Goal: Task Accomplishment & Management: Use online tool/utility

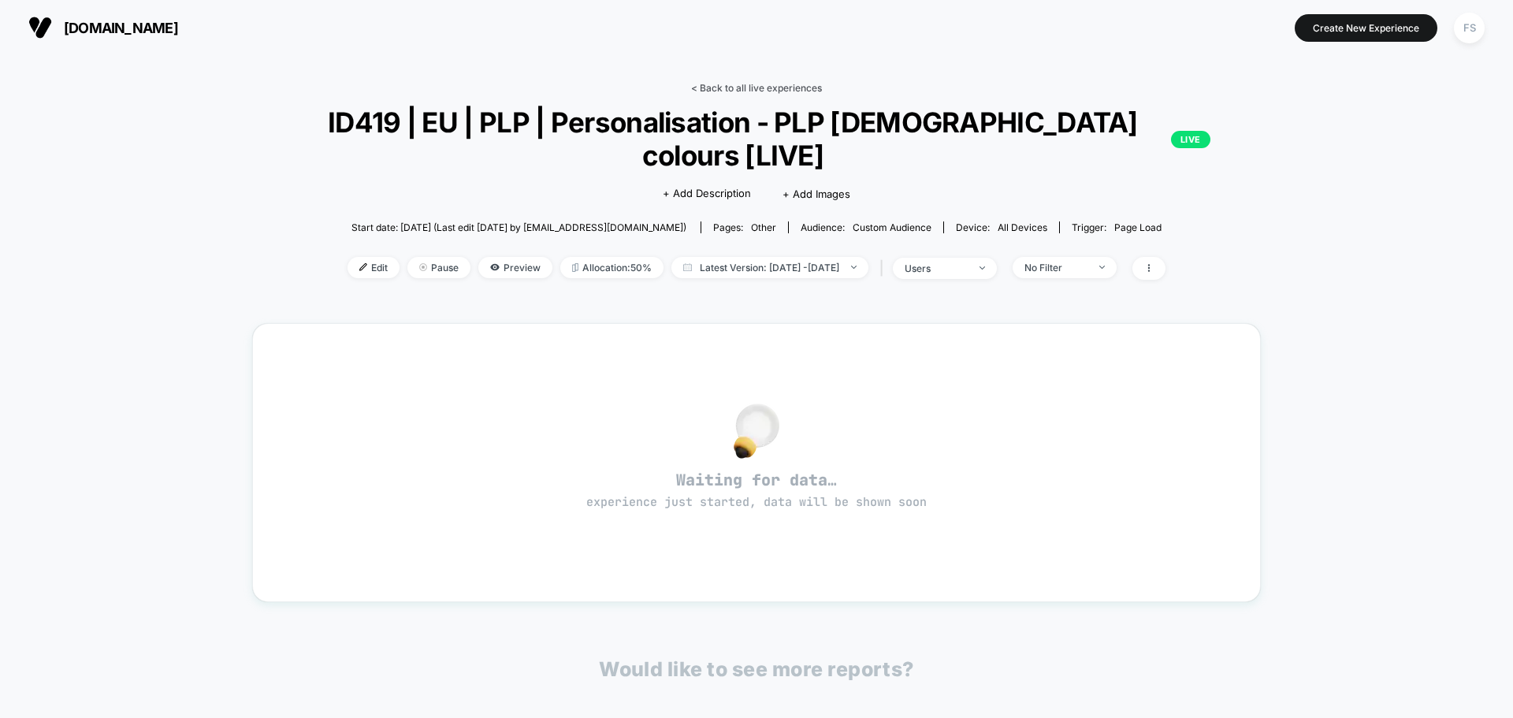
click at [791, 87] on link "< Back to all live experiences" at bounding box center [756, 88] width 131 height 12
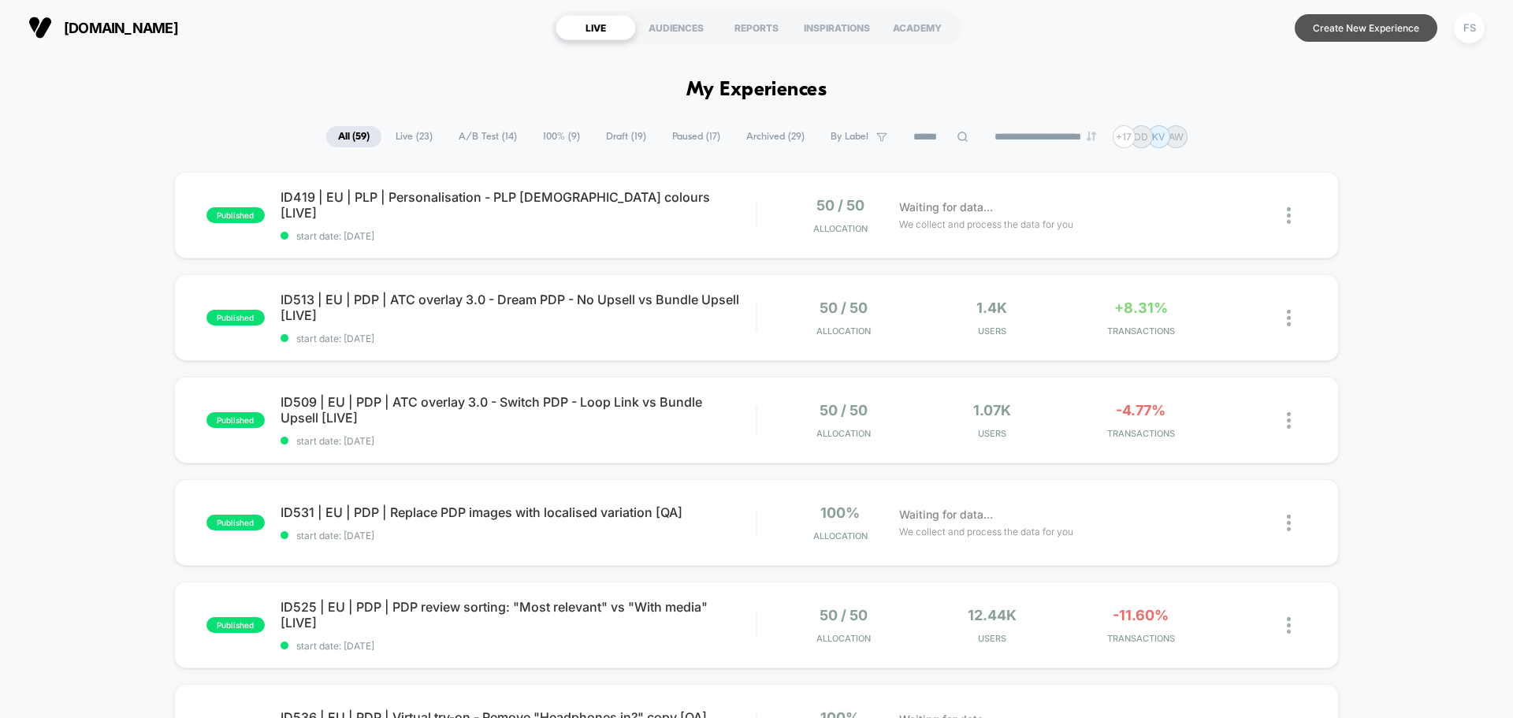
click at [1338, 30] on button "Create New Experience" at bounding box center [1365, 28] width 143 height 28
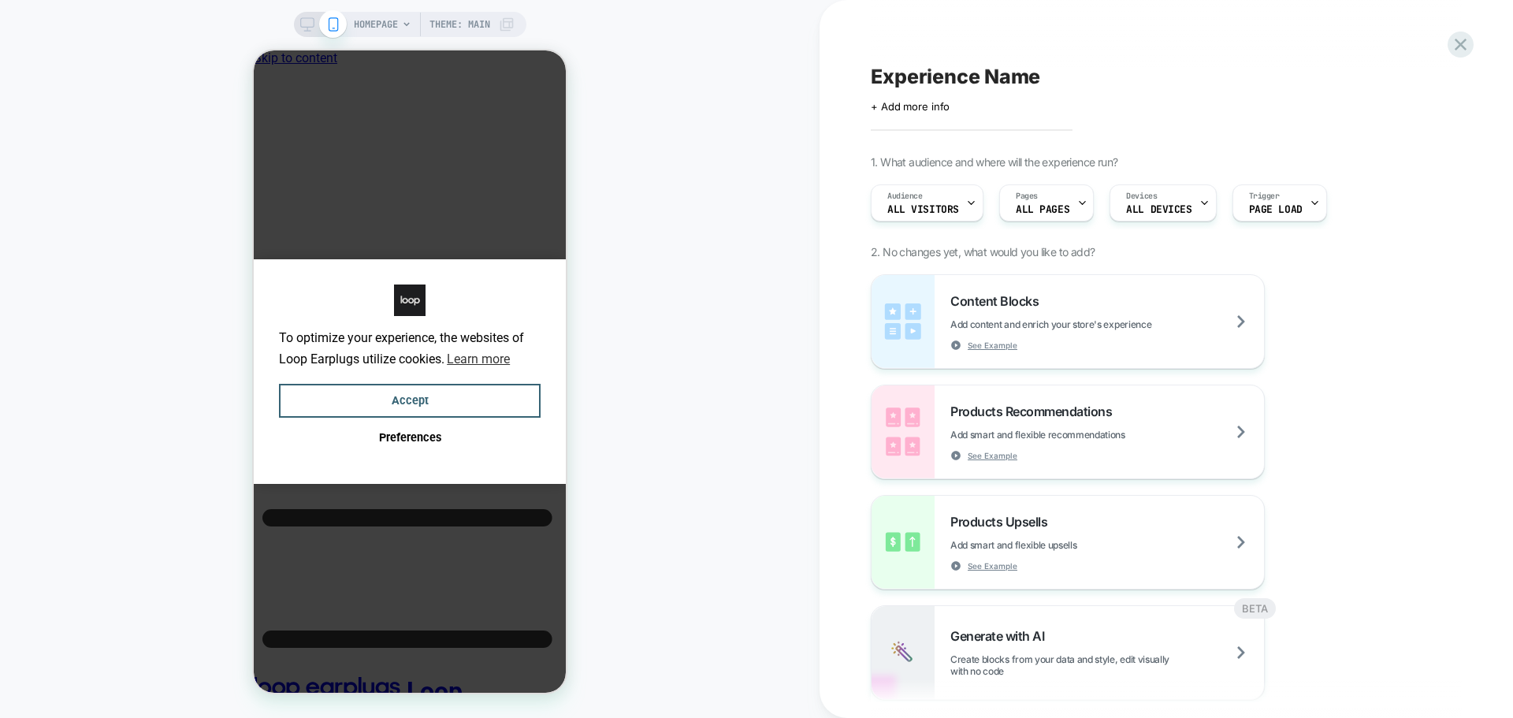
click at [938, 108] on span "+ Add more info" at bounding box center [910, 106] width 79 height 13
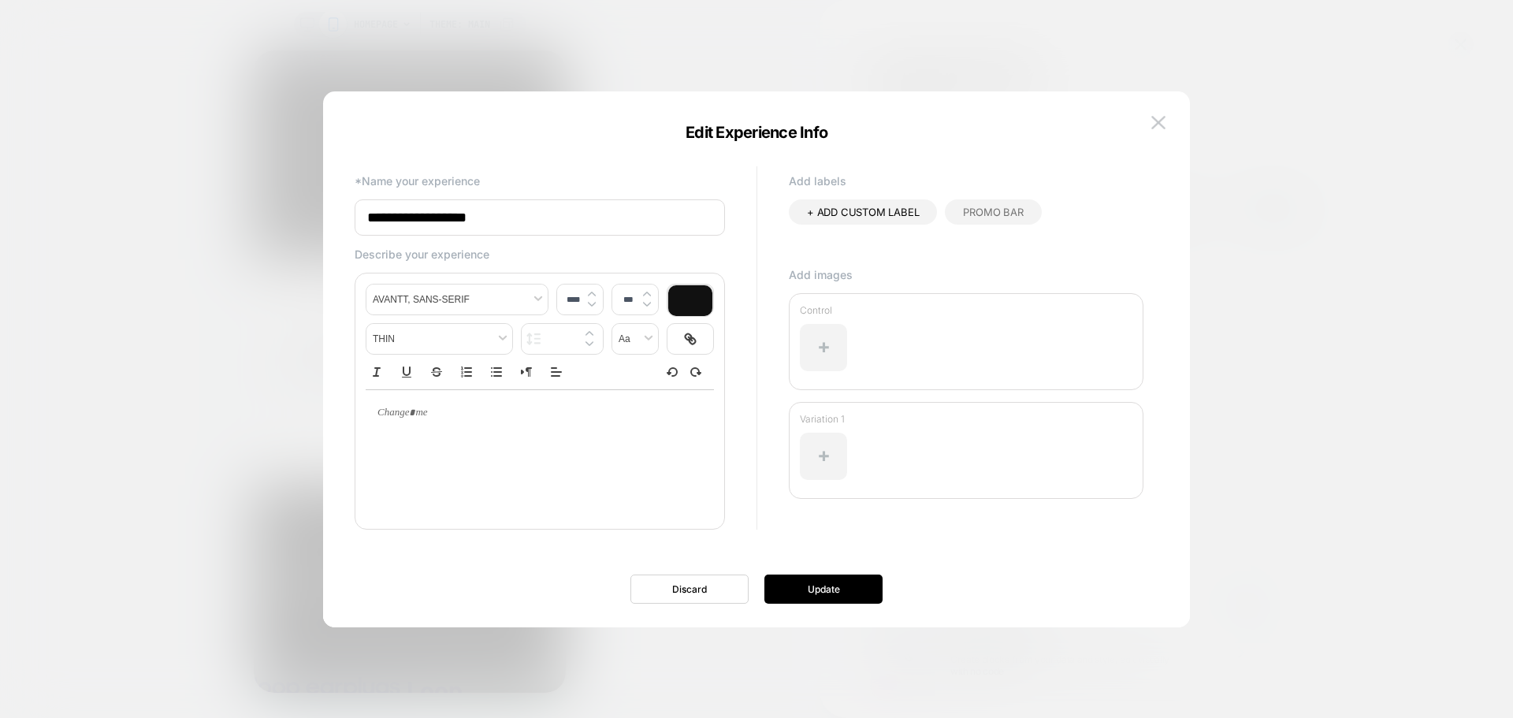
click at [514, 211] on input "**********" at bounding box center [540, 217] width 370 height 36
drag, startPoint x: 533, startPoint y: 228, endPoint x: 173, endPoint y: 220, distance: 360.9
click at [173, 220] on body "HOMEPAGE Theme: MAIN Experience Name Click to edit experience details + Add mor…" at bounding box center [756, 359] width 1513 height 718
paste input "**********"
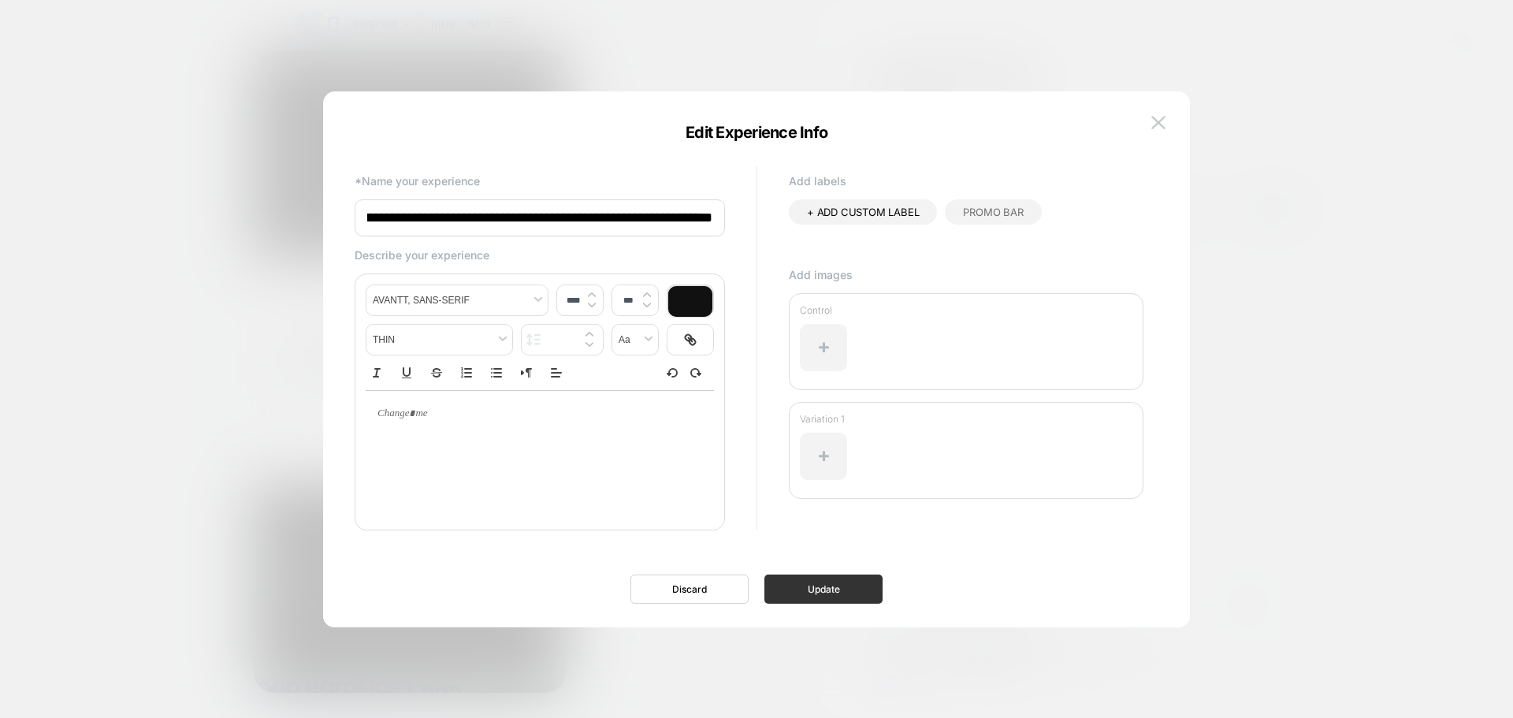
type input "**********"
click at [860, 598] on button "Update" at bounding box center [823, 588] width 118 height 29
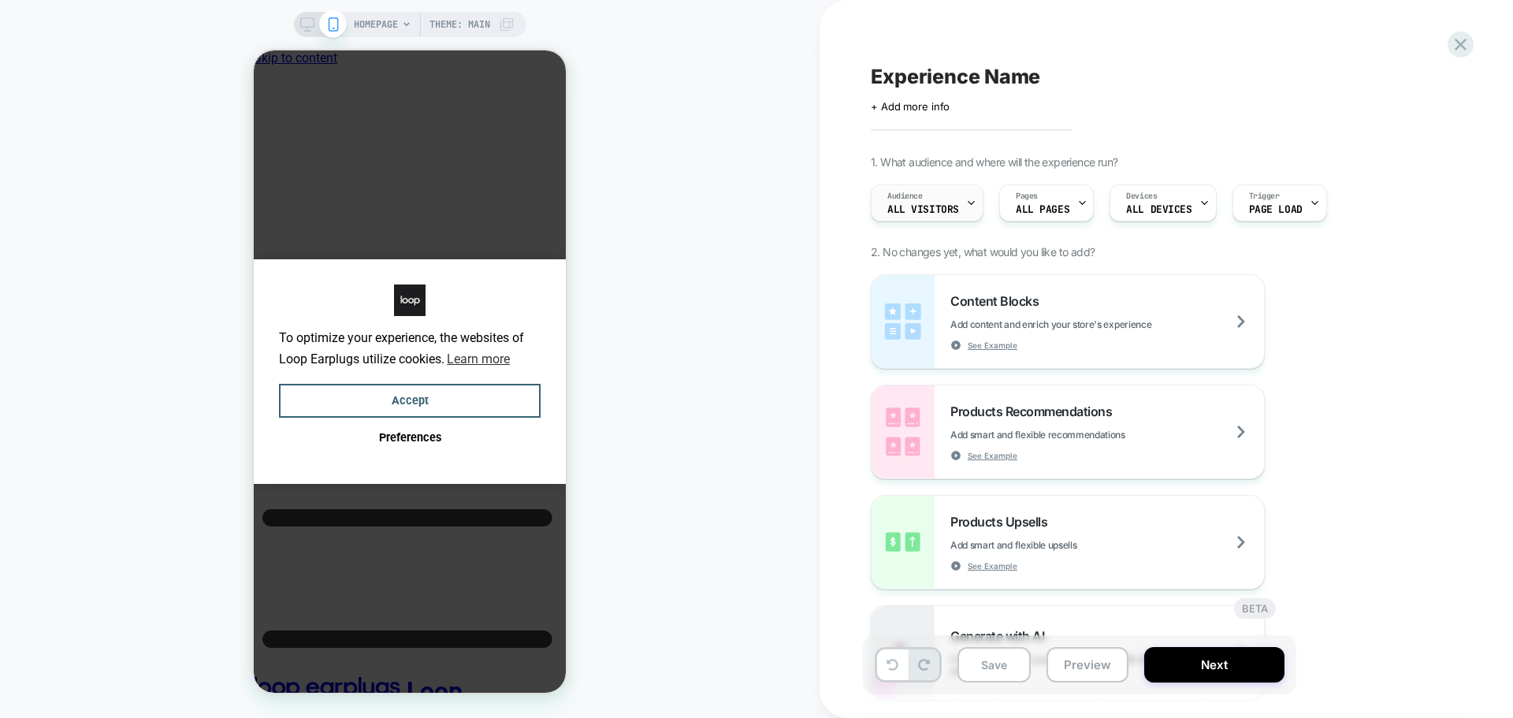
click at [959, 214] on div "Audience All Visitors" at bounding box center [922, 202] width 103 height 35
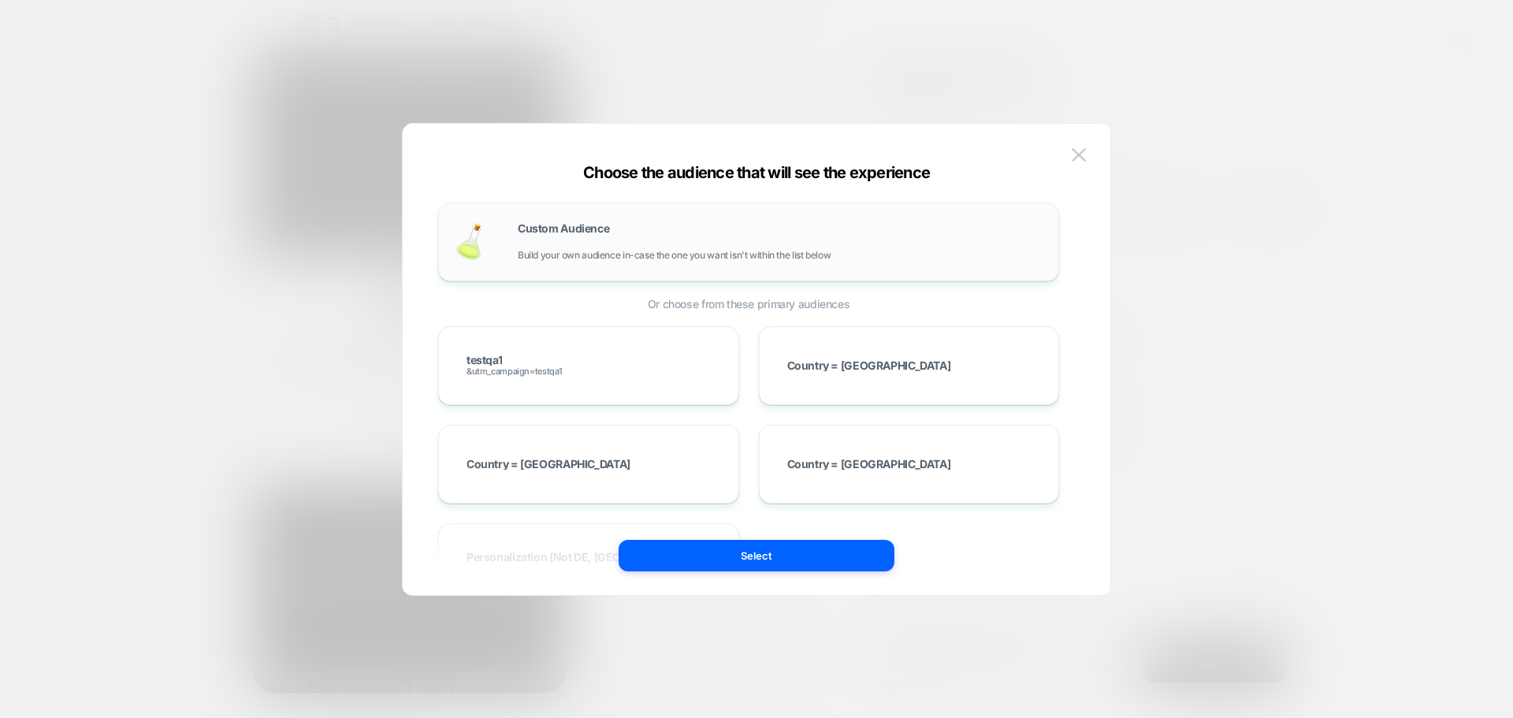
click at [537, 242] on div "Custom Audience Build your own audience in-case the one you want isn't within t…" at bounding box center [780, 242] width 525 height 38
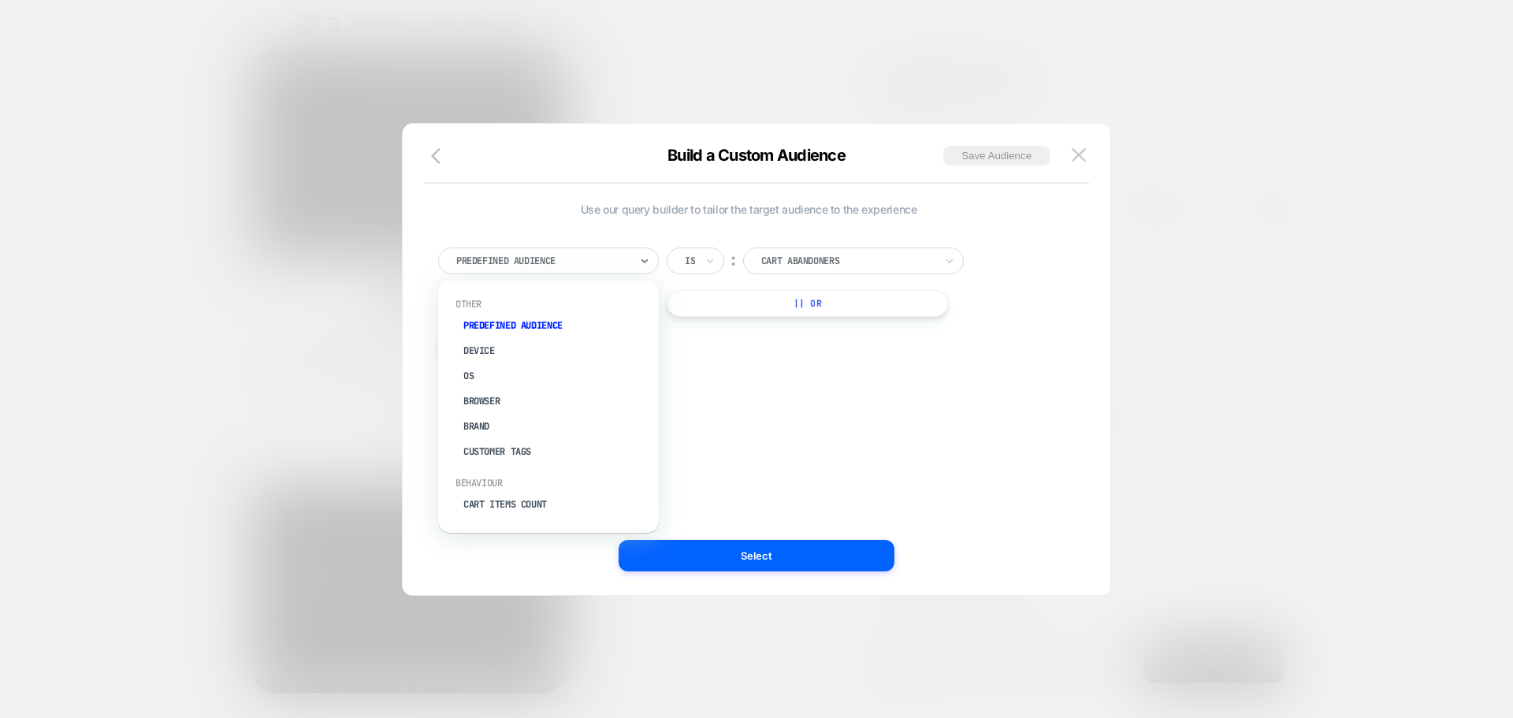
click at [540, 262] on div at bounding box center [542, 261] width 173 height 14
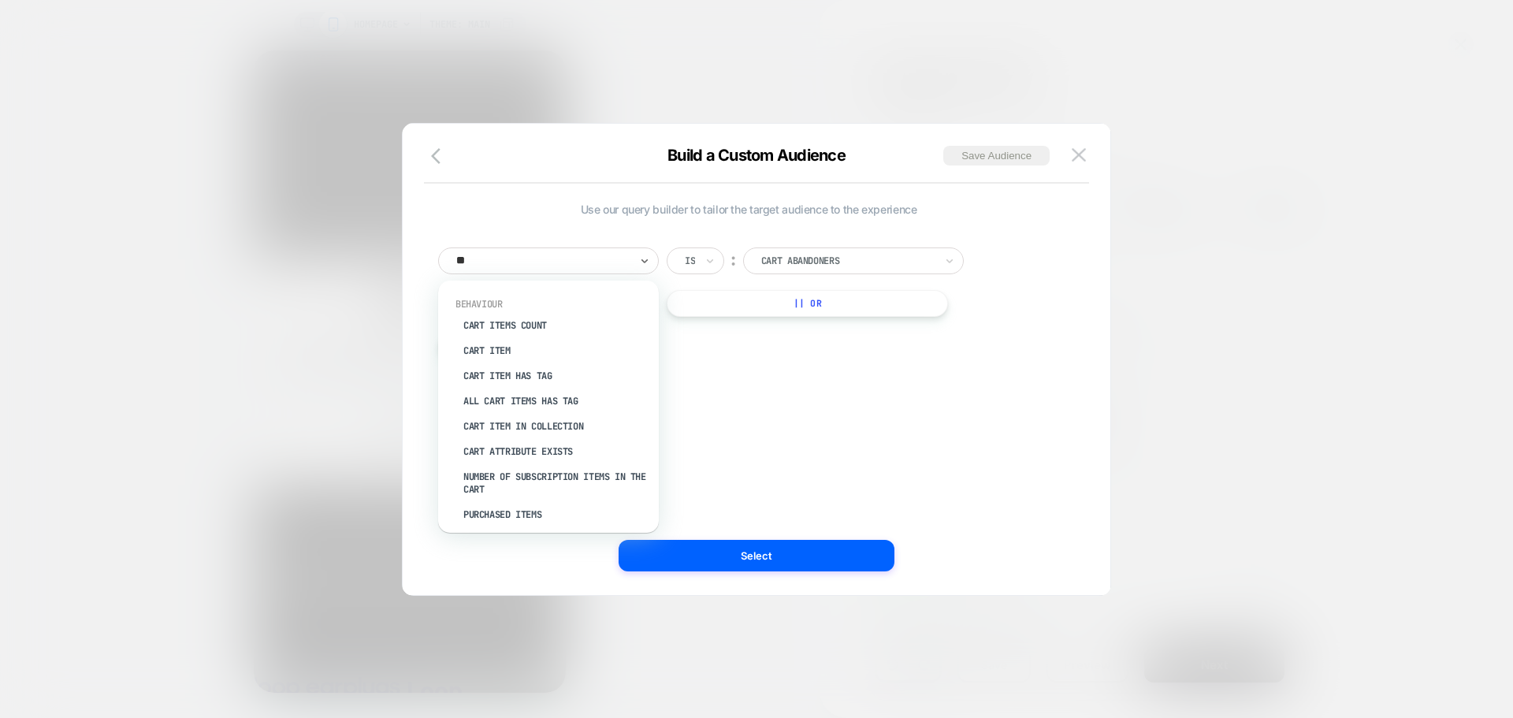
type input "*"
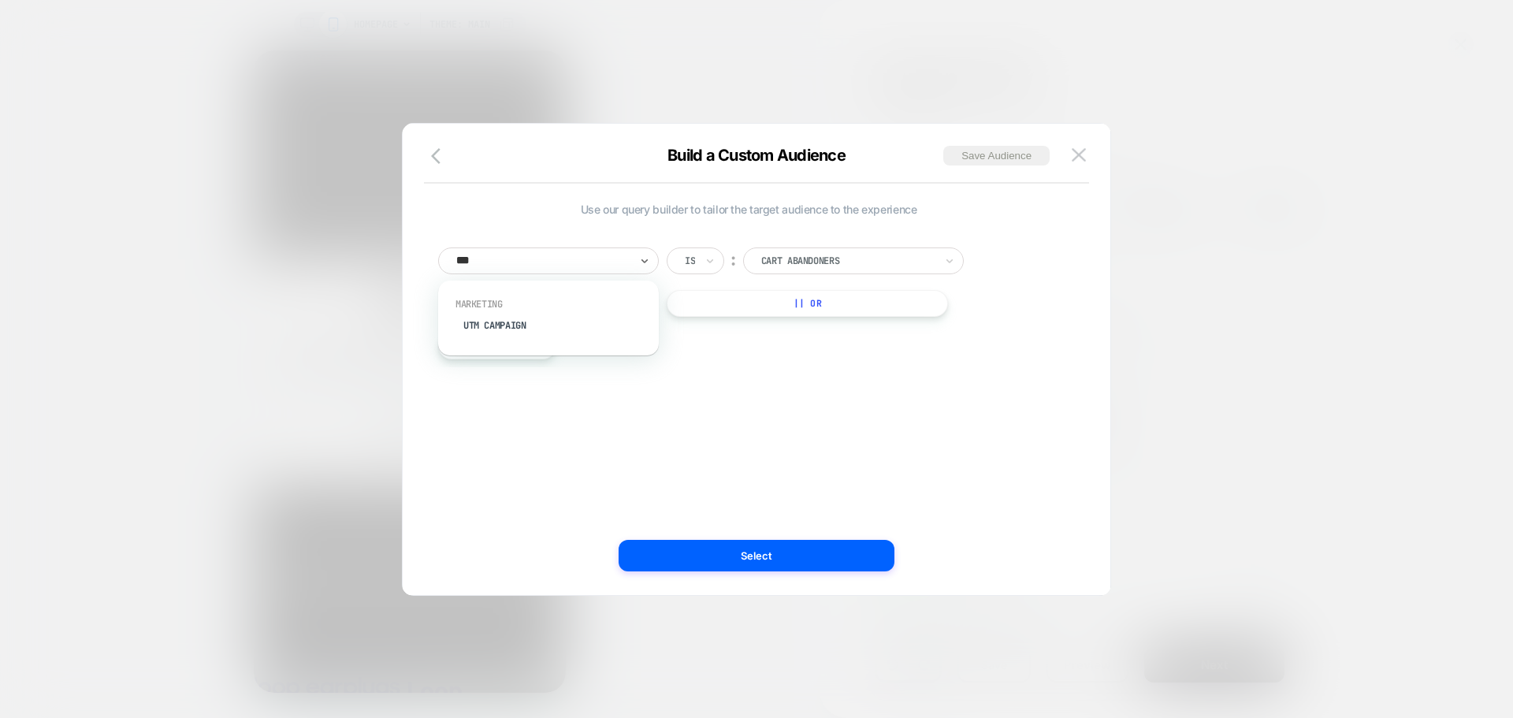
type input "****"
click at [533, 336] on div "UTM Campaign" at bounding box center [556, 325] width 205 height 25
click at [789, 262] on input at bounding box center [841, 260] width 197 height 27
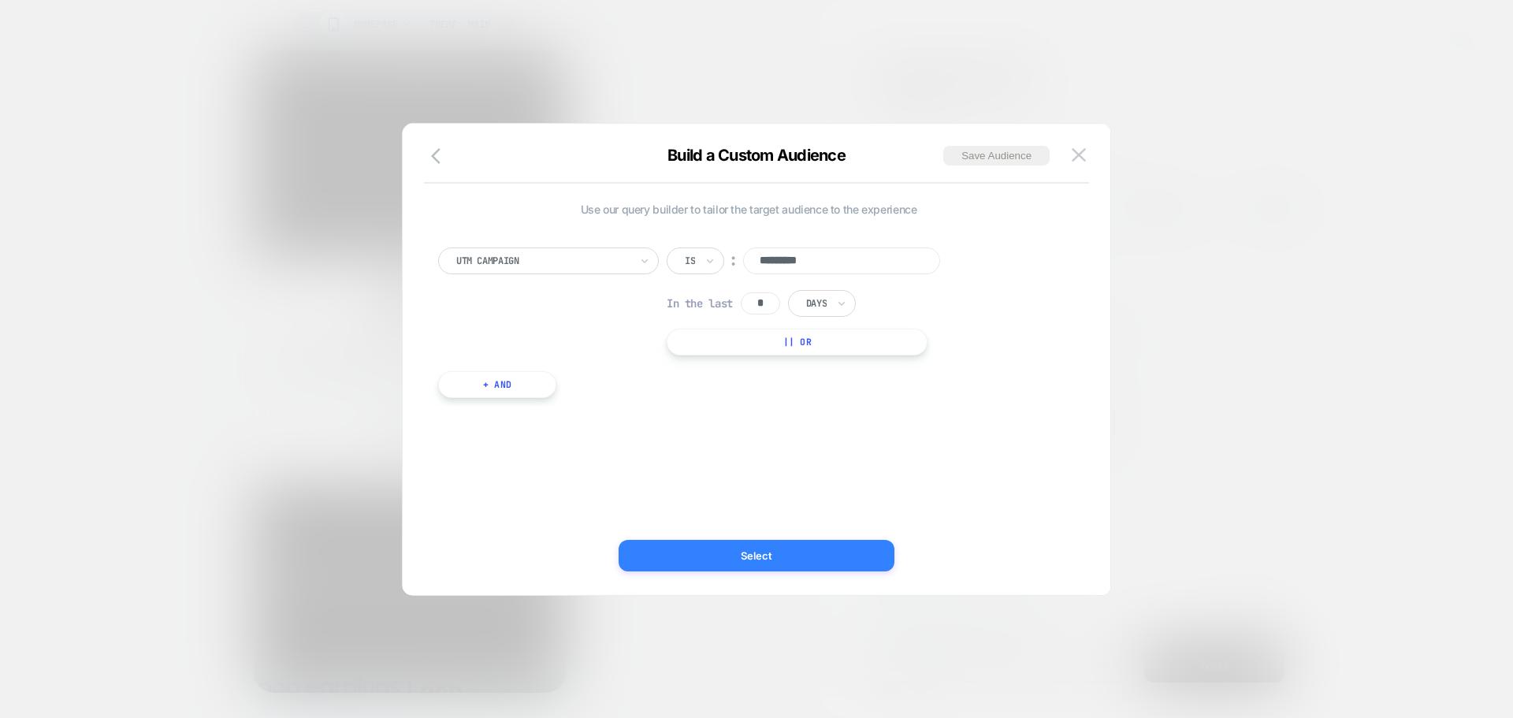
type input "*********"
click at [787, 556] on button "Select" at bounding box center [756, 556] width 276 height 32
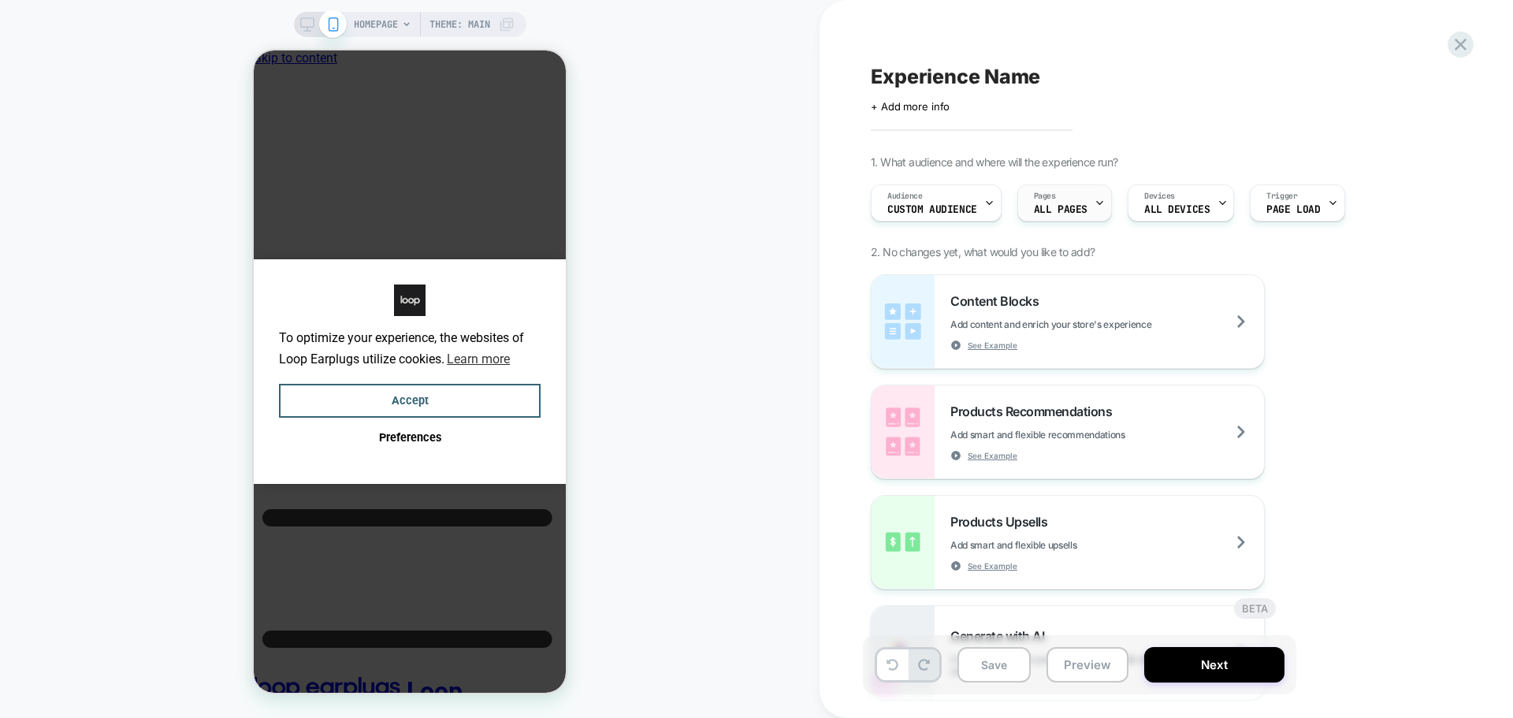
click at [1074, 202] on div "Pages ALL PAGES" at bounding box center [1060, 202] width 85 height 35
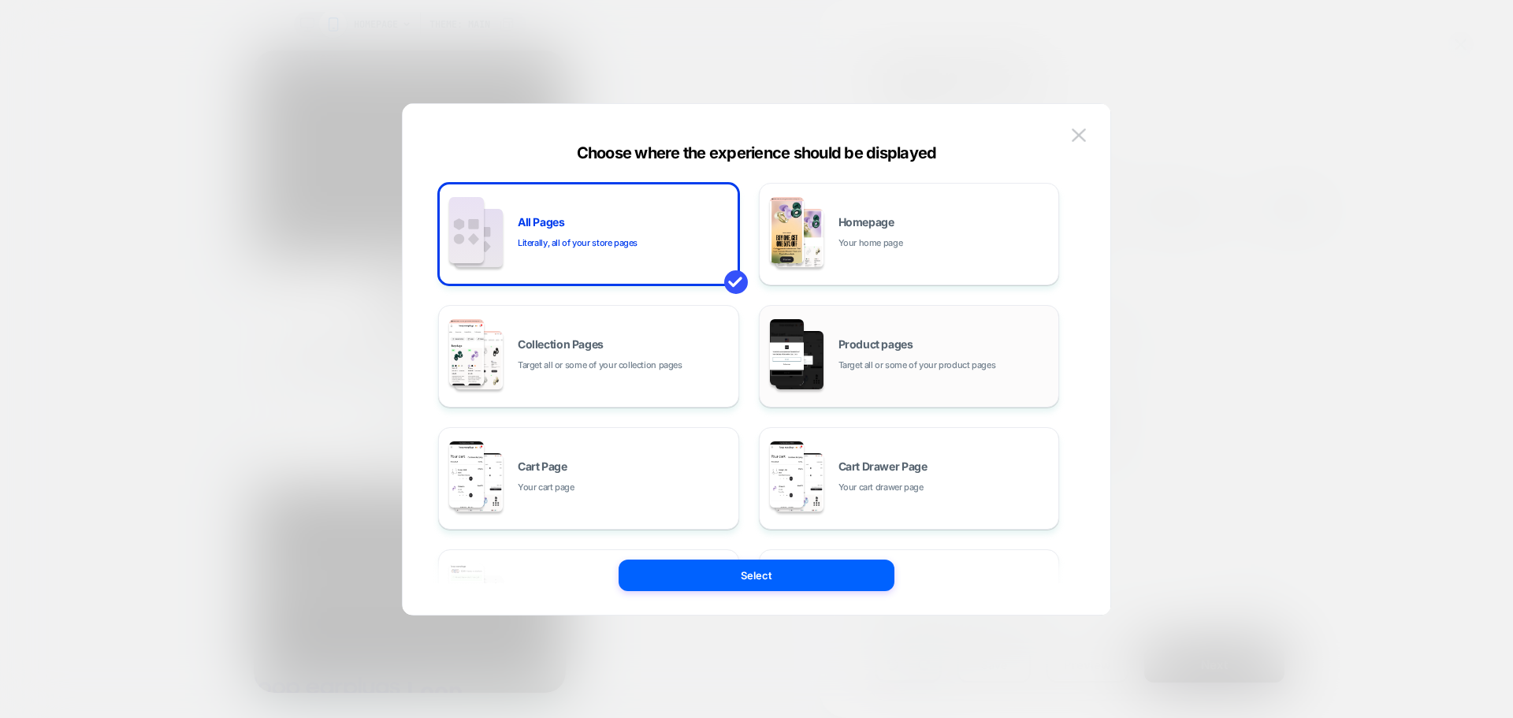
click at [982, 358] on span "Target all or some of your product pages" at bounding box center [917, 365] width 158 height 15
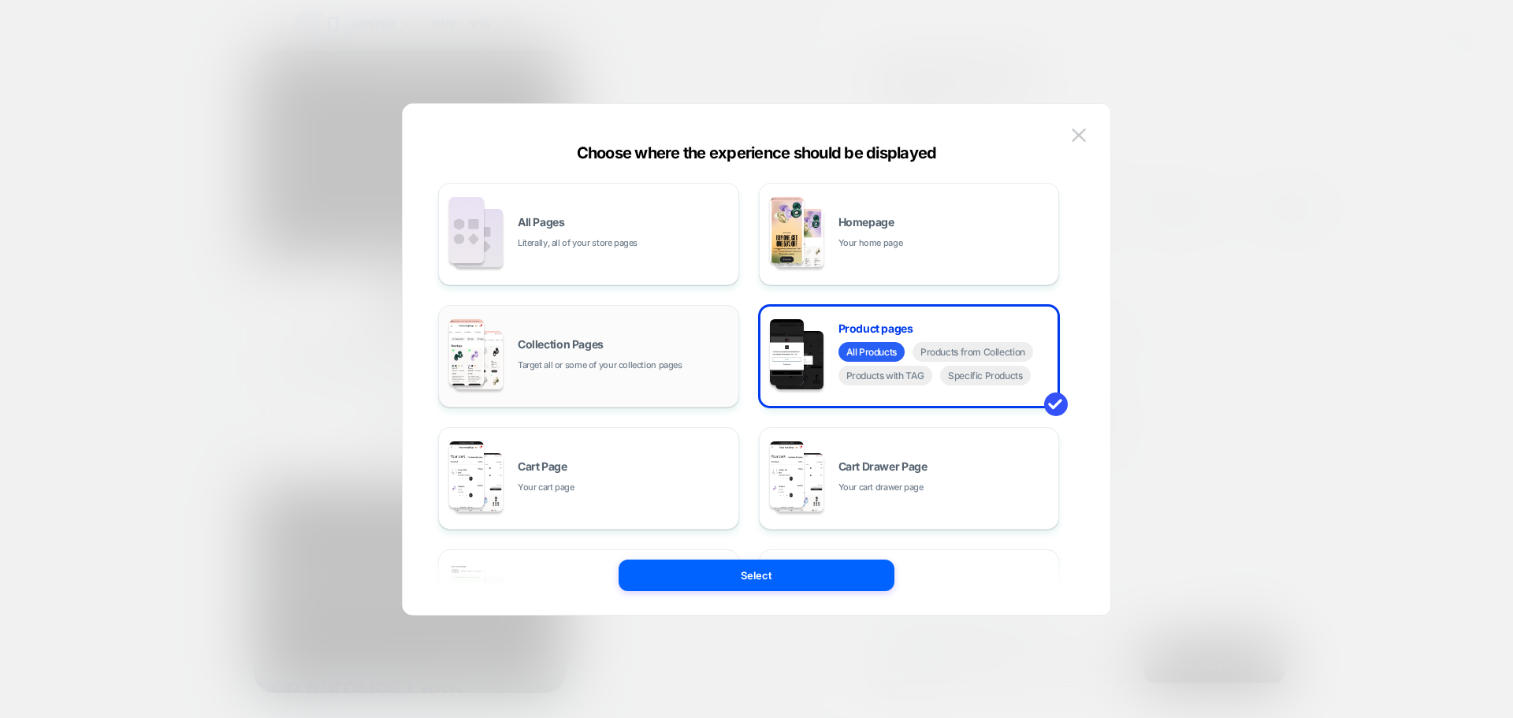
click at [630, 386] on div "Collection Pages Target all or some of your collection pages" at bounding box center [589, 356] width 284 height 87
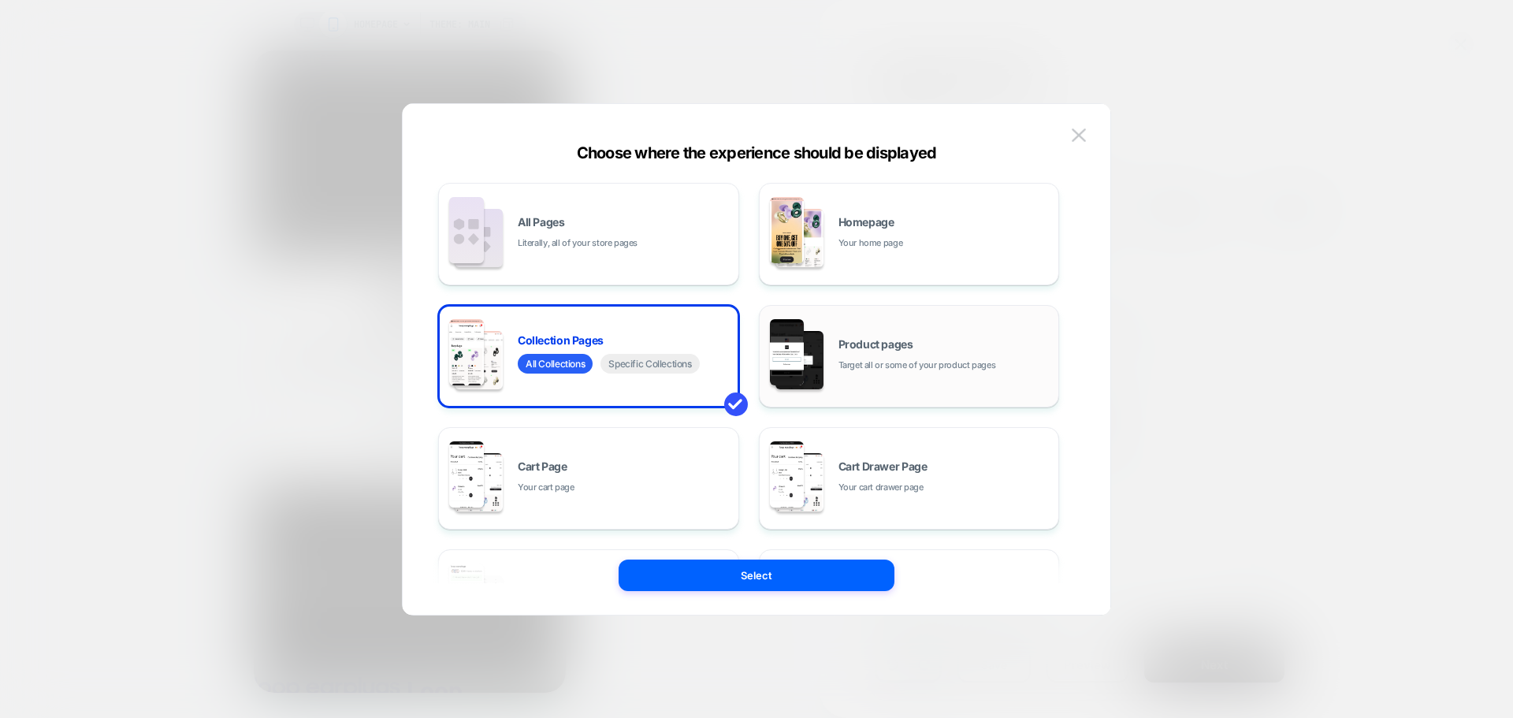
click at [917, 370] on span "Target all or some of your product pages" at bounding box center [917, 365] width 158 height 15
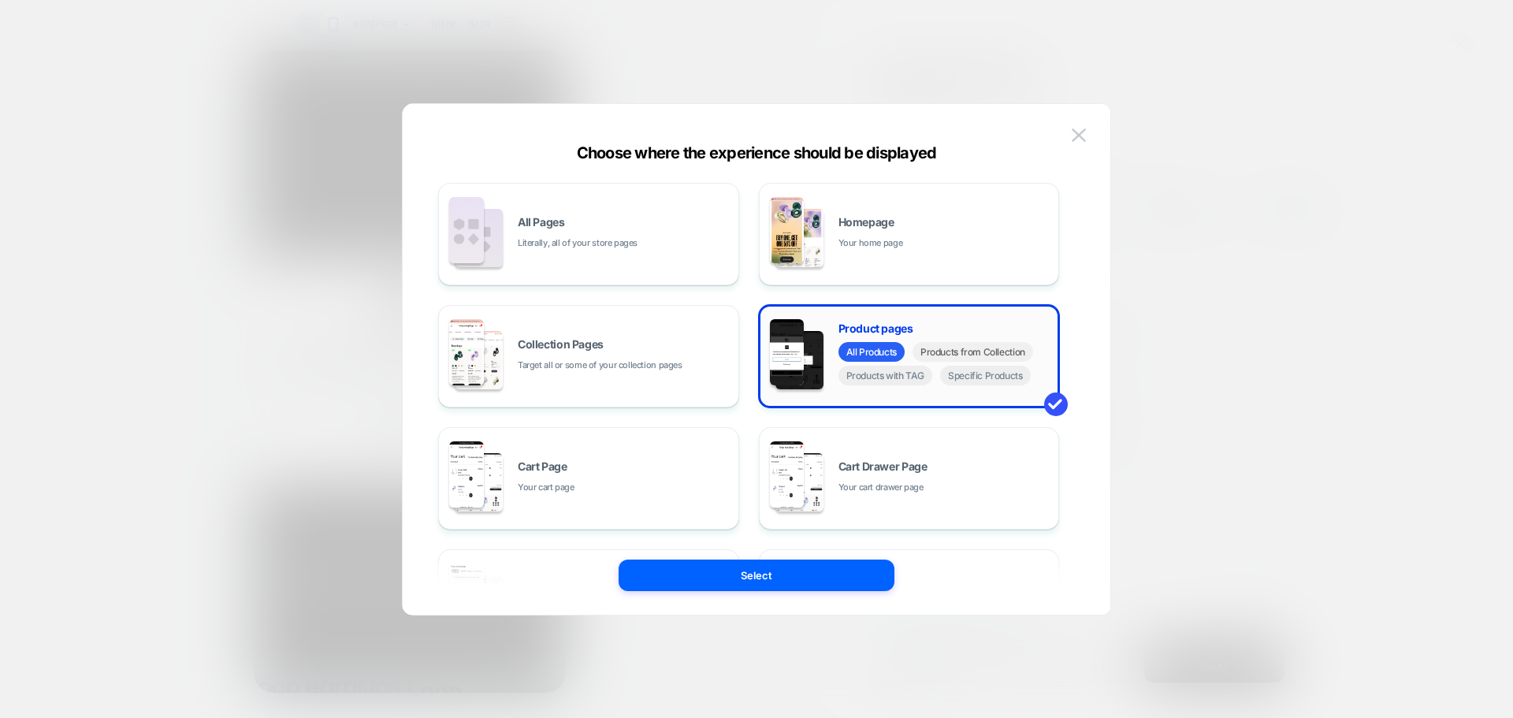
click at [956, 352] on span "Products from Collection" at bounding box center [972, 352] width 121 height 20
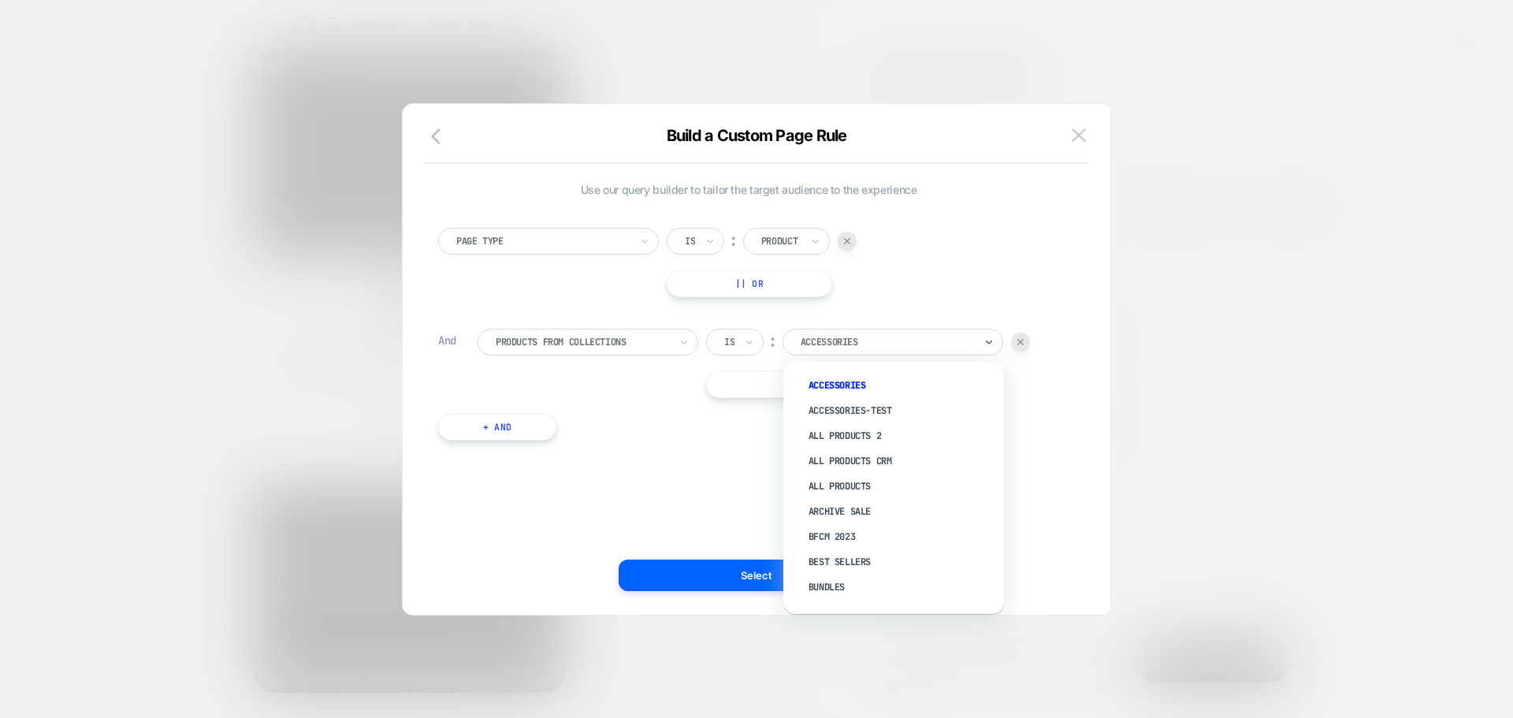
click at [830, 351] on div "Accessories" at bounding box center [892, 342] width 221 height 27
type input "***"
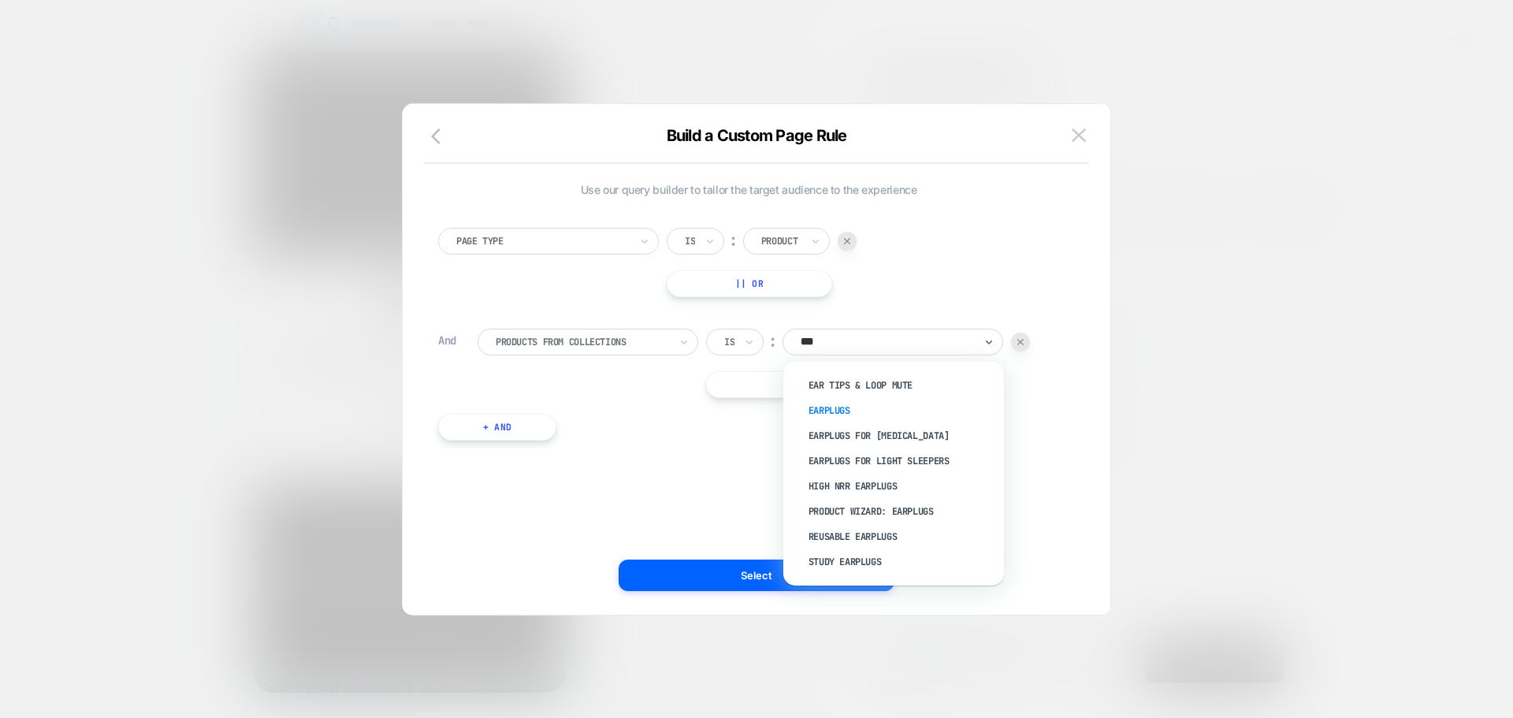
click at [857, 411] on div "Earplugs" at bounding box center [901, 410] width 205 height 25
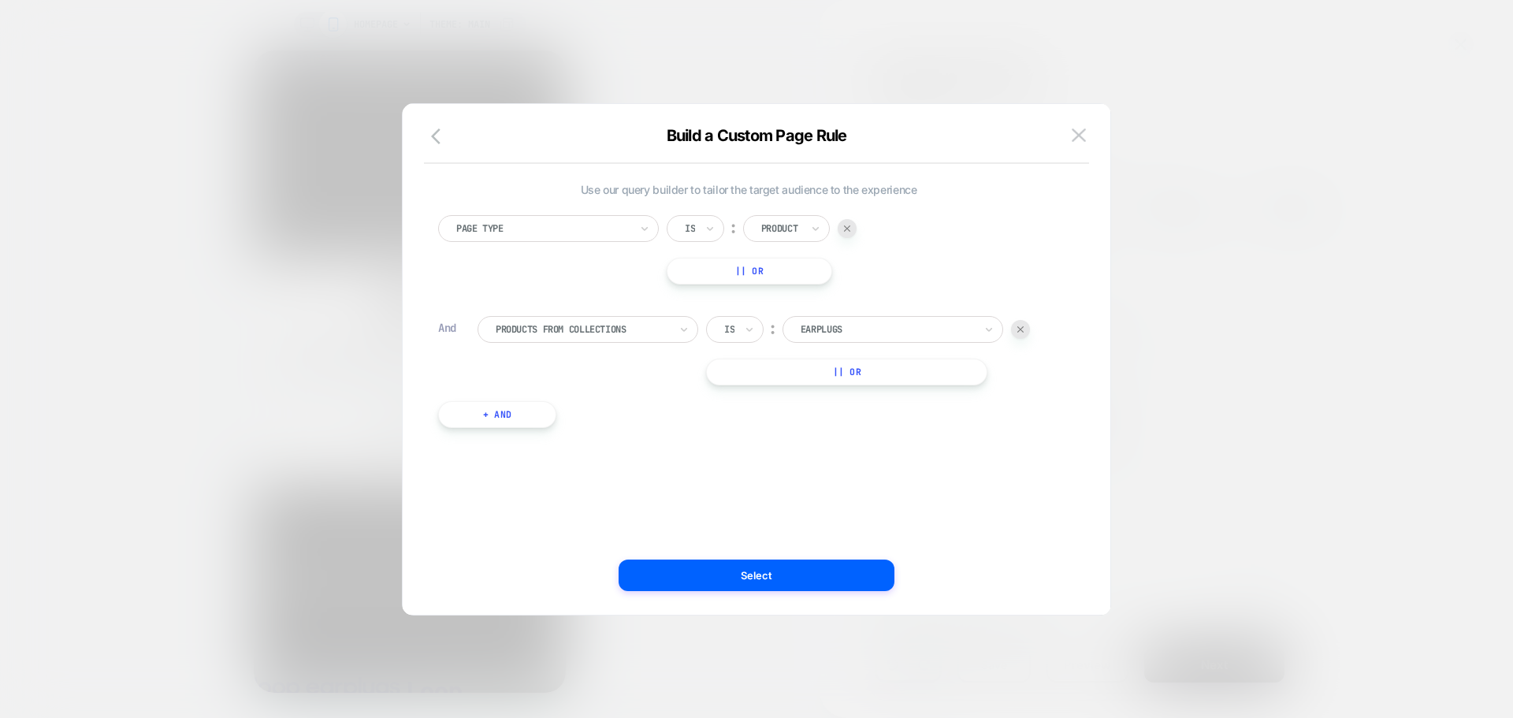
scroll to position [16, 0]
click at [547, 422] on button "+ And" at bounding box center [497, 411] width 118 height 27
click at [622, 433] on div at bounding box center [582, 427] width 173 height 14
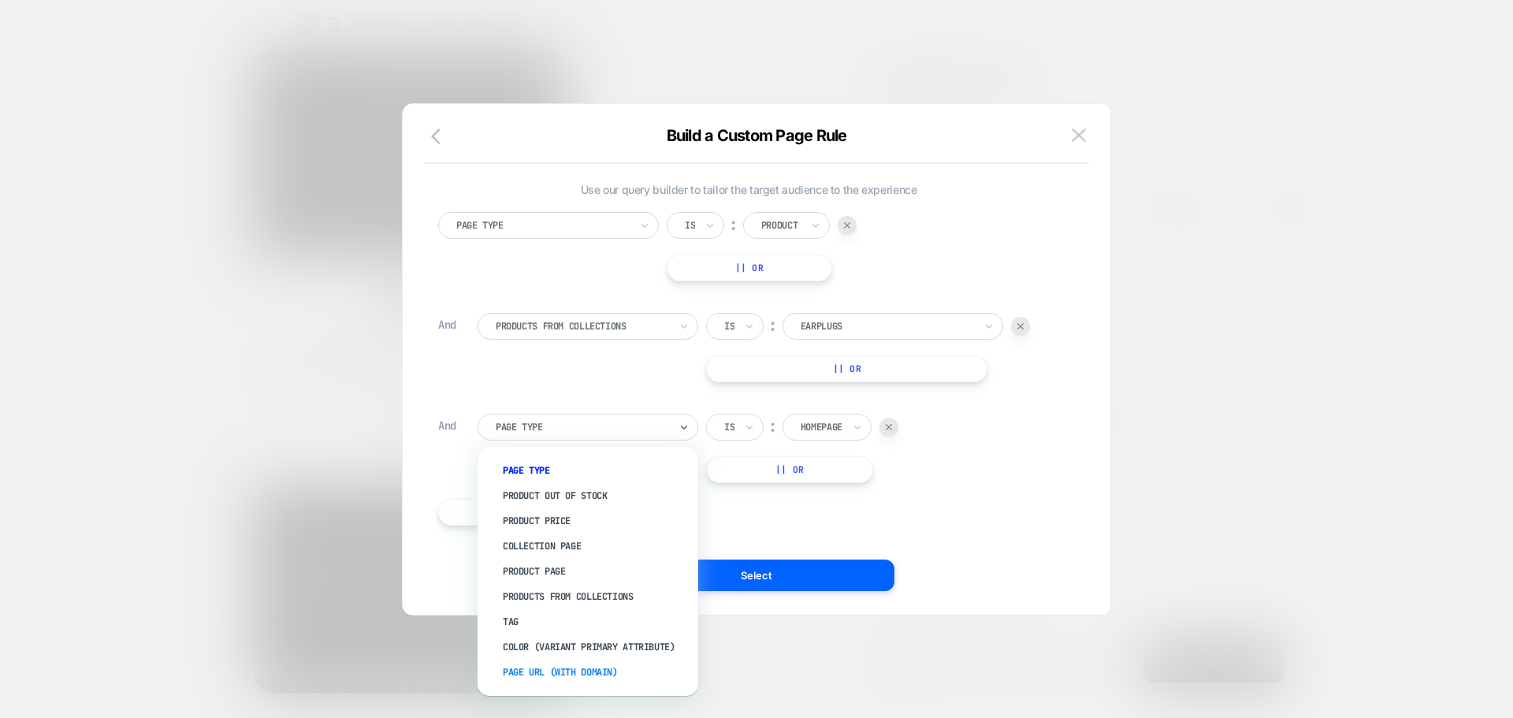
click at [600, 663] on div "Page Url (WITH DOMAIN)" at bounding box center [595, 671] width 205 height 25
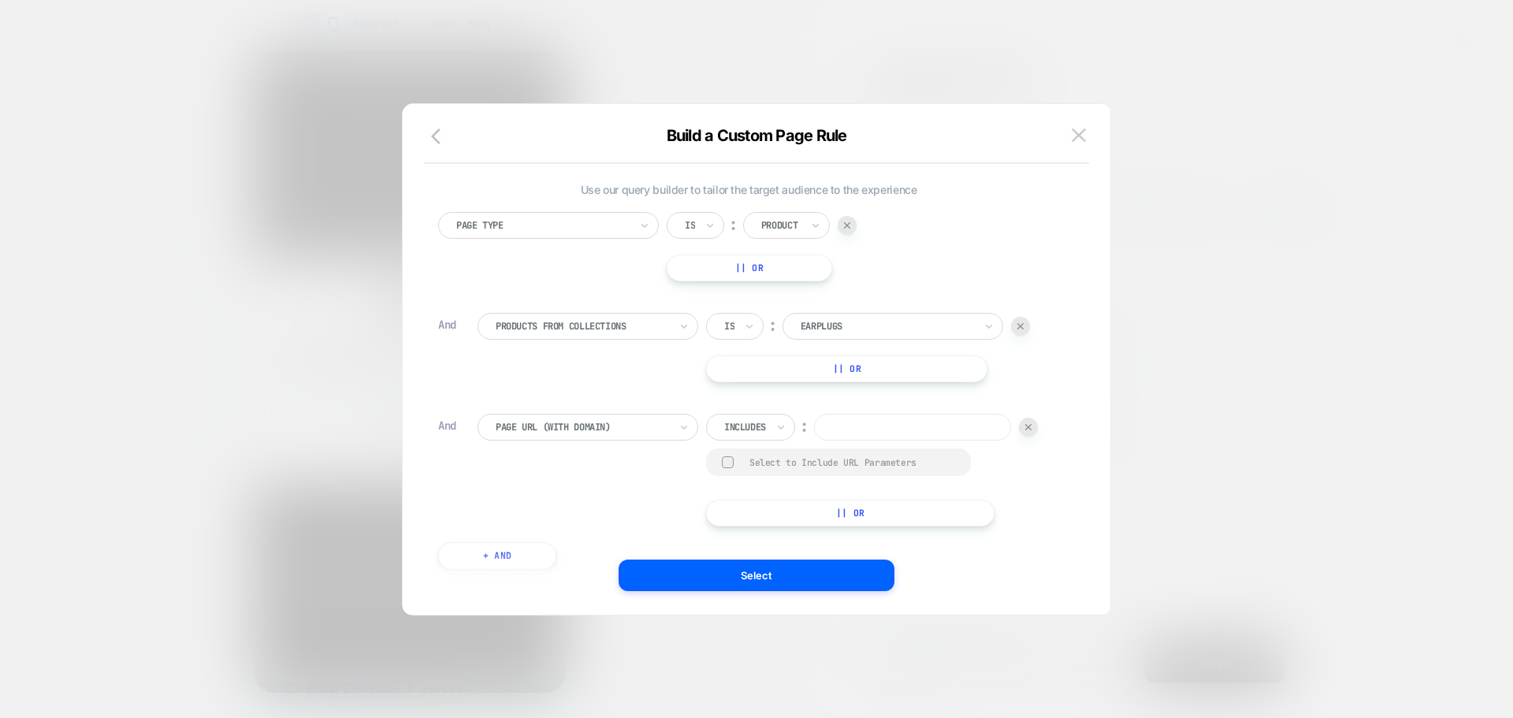
click at [763, 423] on div at bounding box center [745, 427] width 42 height 14
click at [742, 423] on div at bounding box center [745, 427] width 42 height 14
click at [740, 535] on div "Not includes" at bounding box center [773, 545] width 102 height 25
click at [834, 440] on input at bounding box center [932, 427] width 197 height 27
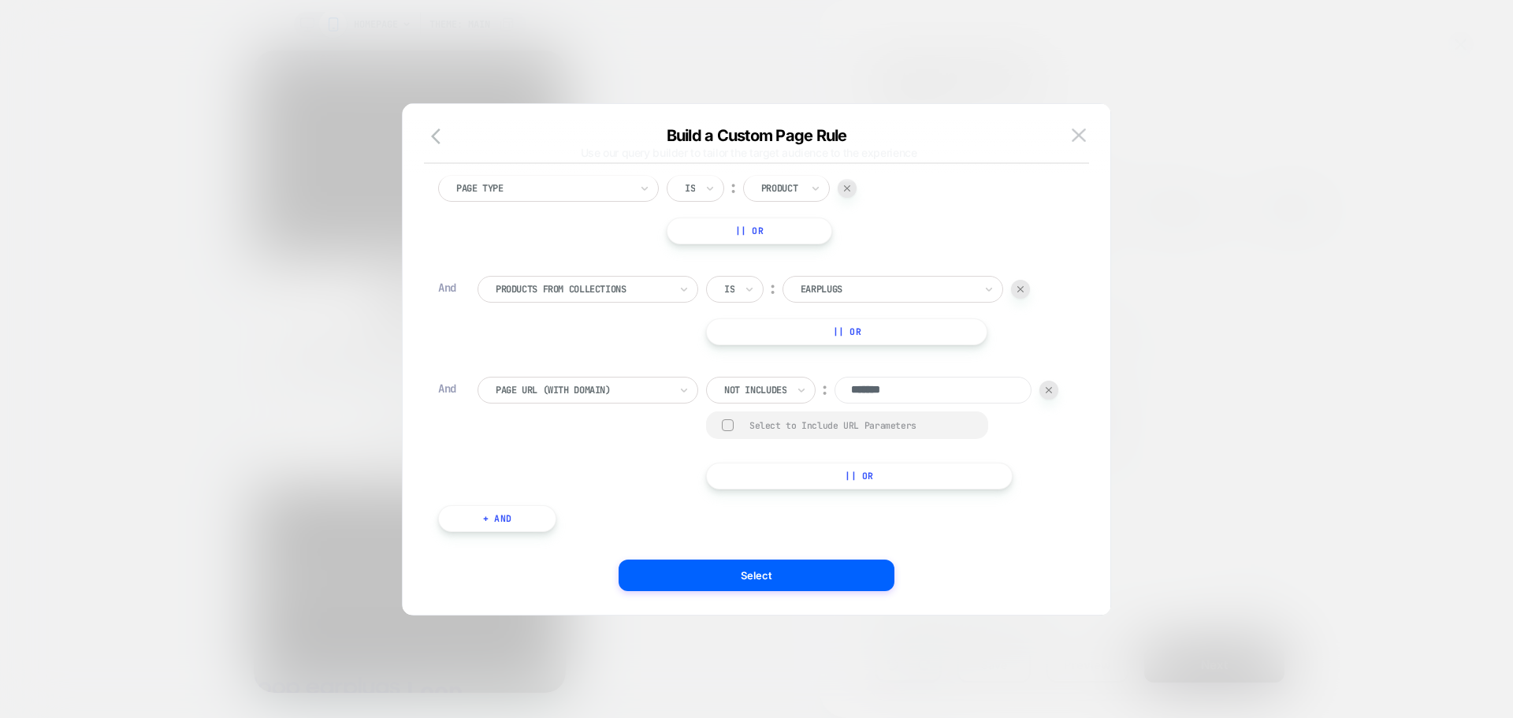
scroll to position [91, 0]
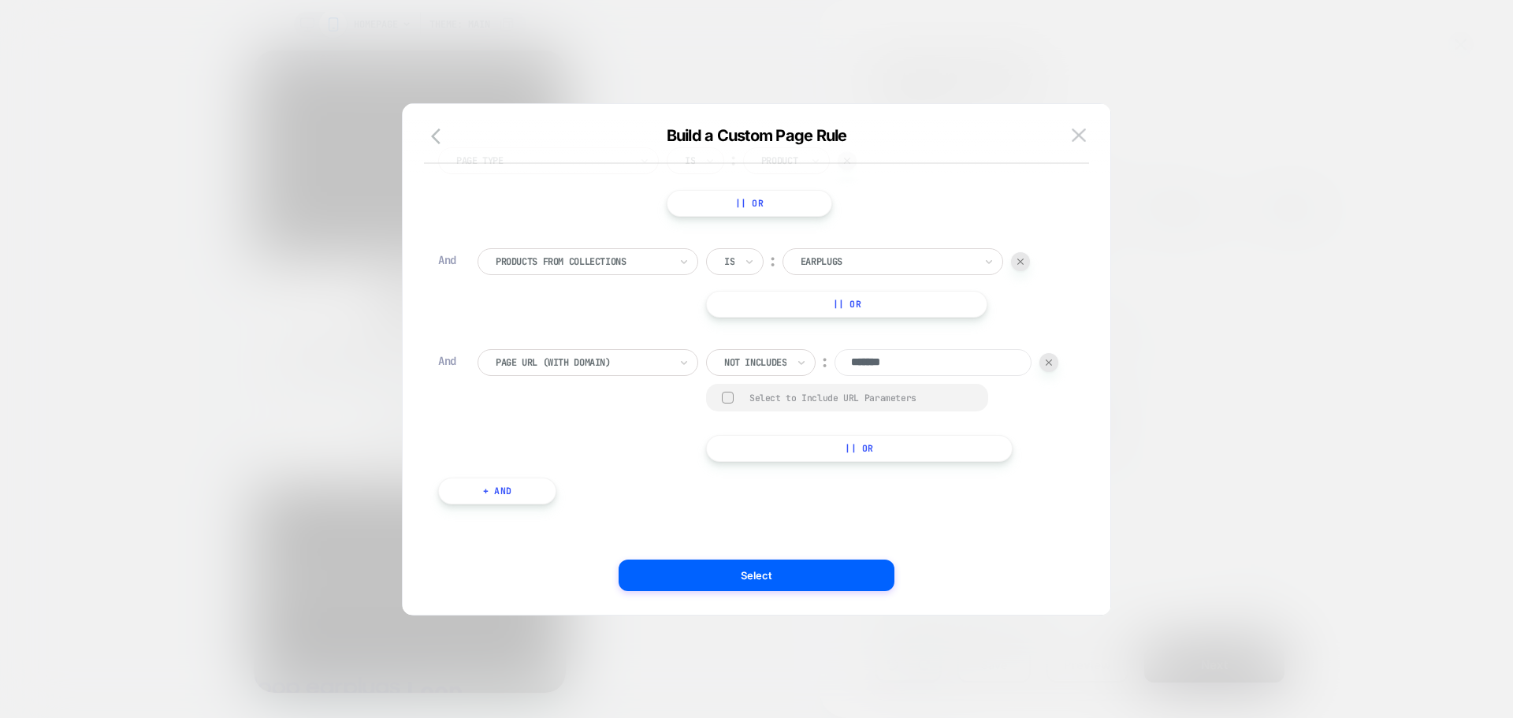
type input "*******"
click at [706, 459] on button "|| Or" at bounding box center [859, 448] width 306 height 27
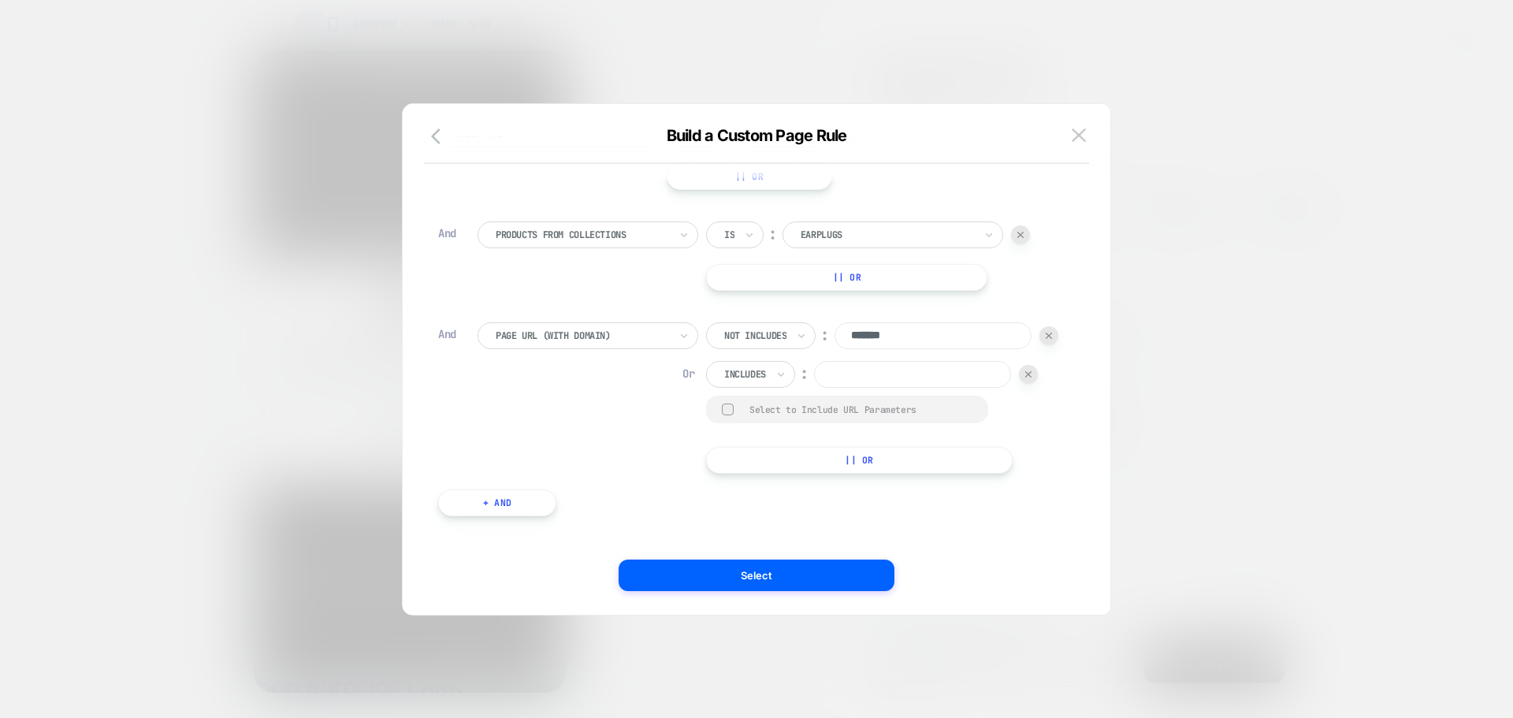
click at [1019, 384] on div at bounding box center [1028, 374] width 19 height 19
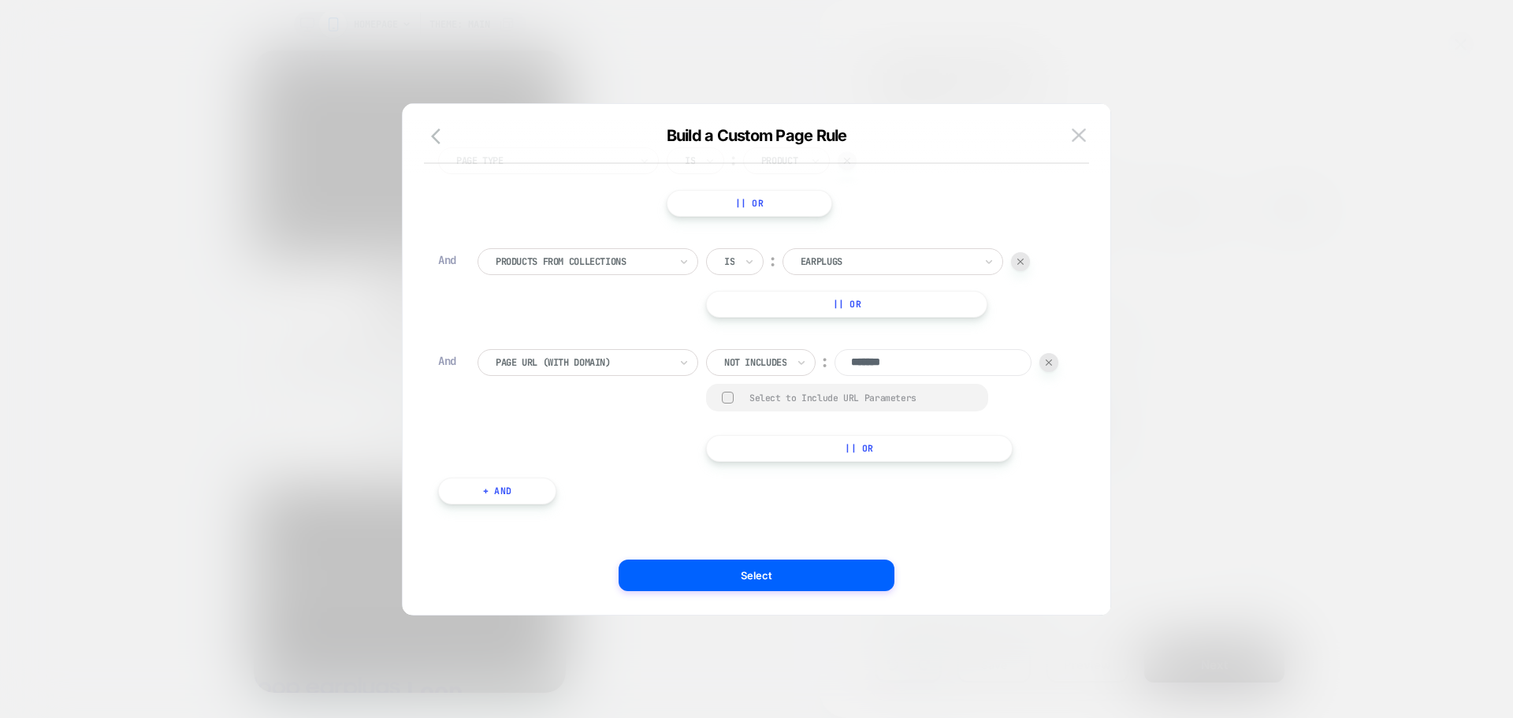
click at [464, 503] on button "+ And" at bounding box center [497, 490] width 118 height 27
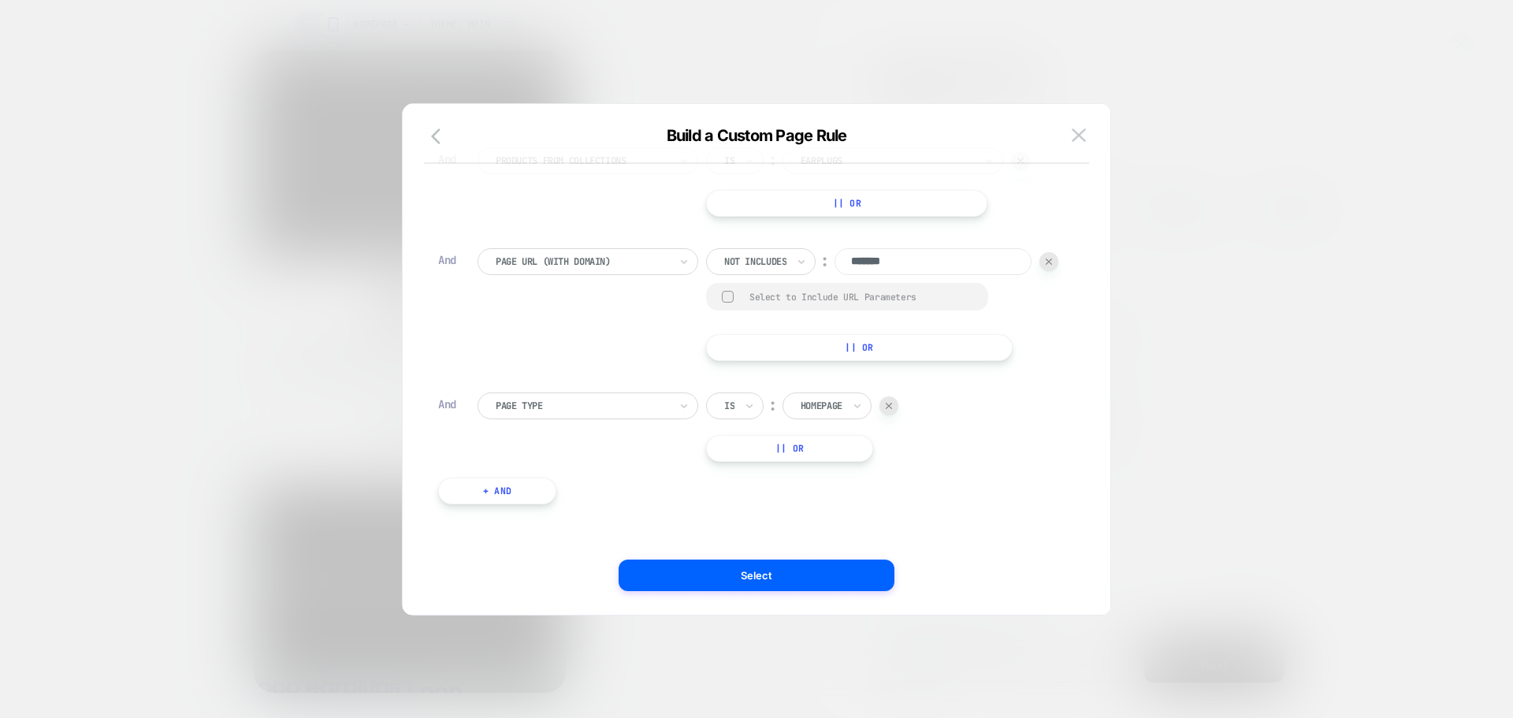
scroll to position [192, 0]
click at [555, 407] on div at bounding box center [582, 406] width 173 height 14
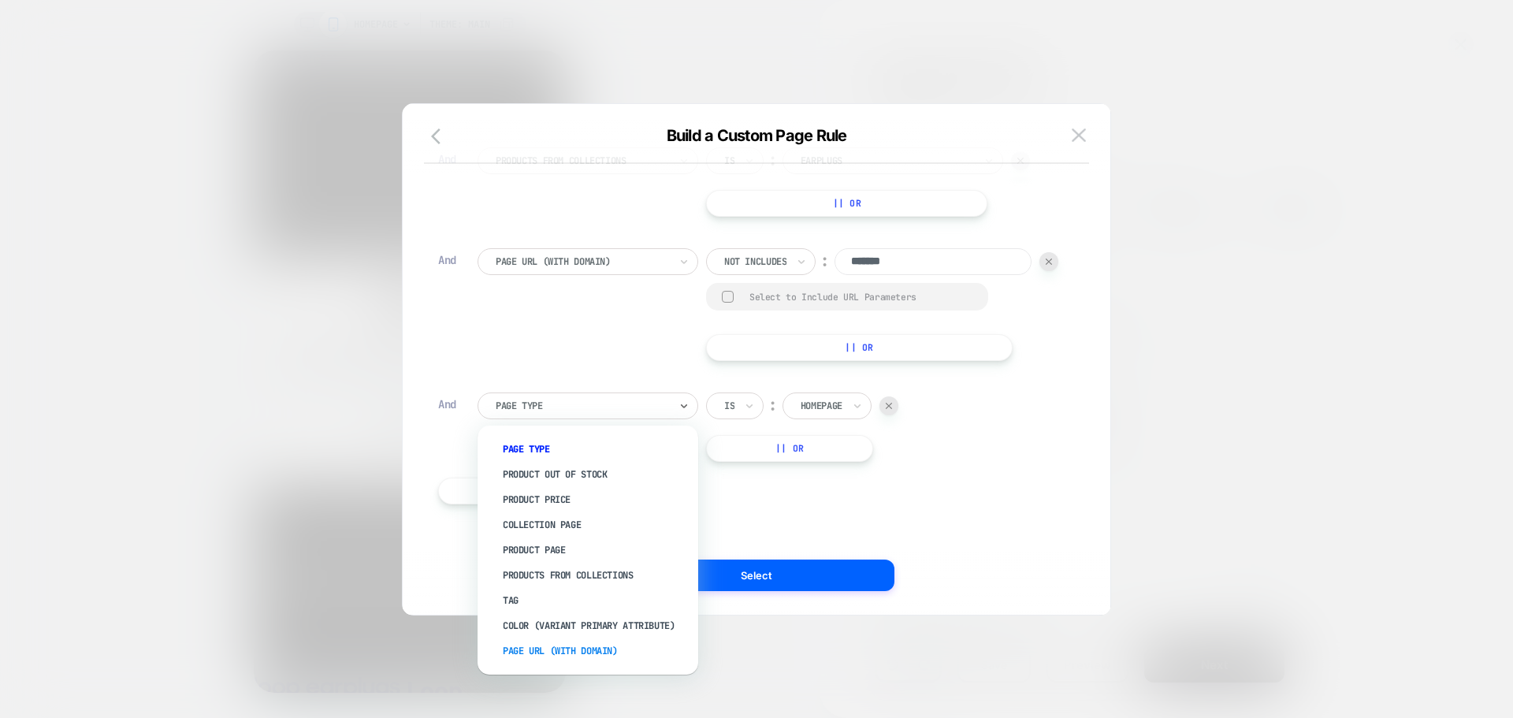
click at [529, 654] on div "Page Url (WITH DOMAIN)" at bounding box center [595, 650] width 205 height 25
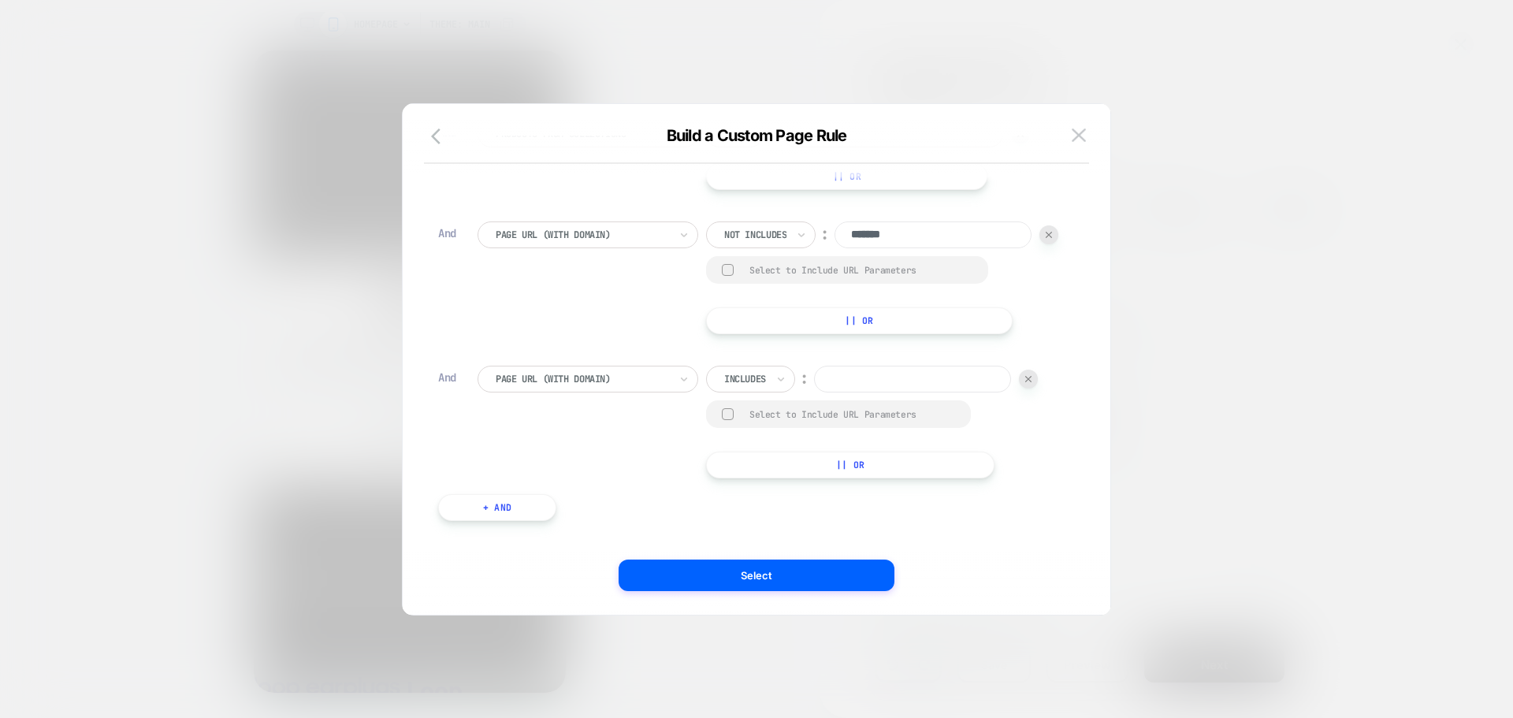
click at [763, 386] on div at bounding box center [745, 379] width 42 height 14
click at [751, 386] on div at bounding box center [745, 379] width 42 height 14
click at [744, 520] on div "Not includes" at bounding box center [773, 524] width 102 height 25
click at [834, 392] on input at bounding box center [932, 379] width 197 height 27
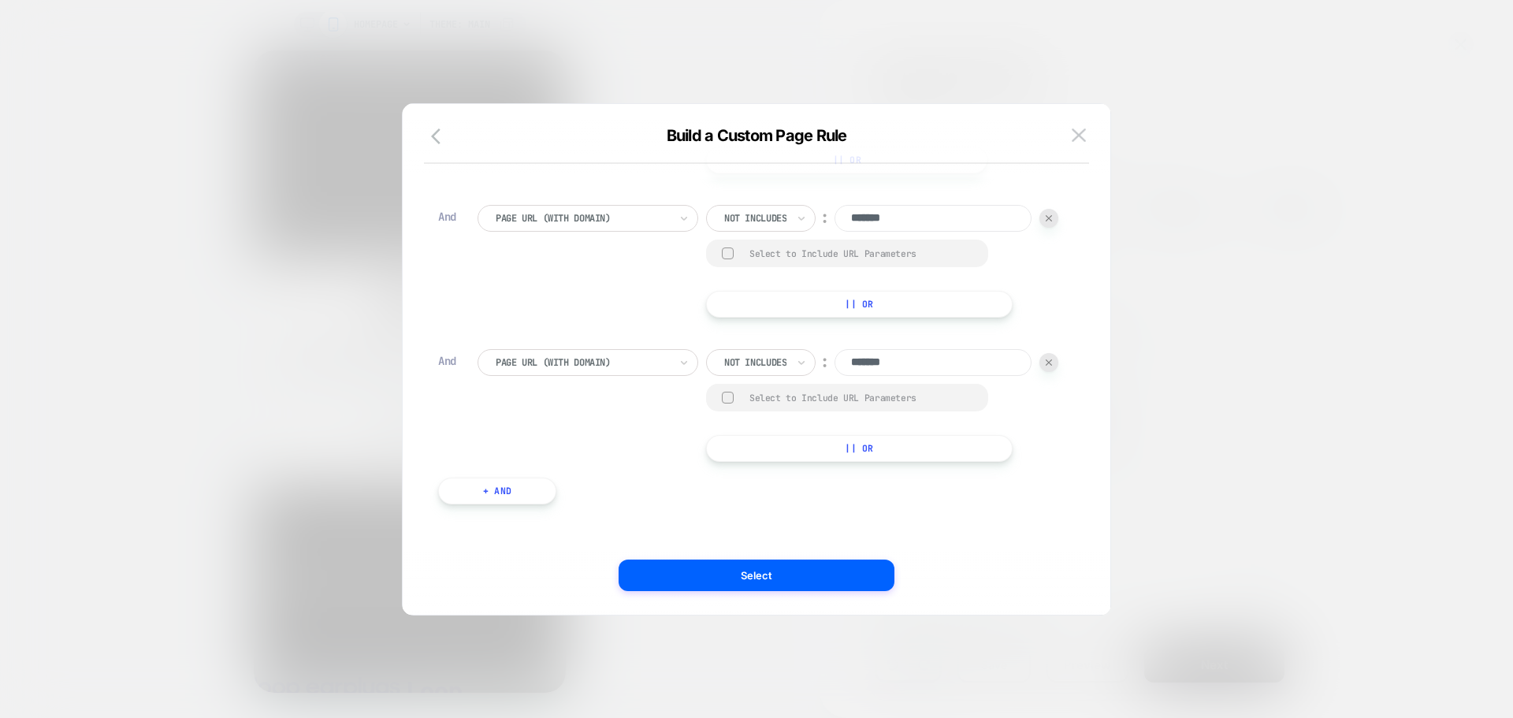
type input "*******"
click at [538, 482] on button "+ And" at bounding box center [497, 490] width 118 height 27
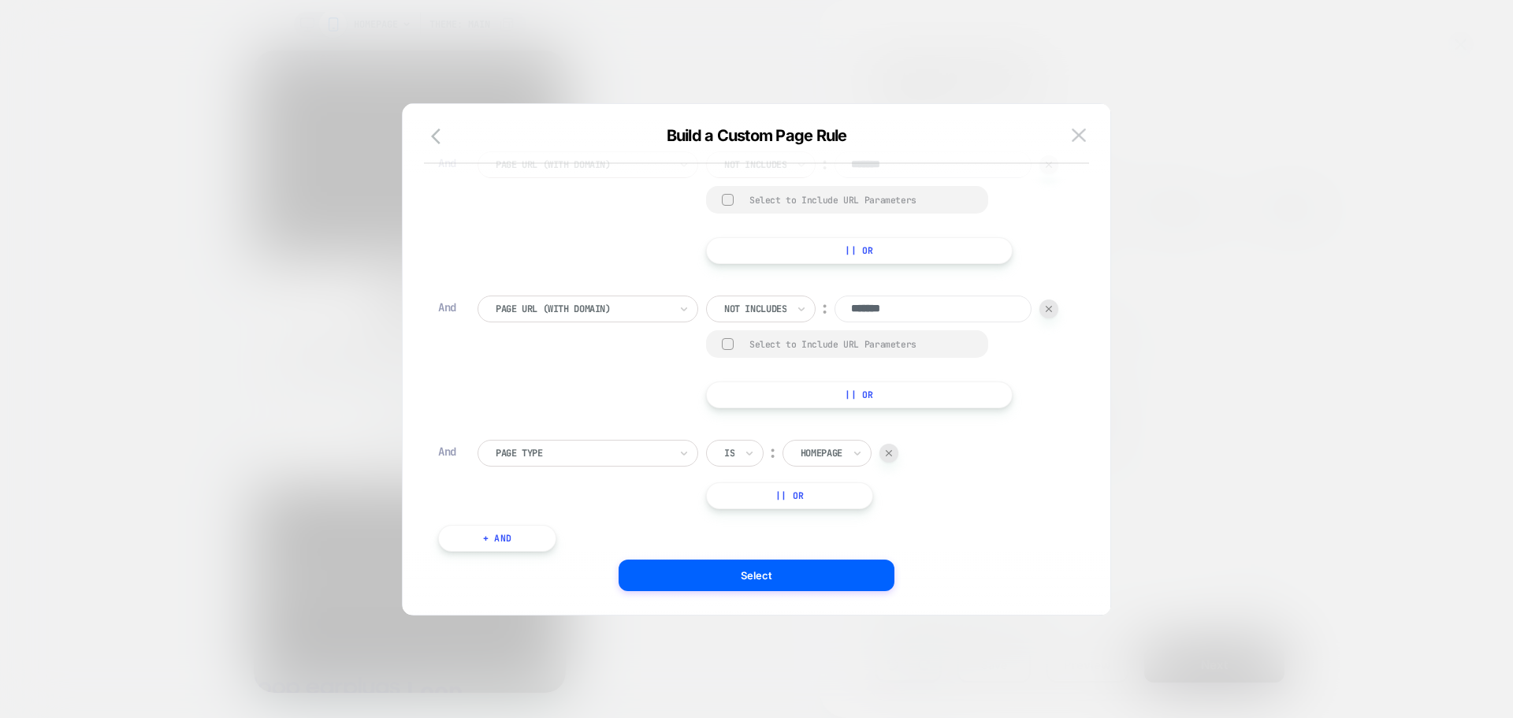
scroll to position [363, 0]
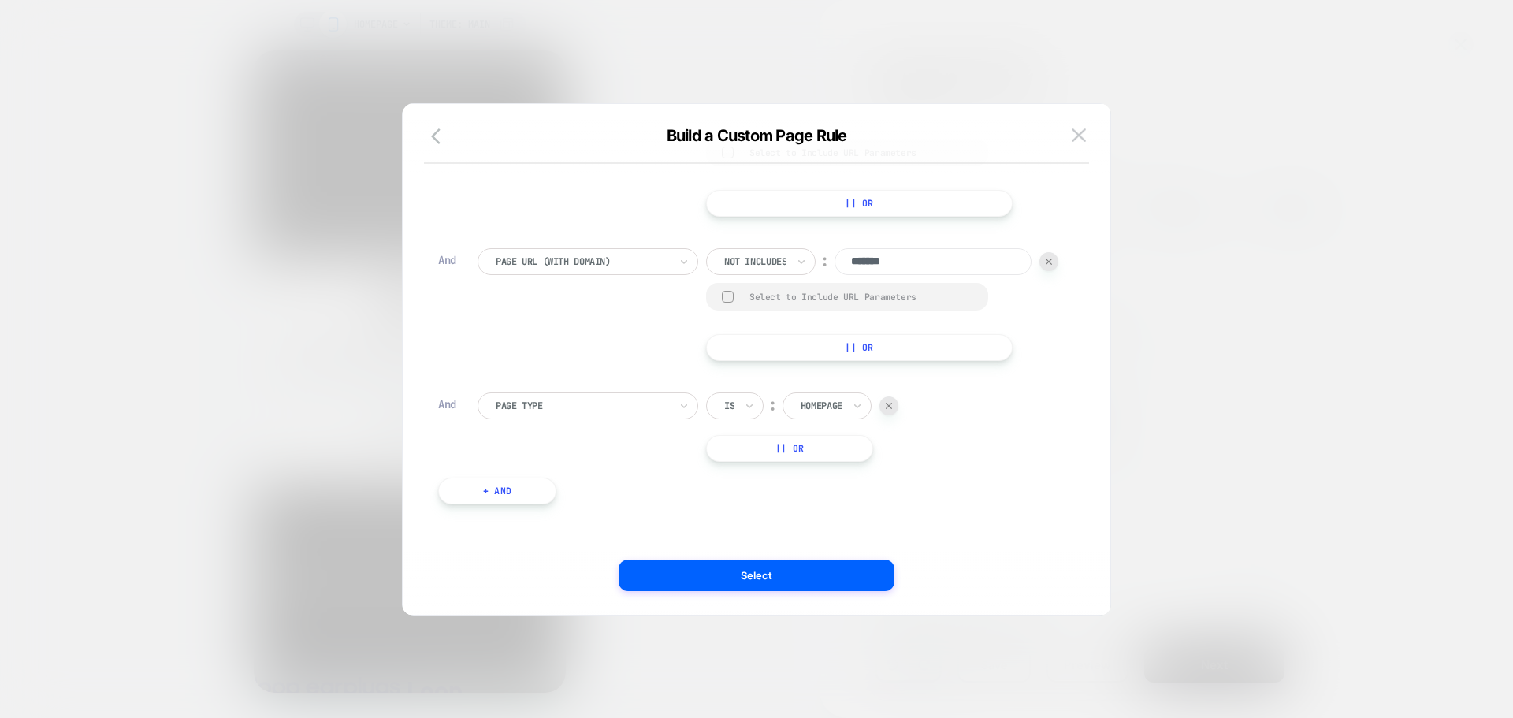
click at [559, 418] on div "Page Type Is ︰ Homepage || Or" at bounding box center [767, 426] width 581 height 69
click at [568, 413] on div "Page Type" at bounding box center [582, 405] width 176 height 17
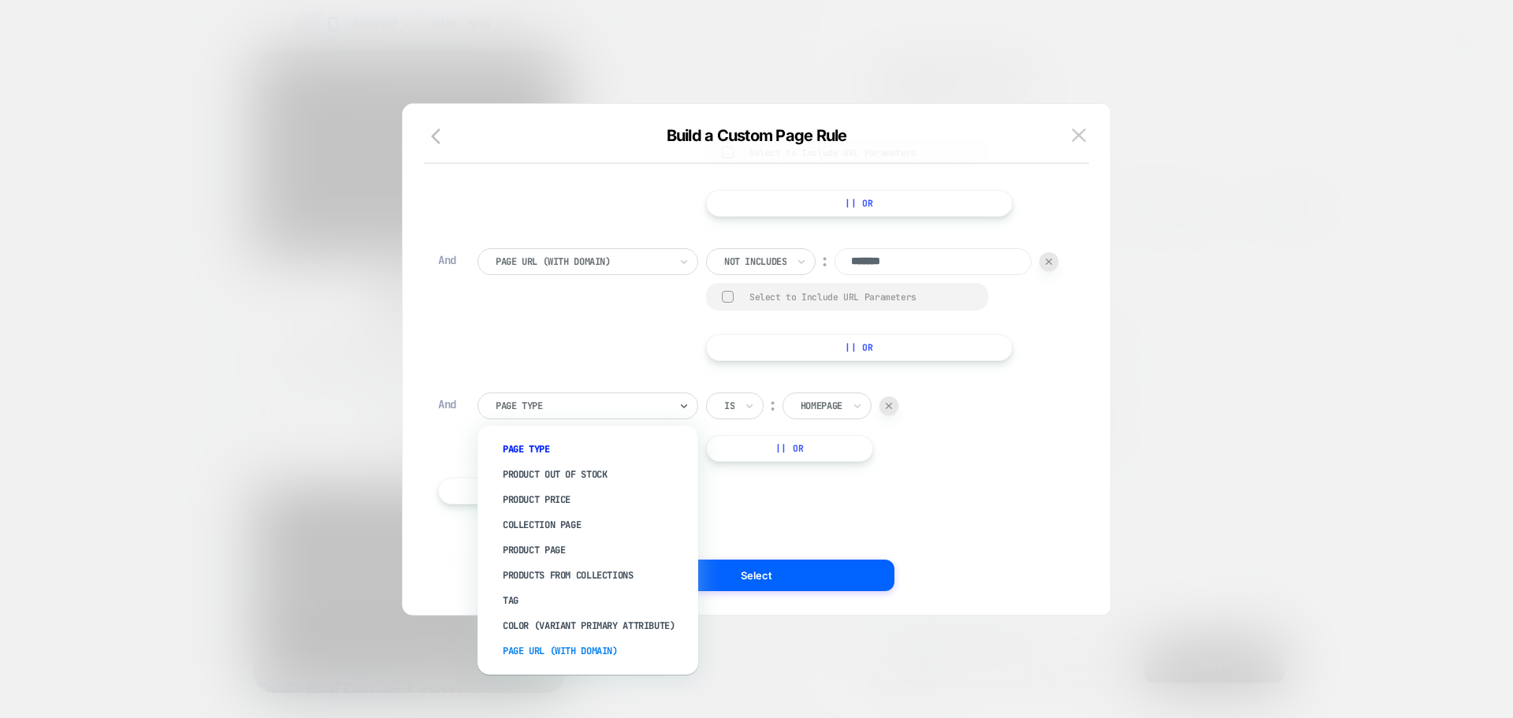
click at [552, 646] on div "Page Url (WITH DOMAIN)" at bounding box center [595, 650] width 205 height 25
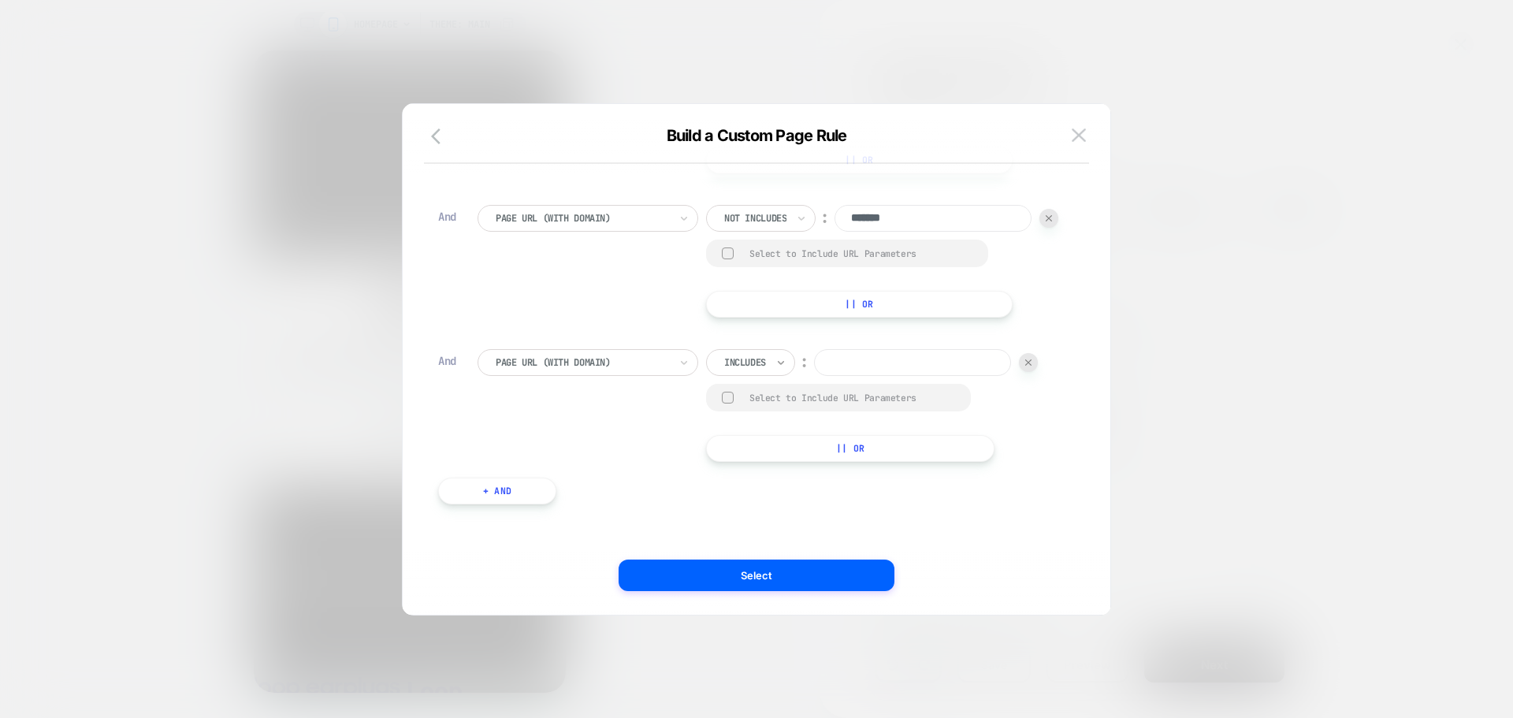
click at [786, 370] on icon at bounding box center [780, 363] width 11 height 16
click at [751, 370] on div at bounding box center [745, 362] width 42 height 14
click at [761, 533] on div "Not includes" at bounding box center [773, 524] width 102 height 25
click at [834, 376] on input at bounding box center [932, 362] width 197 height 27
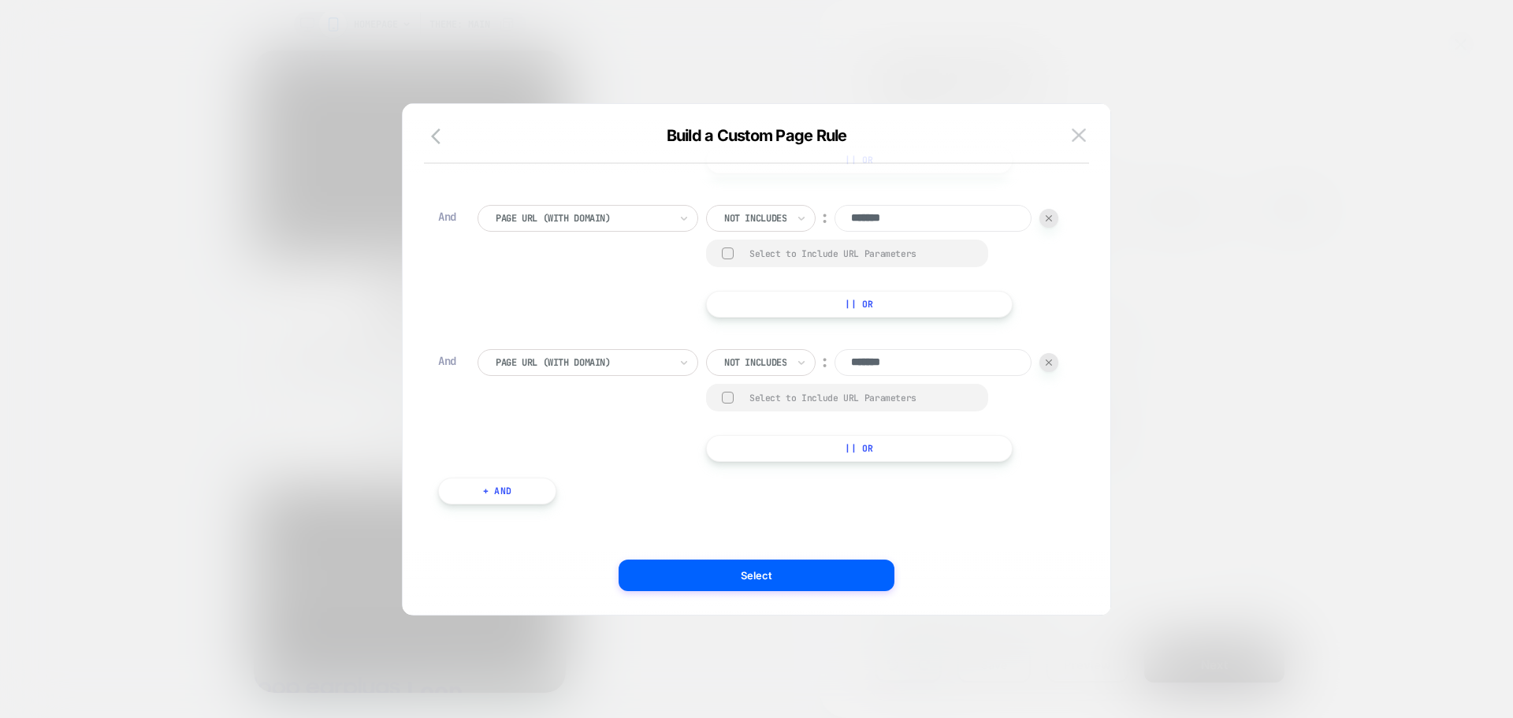
click at [834, 367] on input "*******" at bounding box center [932, 362] width 197 height 27
type input "*******"
click at [507, 493] on button "+ And" at bounding box center [497, 490] width 118 height 27
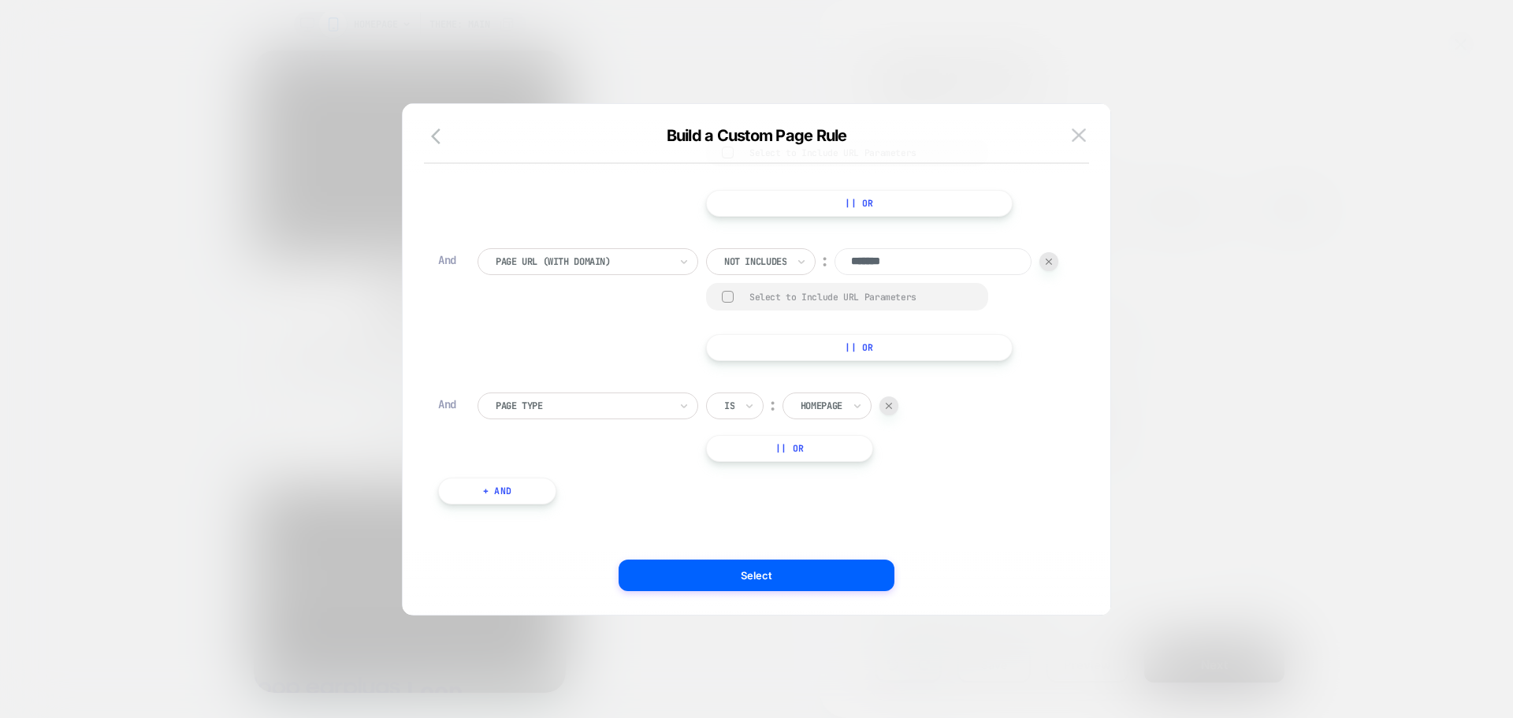
scroll to position [534, 0]
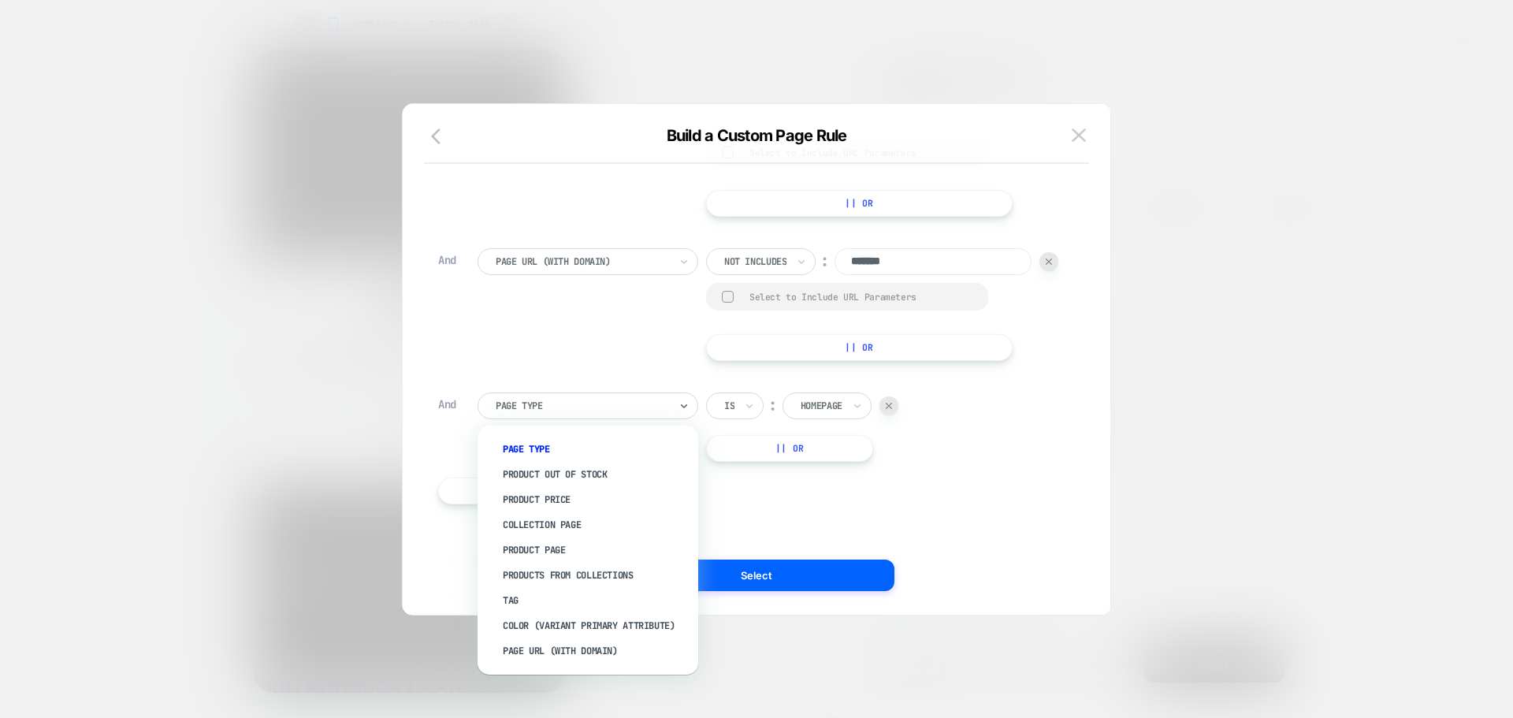
click at [574, 402] on div at bounding box center [582, 406] width 173 height 14
click at [546, 654] on div "Page Url (WITH DOMAIN)" at bounding box center [595, 650] width 205 height 25
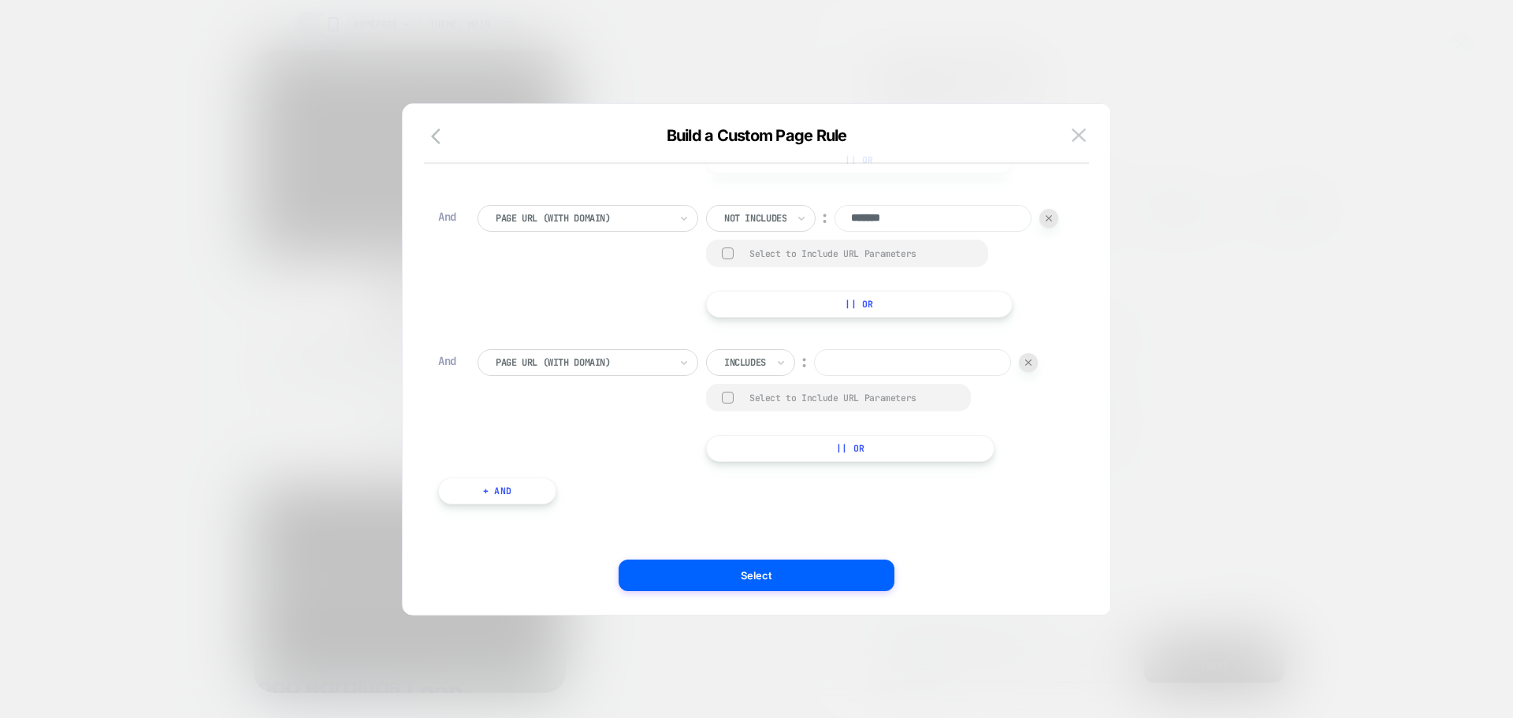
click at [749, 370] on div at bounding box center [745, 362] width 42 height 14
click at [748, 388] on div "Page Type Is ︰ Product || Or And Products From Collections Is ︰ Earplugs || Or …" at bounding box center [748, 117] width 637 height 821
click at [748, 376] on div "Includes" at bounding box center [750, 362] width 89 height 27
click at [754, 520] on div "Not includes" at bounding box center [773, 524] width 102 height 25
click at [834, 376] on input at bounding box center [932, 362] width 197 height 27
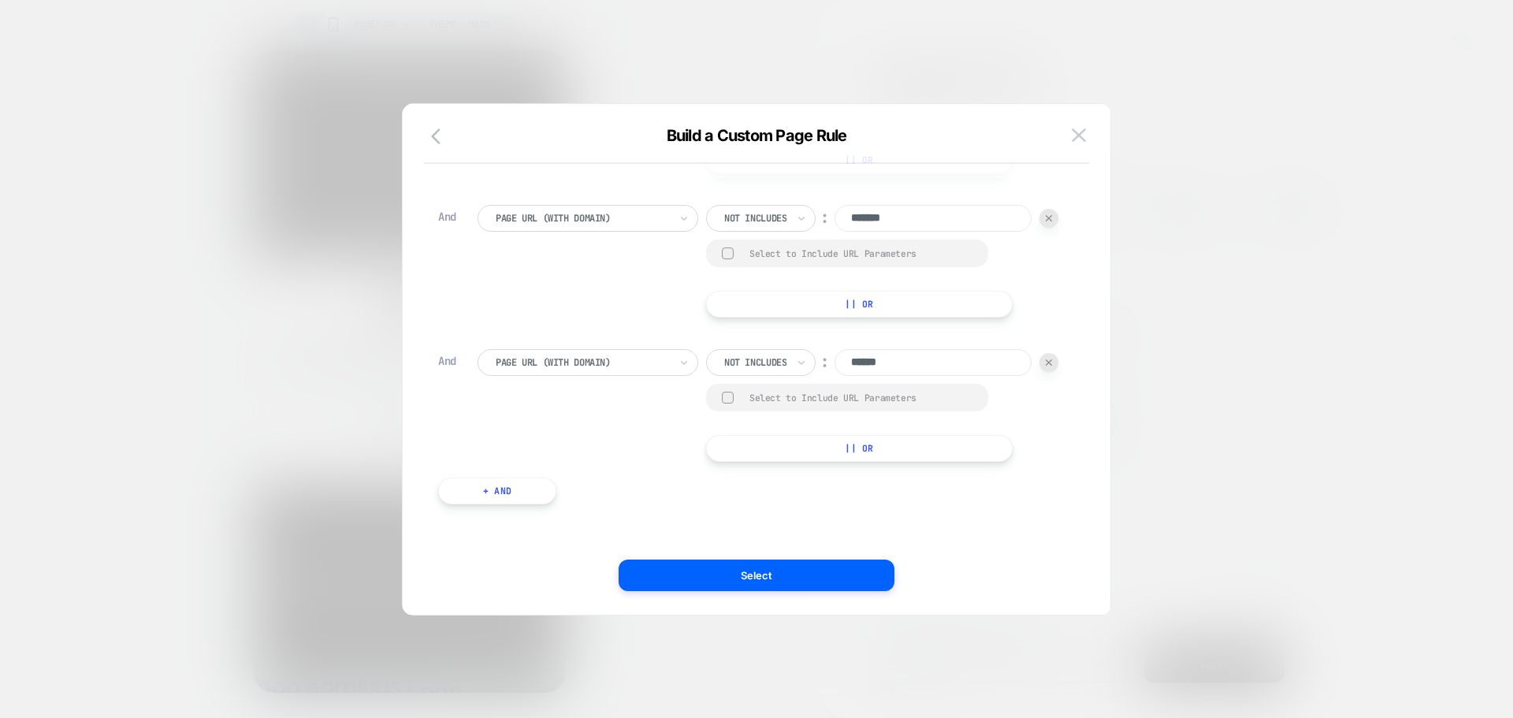
type input "******"
click at [834, 232] on input "*******" at bounding box center [932, 218] width 197 height 27
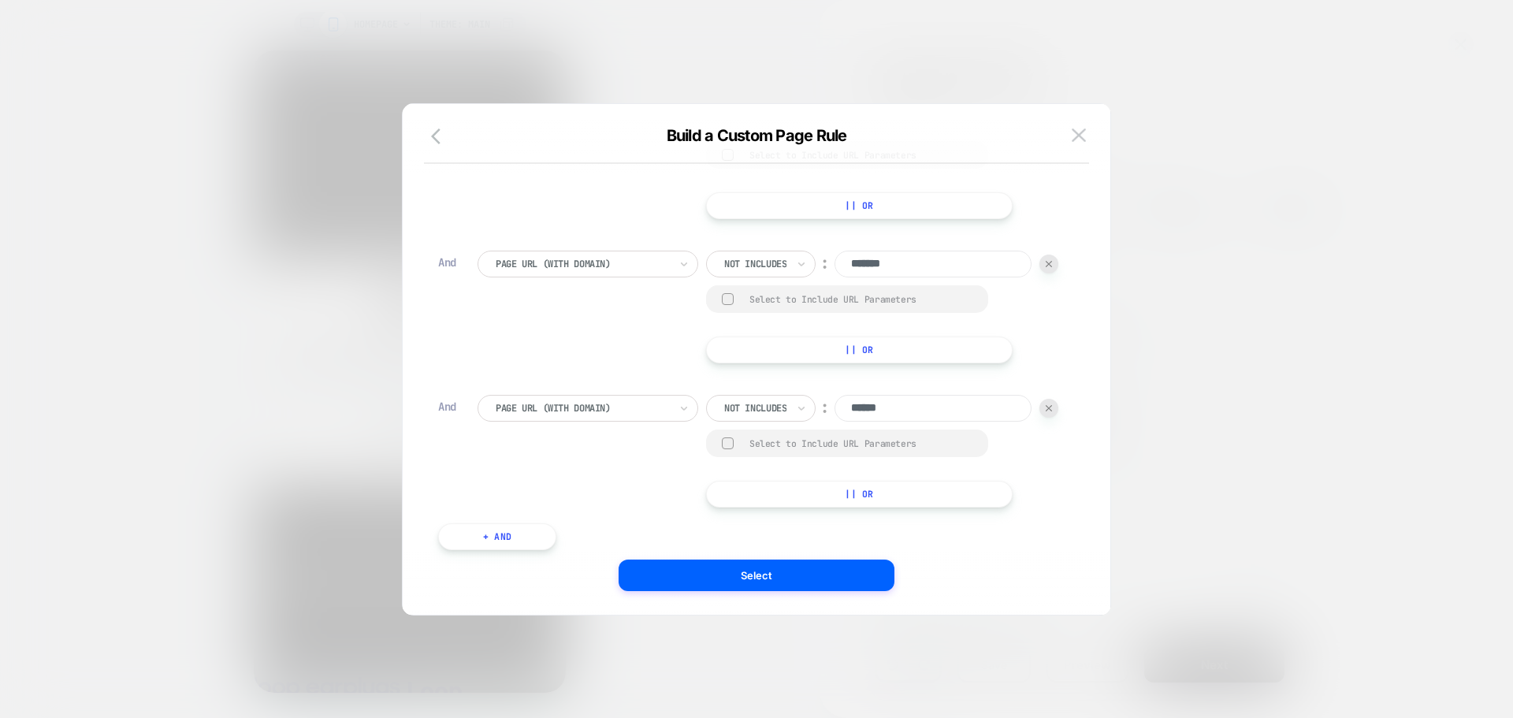
scroll to position [16, 0]
type input "*******"
click at [834, 418] on input "******" at bounding box center [932, 404] width 197 height 27
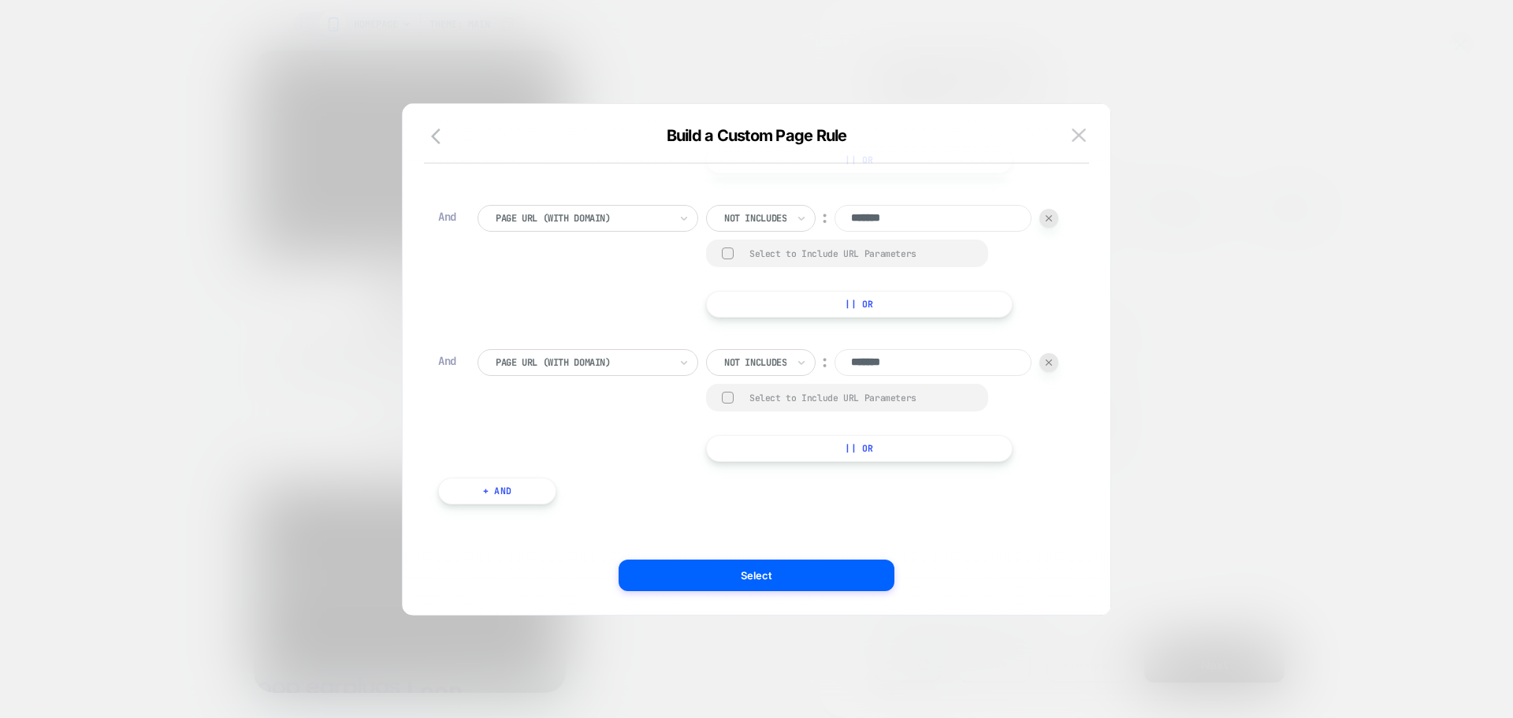
scroll to position [604, 0]
type input "*******"
click at [490, 488] on button "+ And" at bounding box center [497, 490] width 118 height 27
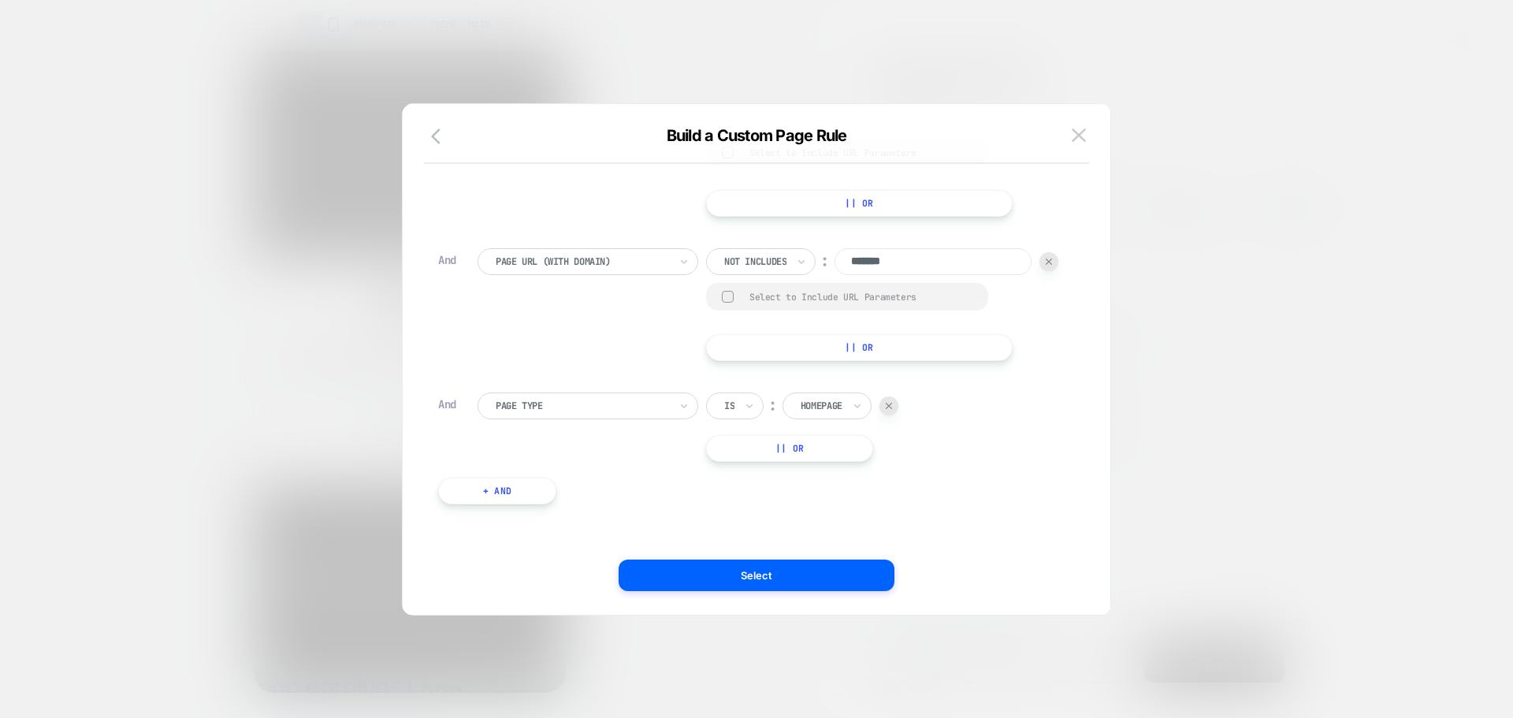
drag, startPoint x: 538, startPoint y: 502, endPoint x: 536, endPoint y: 510, distance: 8.2
click at [538, 413] on div at bounding box center [582, 406] width 173 height 14
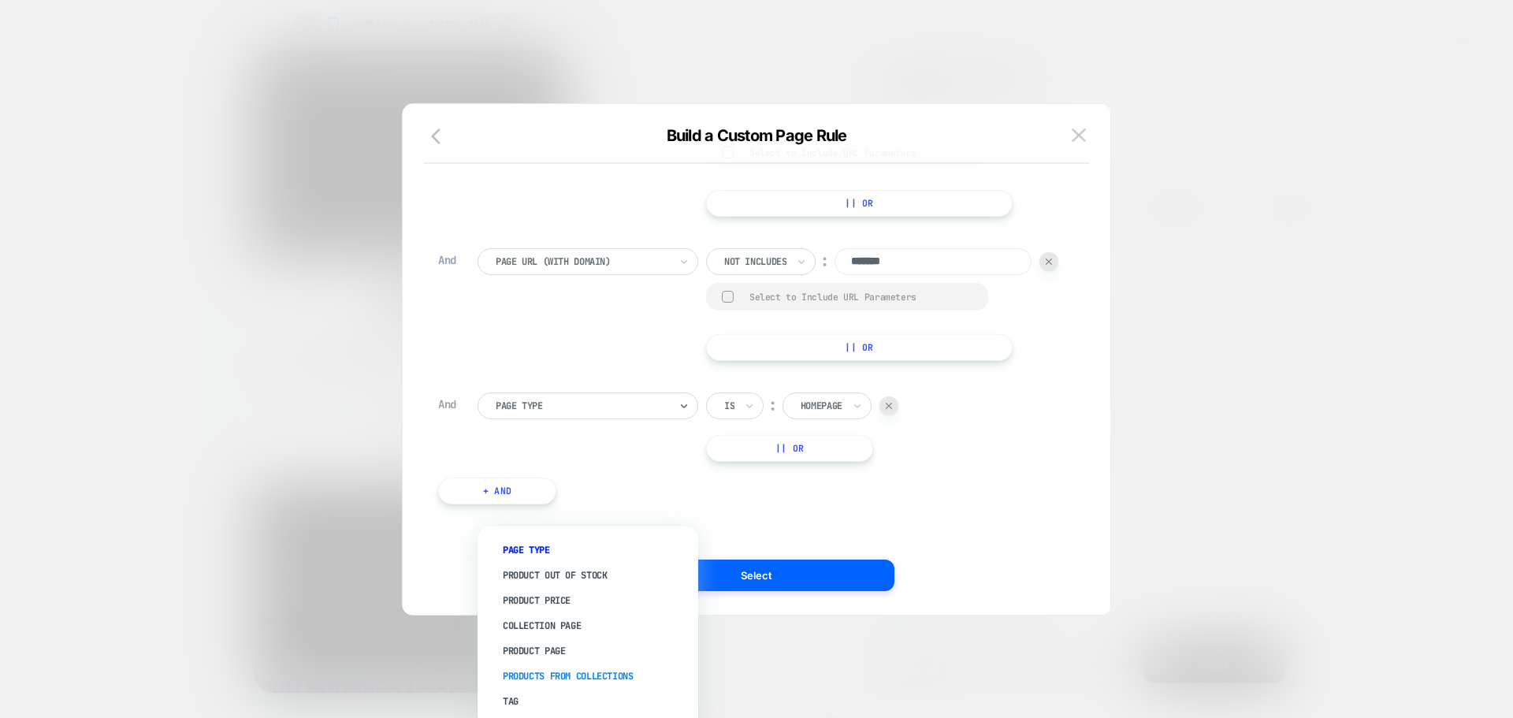
scroll to position [47, 0]
click at [548, 693] on div "Page Url (WITH DOMAIN)" at bounding box center [595, 704] width 205 height 25
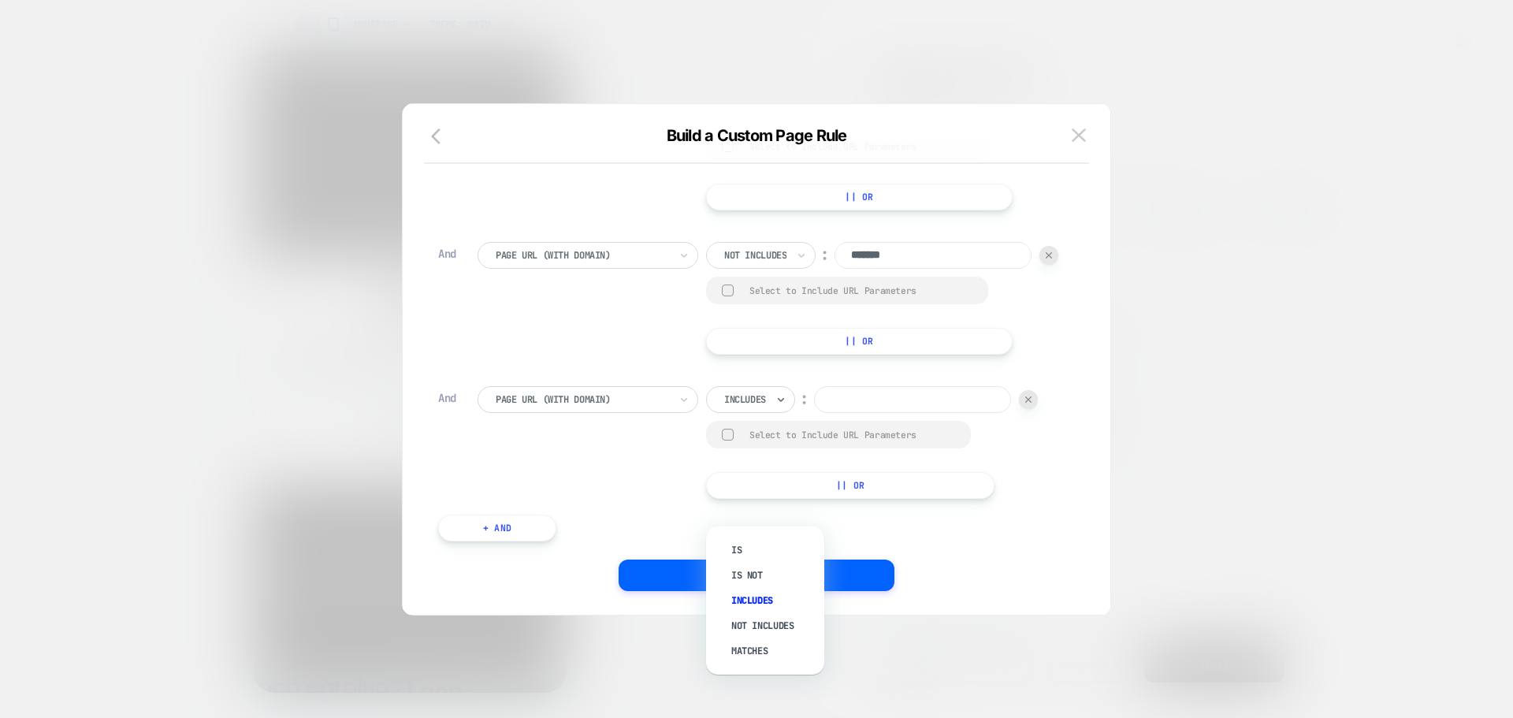
click at [730, 413] on div "Includes" at bounding box center [750, 399] width 89 height 27
click at [730, 630] on div at bounding box center [756, 359] width 1513 height 718
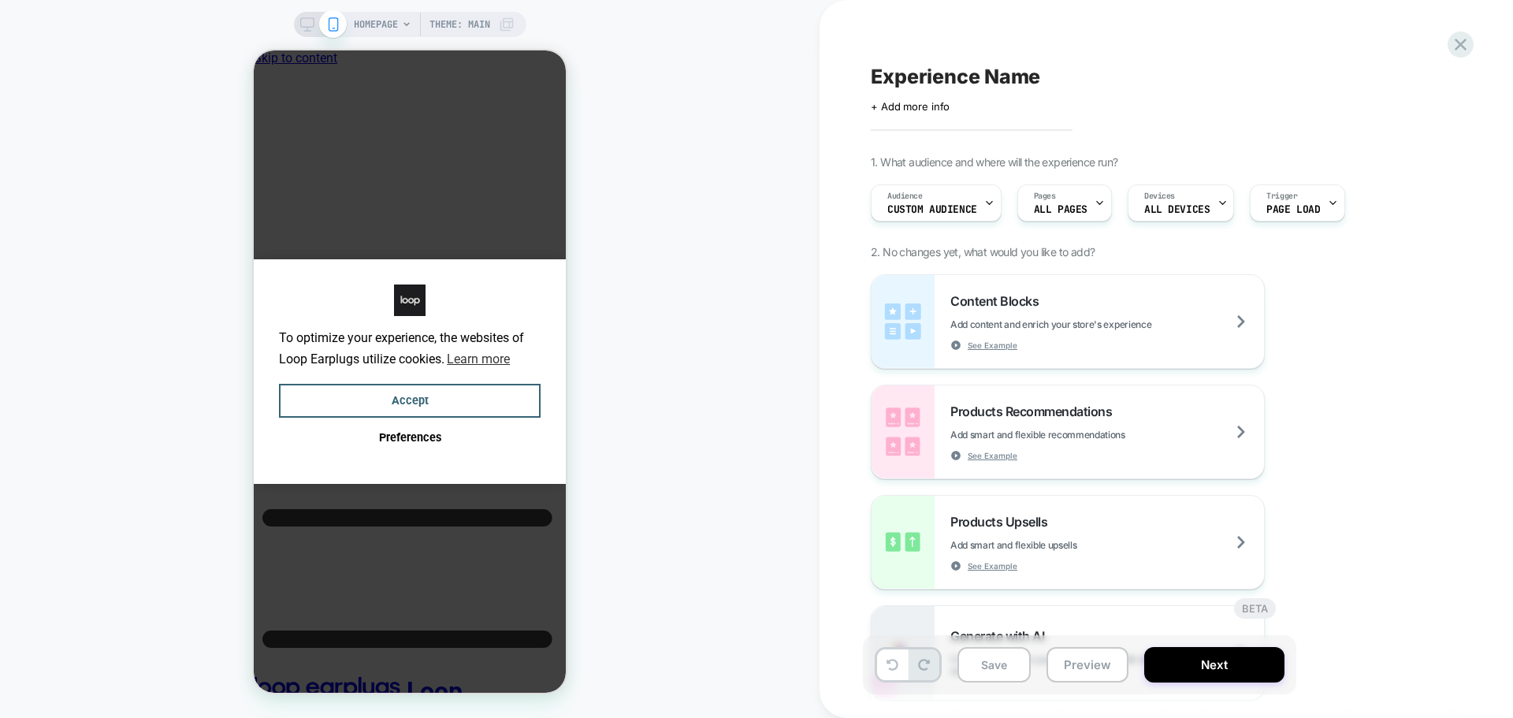
click at [730, 630] on div "HOMEPAGE Theme: MAIN" at bounding box center [409, 359] width 819 height 686
click at [1057, 201] on div "Pages ALL PAGES" at bounding box center [1060, 202] width 85 height 35
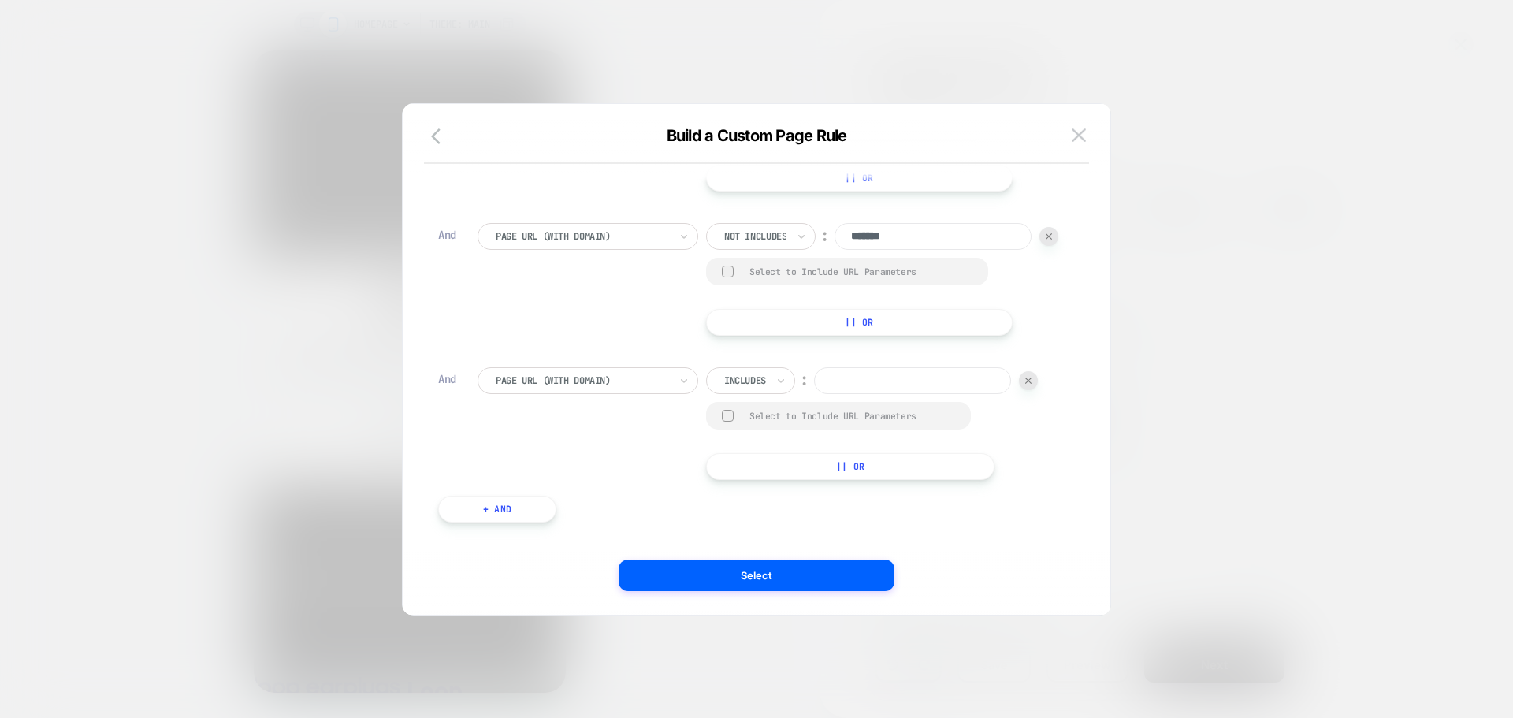
scroll to position [748, 0]
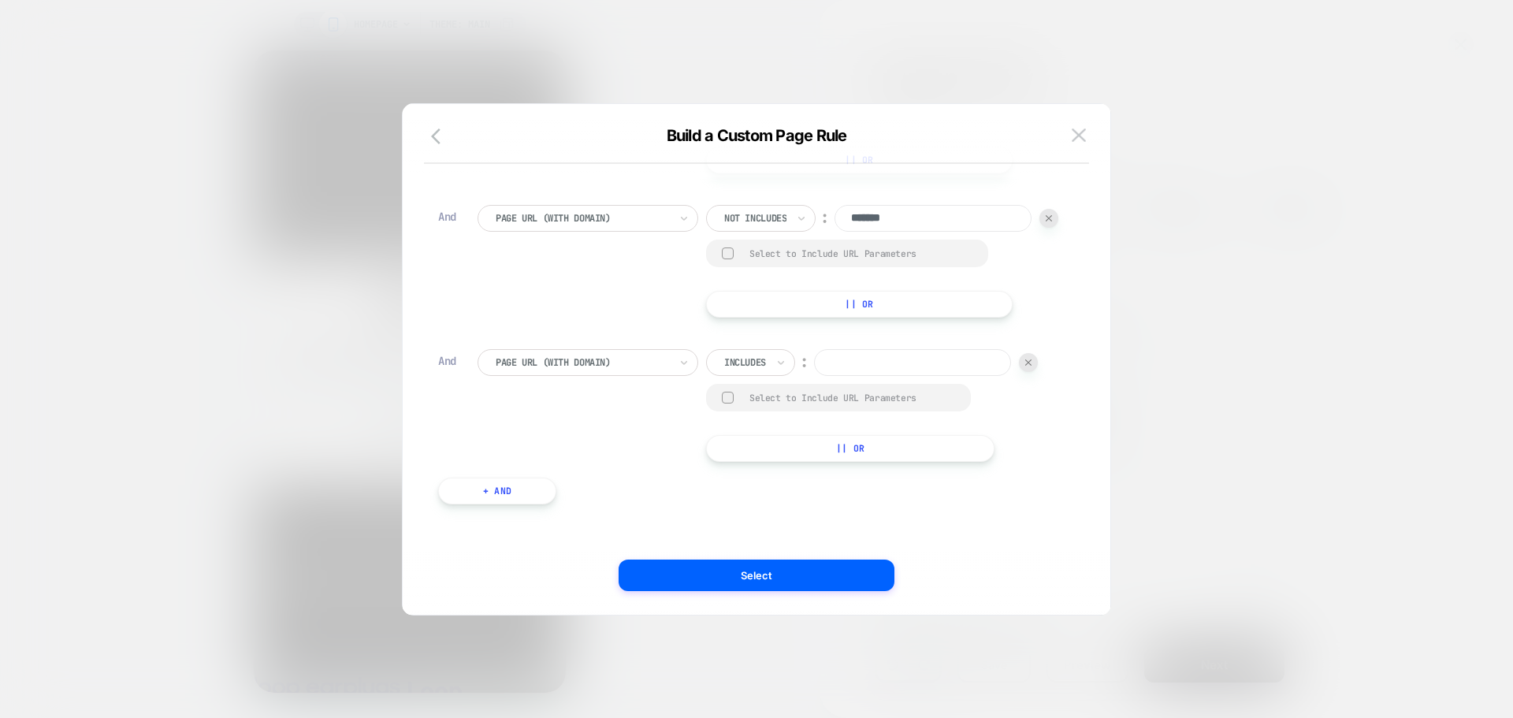
click at [762, 361] on div at bounding box center [745, 362] width 42 height 14
click at [768, 485] on div "Not includes" at bounding box center [773, 481] width 102 height 25
click at [834, 376] on input at bounding box center [932, 362] width 197 height 27
type input "*******"
click at [513, 504] on button "+ And" at bounding box center [497, 490] width 118 height 27
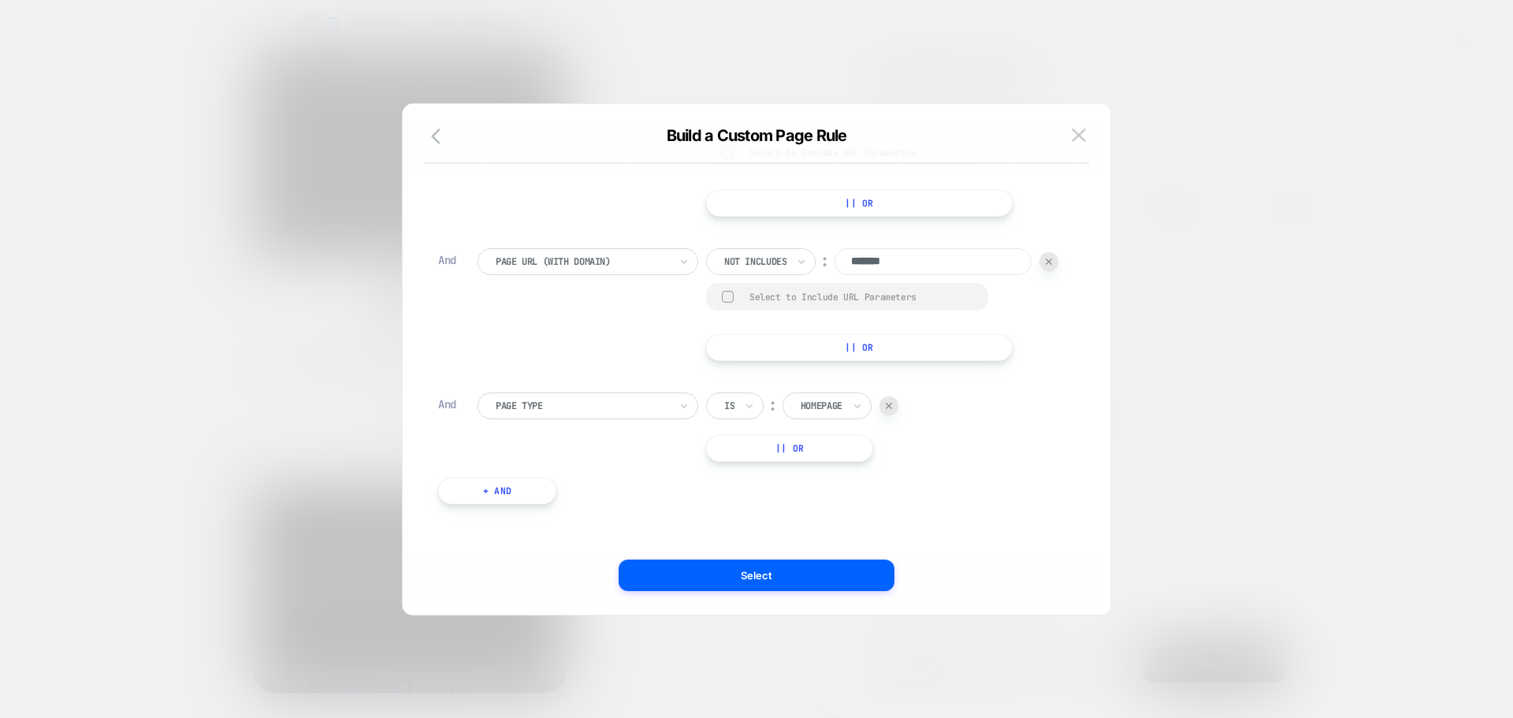
scroll to position [876, 0]
click at [616, 396] on div "Page Type" at bounding box center [587, 405] width 221 height 27
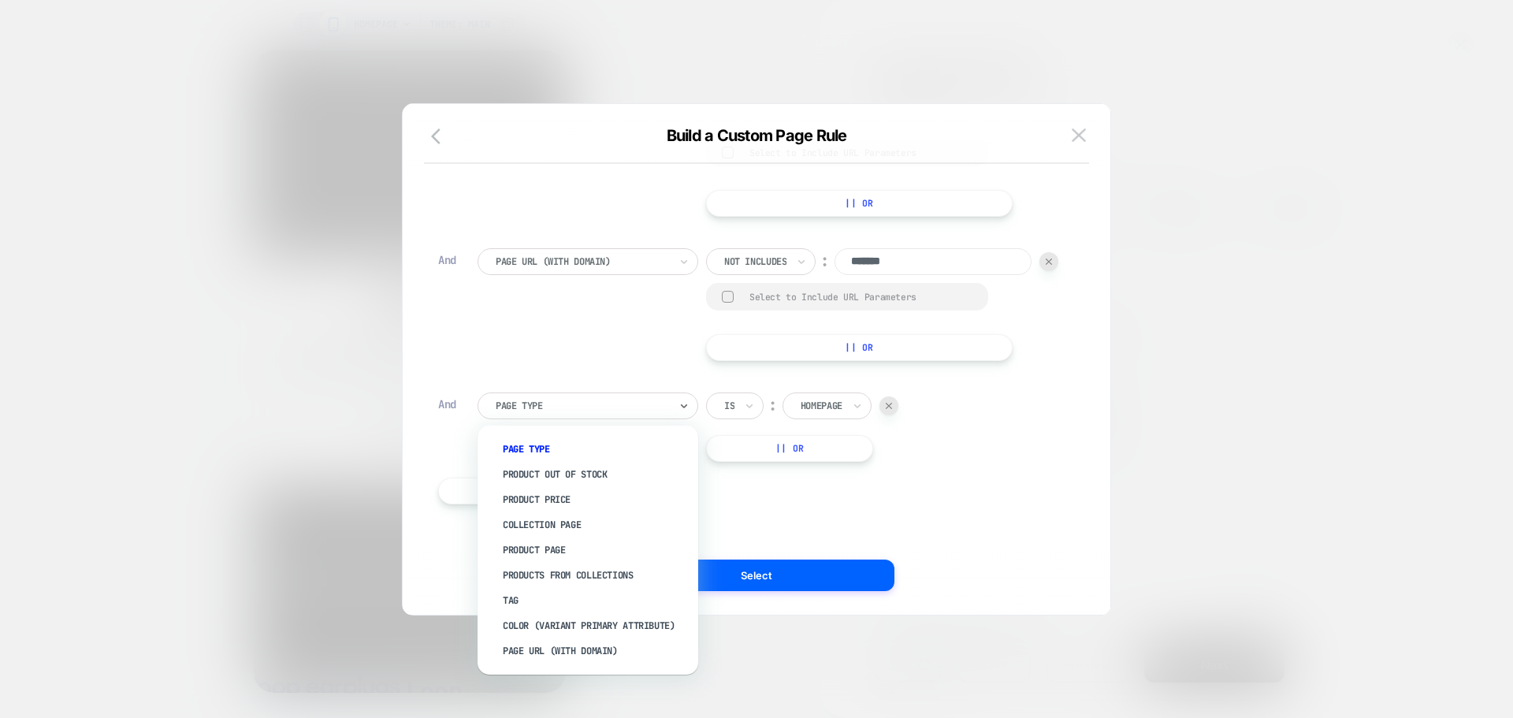
click at [576, 663] on div "Page Type Product Out Of Stock Product Price Collection Page Product Page Produ…" at bounding box center [587, 549] width 205 height 233
click at [576, 655] on div "Page Url (WITH DOMAIN)" at bounding box center [595, 650] width 205 height 25
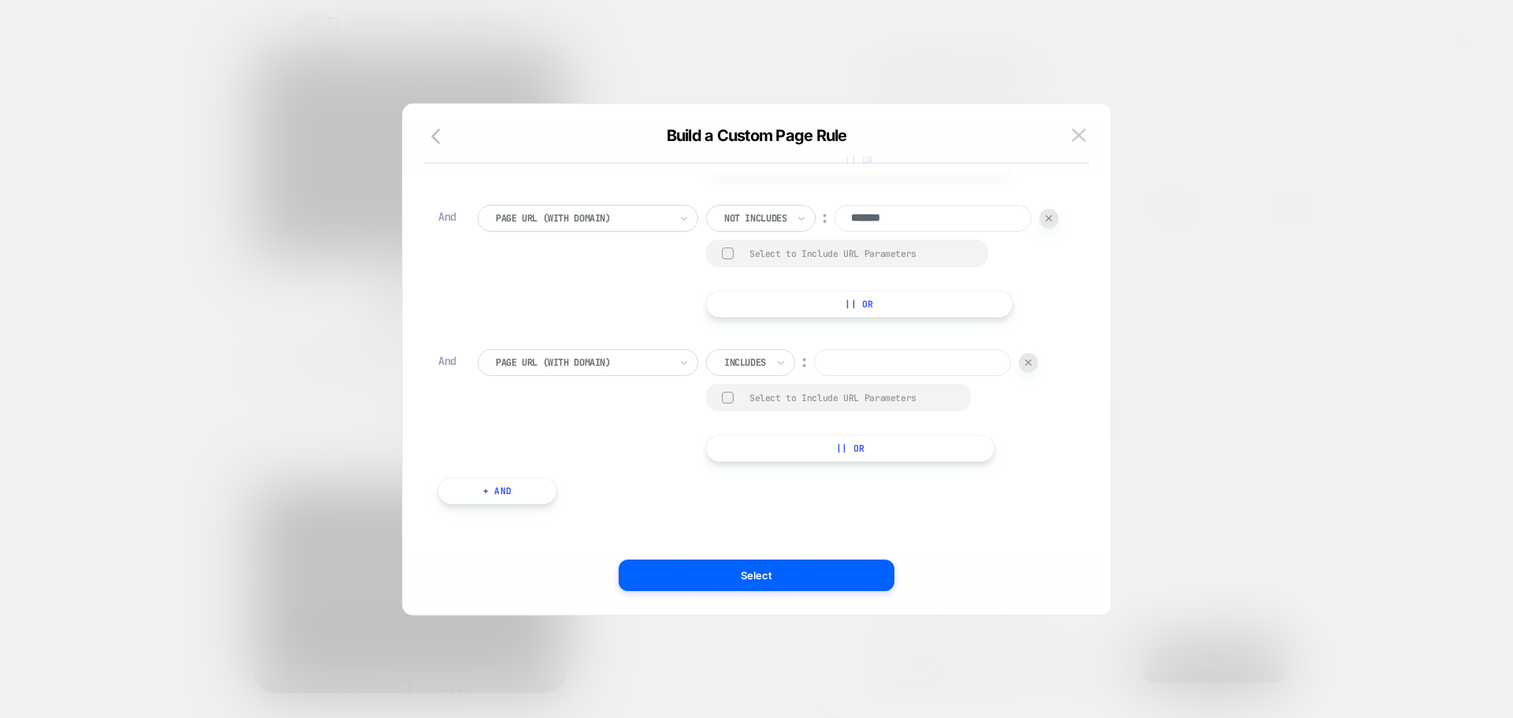
click at [738, 371] on div "Includes" at bounding box center [744, 362] width 45 height 17
click at [756, 370] on div at bounding box center [745, 362] width 42 height 14
click at [756, 523] on div "Not includes" at bounding box center [773, 524] width 102 height 25
click at [834, 376] on input at bounding box center [932, 362] width 197 height 27
type input "*******"
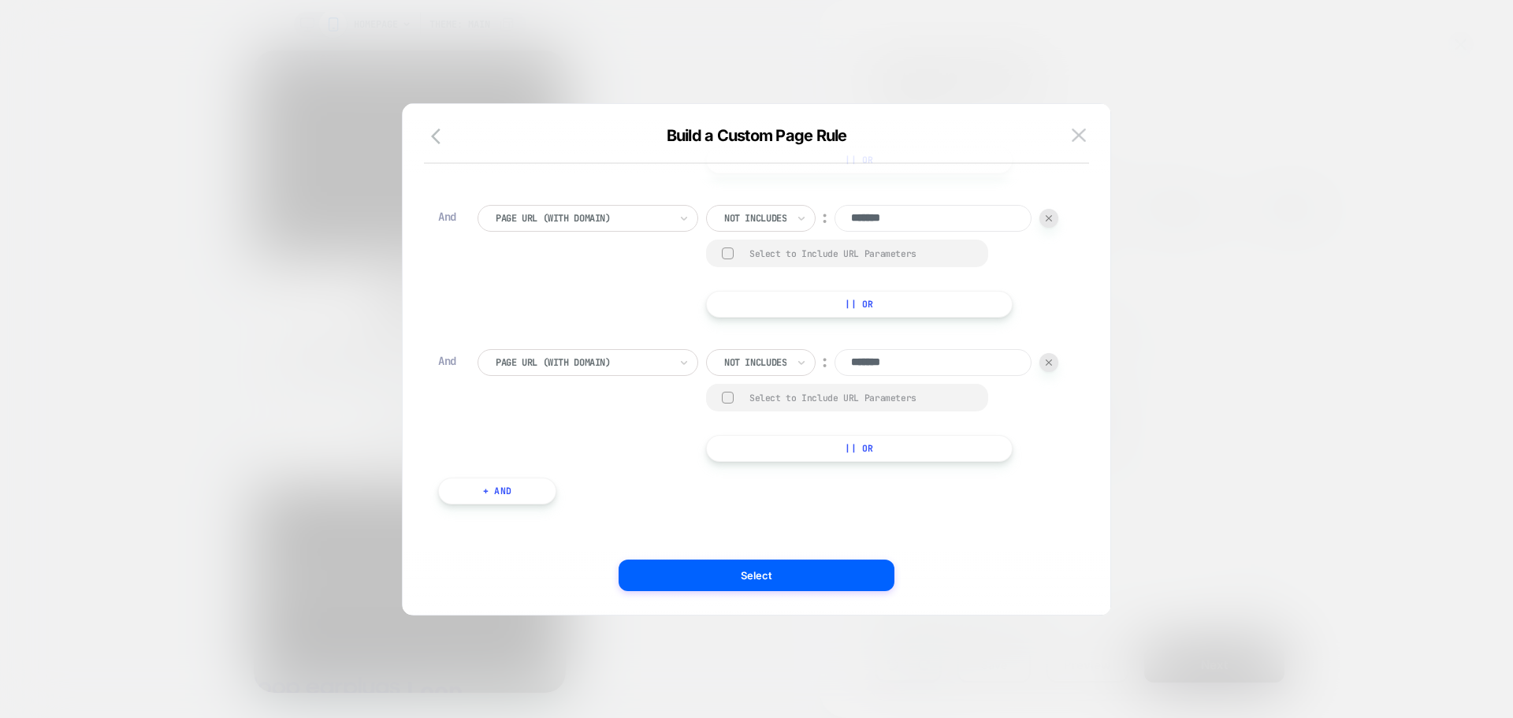
click at [455, 492] on button "+ And" at bounding box center [497, 490] width 118 height 27
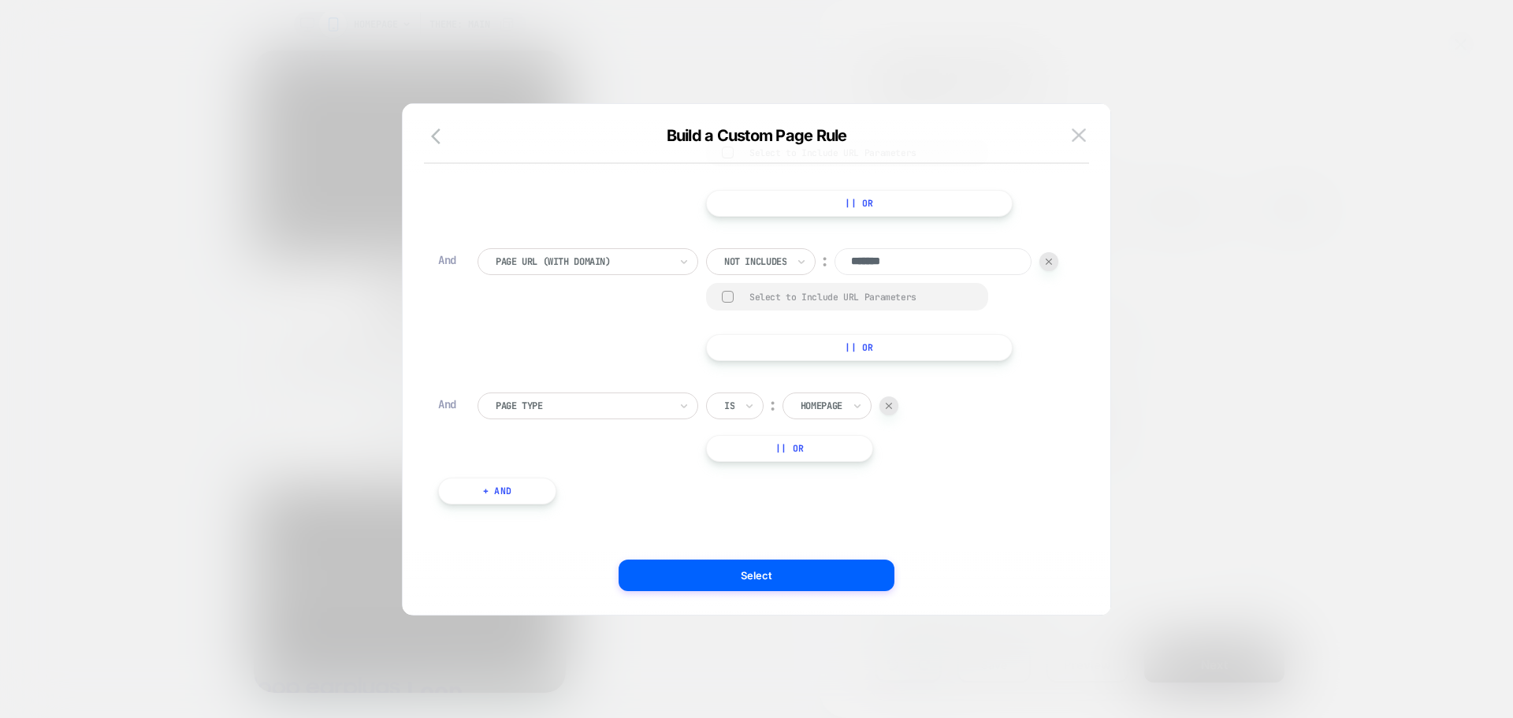
scroll to position [1047, 0]
click at [583, 409] on div at bounding box center [582, 406] width 173 height 14
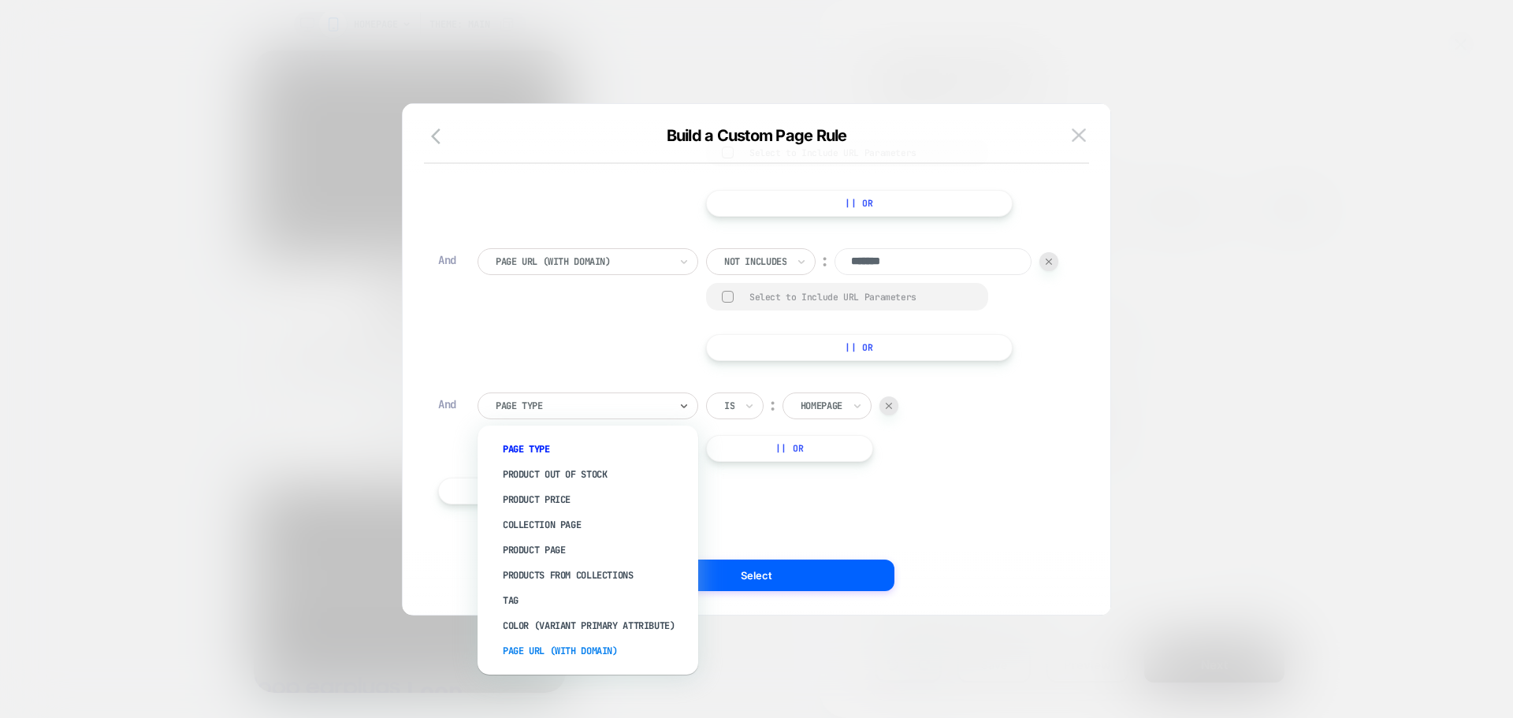
click at [559, 643] on div "Page Url (WITH DOMAIN)" at bounding box center [595, 650] width 205 height 25
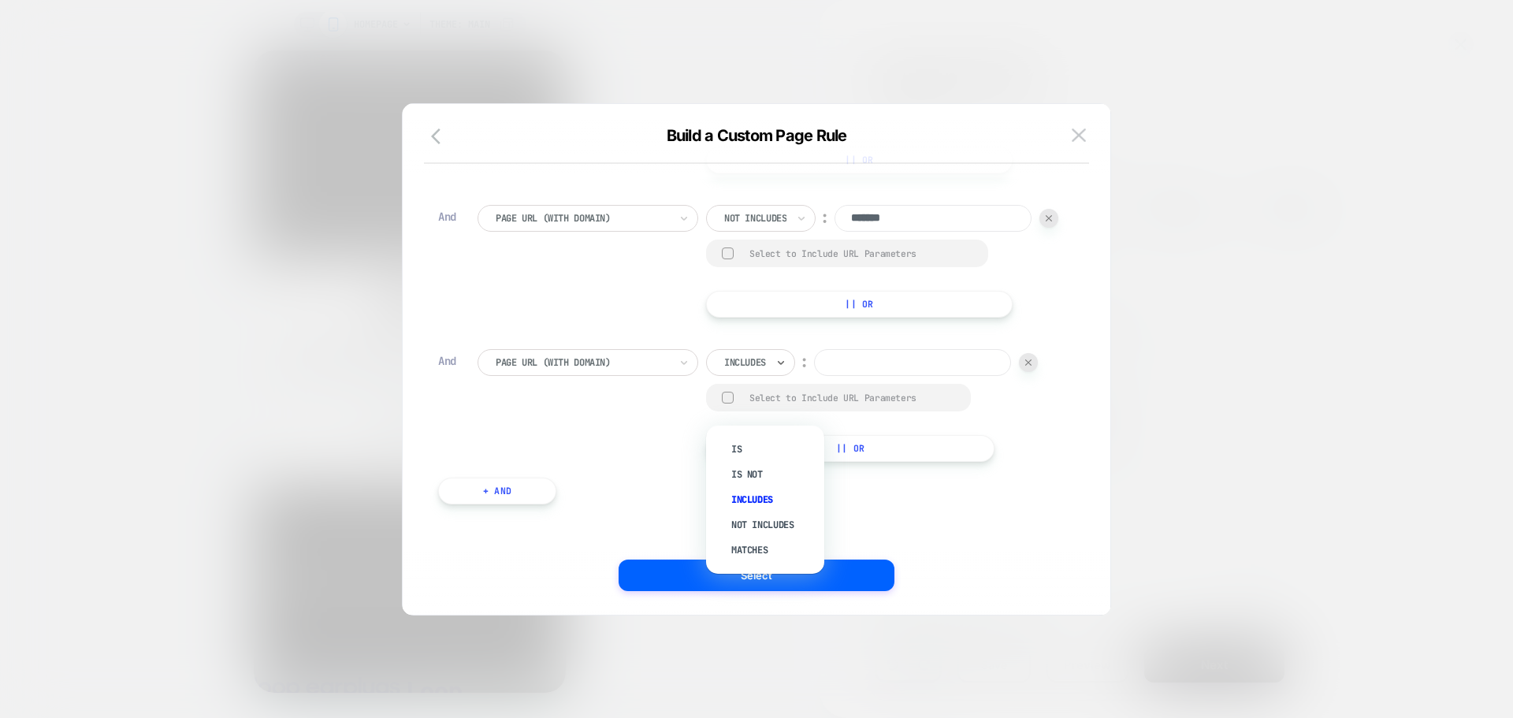
click at [746, 376] on div "Includes" at bounding box center [750, 362] width 89 height 27
click at [752, 370] on div at bounding box center [745, 362] width 42 height 14
click at [752, 522] on div "Not includes" at bounding box center [773, 524] width 102 height 25
click at [834, 376] on input at bounding box center [932, 362] width 197 height 27
type input "*******"
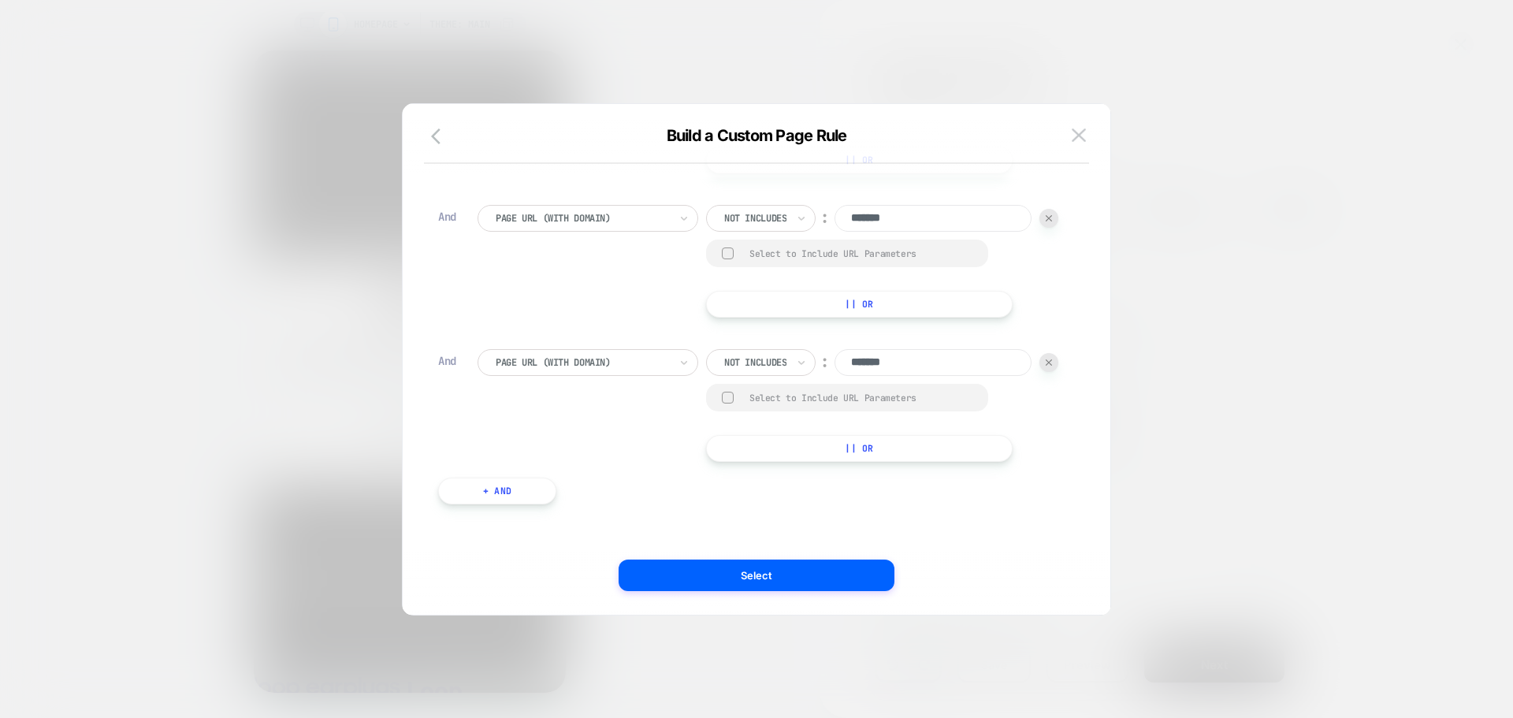
click at [470, 500] on button "+ And" at bounding box center [497, 490] width 118 height 27
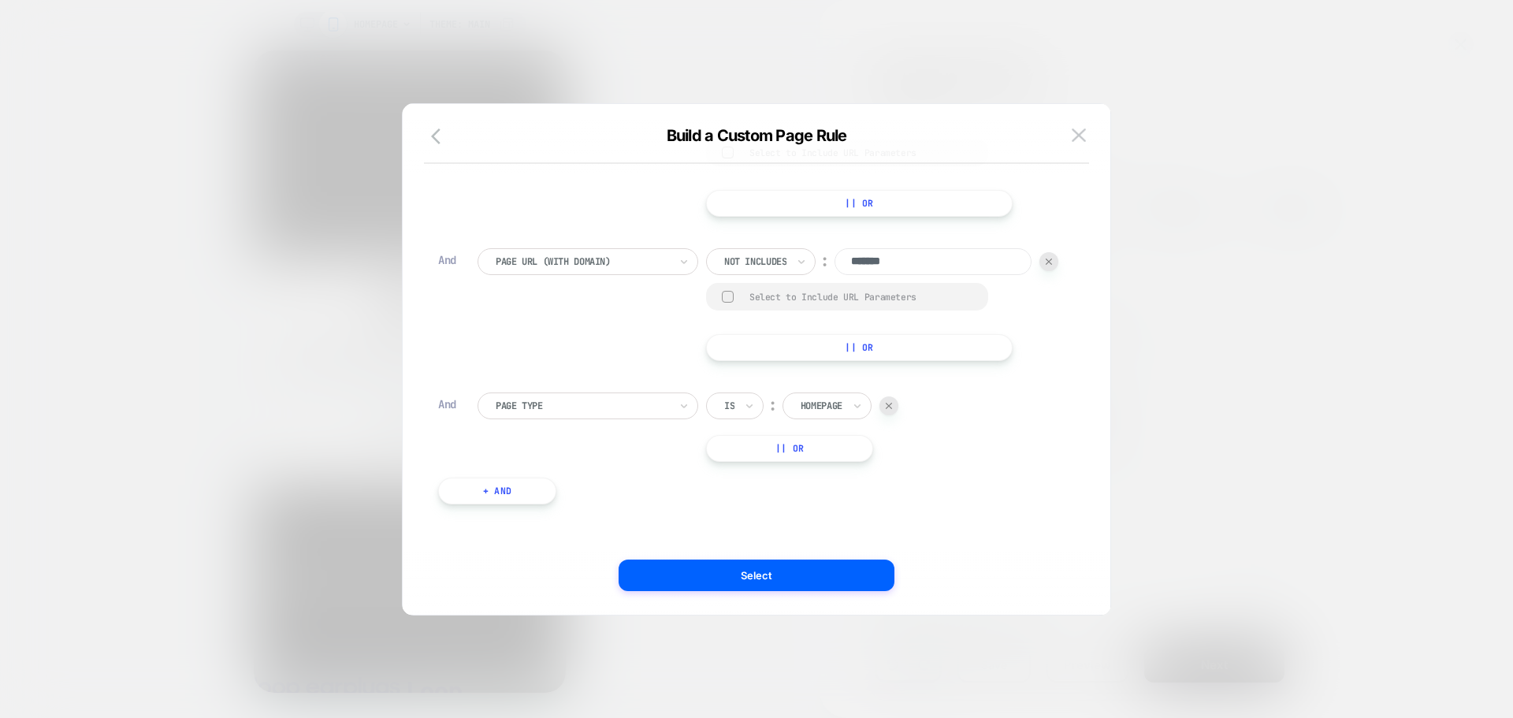
scroll to position [1218, 0]
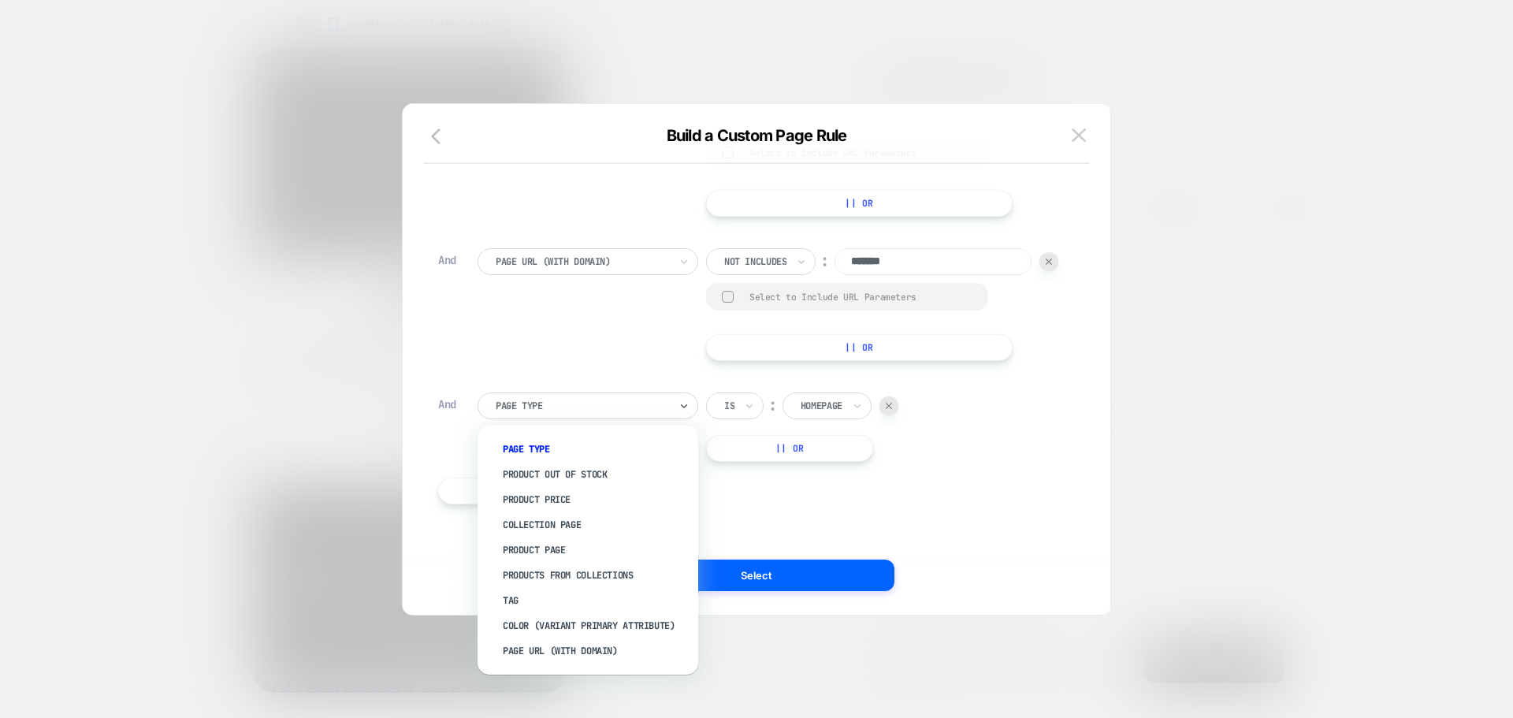
click at [585, 402] on div at bounding box center [582, 406] width 173 height 14
click at [561, 648] on div "Page Url (WITH DOMAIN)" at bounding box center [595, 650] width 205 height 25
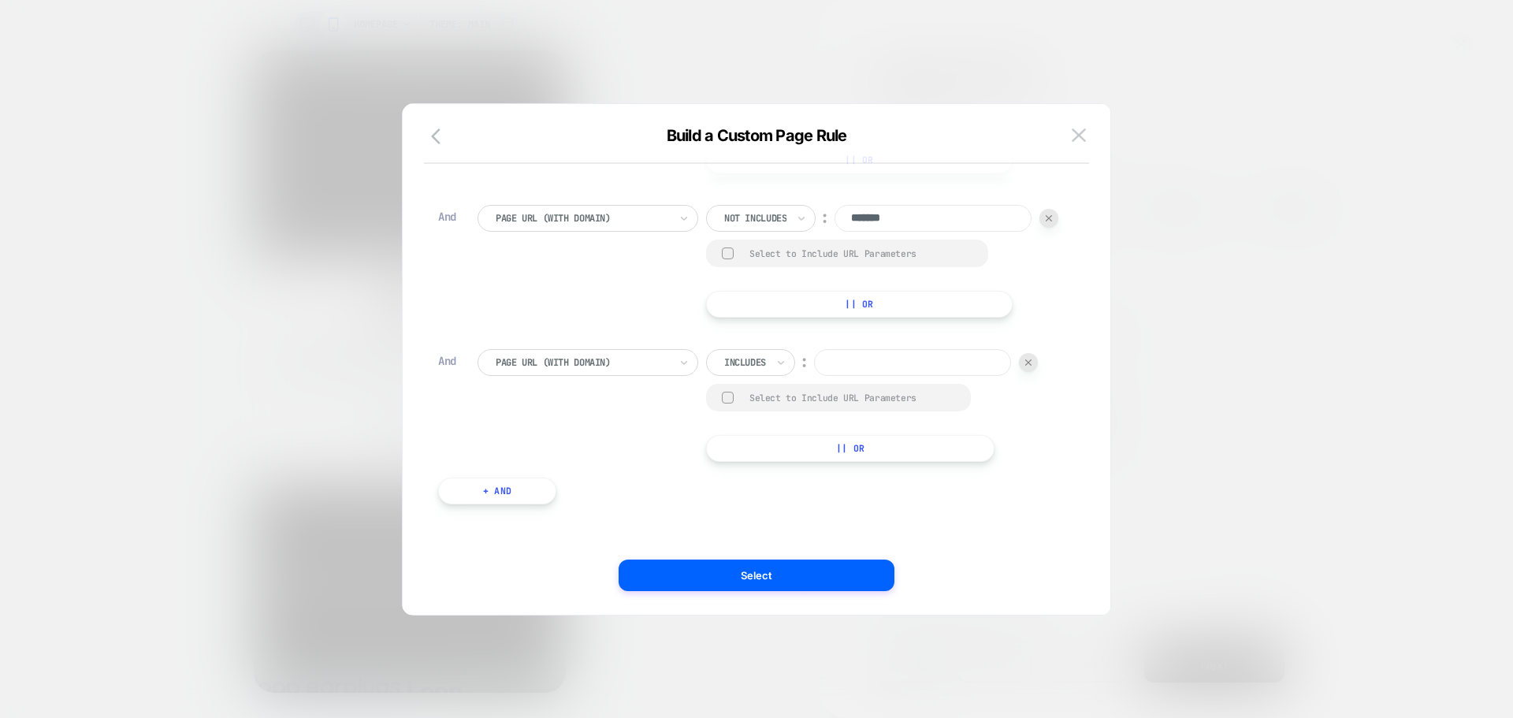
click at [734, 370] on div at bounding box center [745, 362] width 42 height 14
click at [759, 376] on div "Includes" at bounding box center [750, 362] width 89 height 27
drag, startPoint x: 761, startPoint y: 524, endPoint x: 810, endPoint y: 452, distance: 86.8
click at [761, 525] on div "Not includes" at bounding box center [773, 524] width 102 height 25
click at [834, 376] on input at bounding box center [932, 362] width 197 height 27
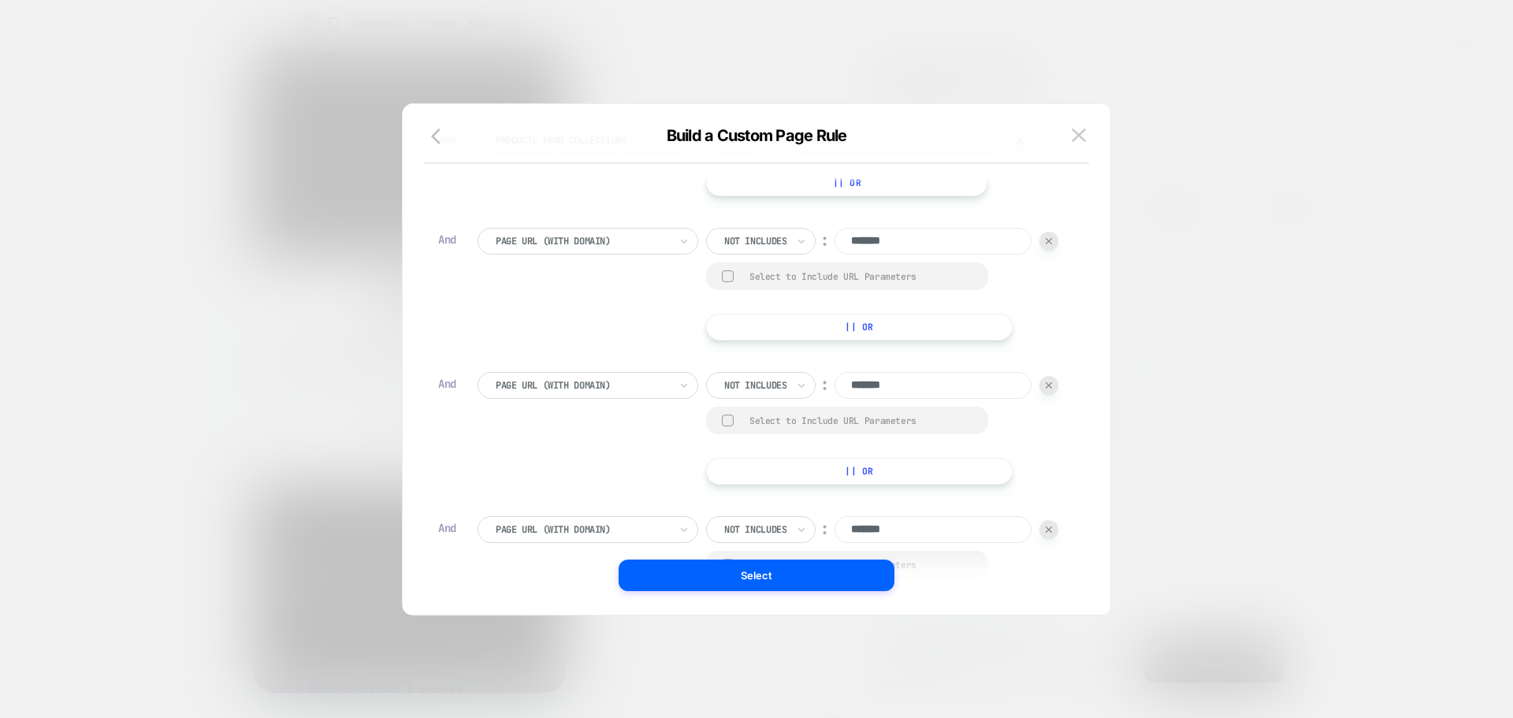
scroll to position [115, 0]
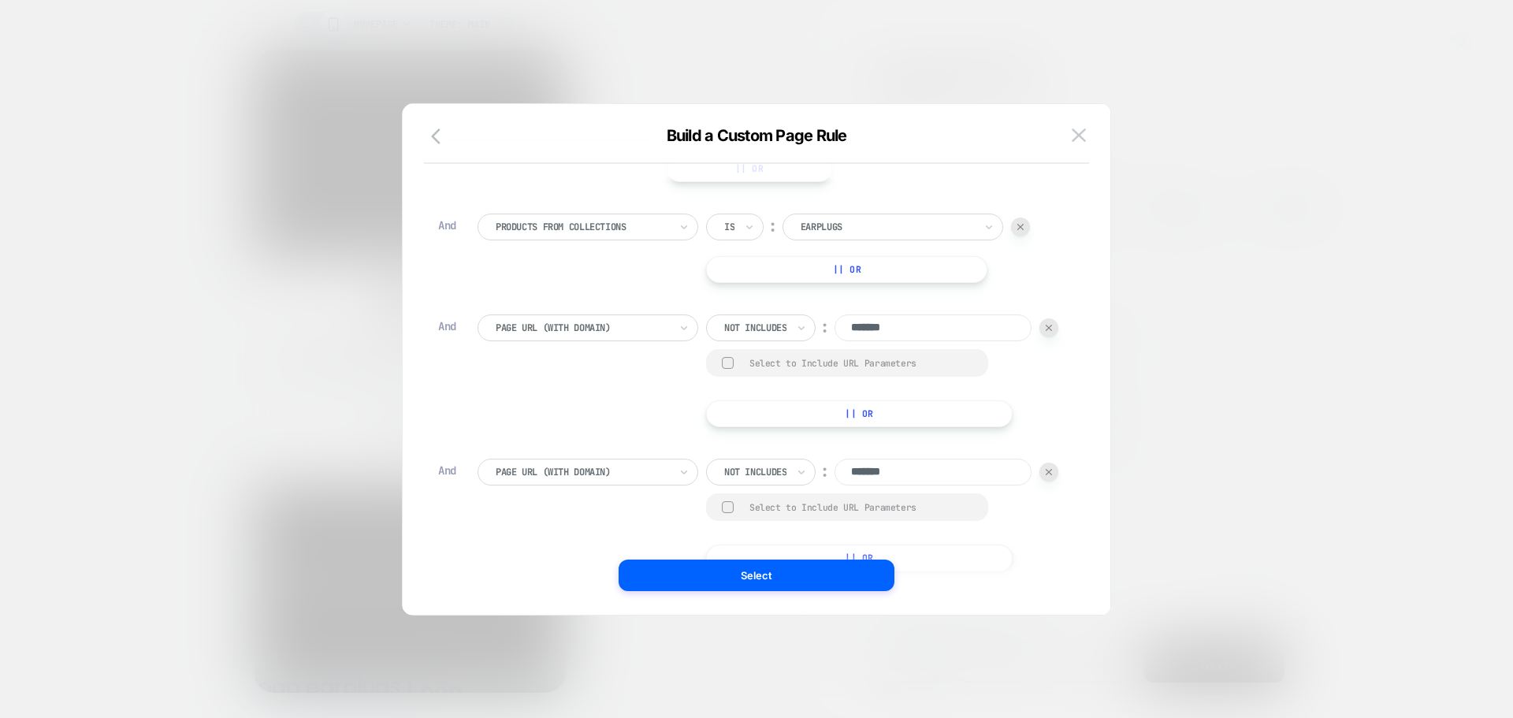
type input "*******"
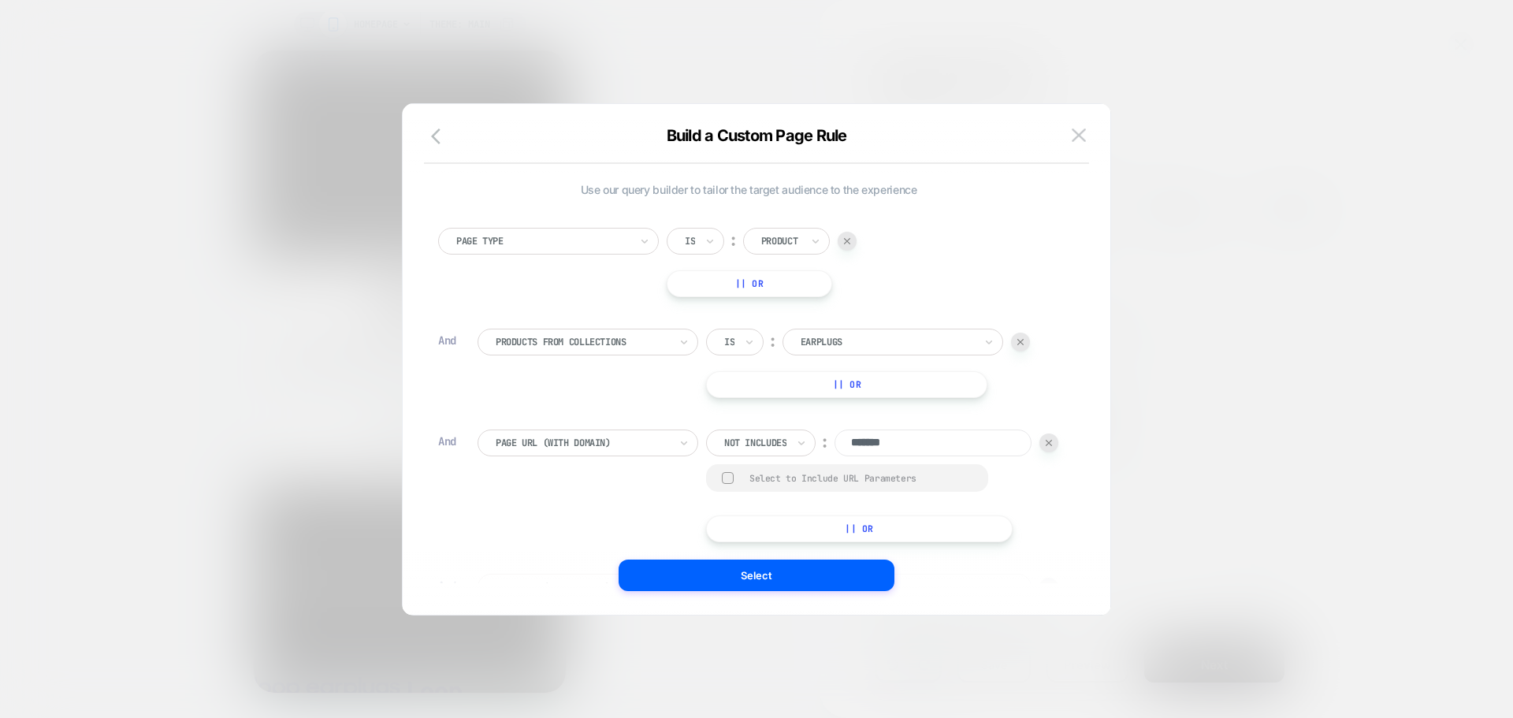
scroll to position [16, 0]
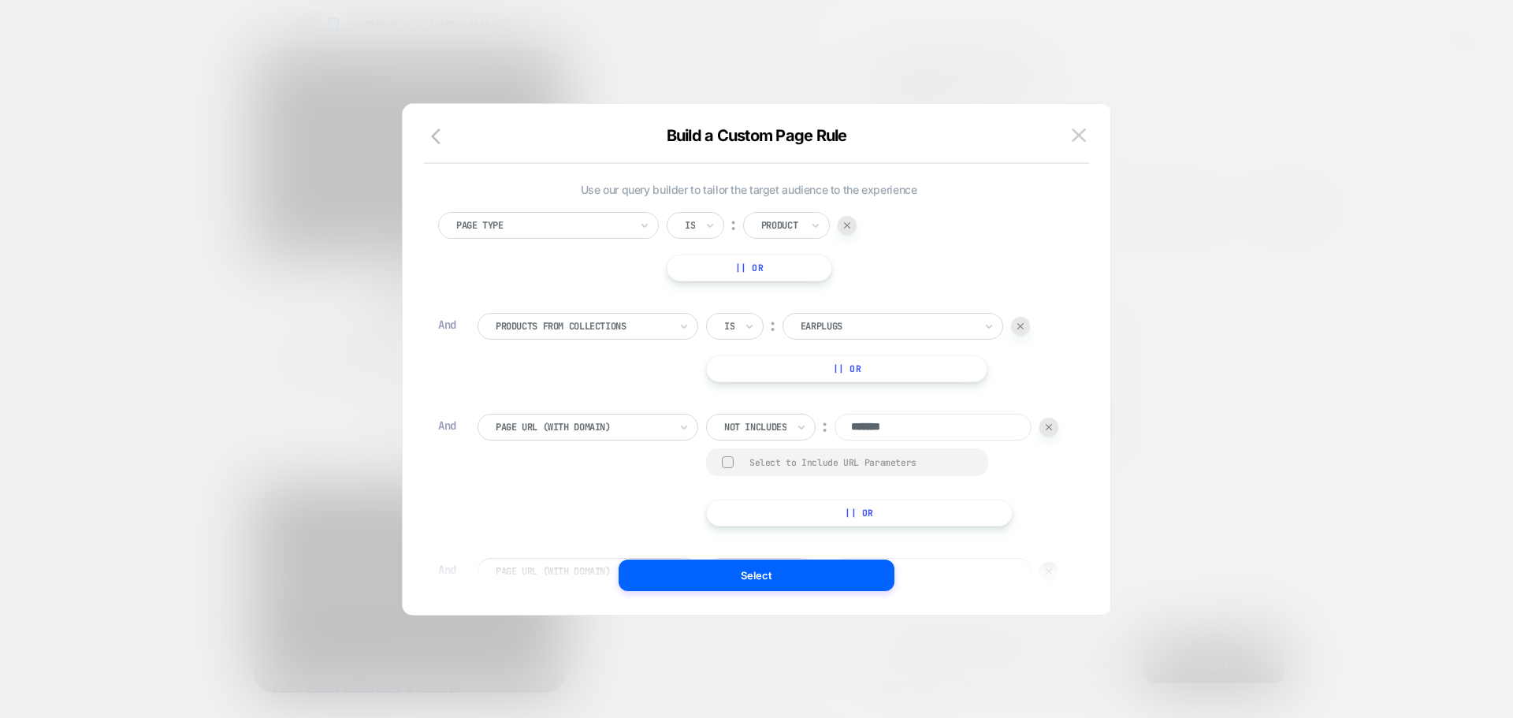
click at [746, 594] on div "Use our query builder to tailor the target audience to the experience Page Type…" at bounding box center [756, 367] width 660 height 495
click at [756, 580] on button "Select" at bounding box center [756, 575] width 276 height 32
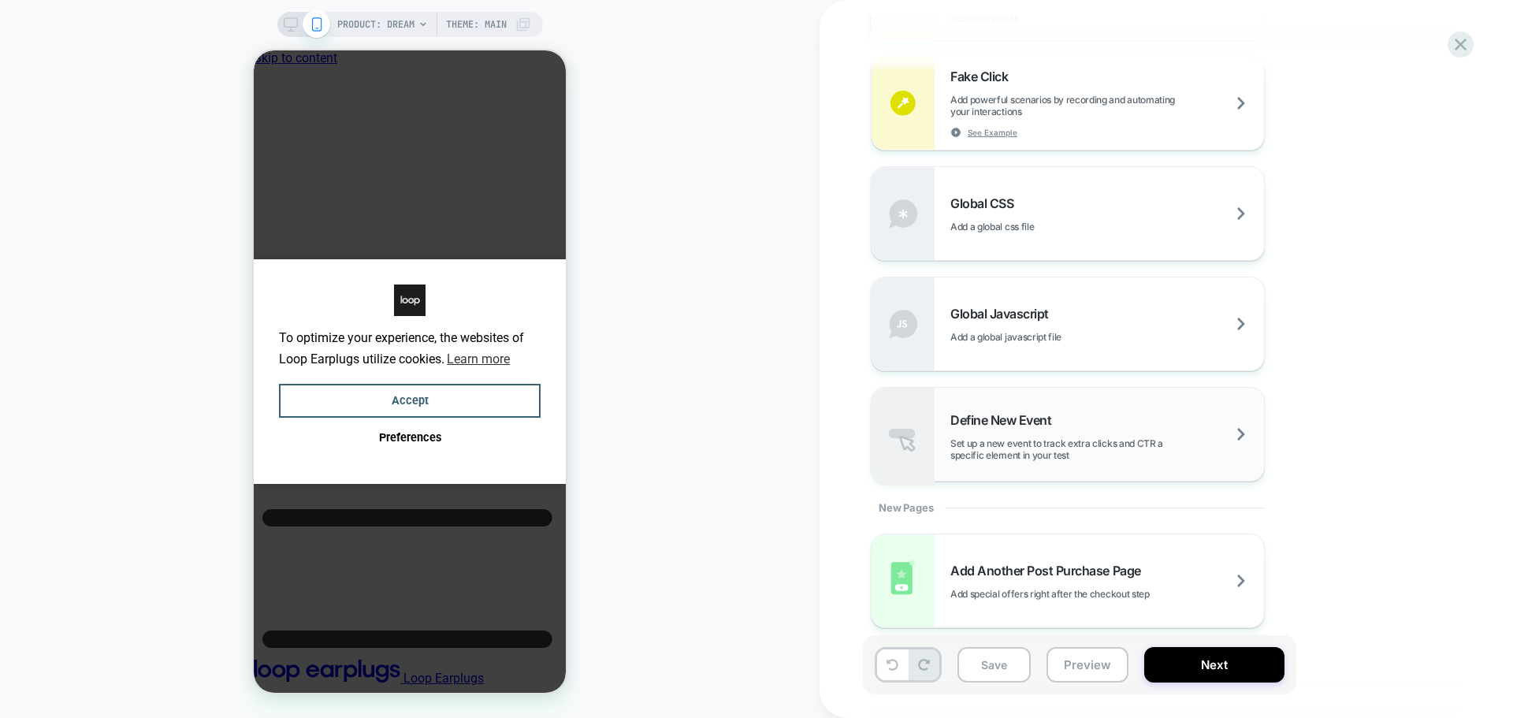
scroll to position [1150, 0]
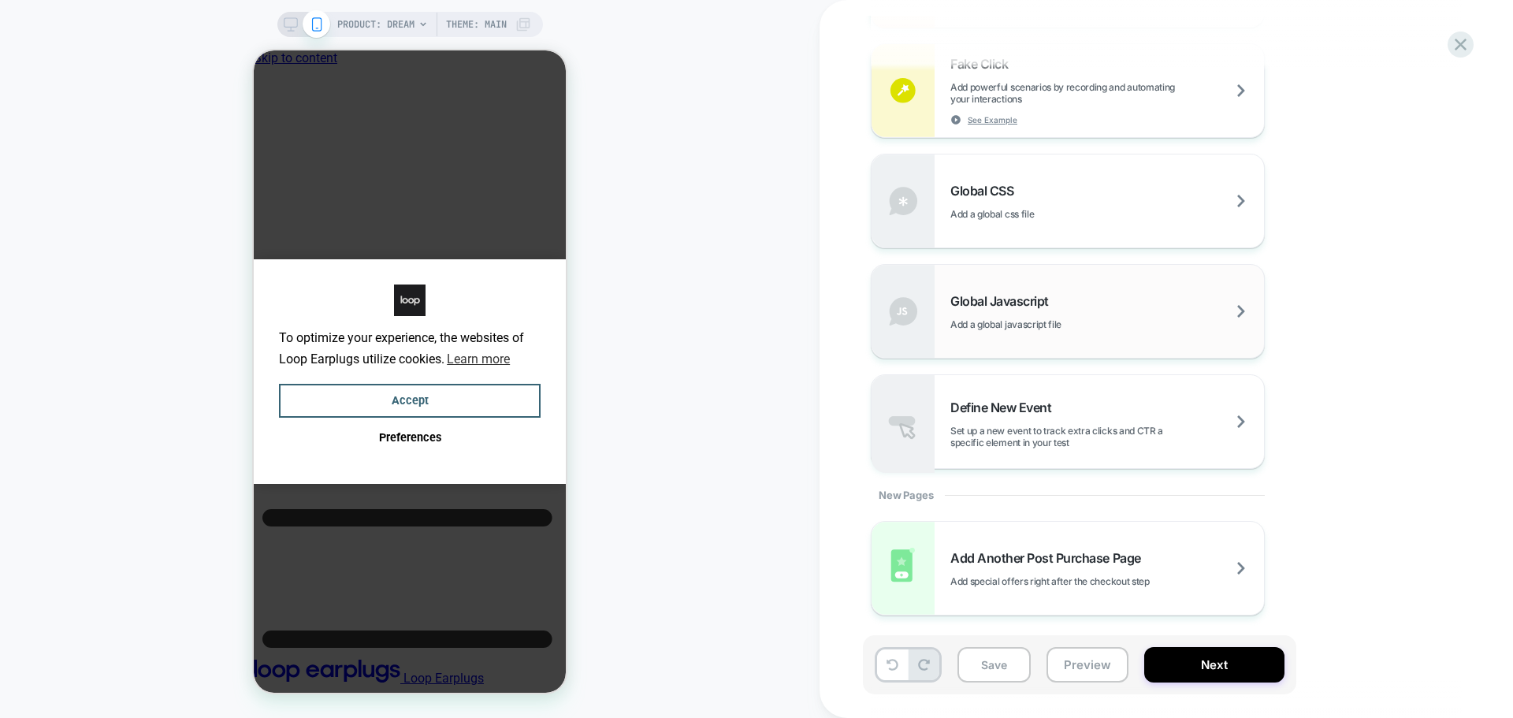
click at [1069, 337] on div "Global Javascript Add a global javascript file" at bounding box center [1067, 311] width 392 height 93
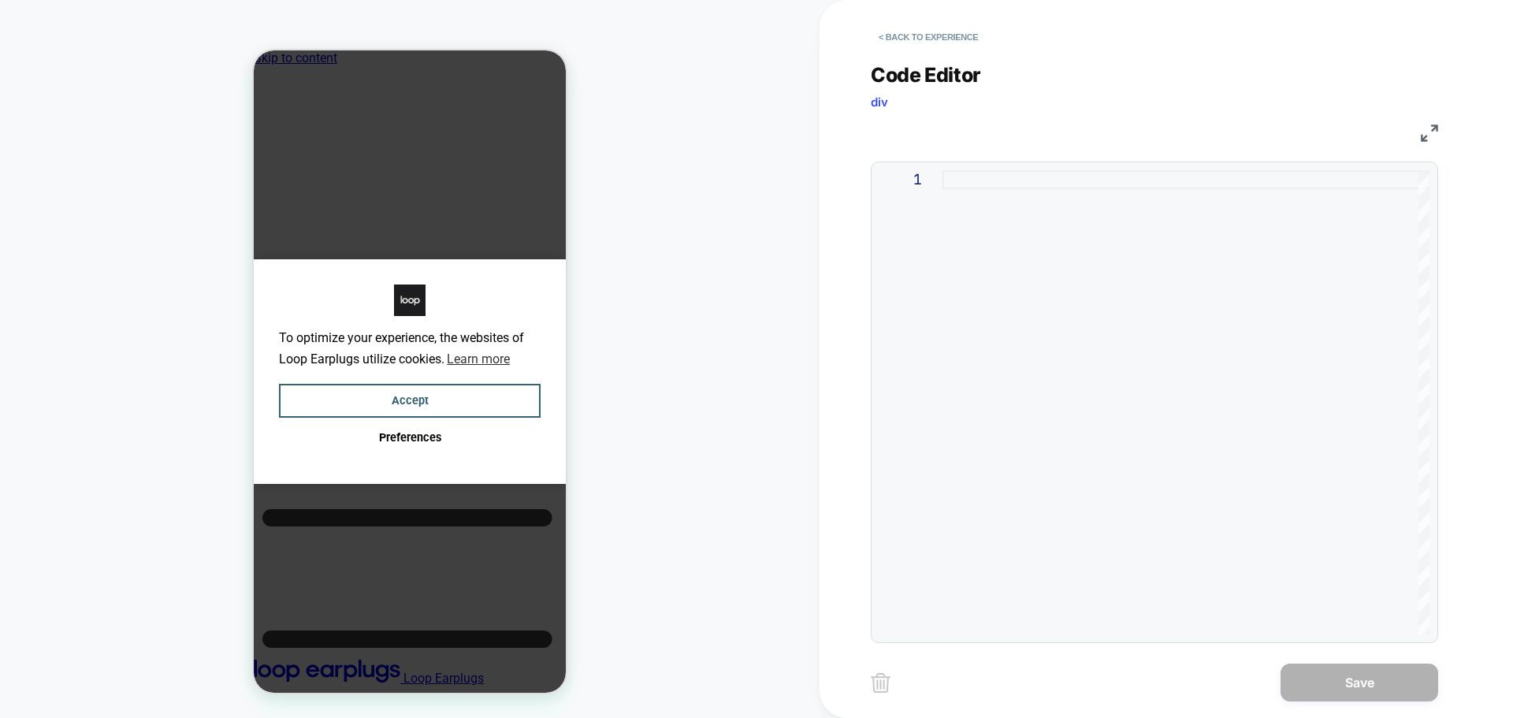
click at [999, 308] on div at bounding box center [1185, 402] width 487 height 464
click at [1084, 246] on div at bounding box center [1185, 402] width 487 height 464
type textarea "**********"
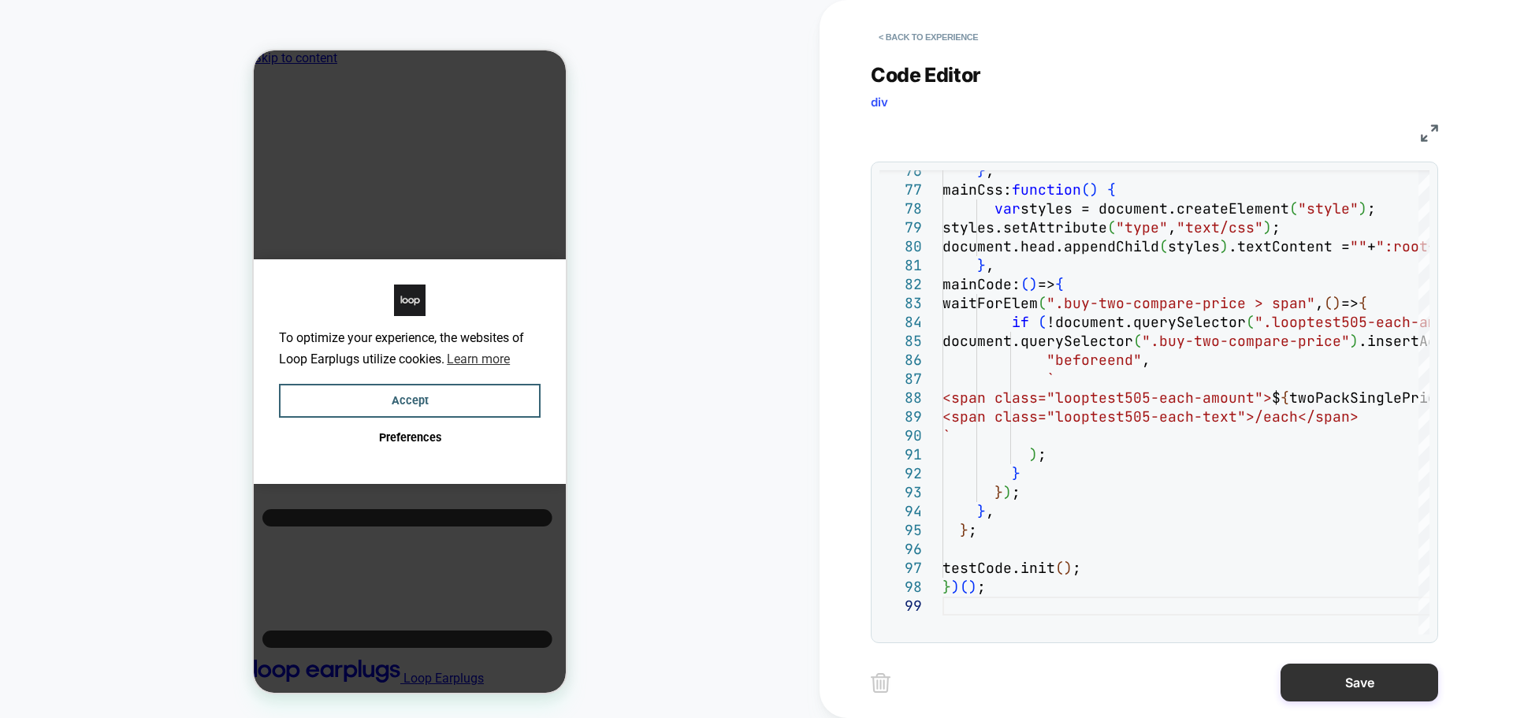
click at [1292, 666] on button "Save" at bounding box center [1359, 682] width 158 height 38
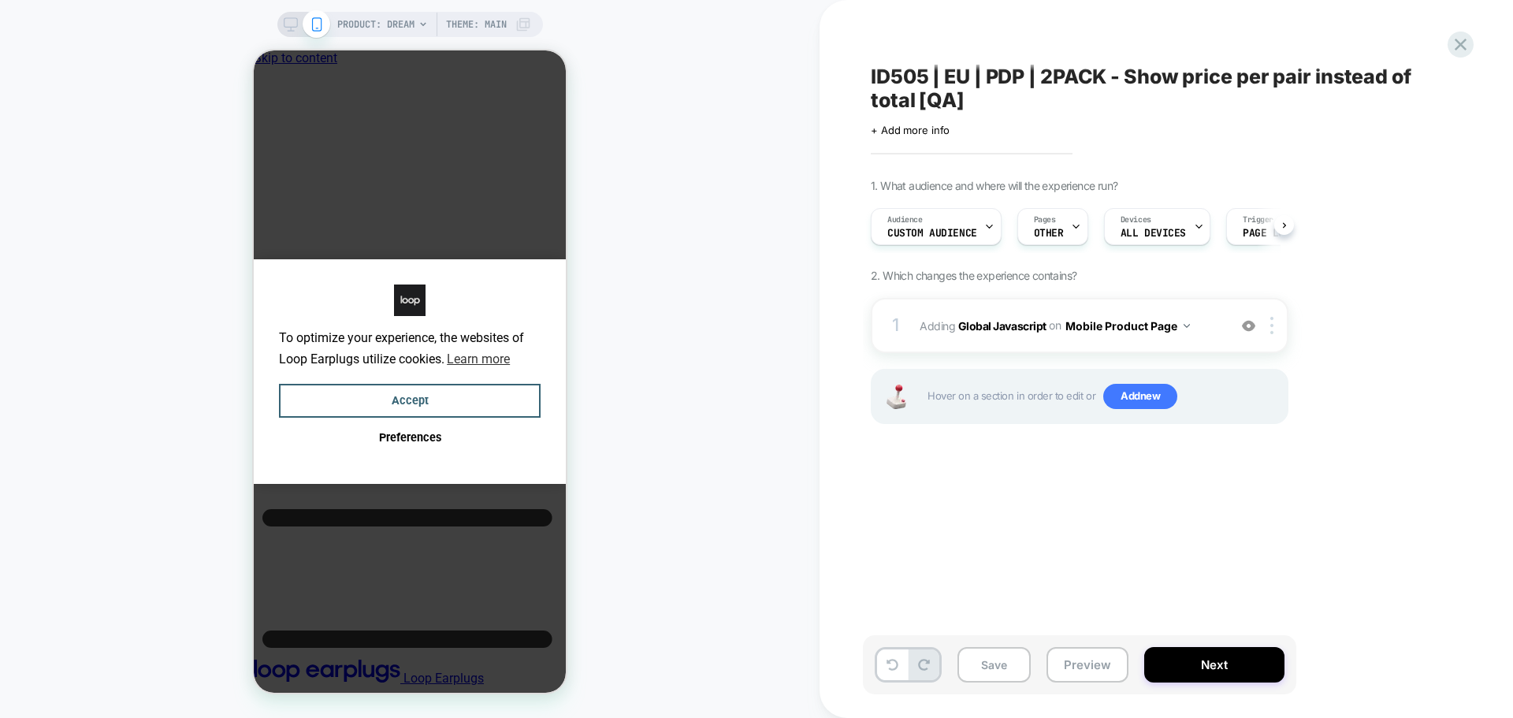
scroll to position [0, 1]
click at [1132, 332] on button "Mobile Product Page" at bounding box center [1127, 325] width 124 height 23
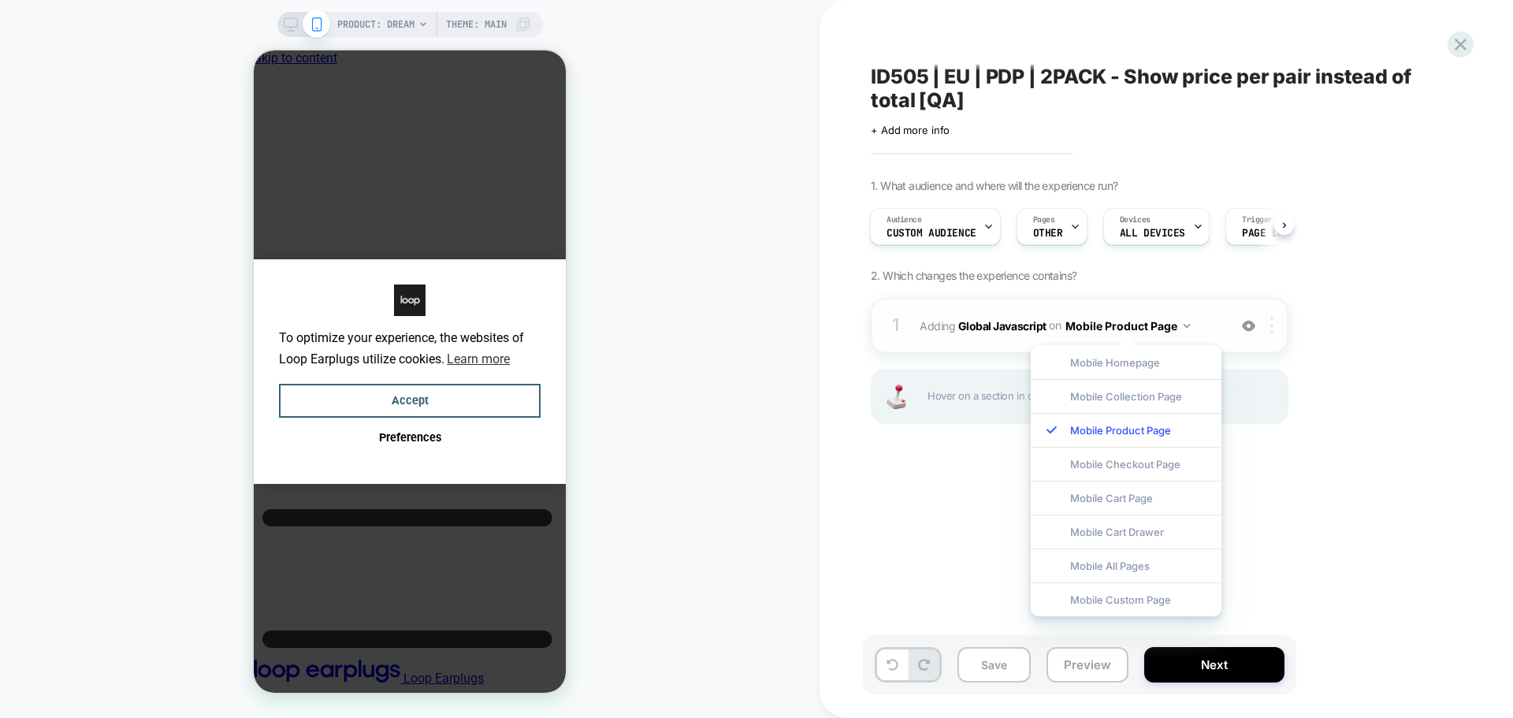
click at [1276, 322] on div at bounding box center [1274, 325] width 26 height 17
click at [1268, 492] on div "Target All Devices" at bounding box center [1273, 495] width 140 height 43
click at [1394, 332] on div "1. What audience and where will the experience run? Audience Custom Audience Pa…" at bounding box center [1158, 321] width 575 height 284
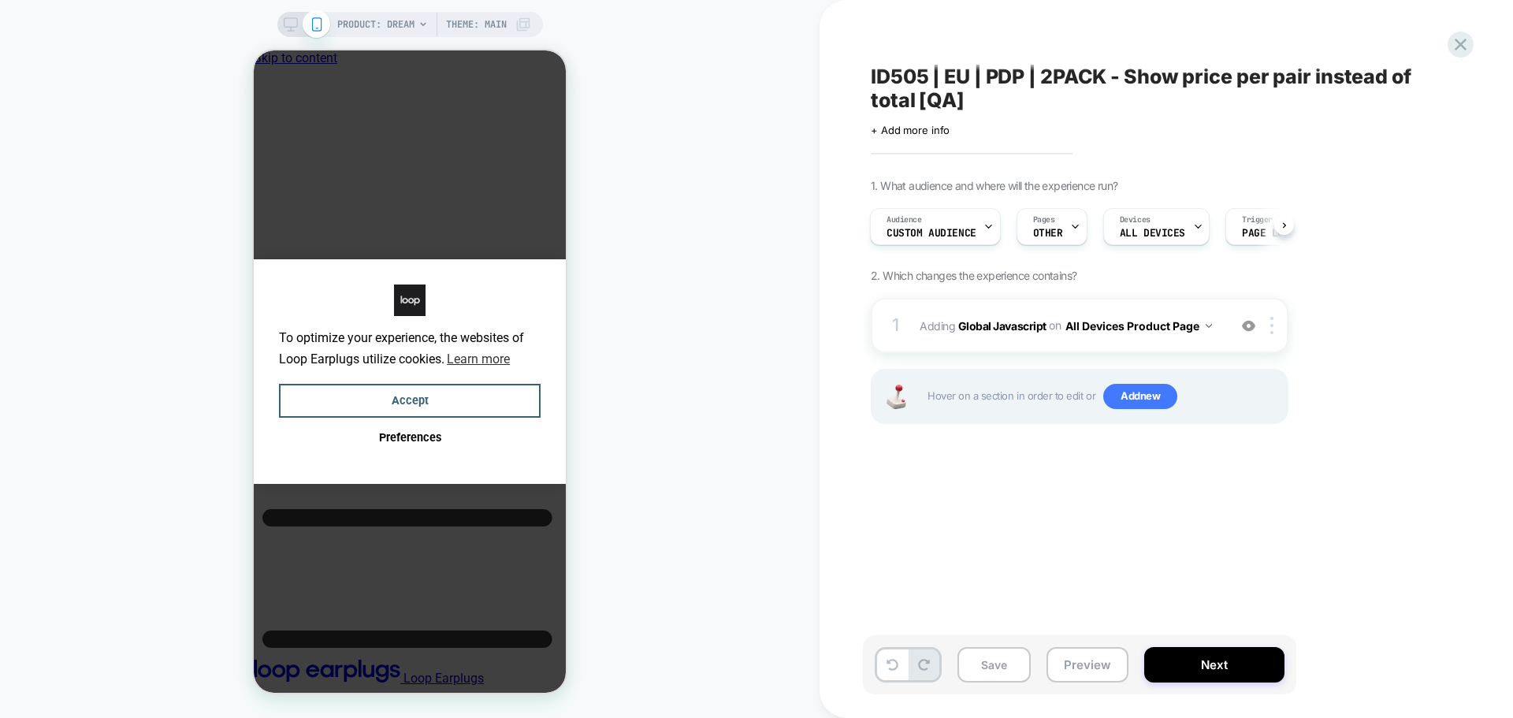
scroll to position [0, 4]
click at [1203, 662] on button "Next" at bounding box center [1214, 664] width 140 height 35
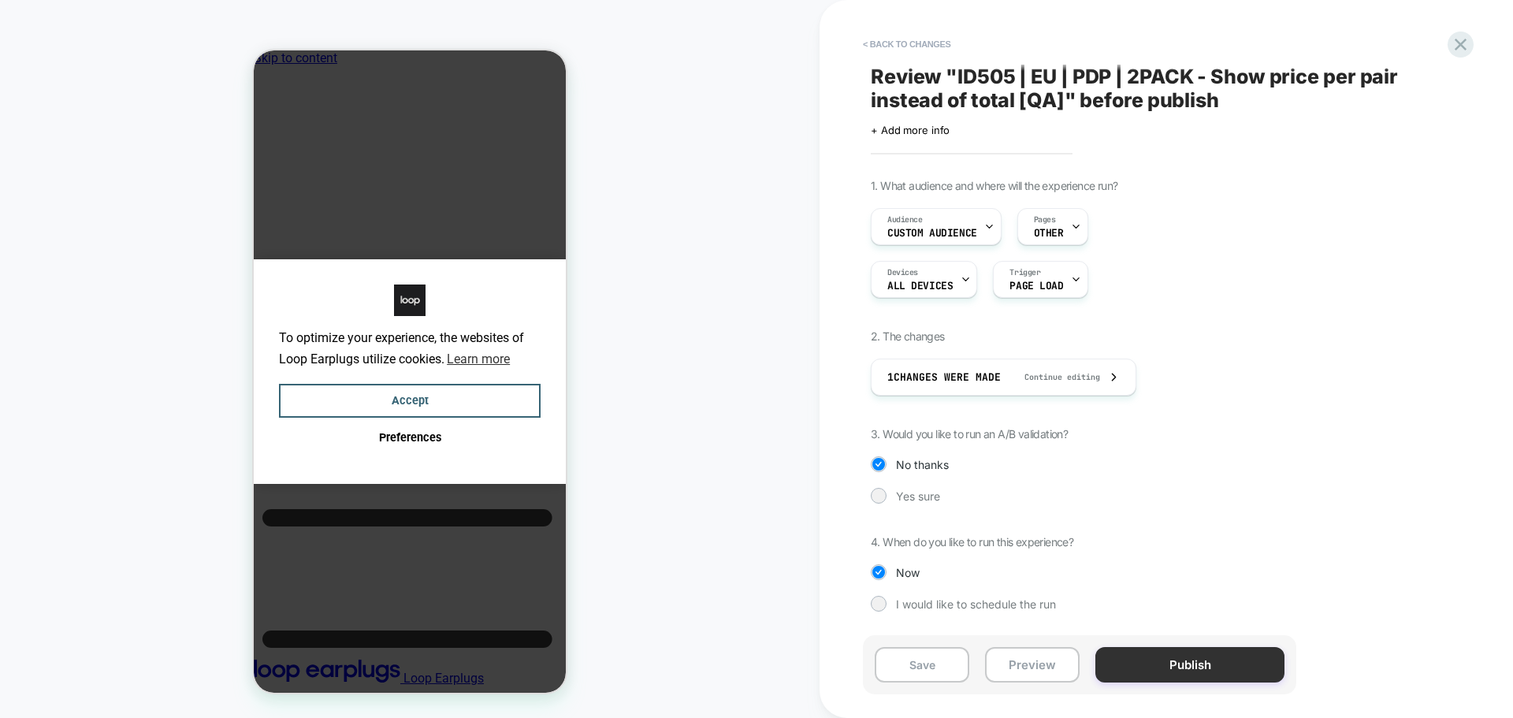
click at [1114, 671] on button "Publish" at bounding box center [1189, 664] width 189 height 35
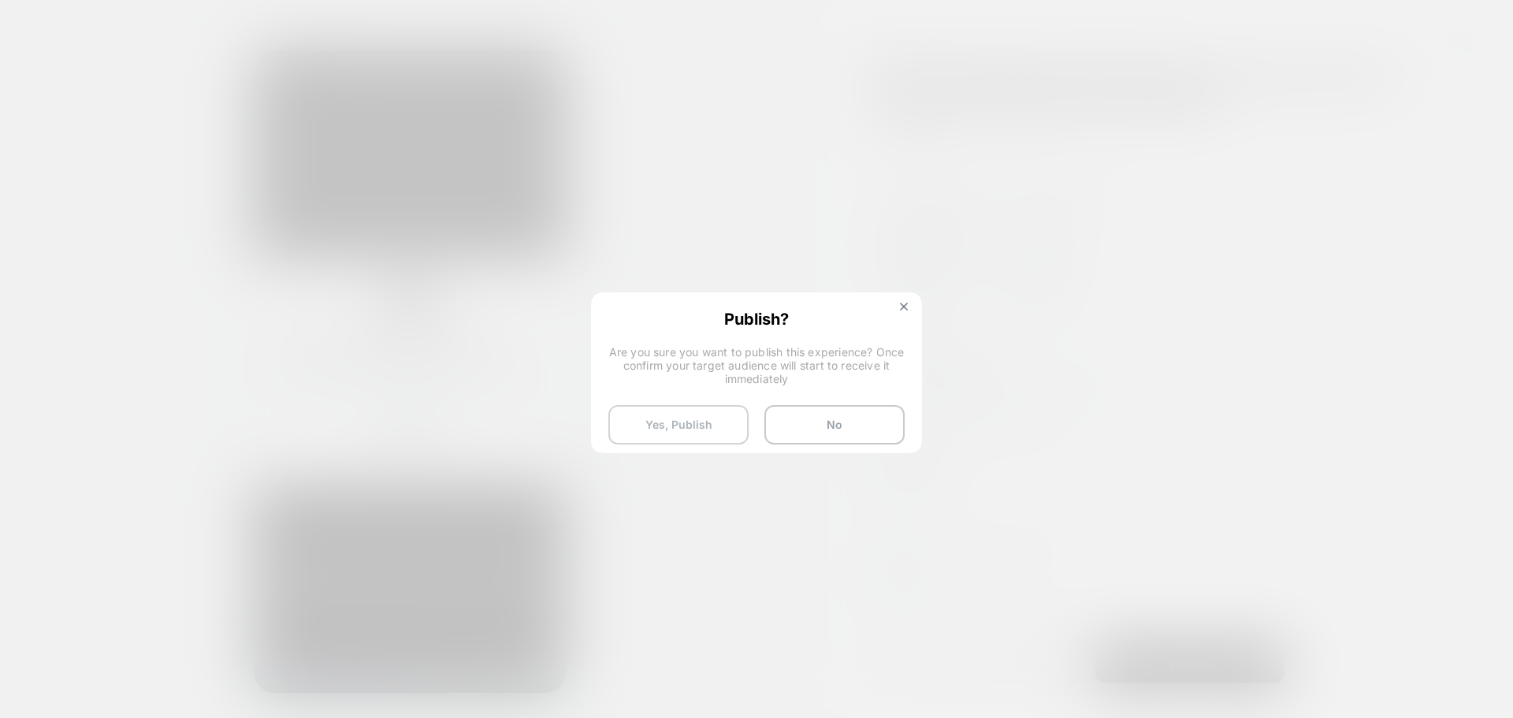
click at [619, 414] on button "Yes, Publish" at bounding box center [678, 424] width 140 height 39
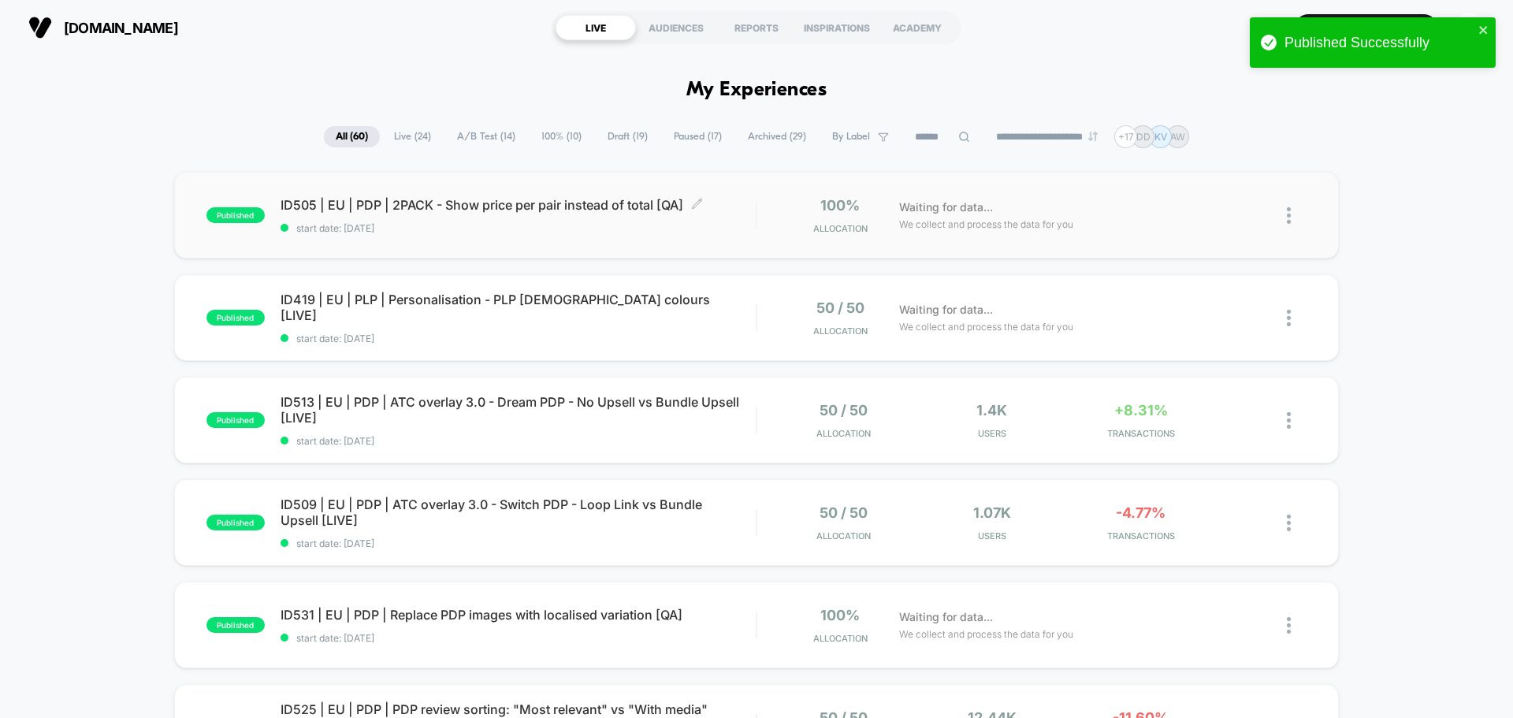
click at [414, 232] on span "start date: [DATE]" at bounding box center [517, 228] width 475 height 12
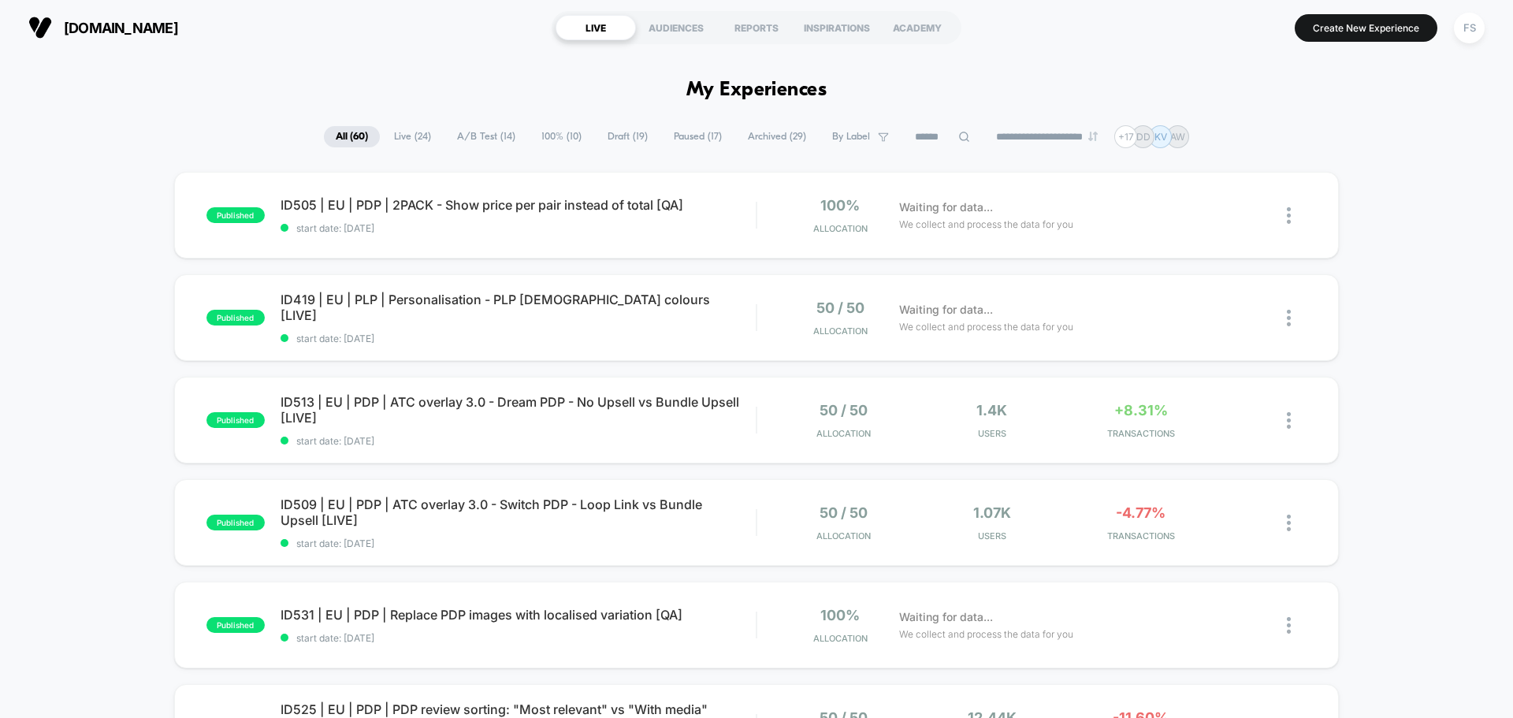
click at [1456, 17] on button "FS" at bounding box center [1469, 28] width 40 height 32
click at [1464, 25] on div "FS" at bounding box center [1469, 28] width 31 height 31
click at [1469, 42] on div "FS" at bounding box center [1469, 28] width 31 height 31
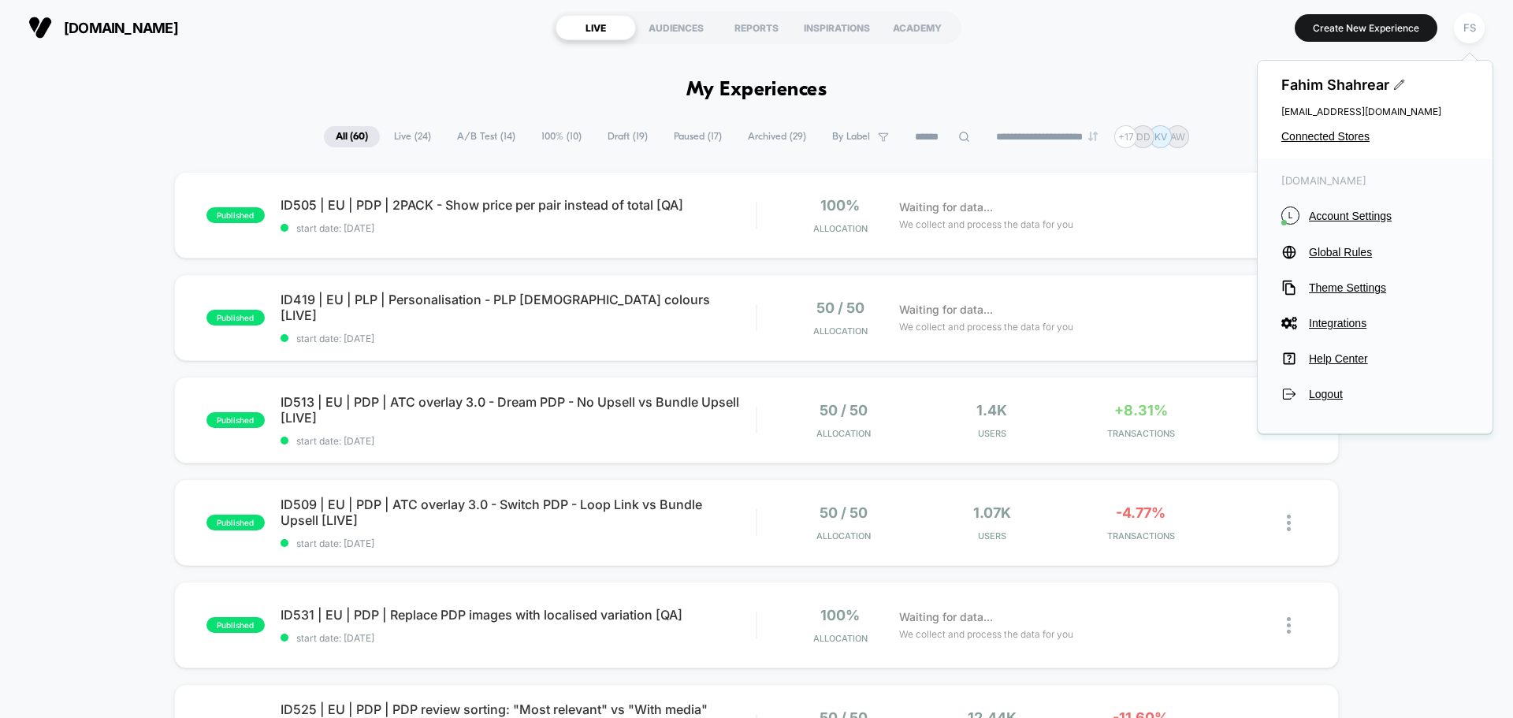
click at [1353, 128] on div "Fahim Shahrear [EMAIL_ADDRESS][DOMAIN_NAME] Connected Stores" at bounding box center [1374, 110] width 235 height 98
click at [1352, 137] on span "Connected Stores" at bounding box center [1375, 136] width 188 height 13
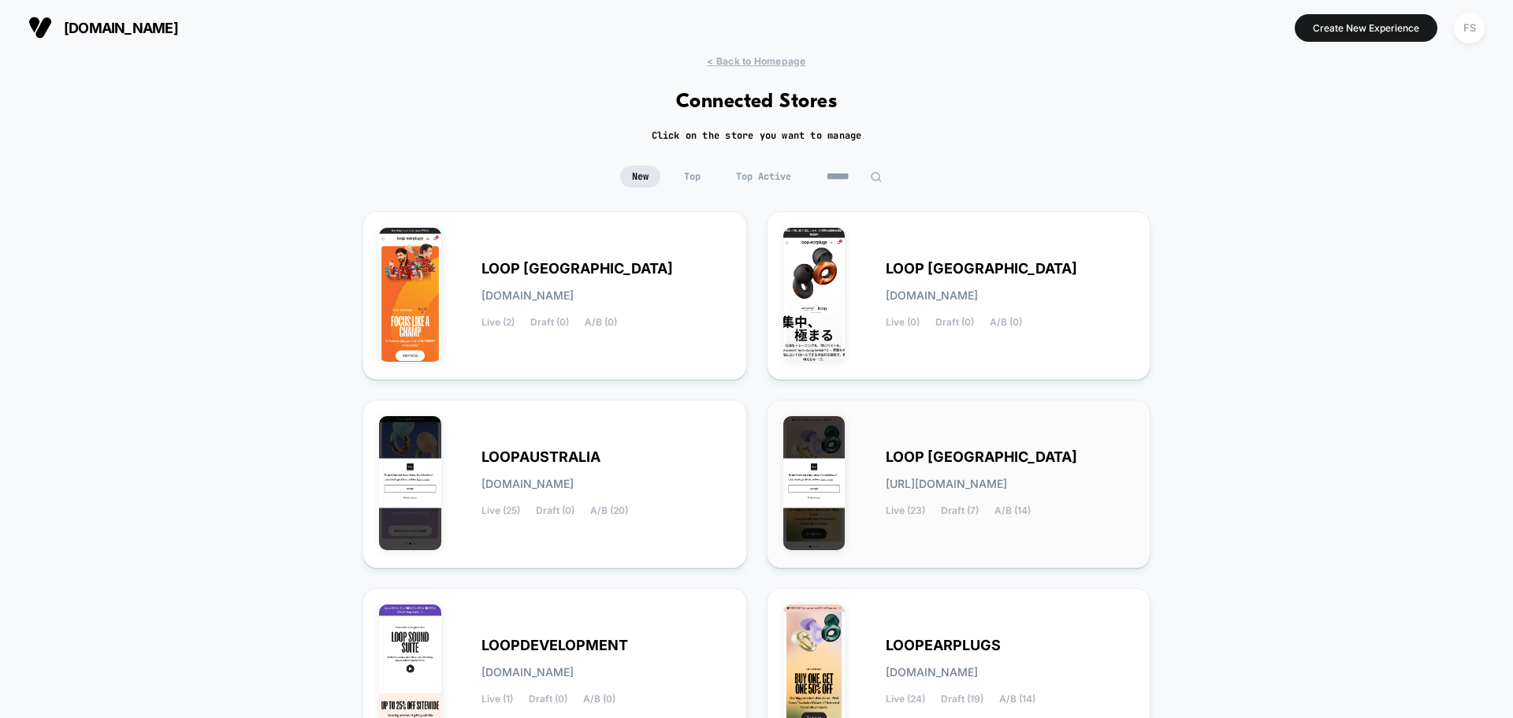
click at [977, 472] on div "LOOP [GEOGRAPHIC_DATA] [URL][DOMAIN_NAME] Live (23) Draft (7) A/B (14)" at bounding box center [1010, 483] width 249 height 65
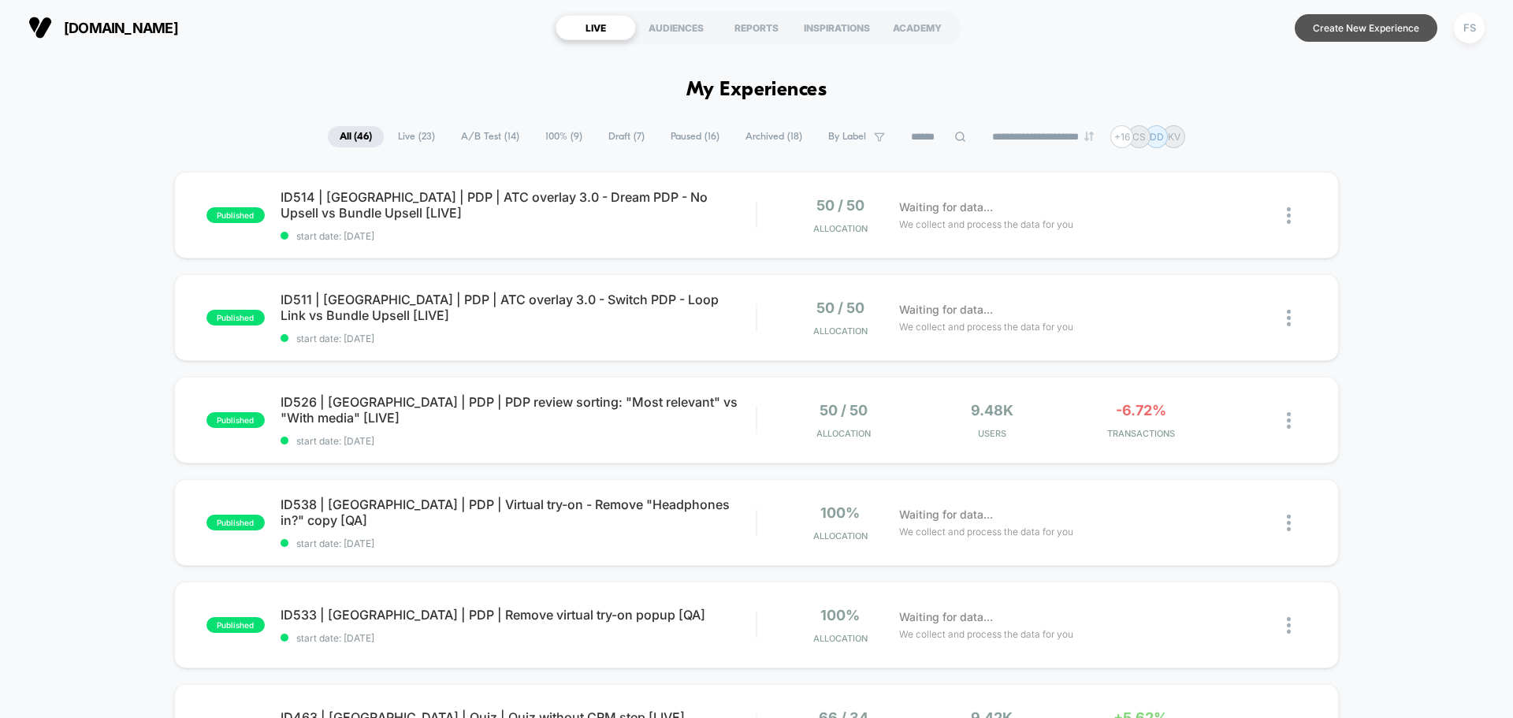
click at [1357, 19] on button "Create New Experience" at bounding box center [1365, 28] width 143 height 28
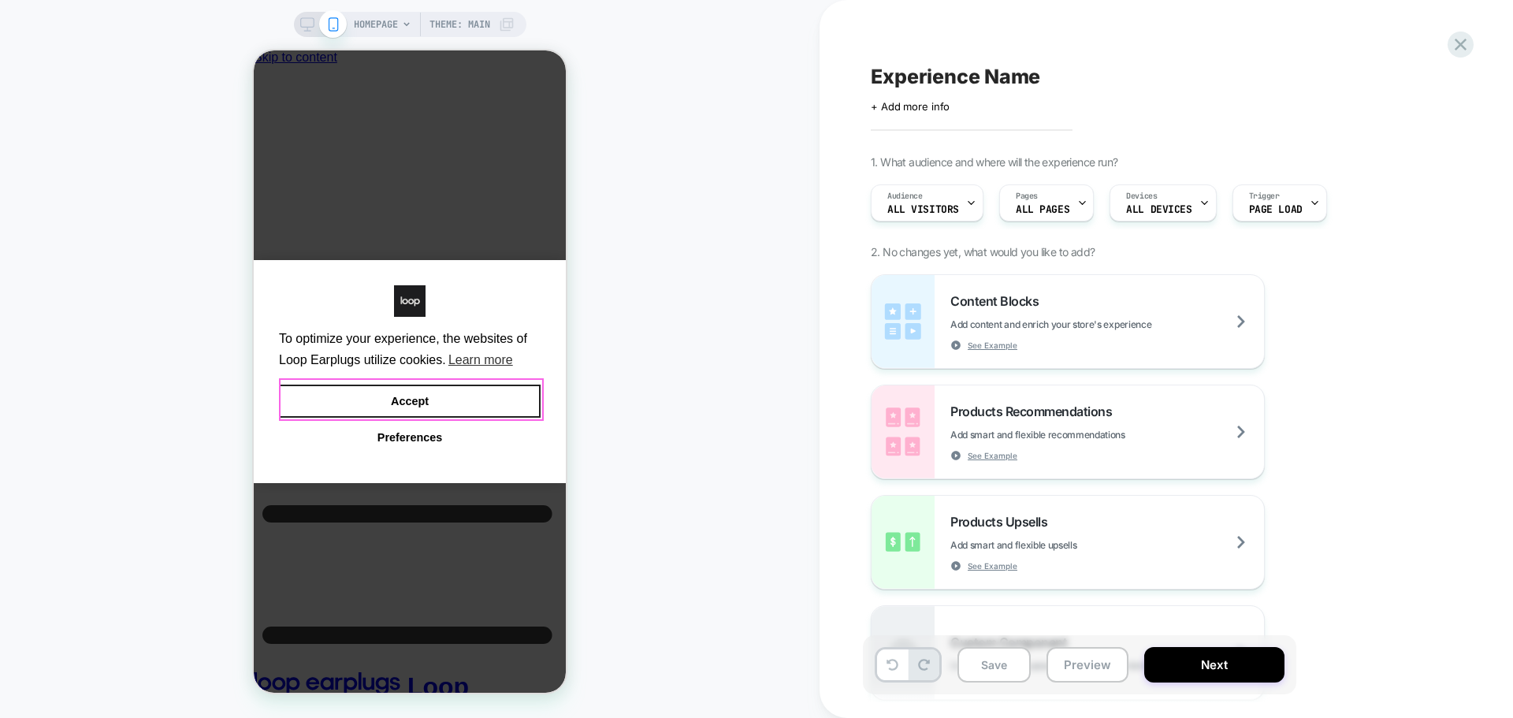
click at [448, 398] on button "Accept" at bounding box center [410, 400] width 262 height 33
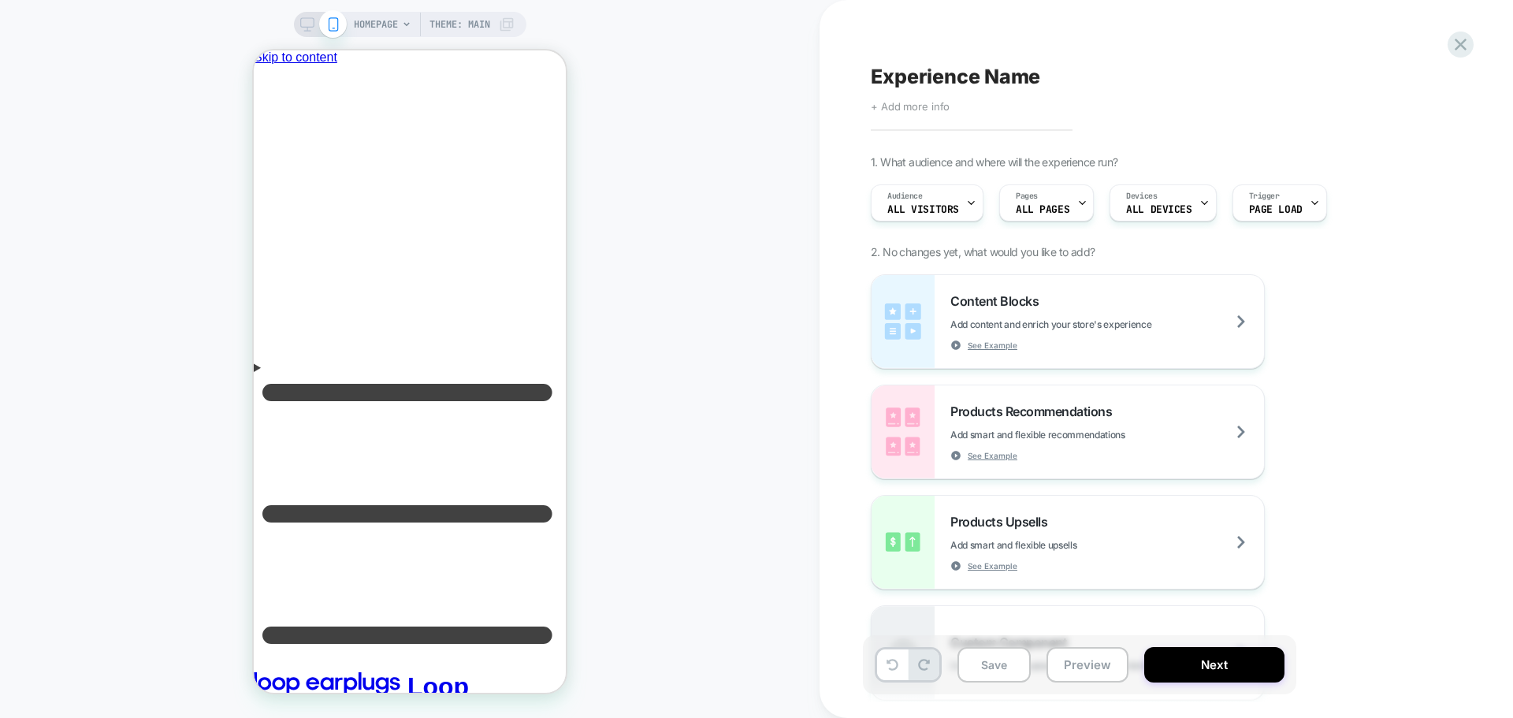
click at [944, 111] on span "+ Add more info" at bounding box center [910, 106] width 79 height 13
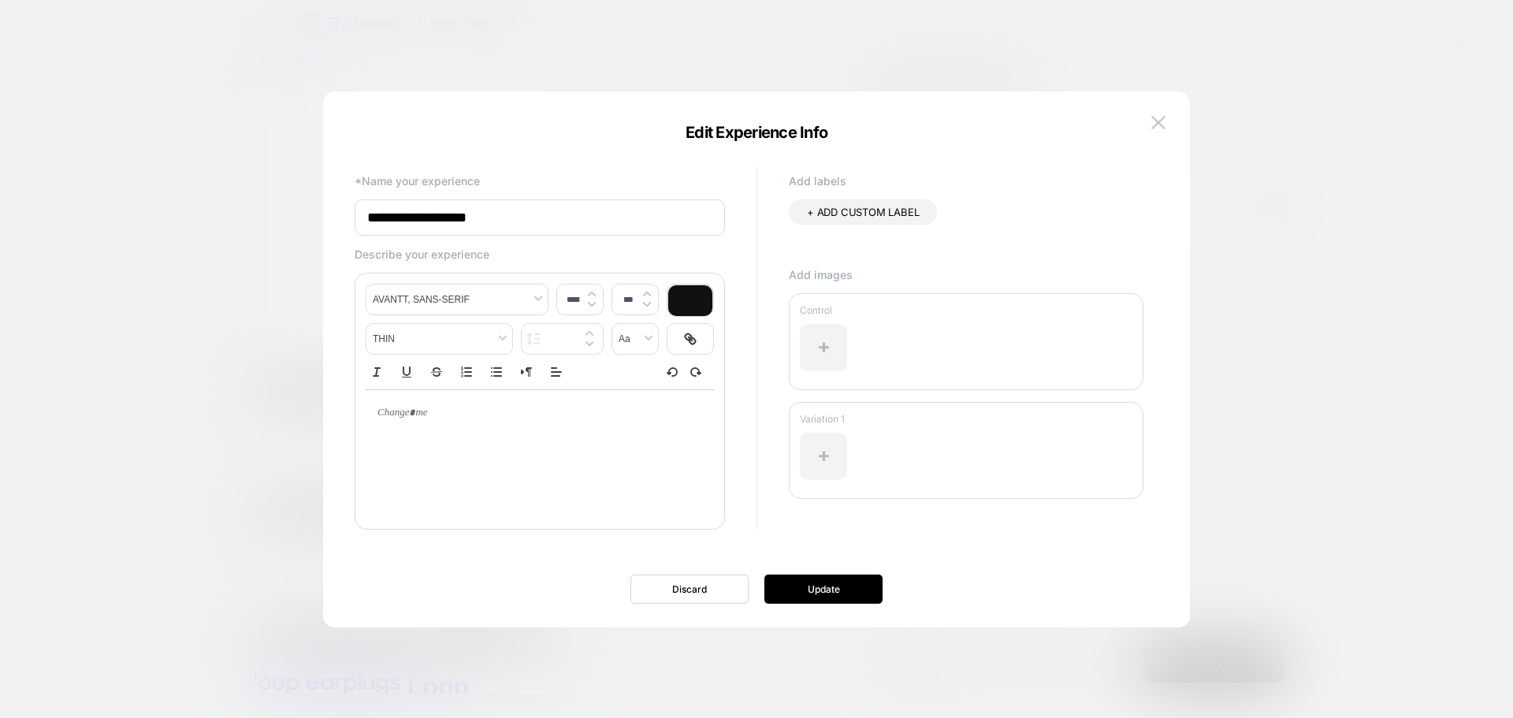
drag, startPoint x: 534, startPoint y: 229, endPoint x: 342, endPoint y: 228, distance: 192.2
click at [342, 228] on div "**********" at bounding box center [748, 359] width 819 height 473
paste input "**********"
type input "**********"
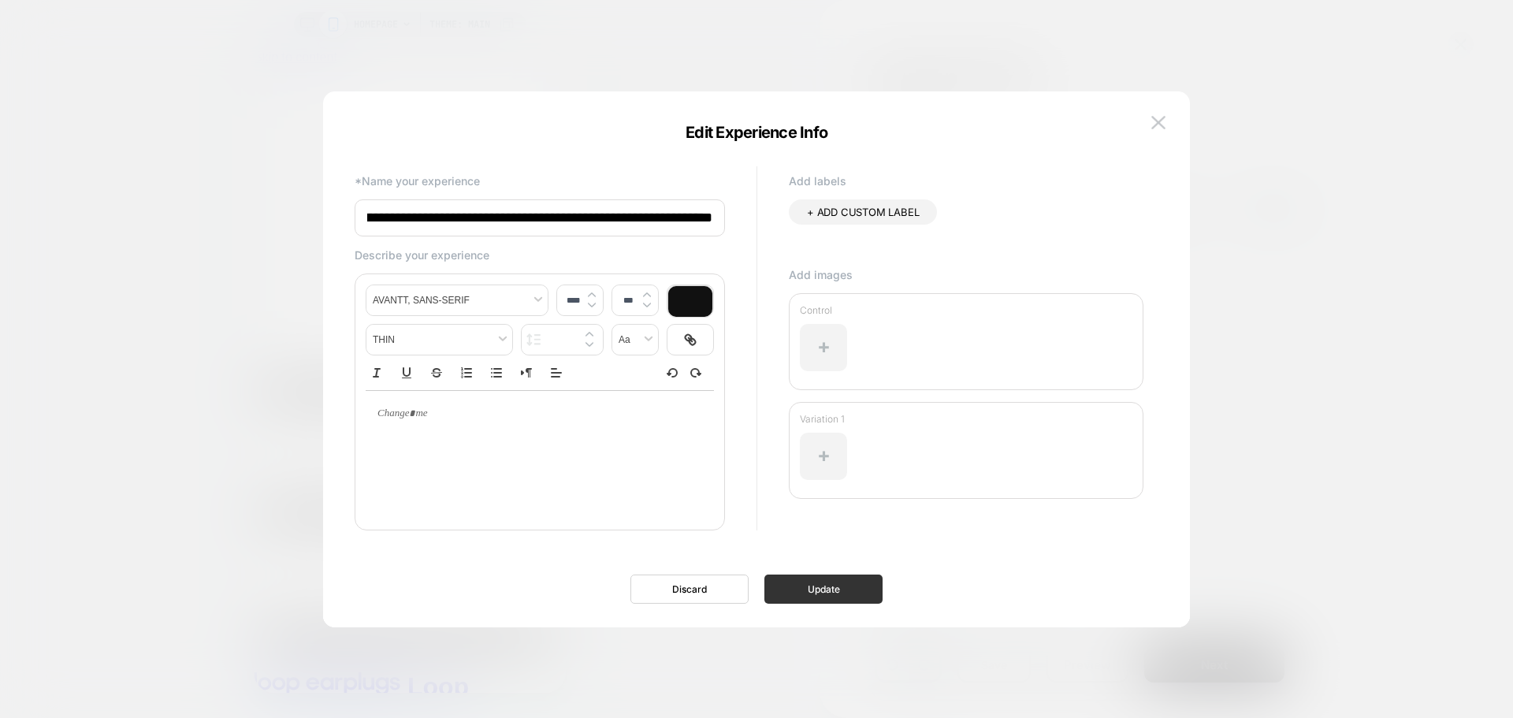
click at [859, 583] on button "Update" at bounding box center [823, 588] width 118 height 29
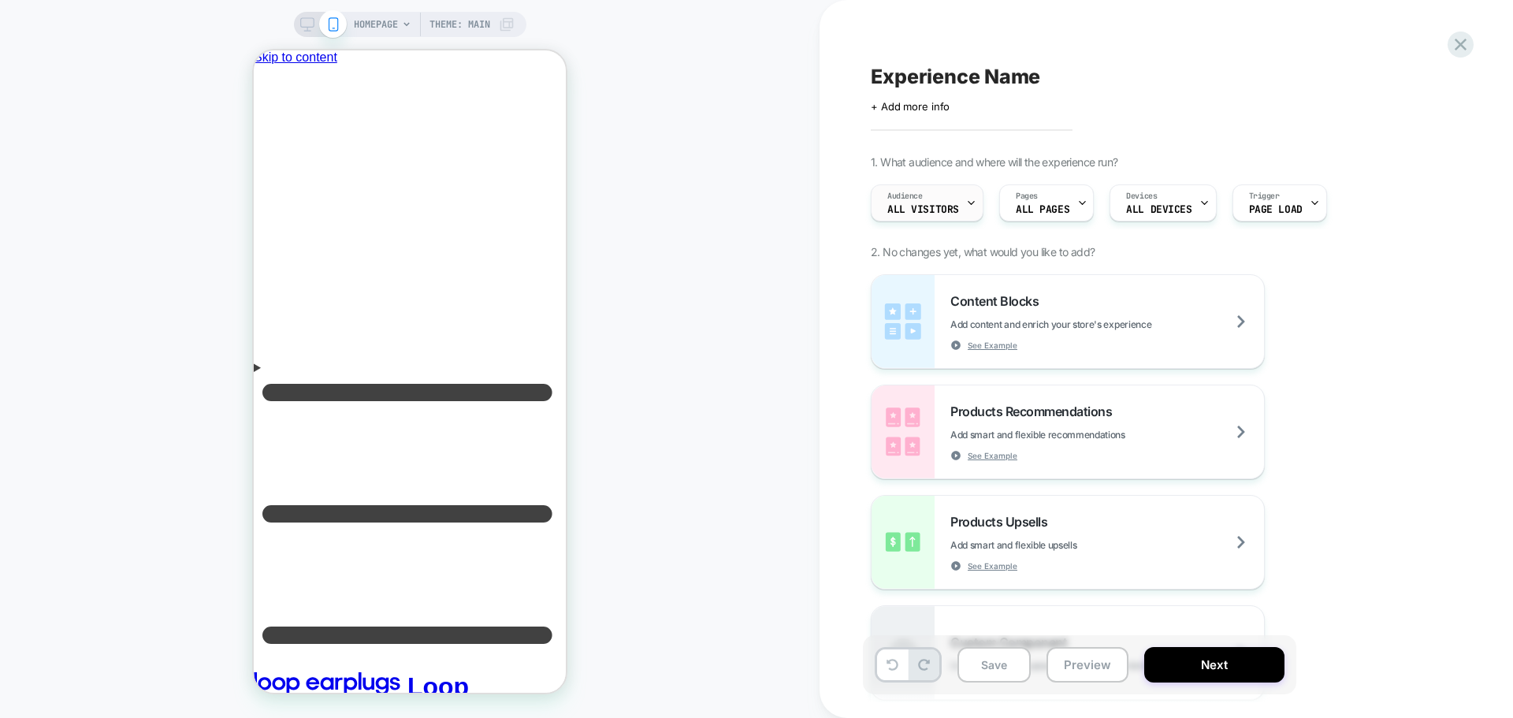
click at [901, 218] on div "Audience All Visitors" at bounding box center [922, 202] width 103 height 35
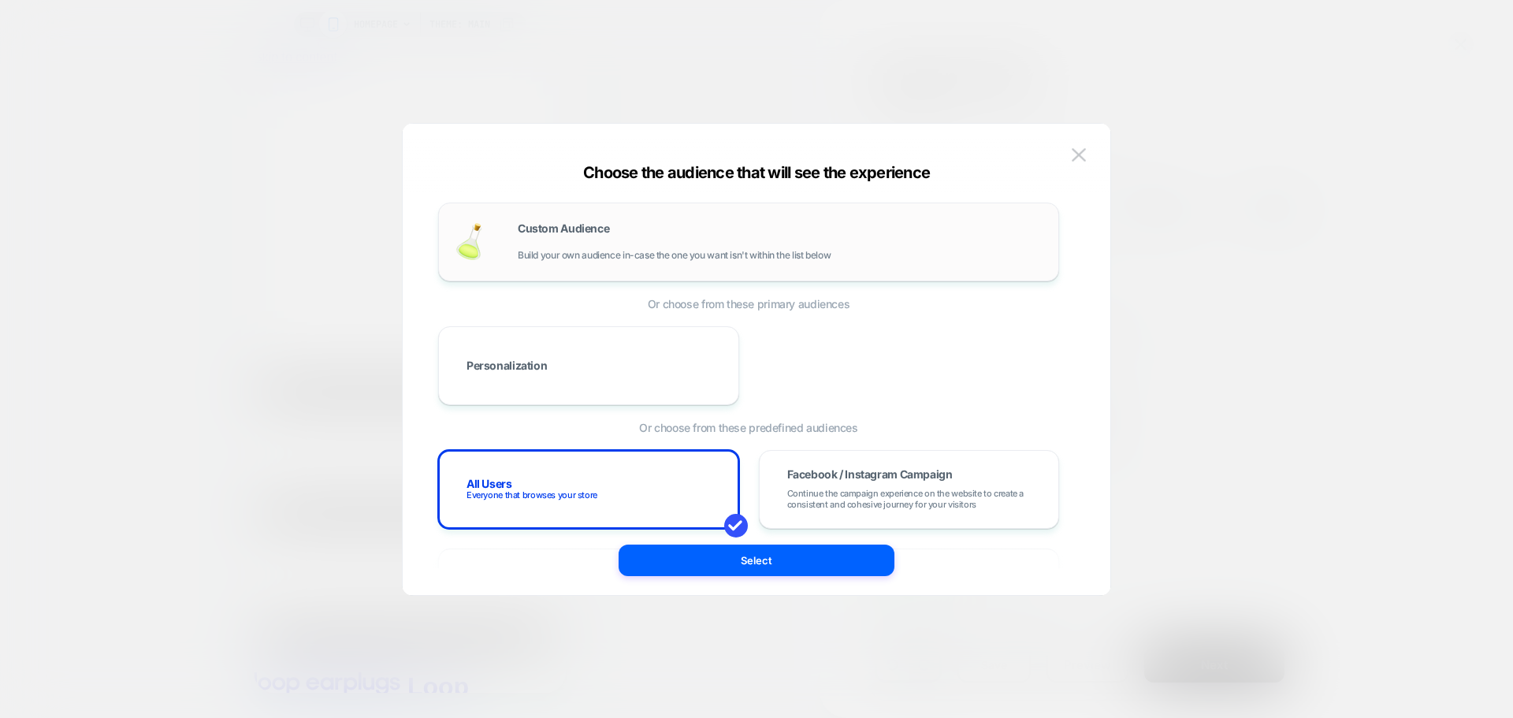
click at [518, 230] on span "Custom Audience" at bounding box center [563, 228] width 91 height 11
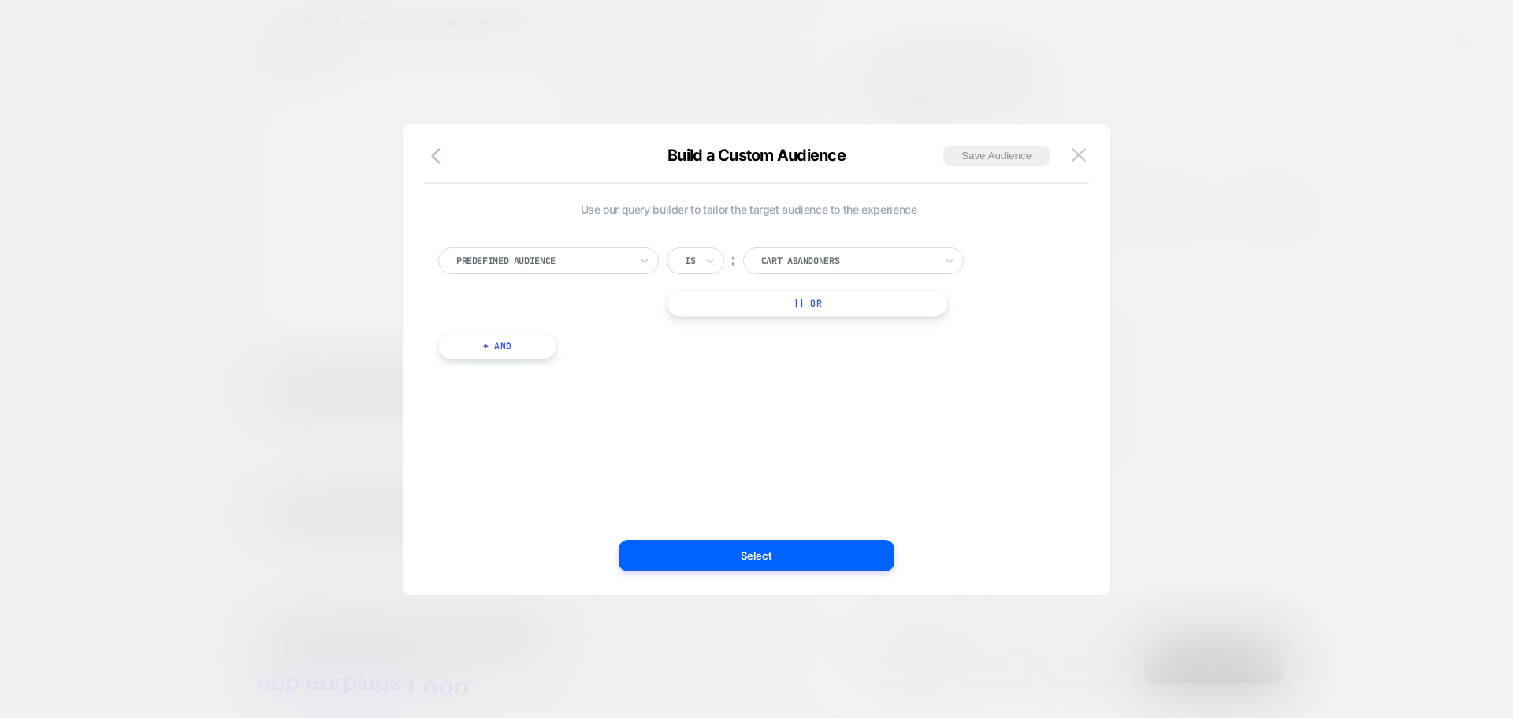
click at [544, 260] on div at bounding box center [542, 261] width 173 height 14
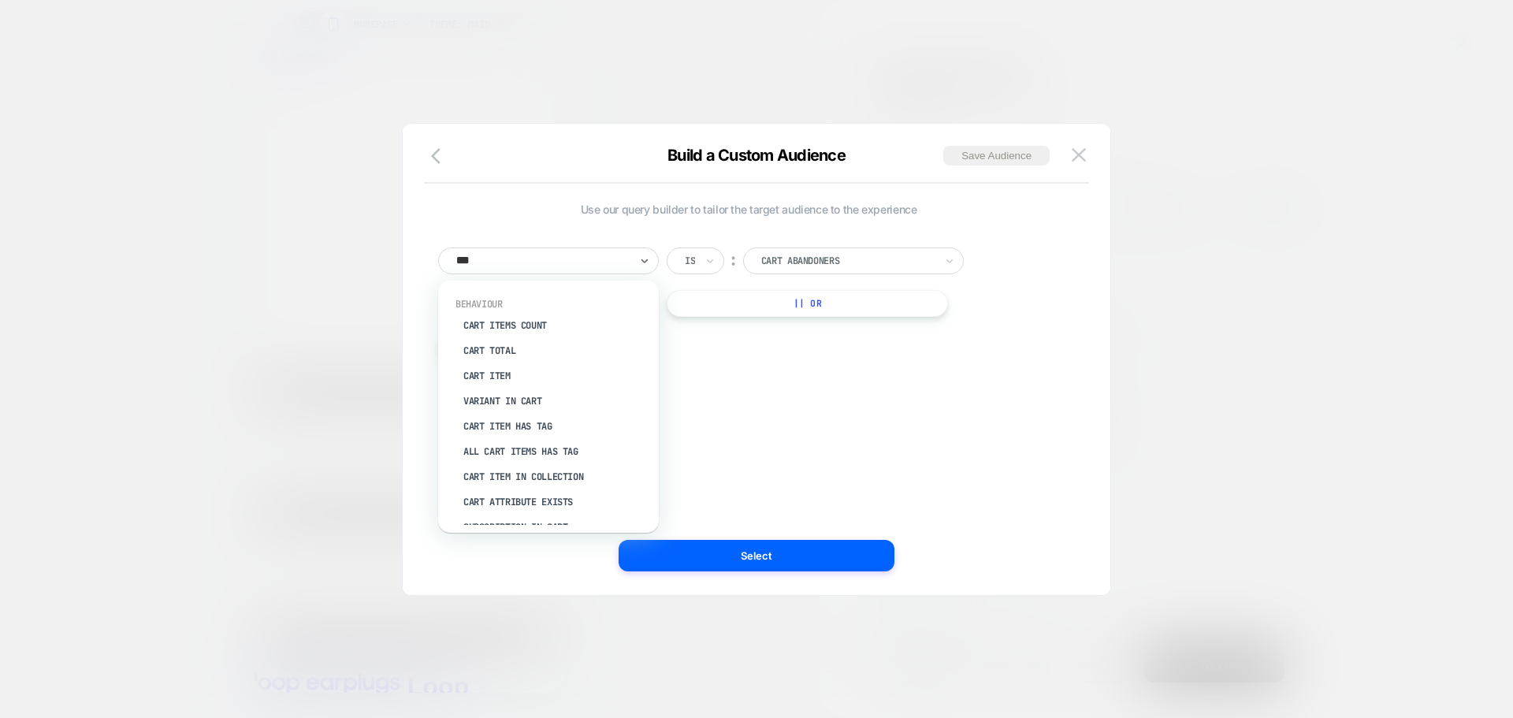
type input "****"
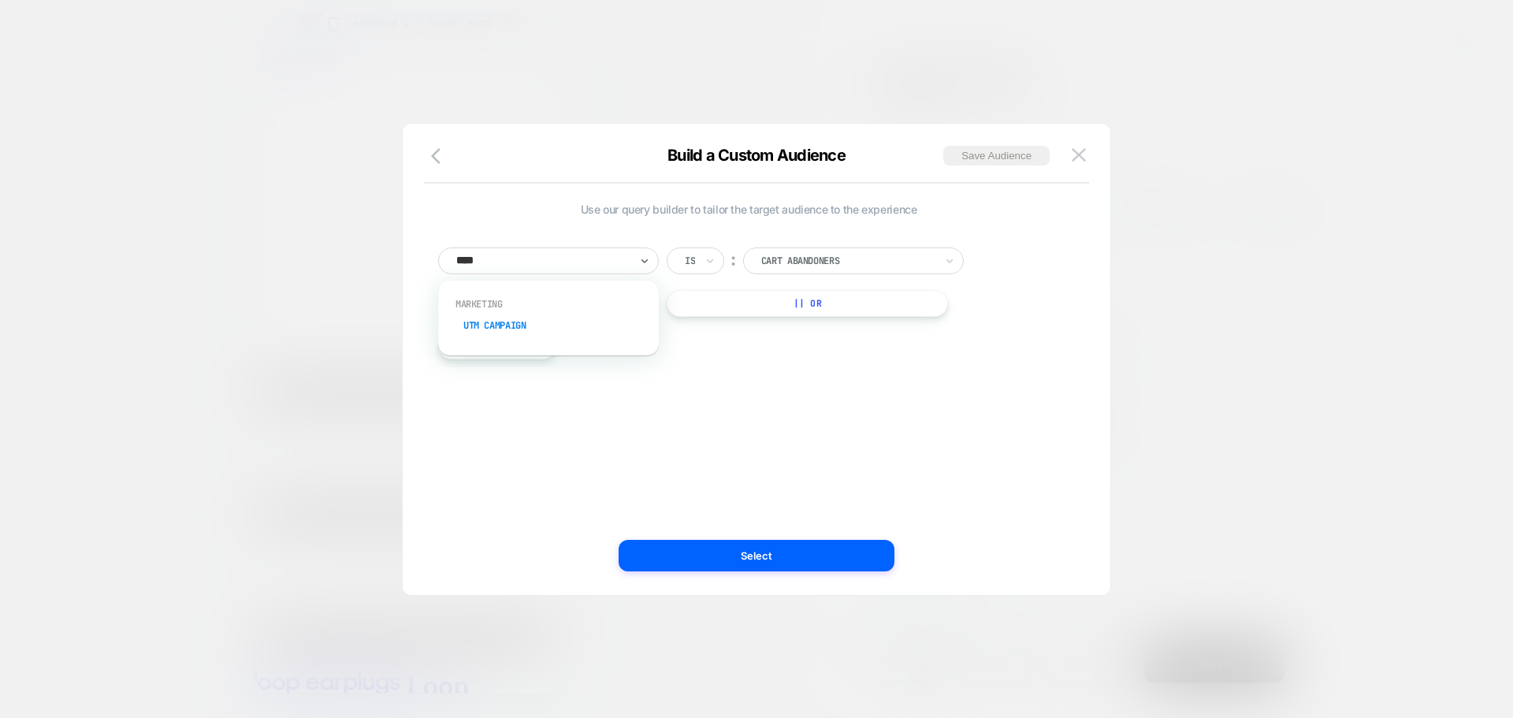
click at [563, 334] on div "UTM Campaign" at bounding box center [556, 325] width 205 height 25
click at [829, 236] on div "UTM Campaign Is ︰ In the last * Days || Or + And" at bounding box center [748, 315] width 637 height 182
click at [814, 244] on div "UTM Campaign Is ︰ In the last * Days || Or + And" at bounding box center [748, 315] width 637 height 182
click at [834, 258] on input at bounding box center [841, 260] width 197 height 27
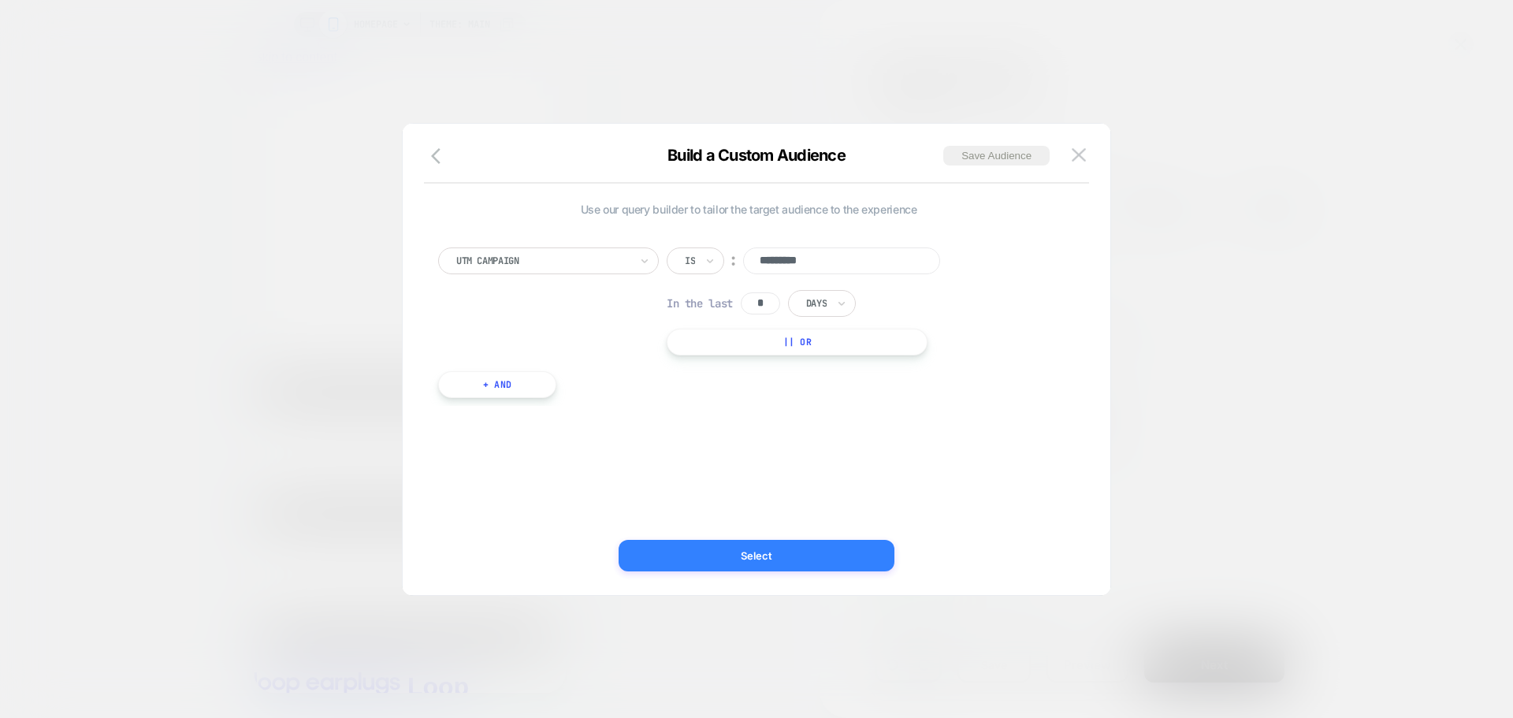
type input "*********"
click at [823, 540] on button "Select" at bounding box center [756, 556] width 276 height 32
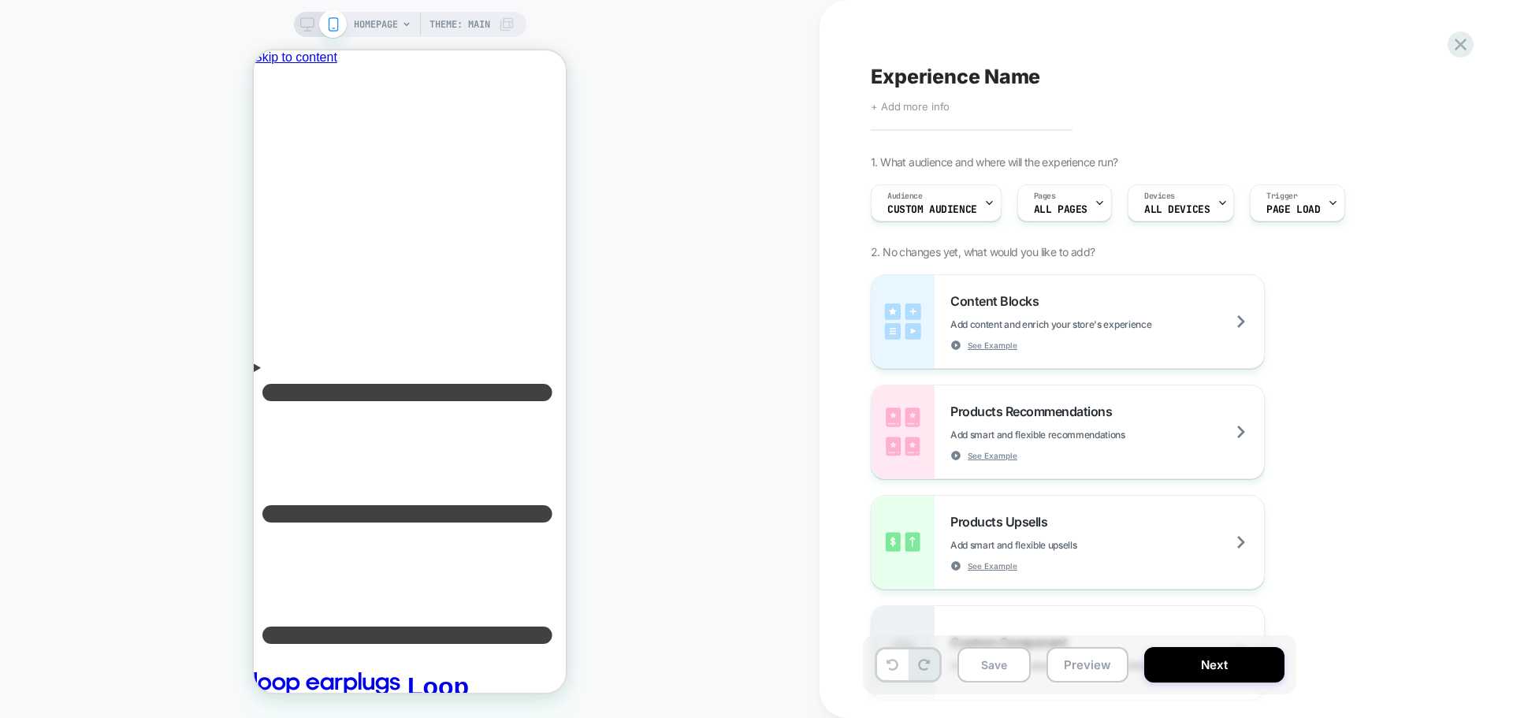
click at [915, 106] on span "+ Add more info" at bounding box center [910, 106] width 79 height 13
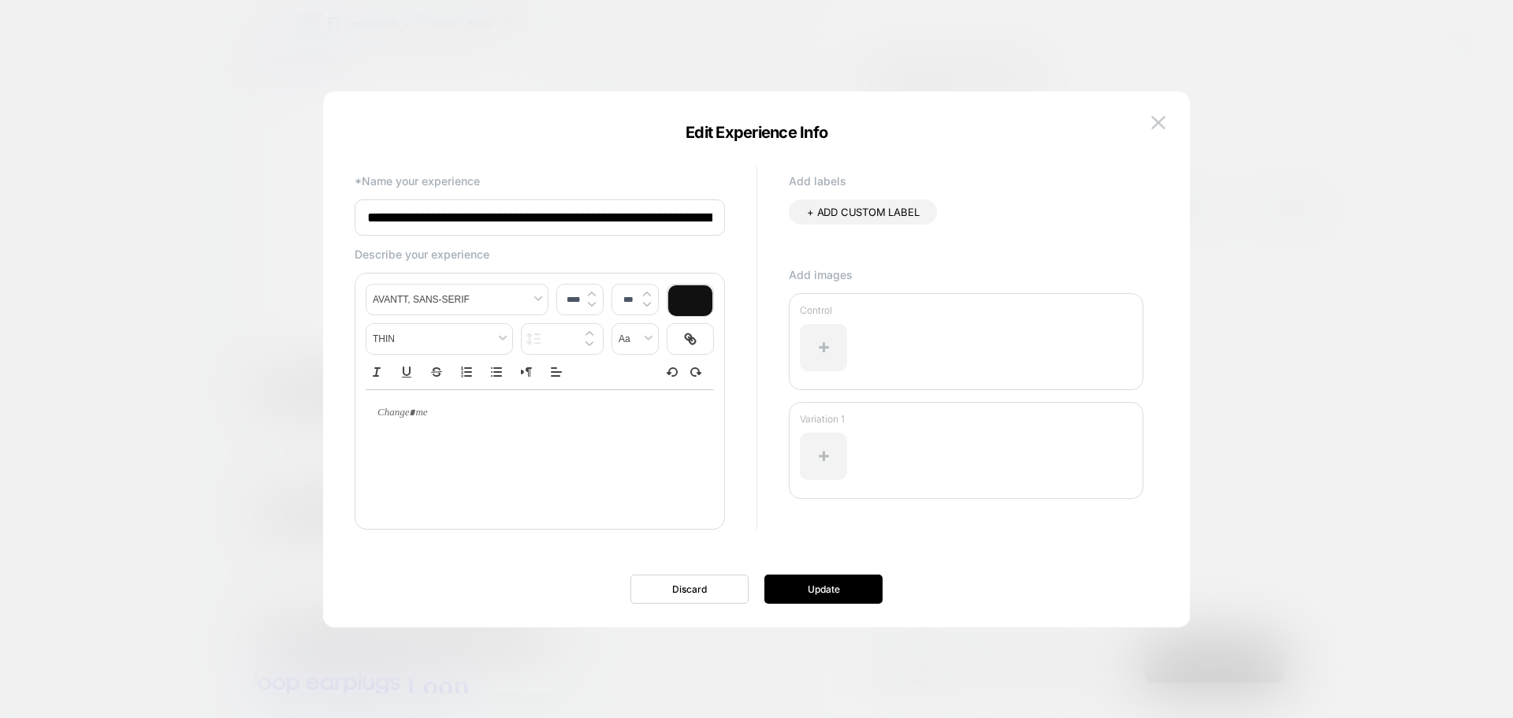
scroll to position [0, 112]
click at [1160, 117] on img at bounding box center [1158, 122] width 14 height 13
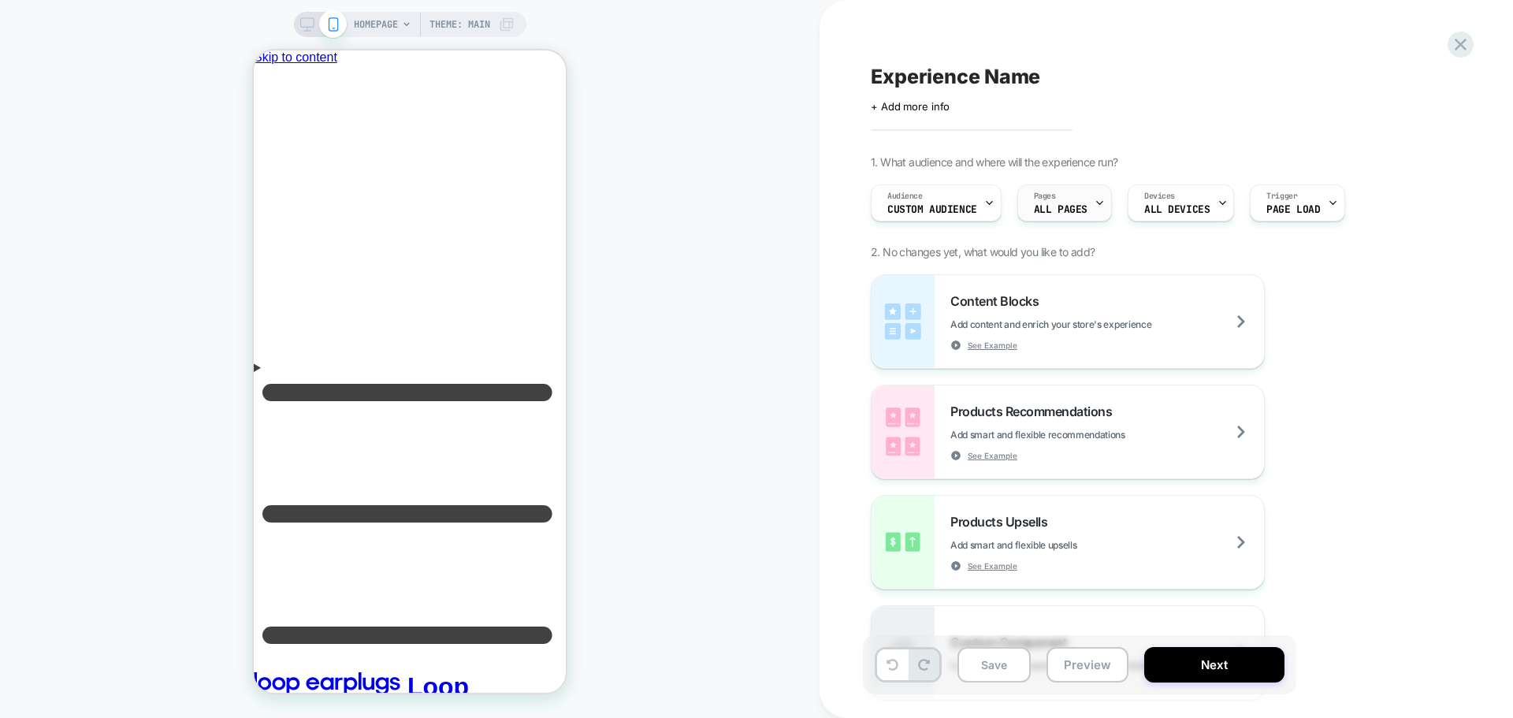
click at [1068, 209] on span "ALL PAGES" at bounding box center [1061, 209] width 54 height 11
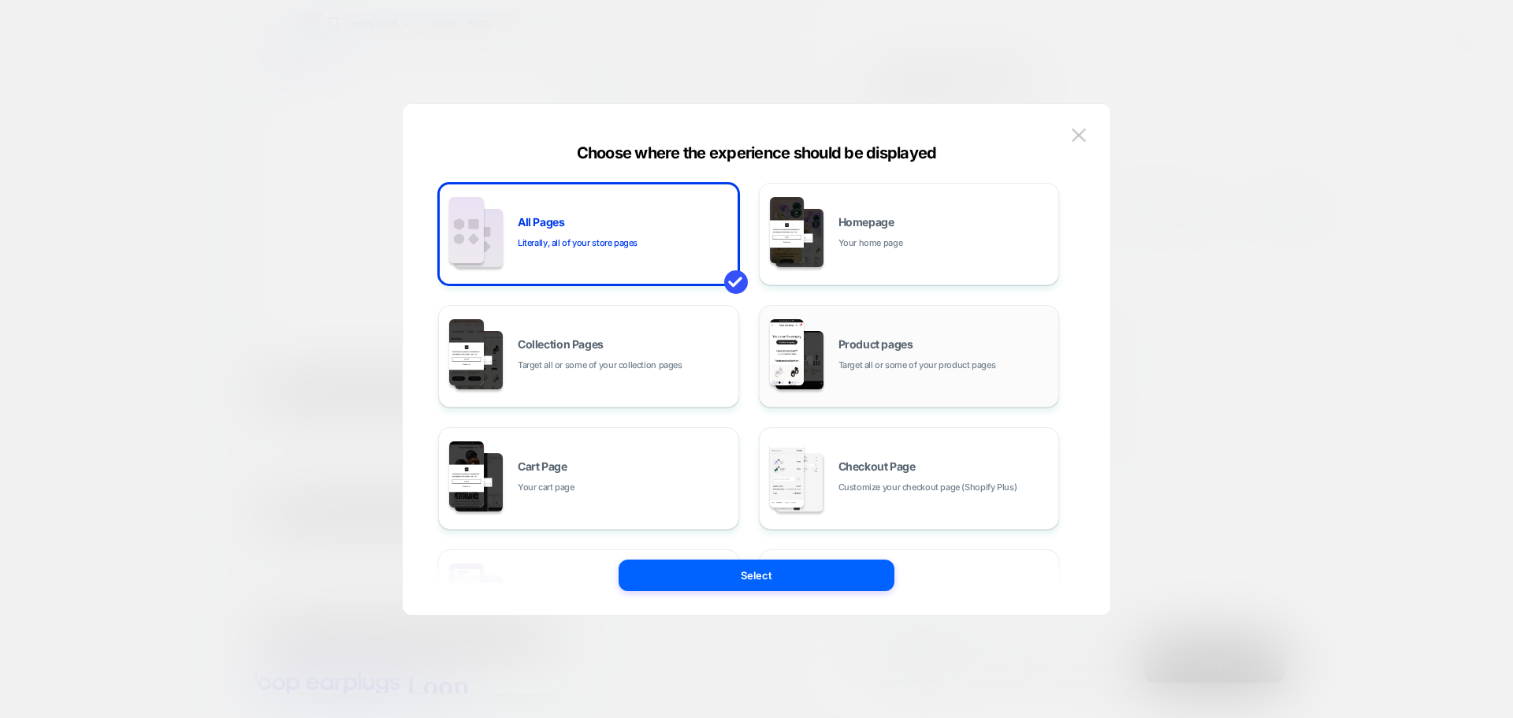
click at [990, 384] on div "Product pages Target all or some of your product pages" at bounding box center [909, 356] width 284 height 87
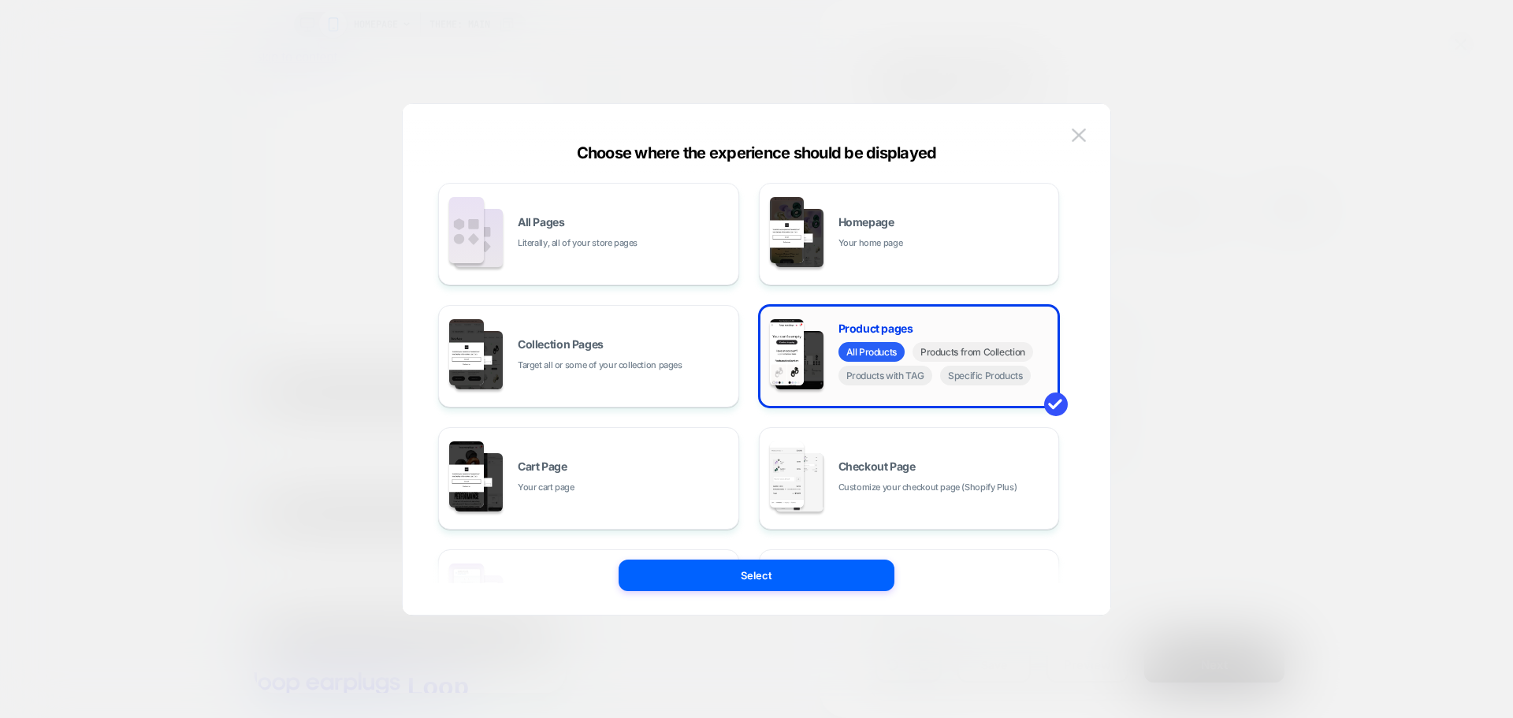
click at [975, 357] on span "Products from Collection" at bounding box center [972, 352] width 121 height 20
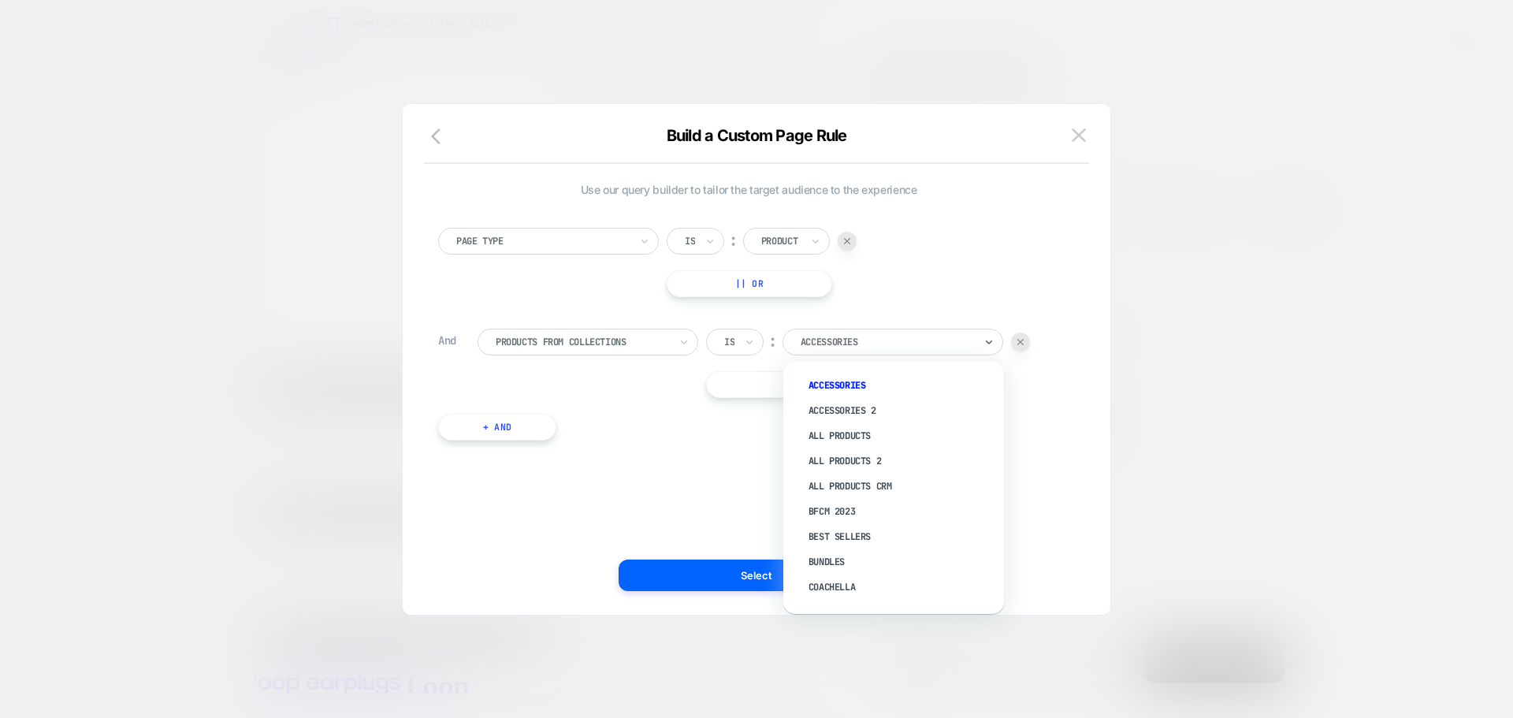
click at [849, 345] on div at bounding box center [886, 342] width 173 height 14
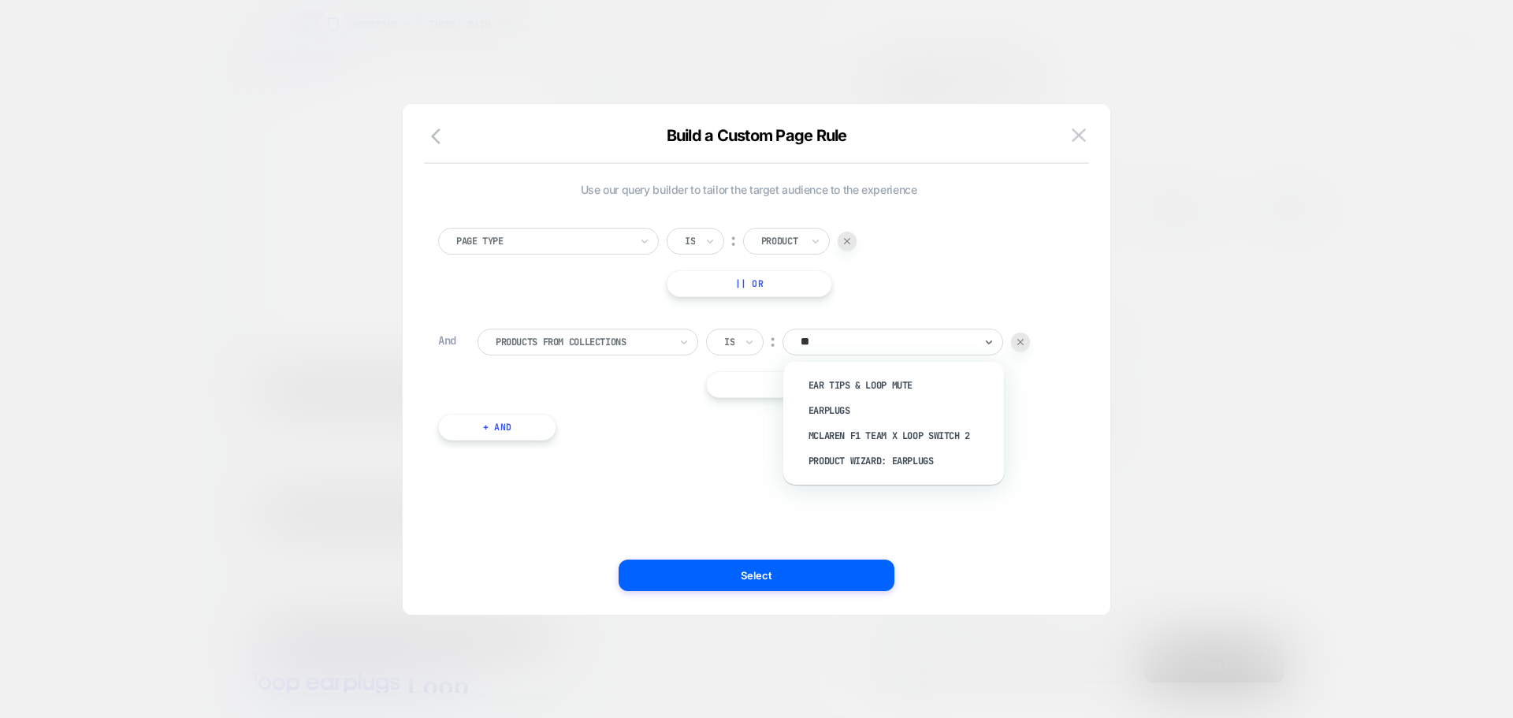
type input "***"
click at [860, 402] on div "Earplugs" at bounding box center [901, 410] width 205 height 25
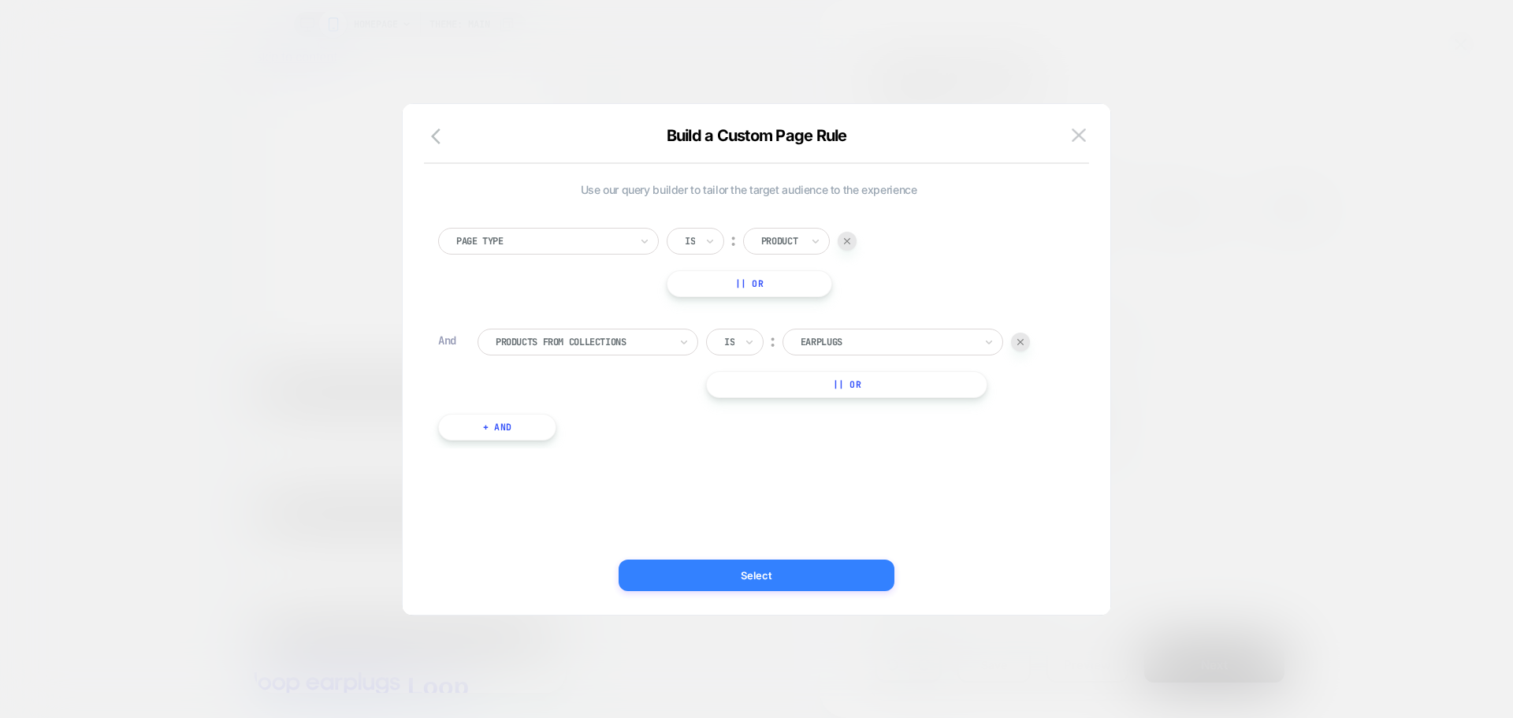
click at [871, 570] on button "Select" at bounding box center [756, 575] width 276 height 32
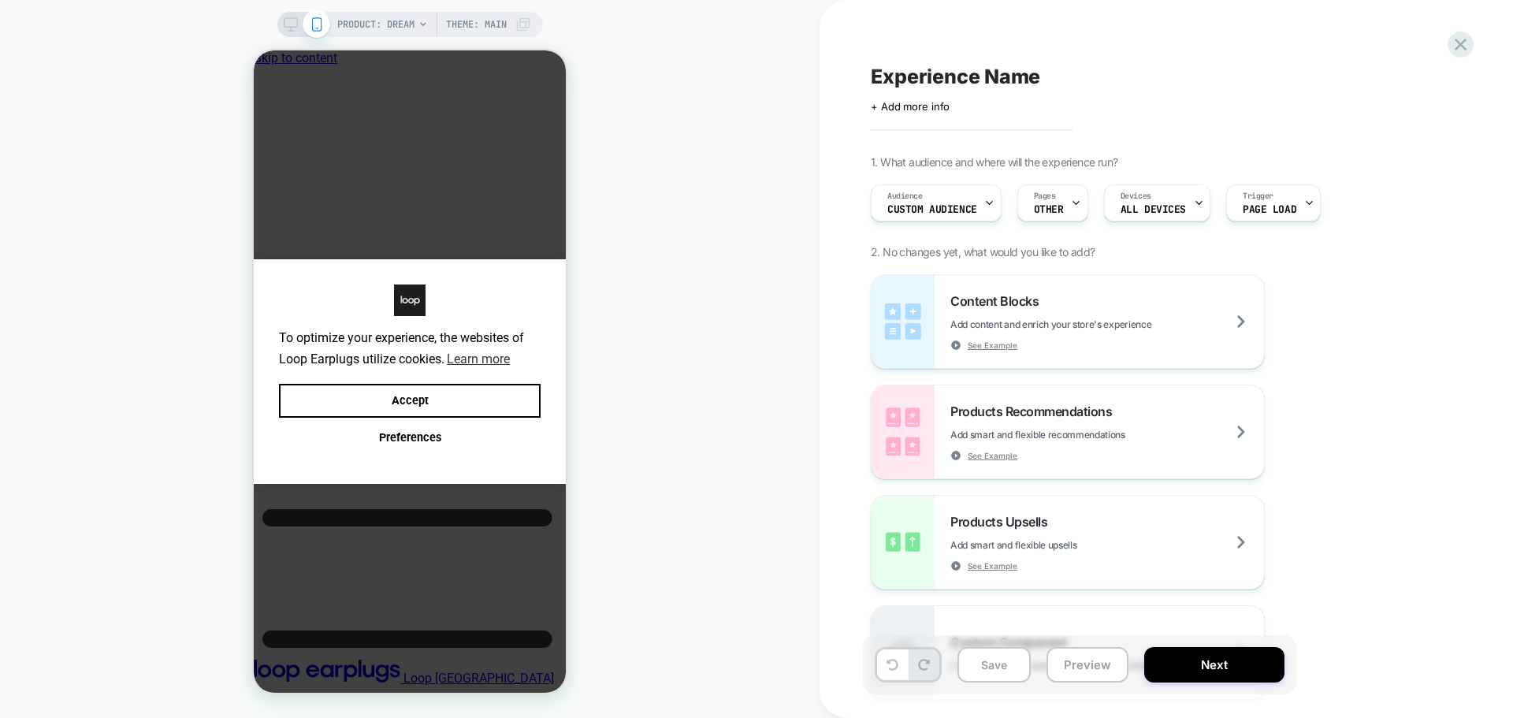
scroll to position [0, 12]
click at [924, 100] on span "+ Add more info" at bounding box center [910, 106] width 79 height 13
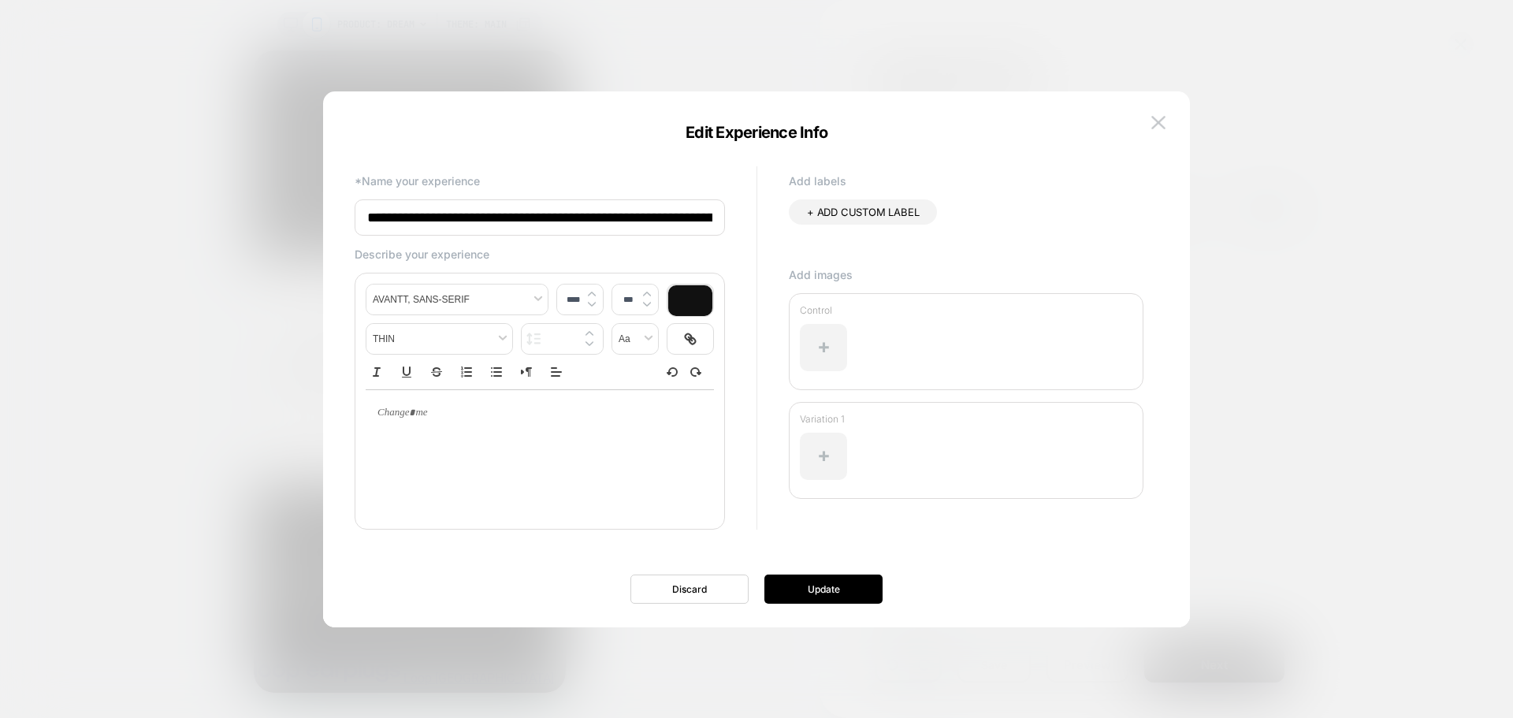
scroll to position [0, 112]
click at [1313, 44] on div at bounding box center [756, 359] width 1513 height 718
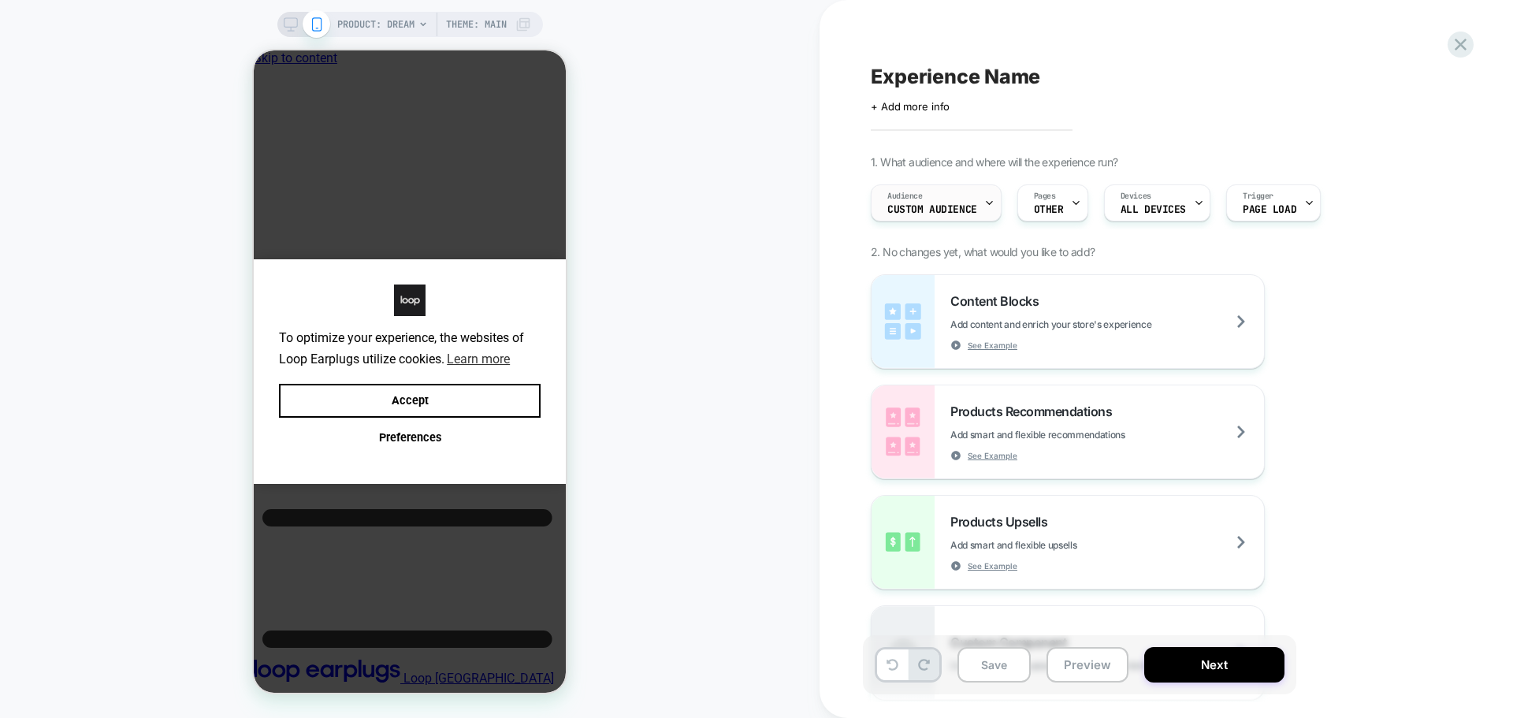
click at [971, 210] on span "Custom Audience" at bounding box center [932, 209] width 90 height 11
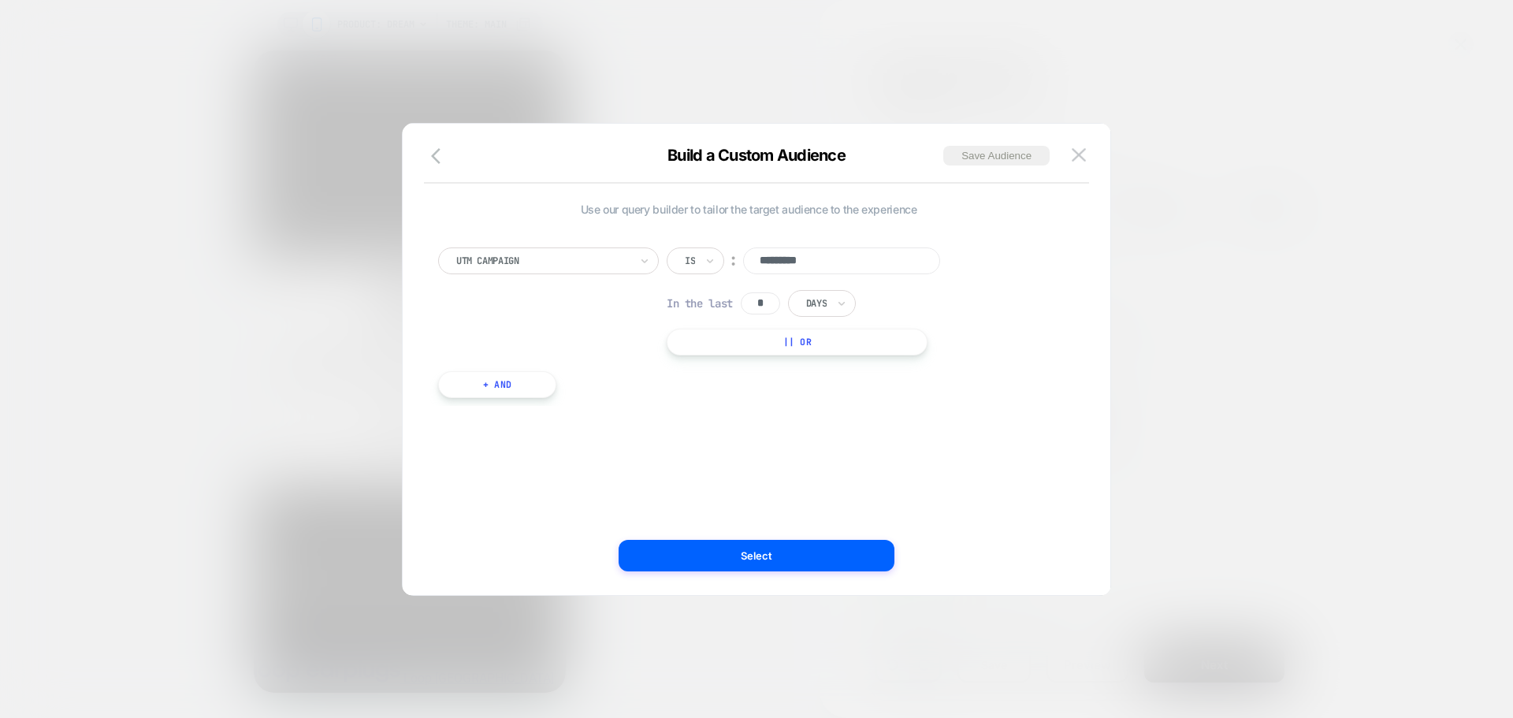
click at [1075, 138] on div "Build a Custom Audience Save Audience Use our query builder to tailor the targe…" at bounding box center [756, 359] width 709 height 473
click at [1079, 152] on img at bounding box center [1079, 154] width 14 height 13
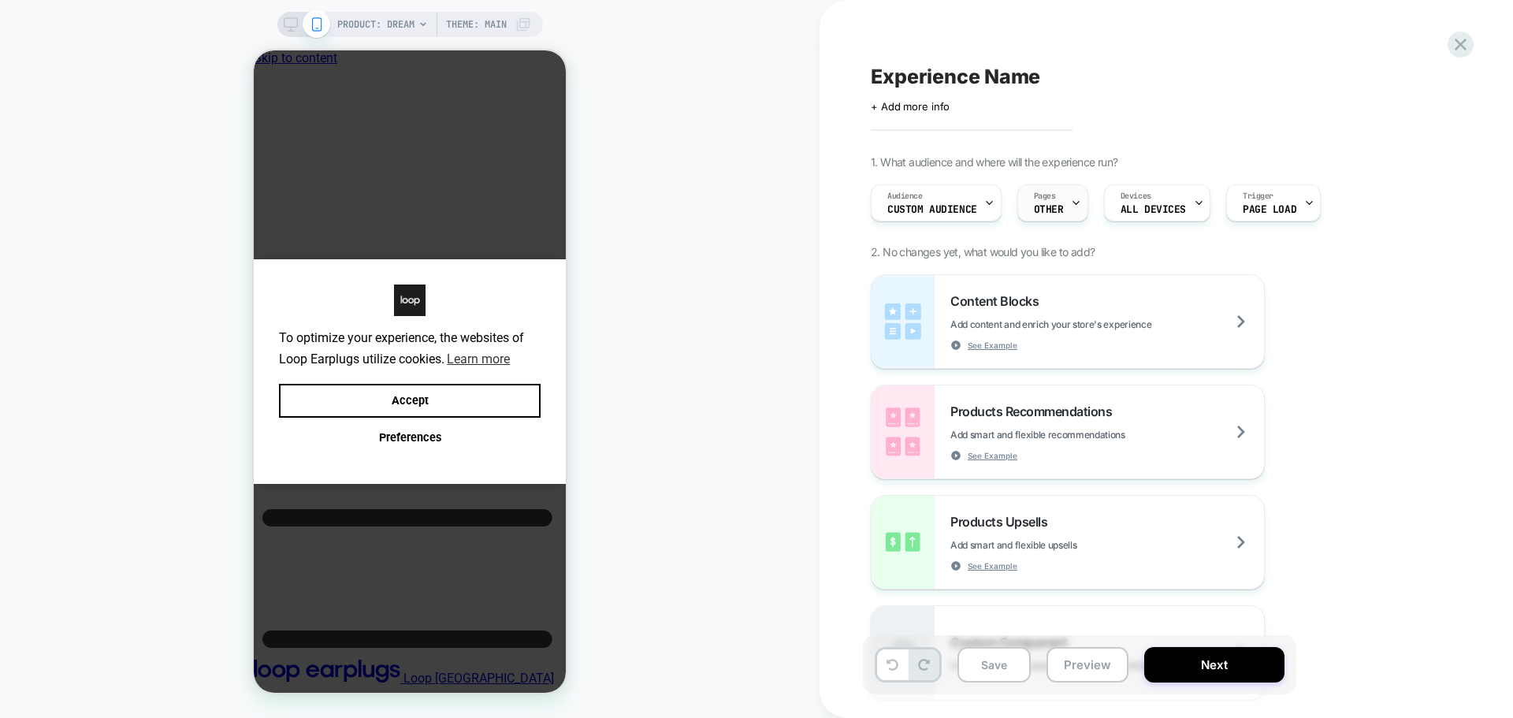
click at [1071, 207] on icon at bounding box center [1076, 203] width 10 height 10
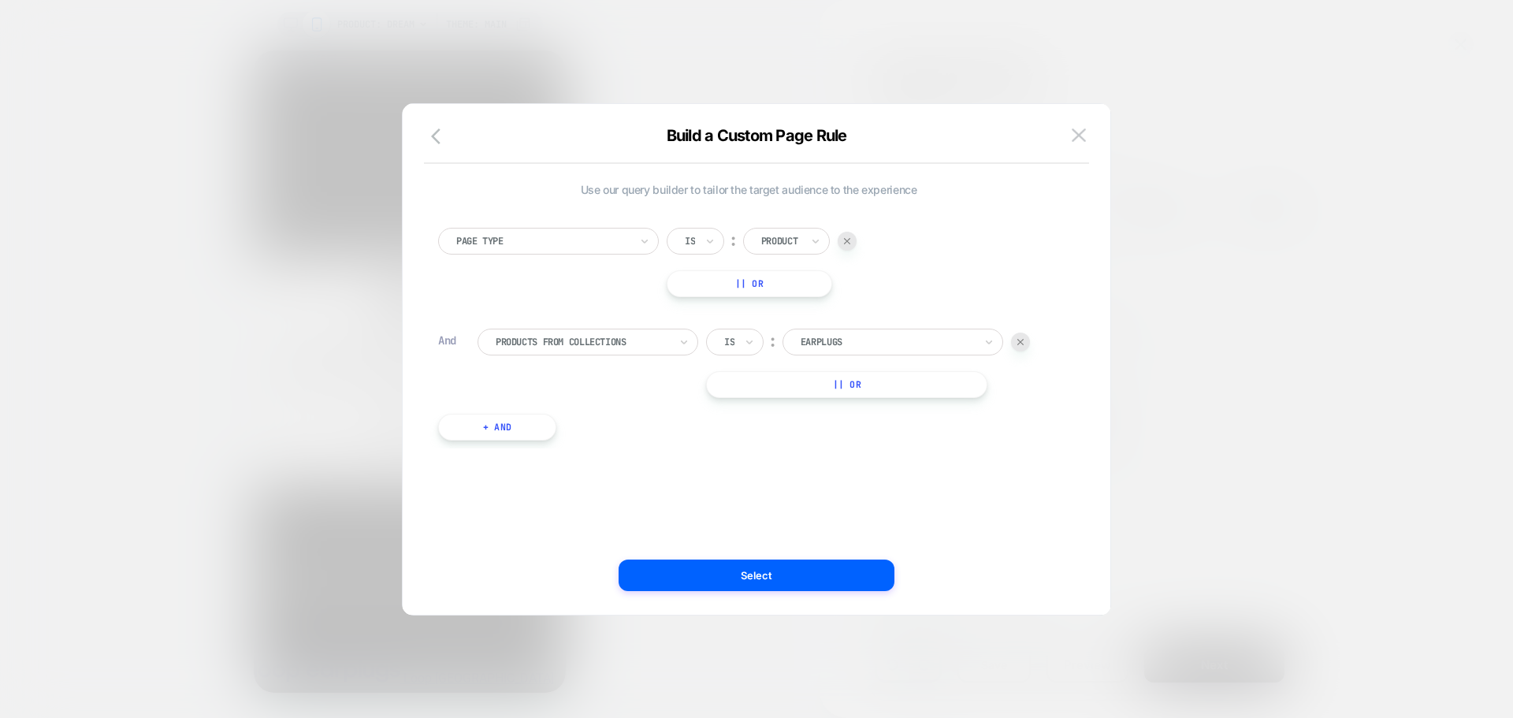
drag, startPoint x: 1066, startPoint y: 127, endPoint x: 1075, endPoint y: 130, distance: 9.2
click at [1067, 127] on div "Build a Custom Page Rule Use our query builder to tailor the target audience to…" at bounding box center [757, 367] width 708 height 495
click at [1078, 133] on img at bounding box center [1079, 134] width 14 height 13
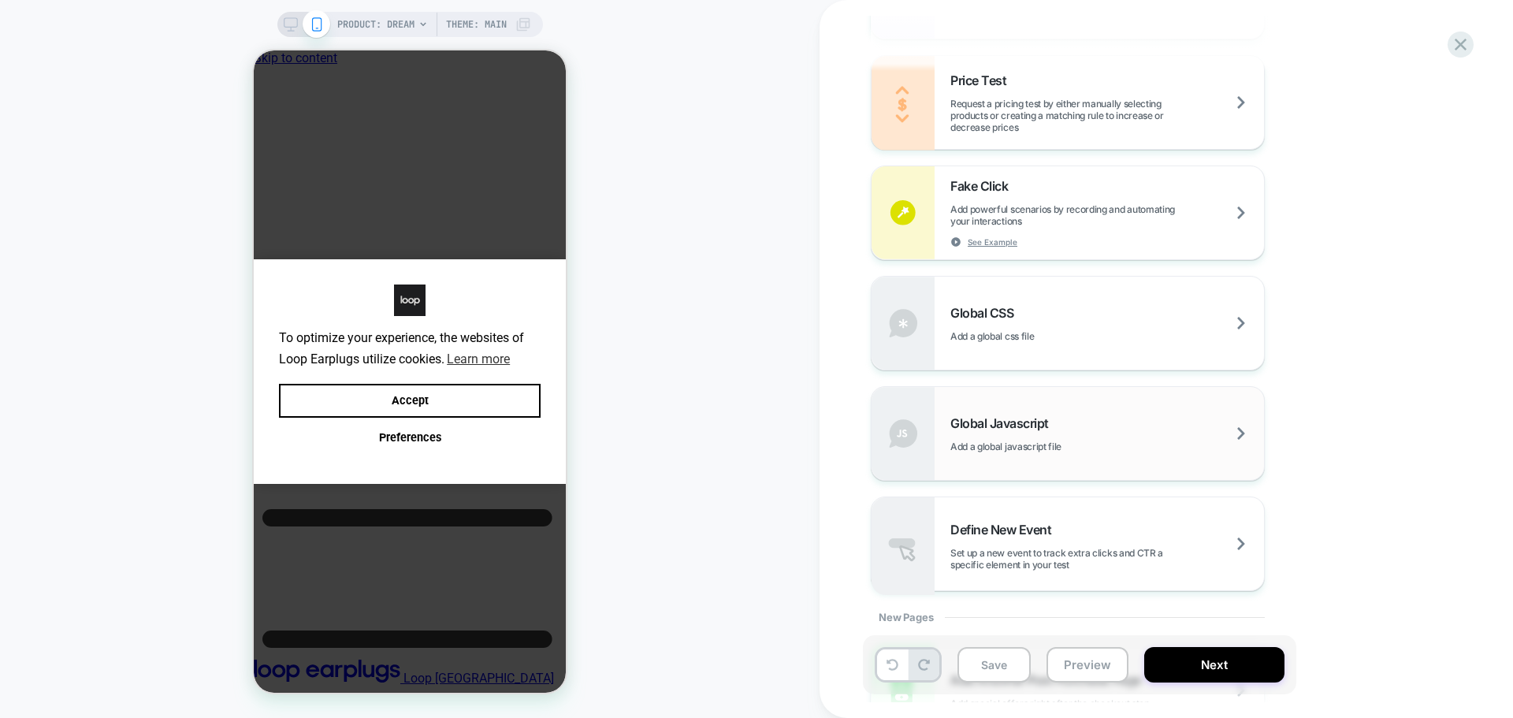
scroll to position [1024, 0]
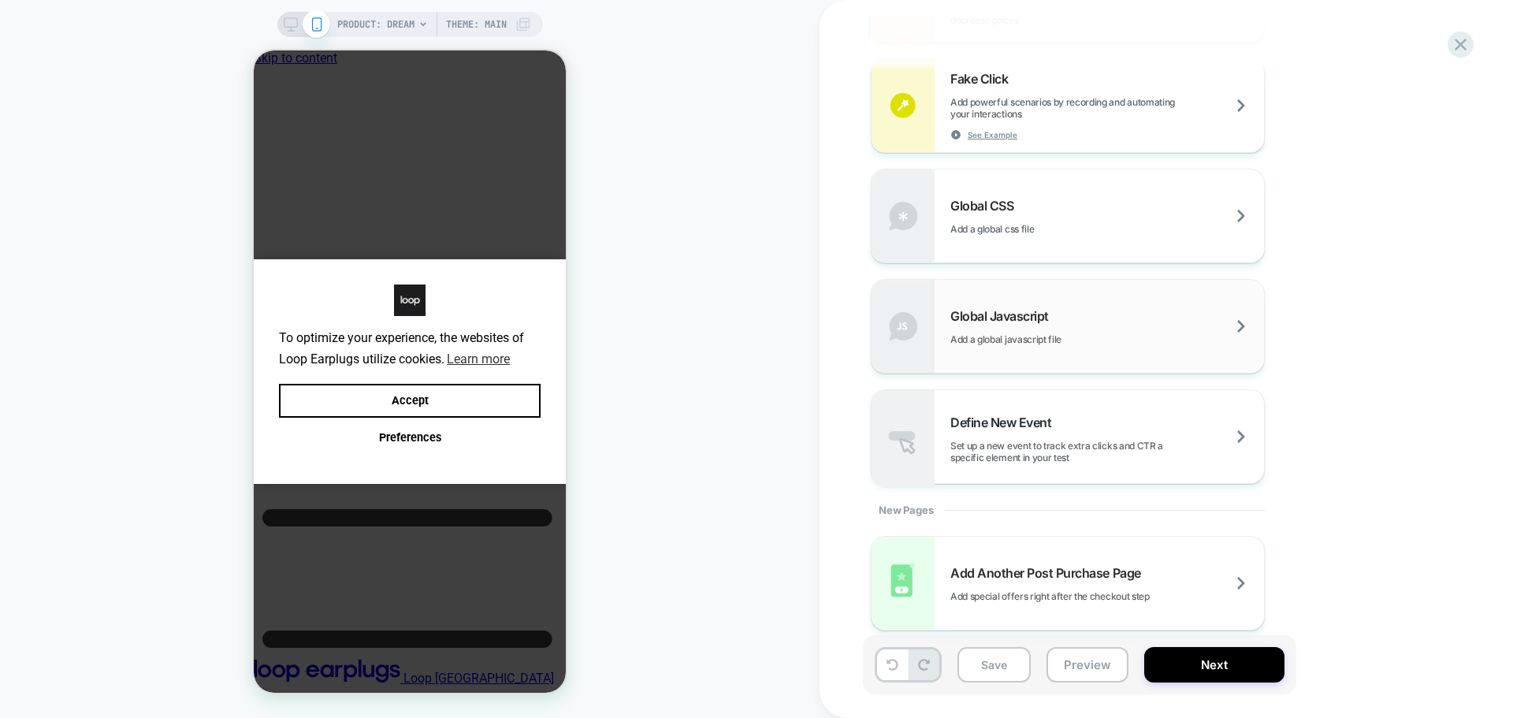
click at [1015, 332] on div "Global Javascript Add a global javascript file" at bounding box center [1107, 326] width 314 height 37
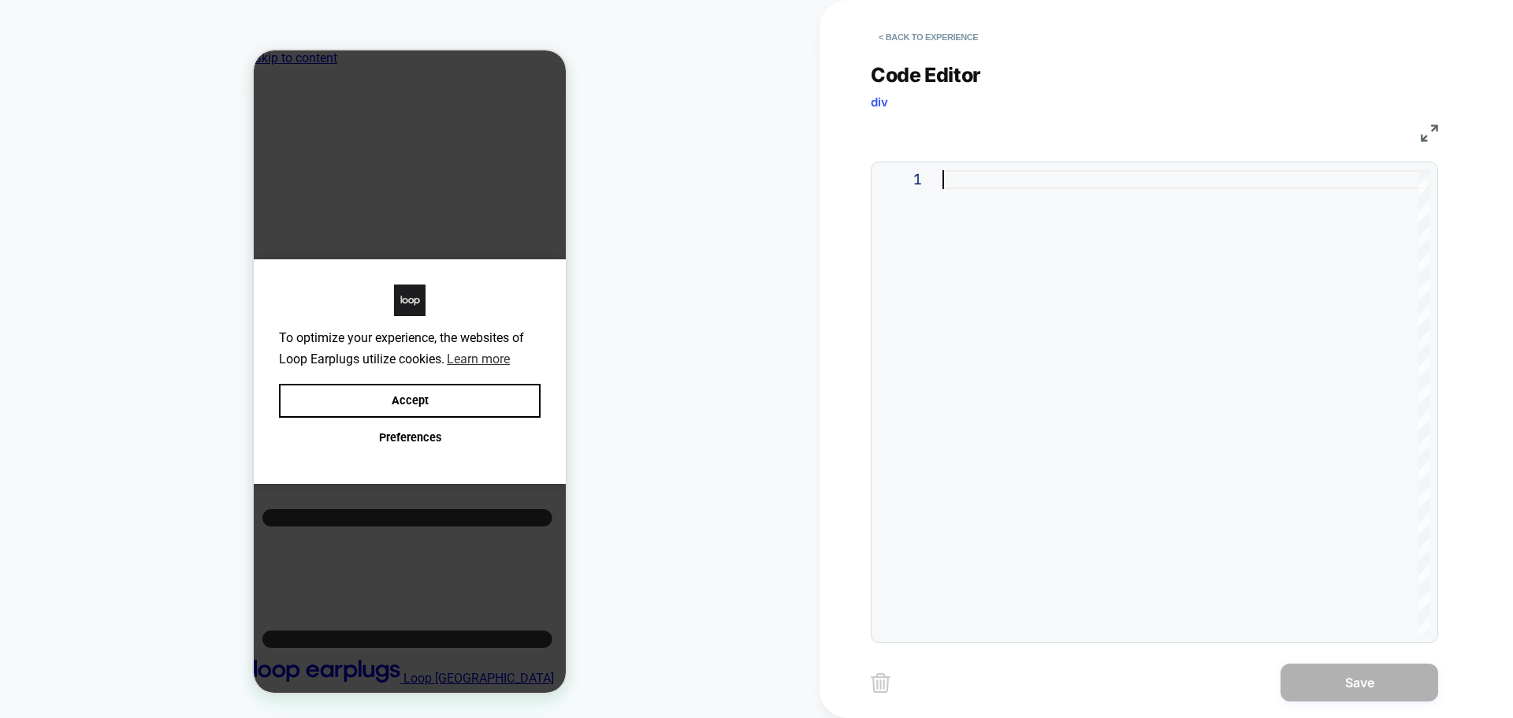
click at [1054, 336] on div at bounding box center [1185, 402] width 487 height 464
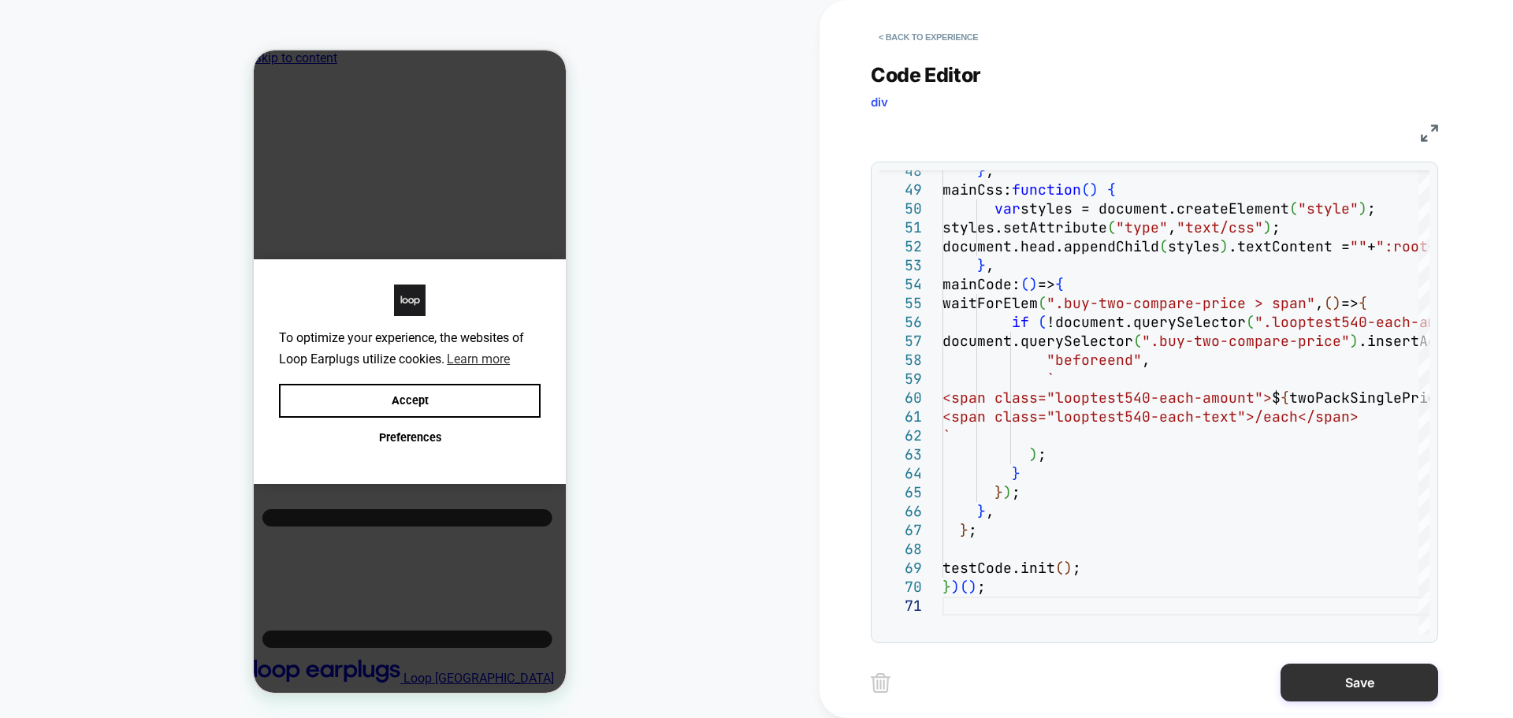
click at [1301, 683] on button "Save" at bounding box center [1359, 682] width 158 height 38
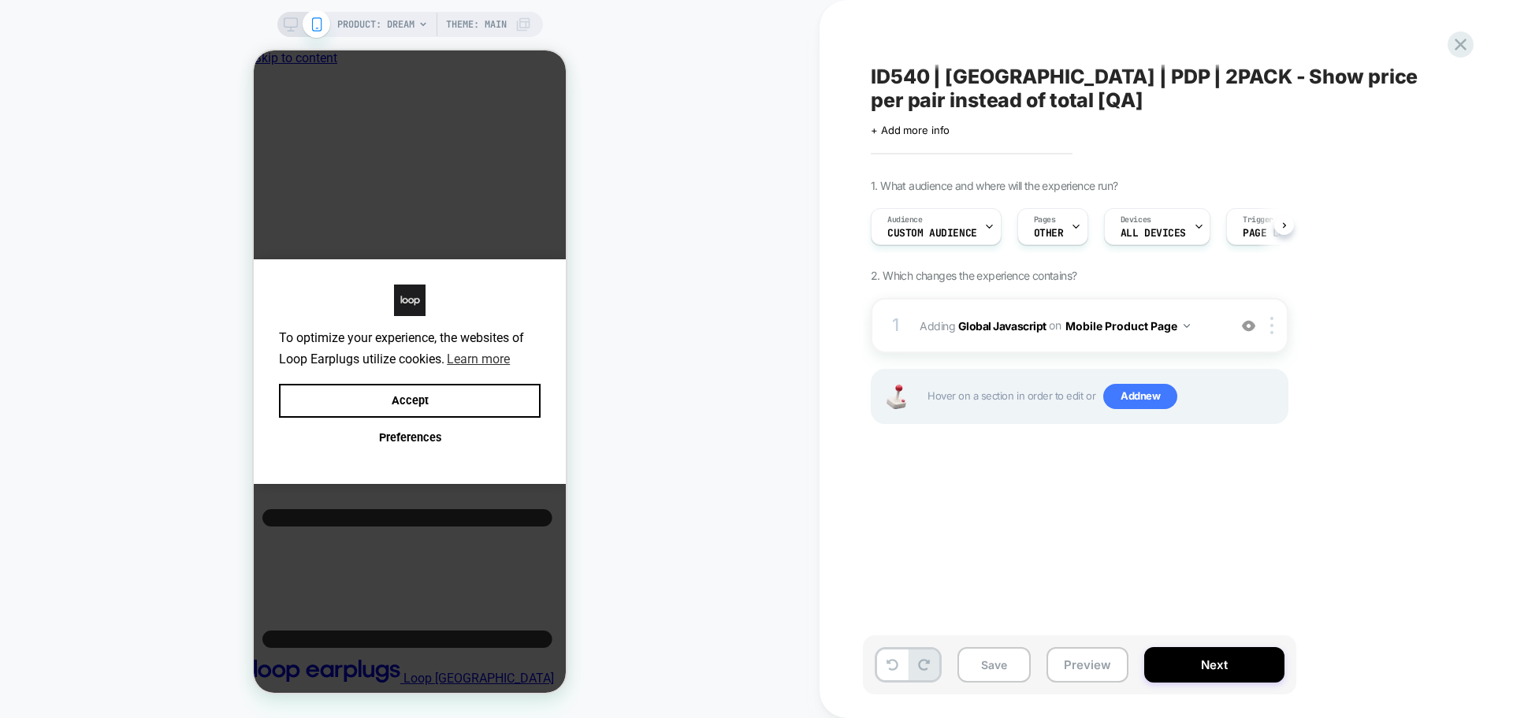
scroll to position [0, 1]
click at [1274, 325] on div at bounding box center [1274, 325] width 26 height 17
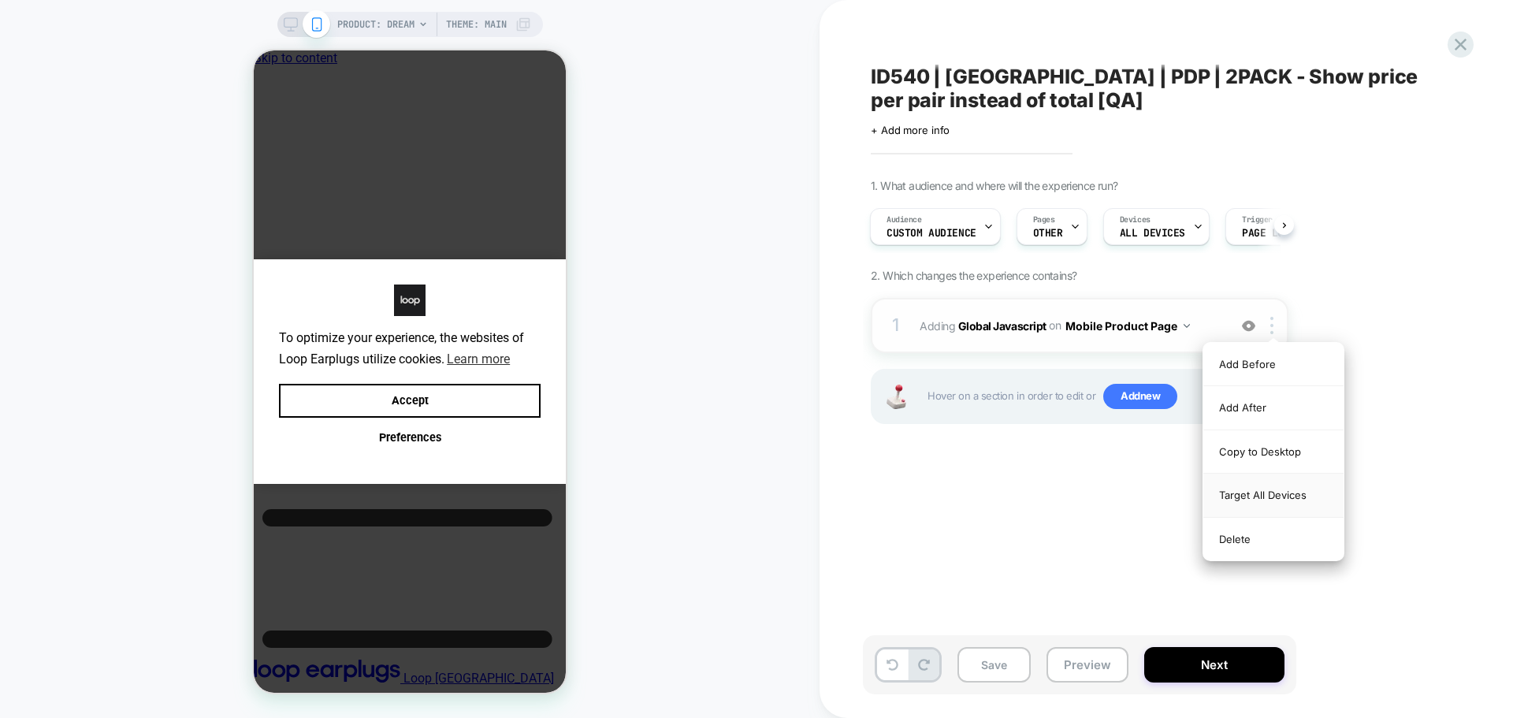
click at [1242, 486] on div "Target All Devices" at bounding box center [1273, 495] width 140 height 43
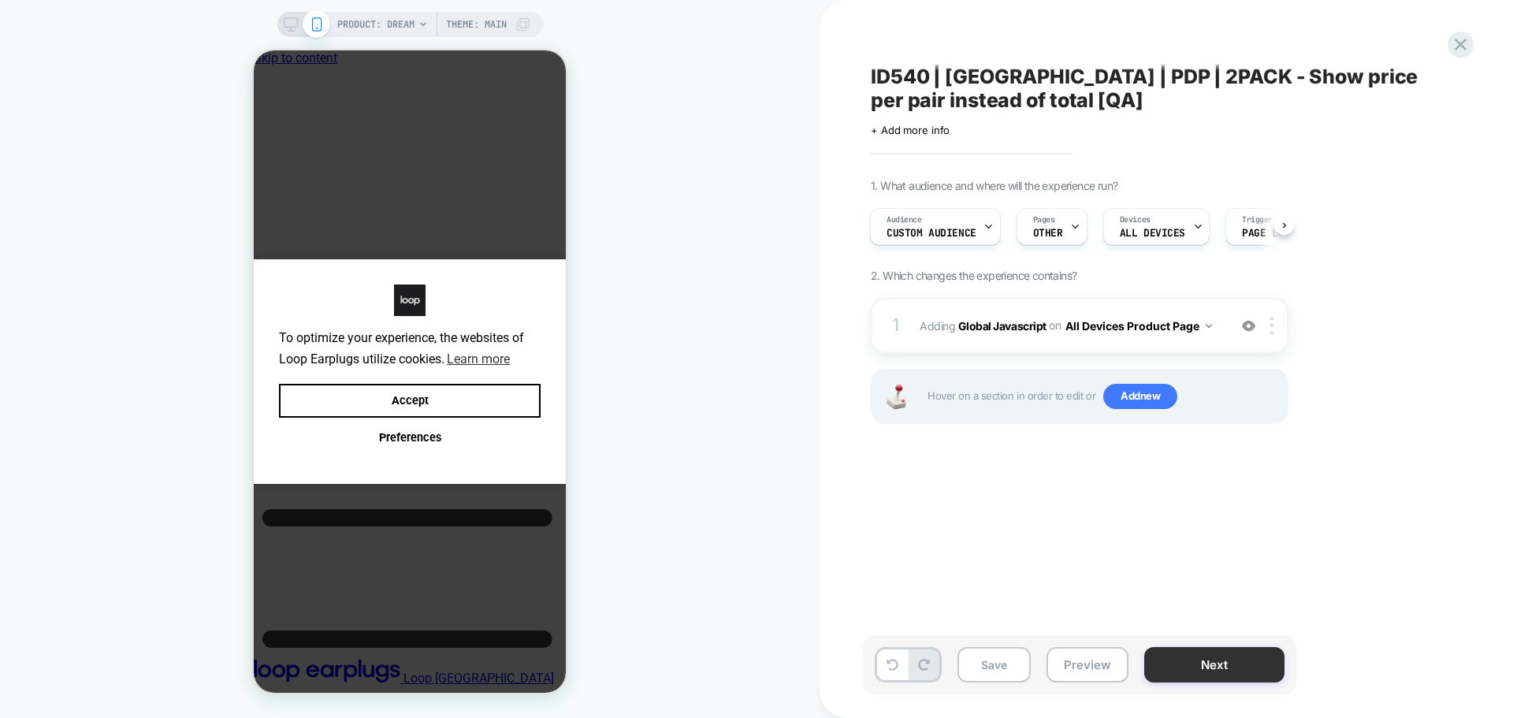
click at [1227, 666] on button "Next" at bounding box center [1214, 664] width 140 height 35
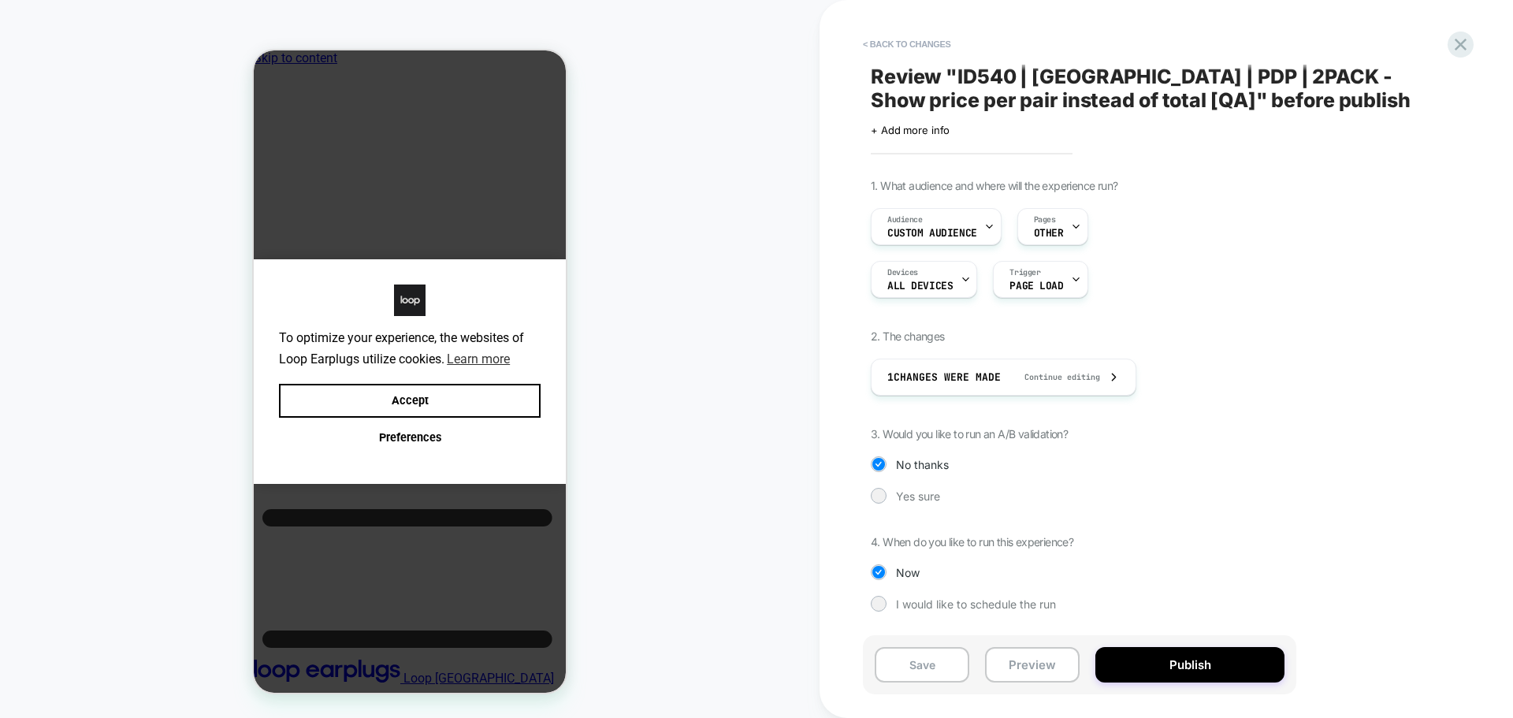
click at [1227, 666] on button "Publish" at bounding box center [1189, 664] width 189 height 35
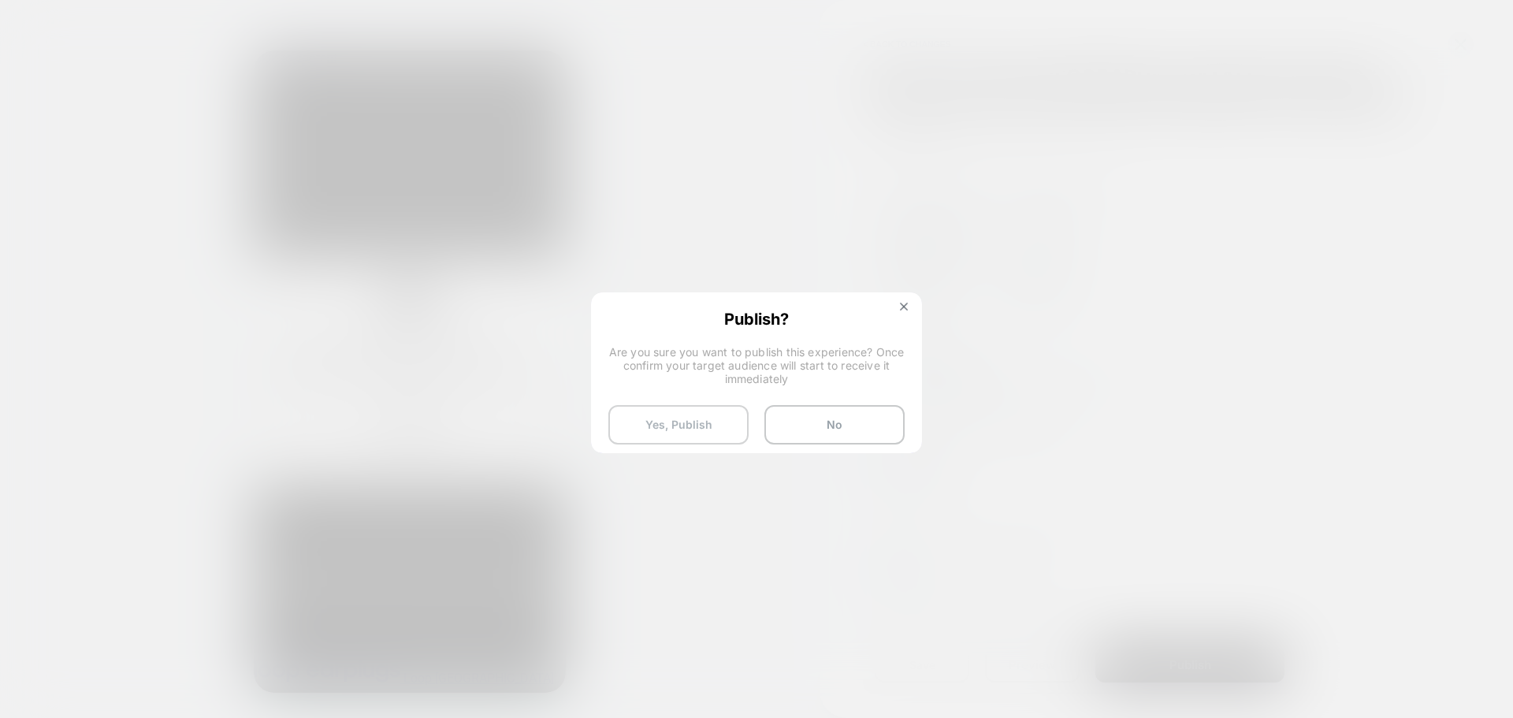
click at [629, 428] on button "Yes, Publish" at bounding box center [678, 424] width 140 height 39
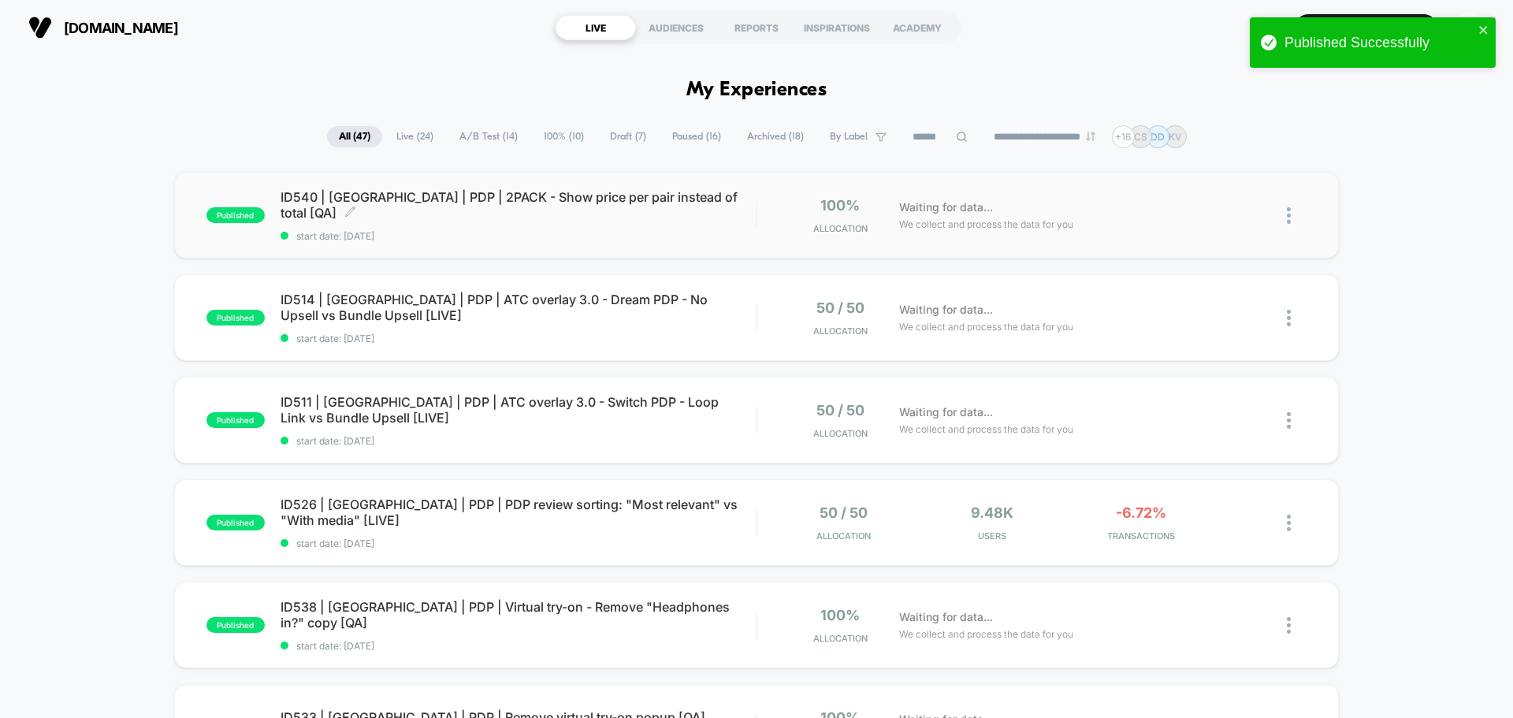
click at [631, 200] on span "ID540 | [GEOGRAPHIC_DATA] | PDP | 2PACK - Show price per pair instead of total …" at bounding box center [517, 205] width 475 height 32
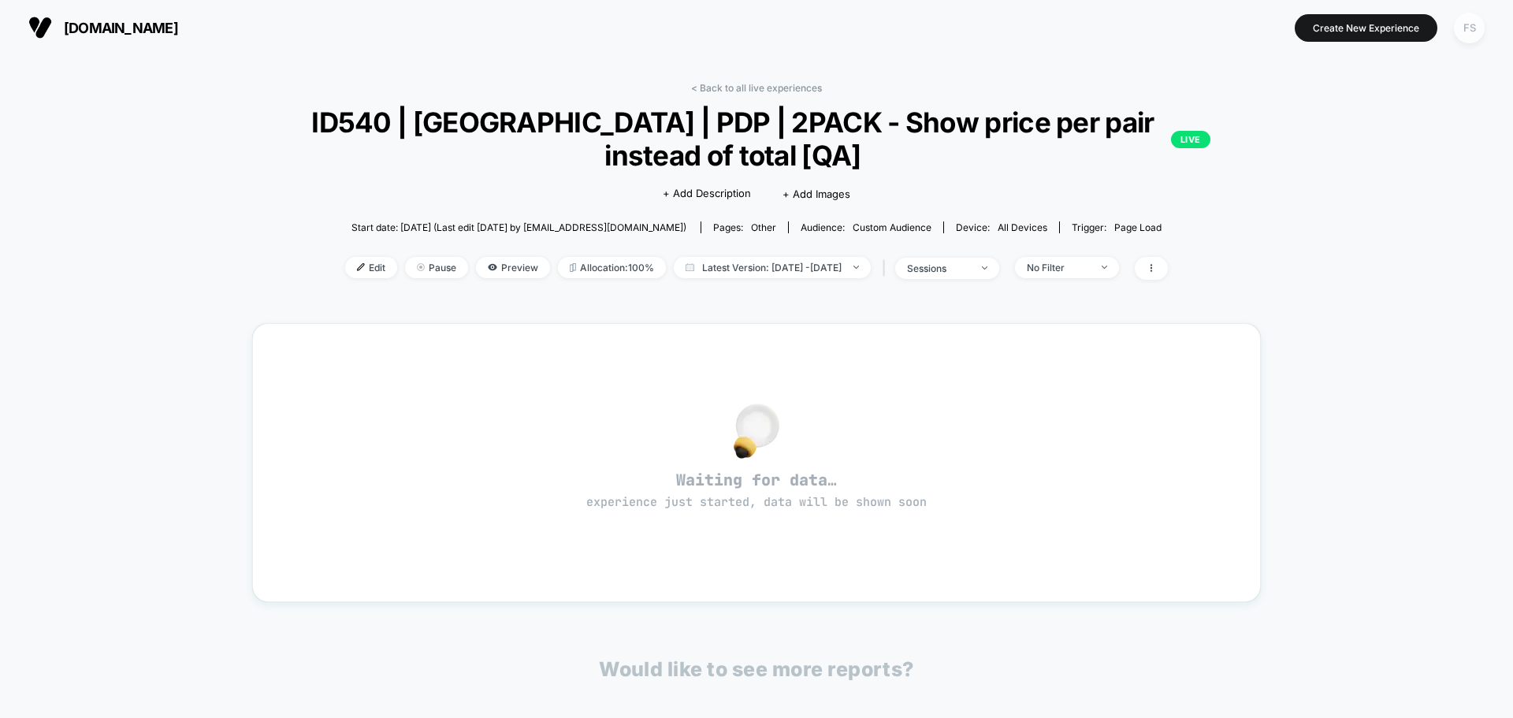
click at [1454, 32] on div "FS" at bounding box center [1469, 28] width 31 height 31
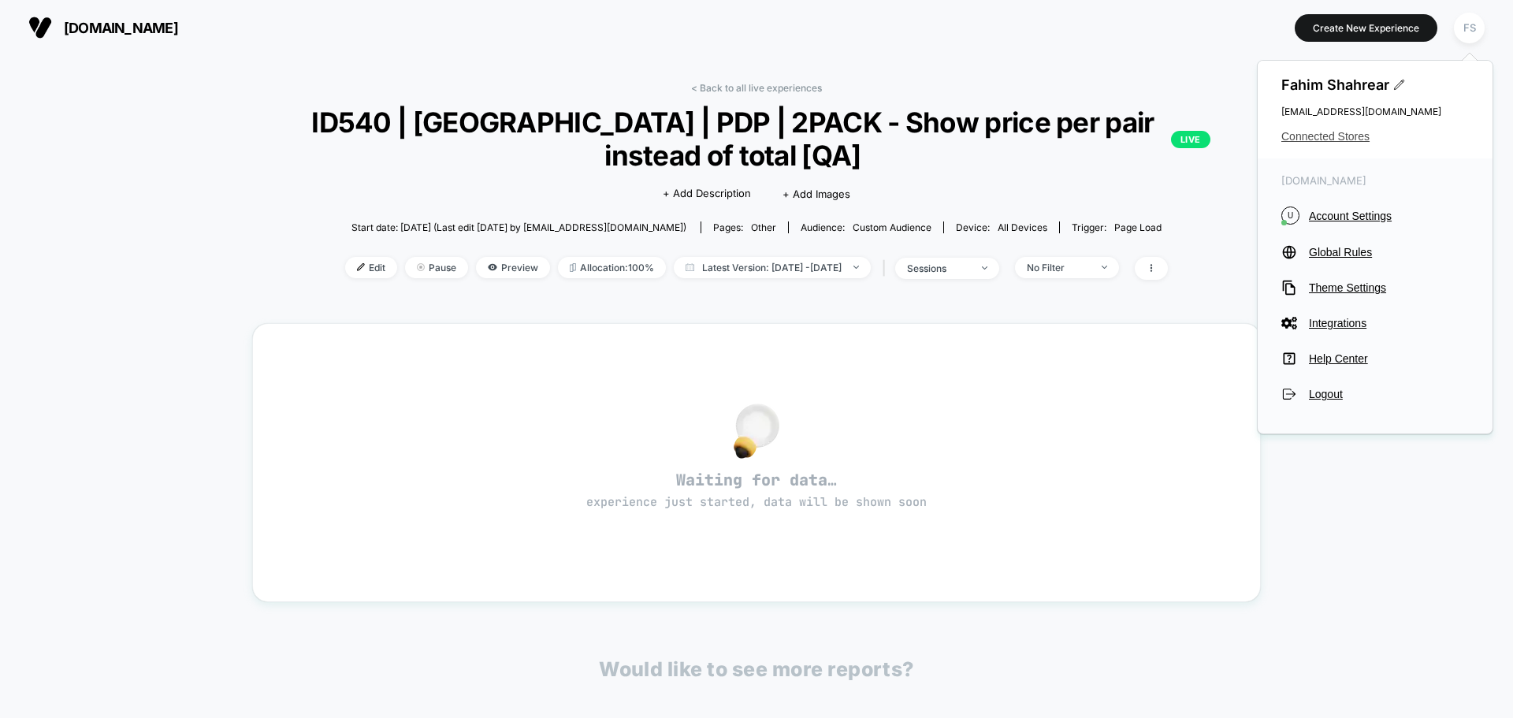
click at [1351, 130] on span "Connected Stores" at bounding box center [1375, 136] width 188 height 13
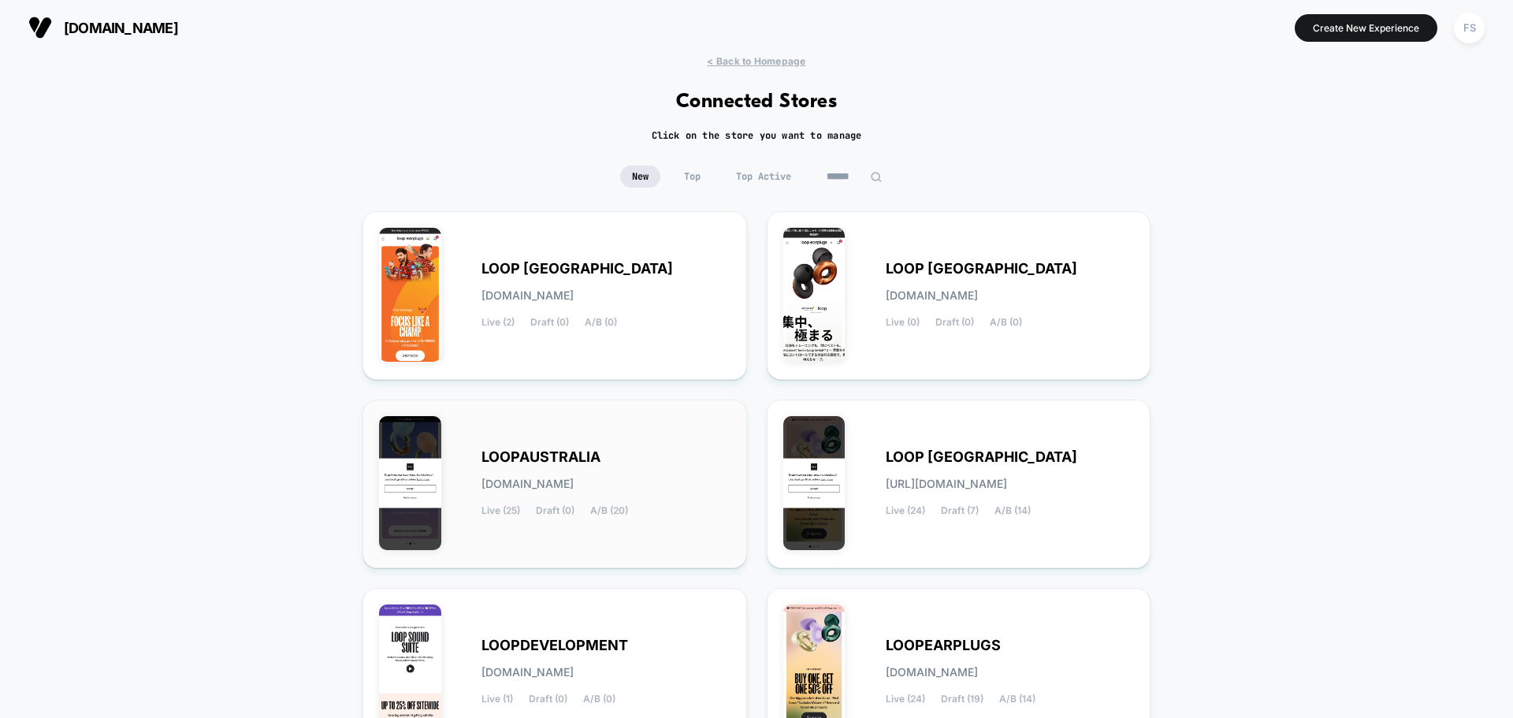
click at [553, 451] on span "LOOPAUSTRALIA" at bounding box center [540, 456] width 119 height 11
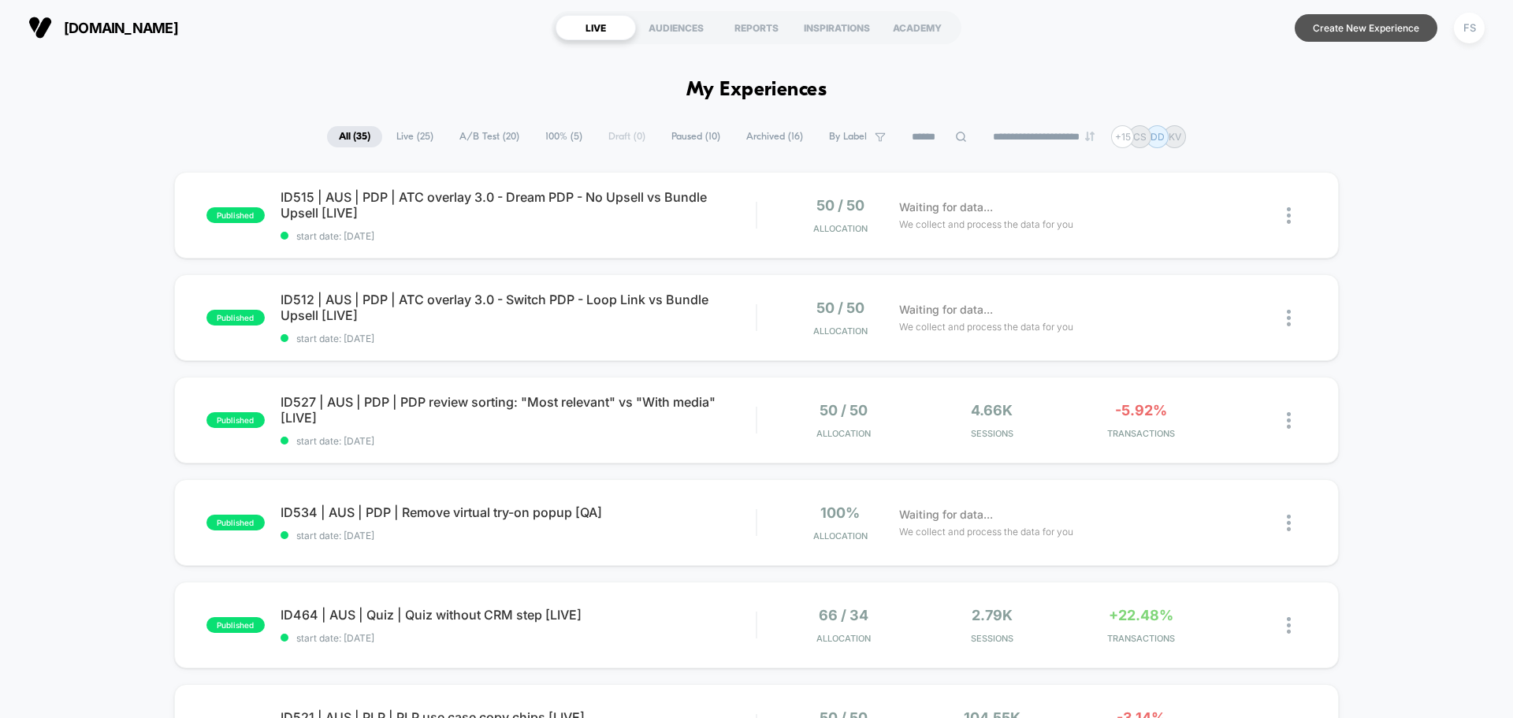
click at [1361, 33] on button "Create New Experience" at bounding box center [1365, 28] width 143 height 28
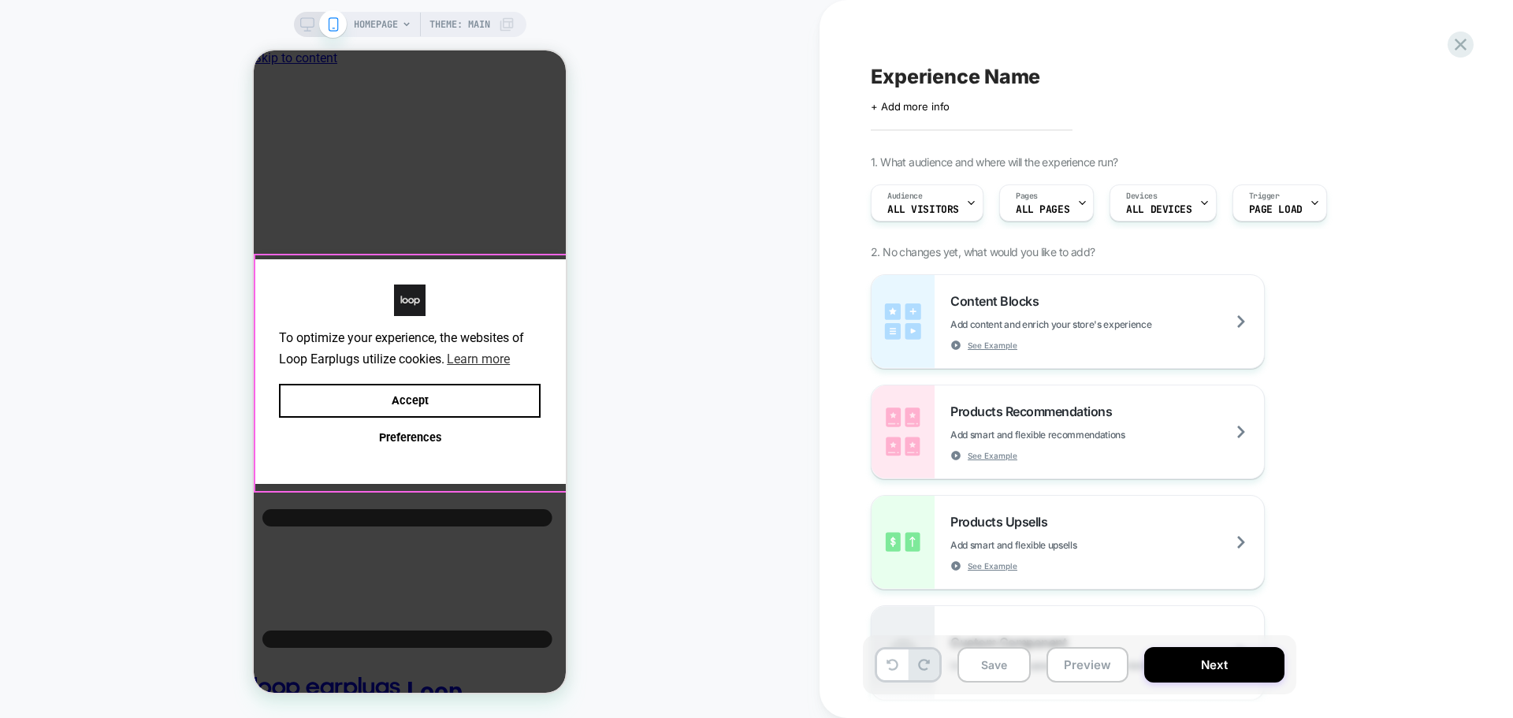
click at [534, 373] on div "To optimize your experience, the websites of Loop Earplugs utilize cookies. Lea…" at bounding box center [410, 371] width 312 height 225
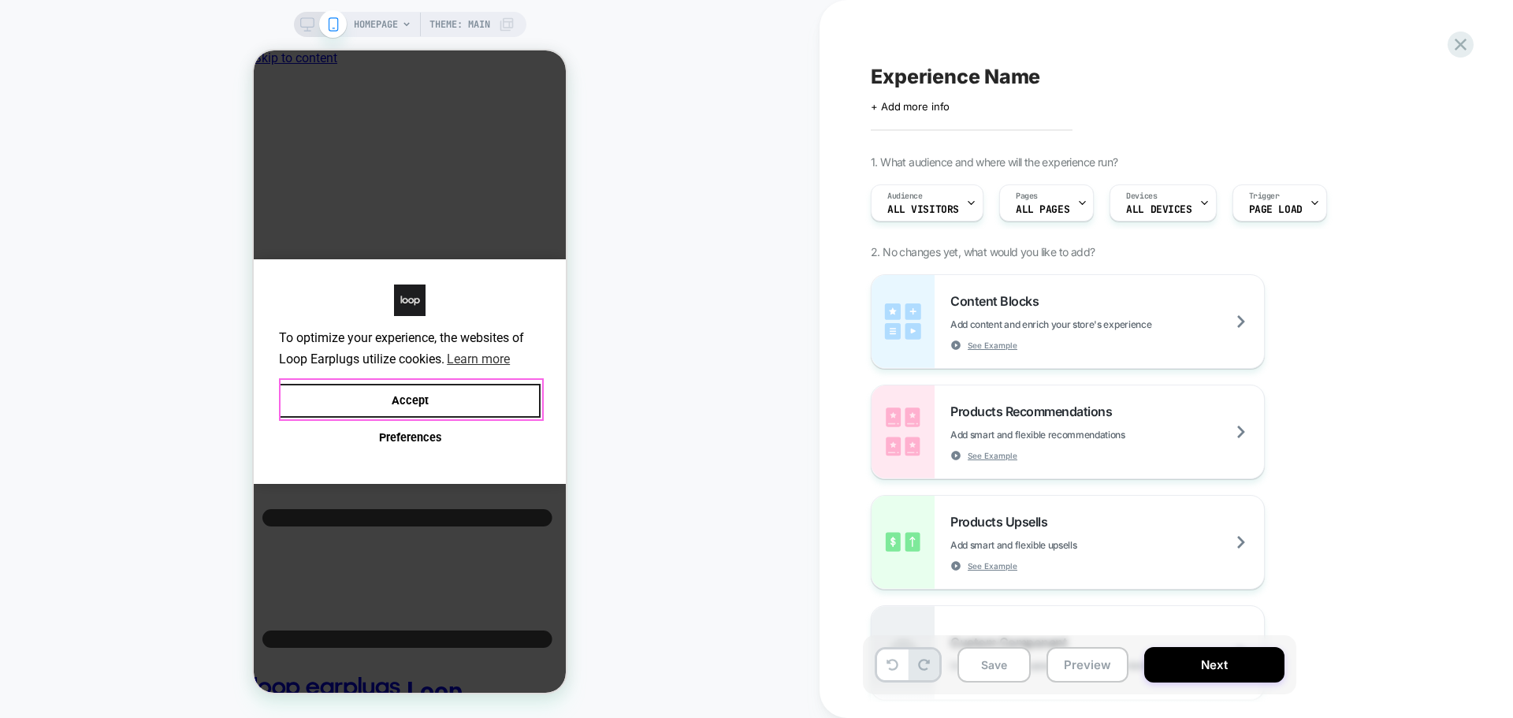
click at [518, 389] on button "Accept" at bounding box center [410, 401] width 262 height 34
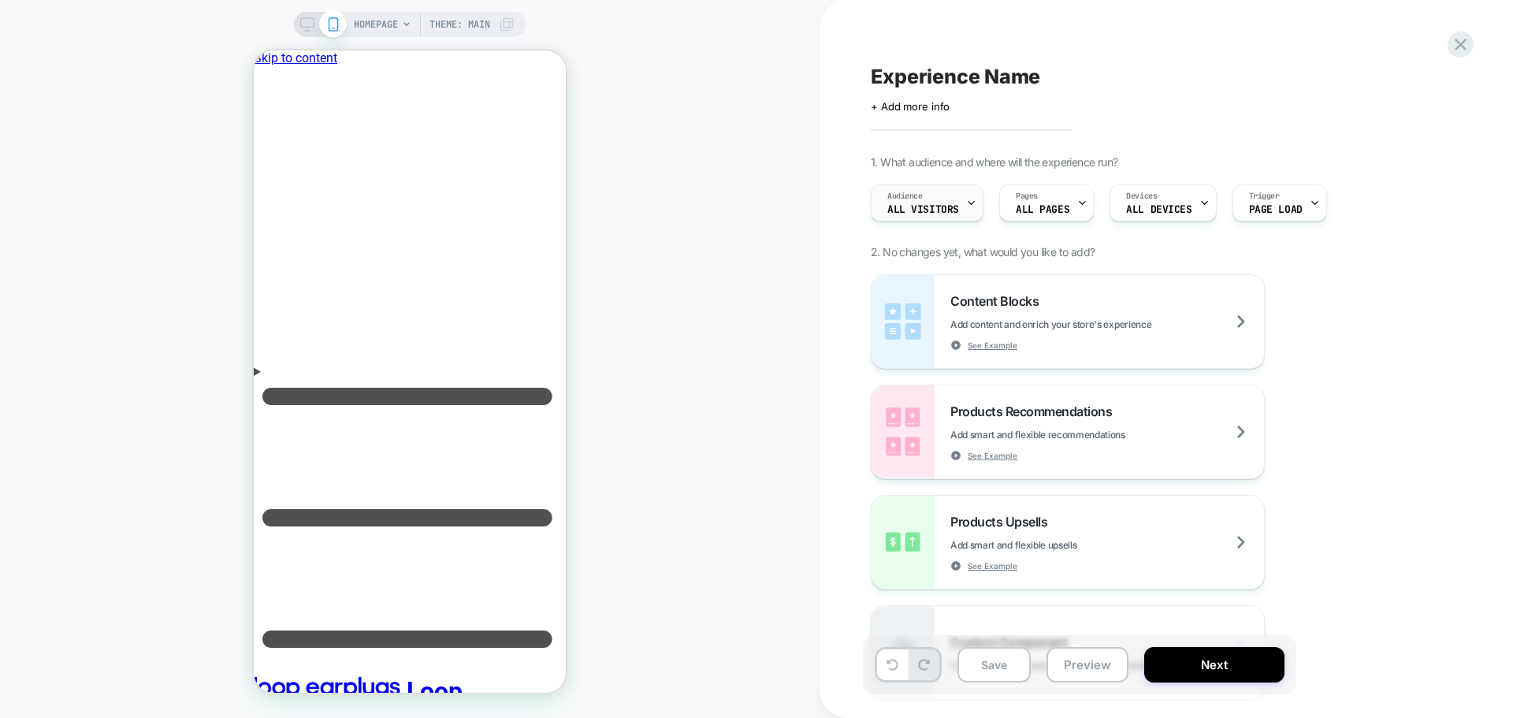
click at [927, 210] on span "All Visitors" at bounding box center [923, 209] width 72 height 11
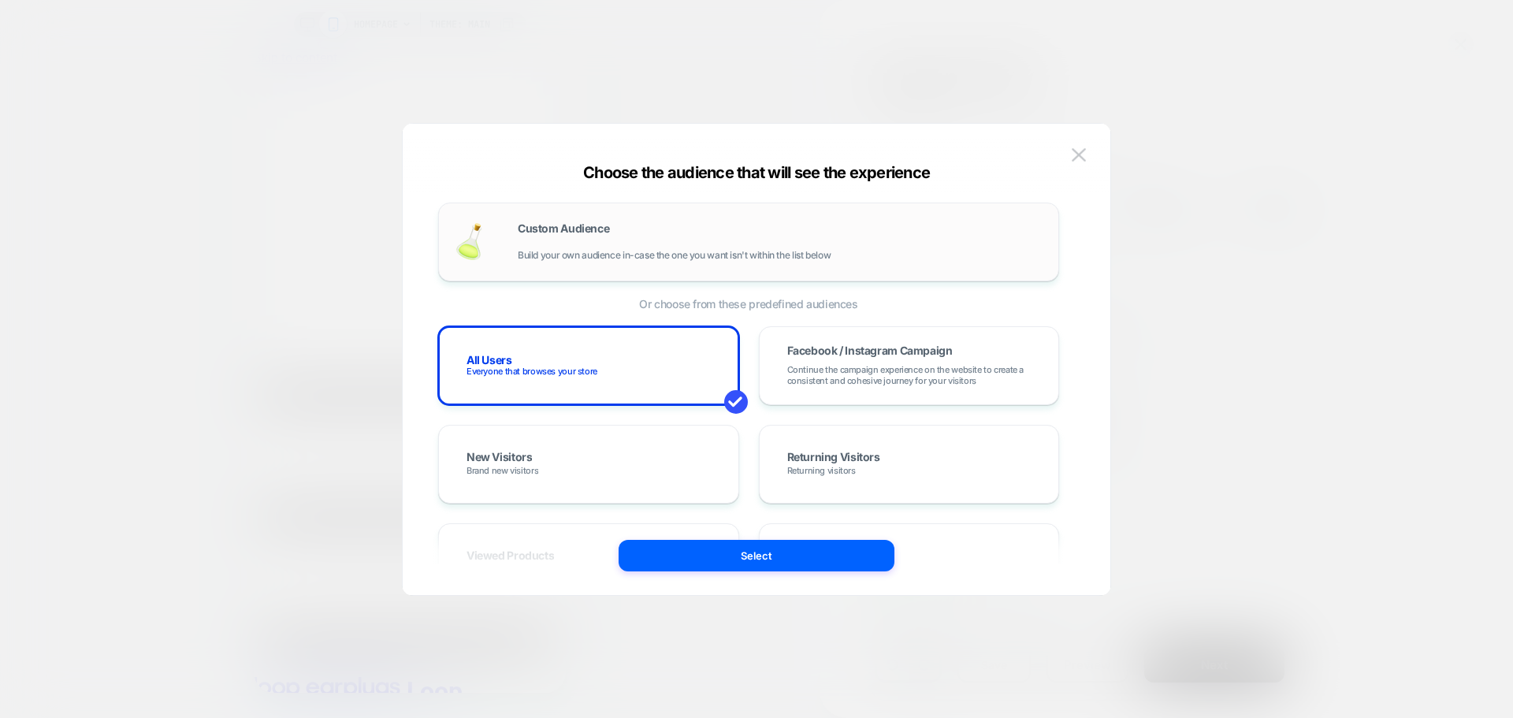
click at [518, 280] on div "Custom Audience Build your own audience in-case the one you want isn't within t…" at bounding box center [748, 241] width 621 height 79
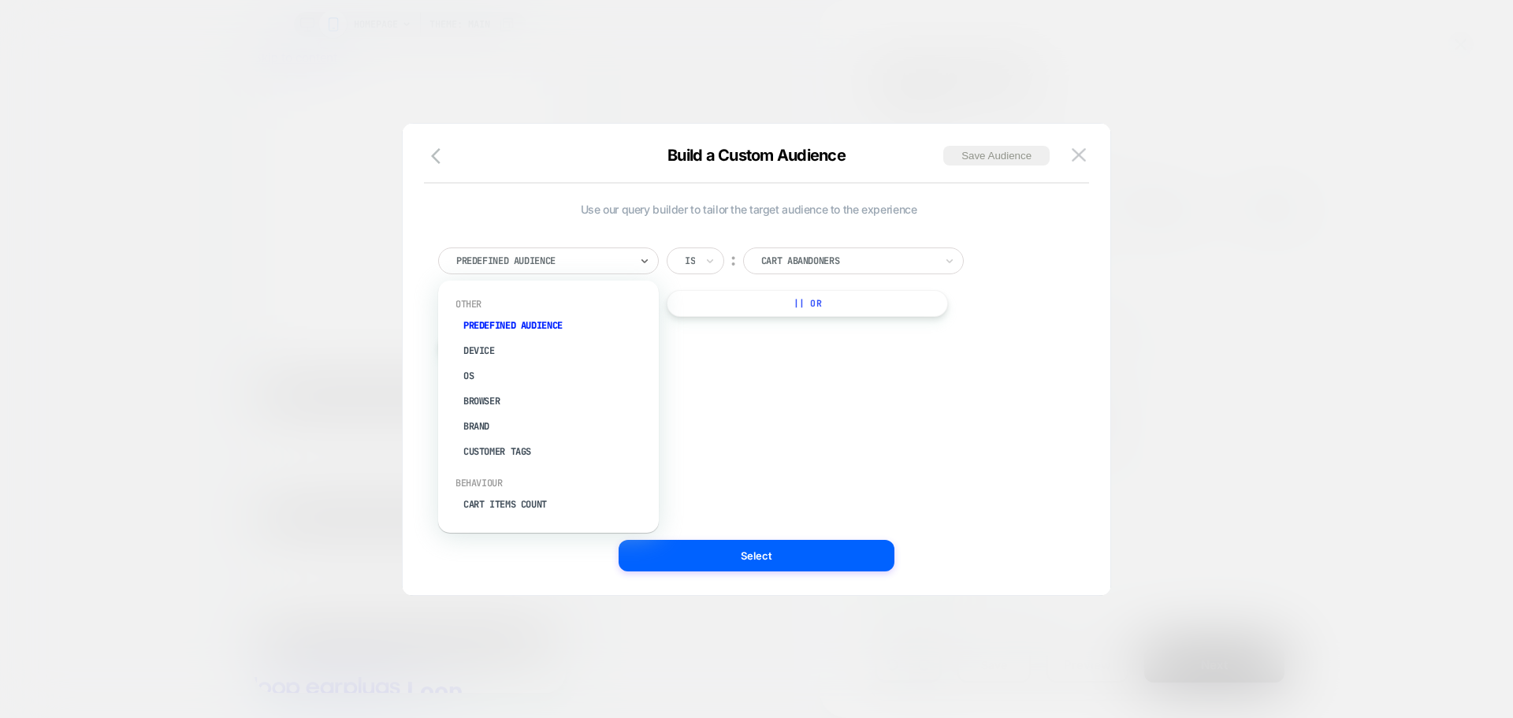
click at [541, 263] on div at bounding box center [542, 261] width 173 height 14
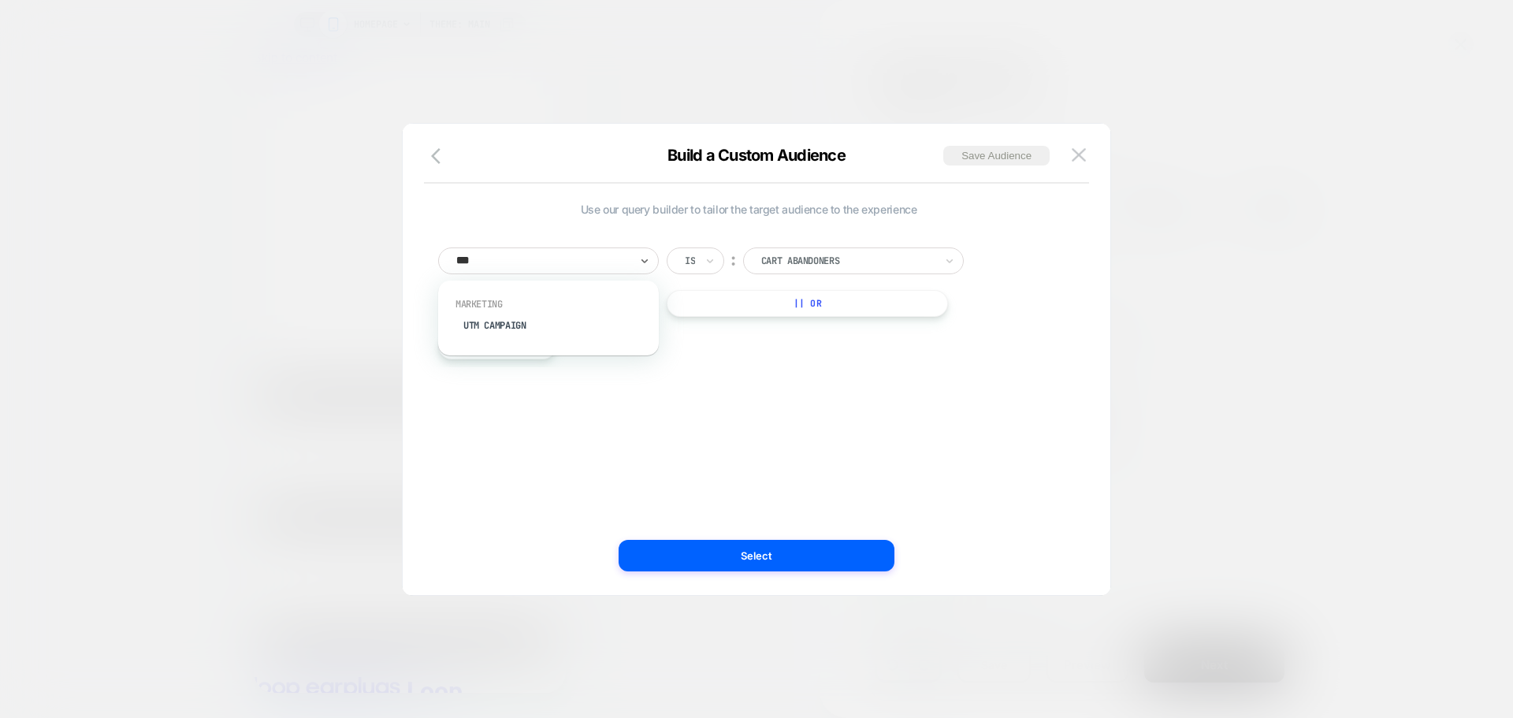
type input "****"
click at [521, 321] on div "UTM Campaign" at bounding box center [556, 325] width 205 height 25
click at [782, 260] on input at bounding box center [841, 260] width 197 height 27
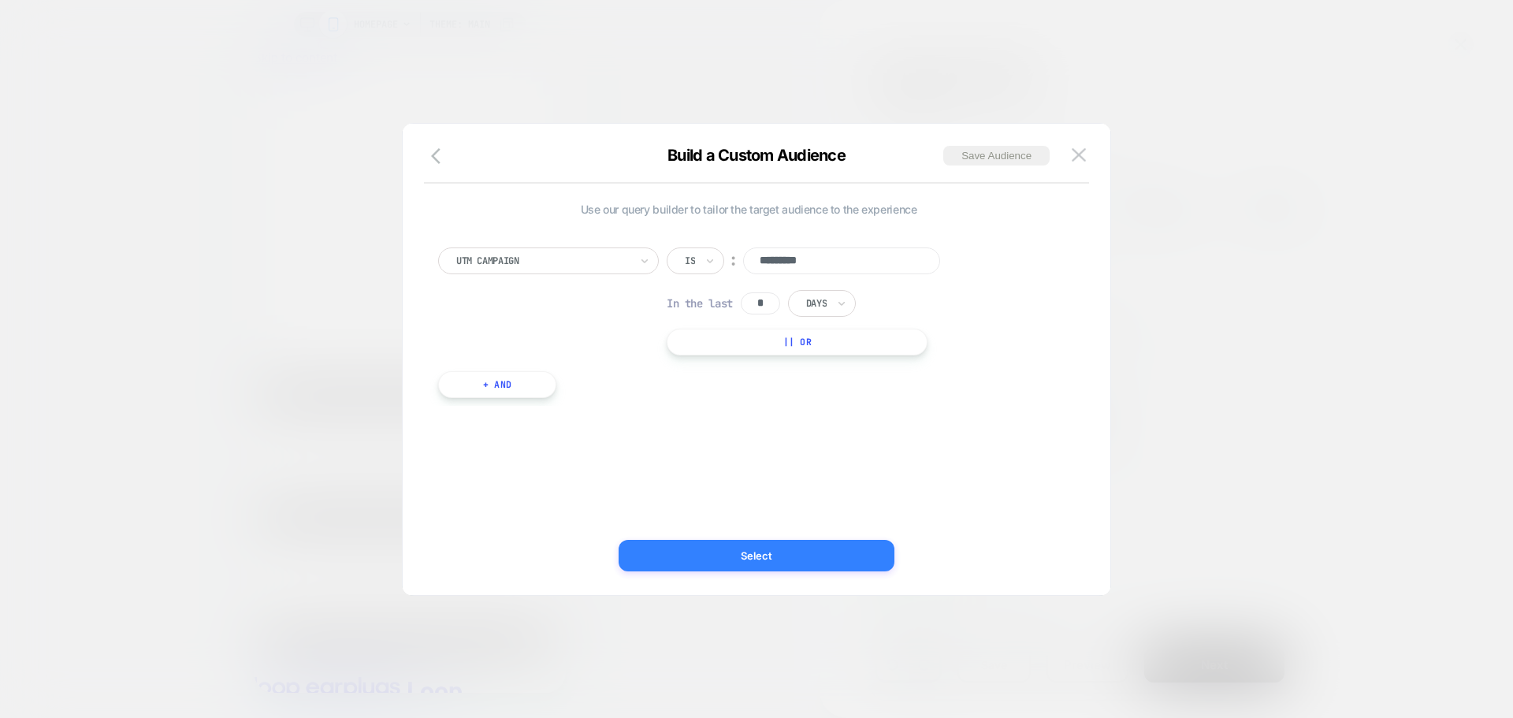
type input "*********"
click at [736, 554] on button "Select" at bounding box center [756, 556] width 276 height 32
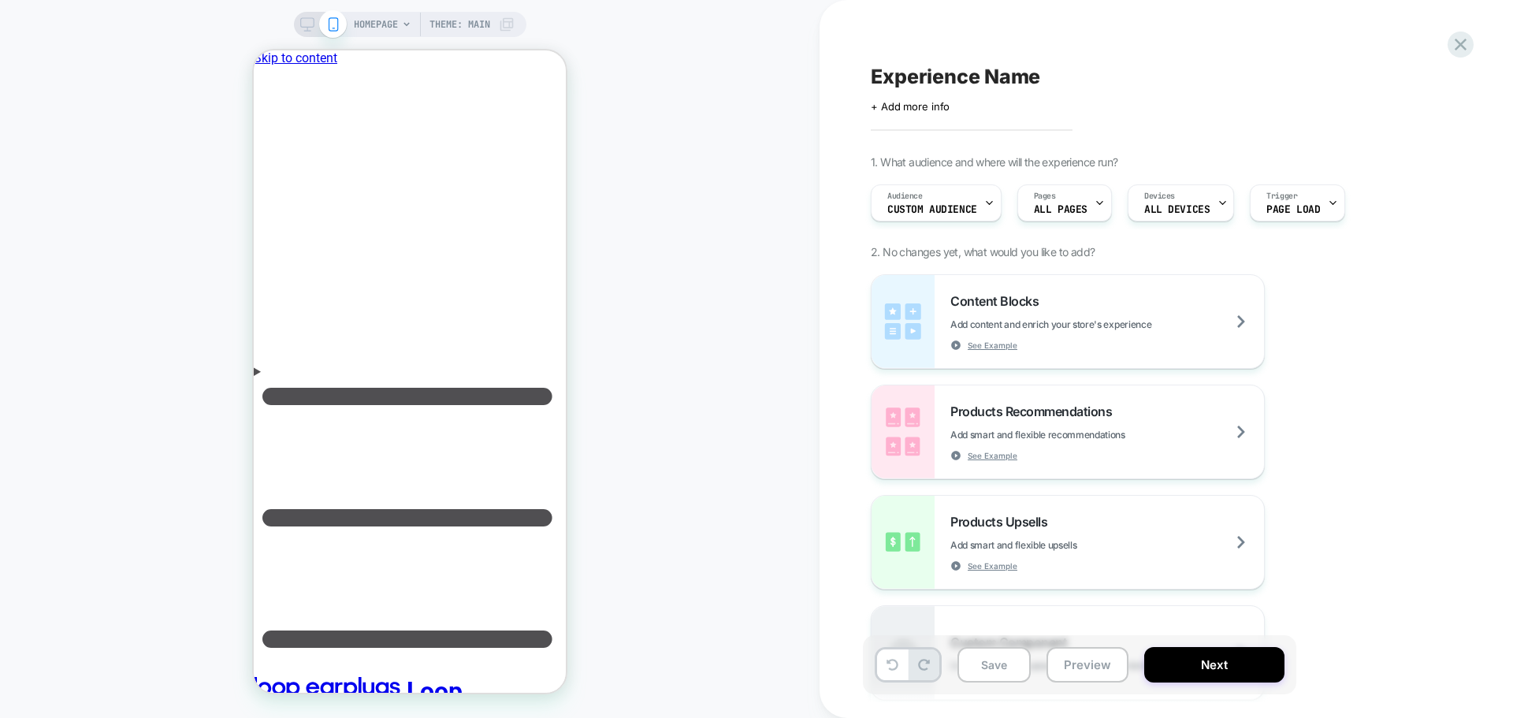
click at [914, 113] on div "Experience Name Click to edit experience details + Add more info 1. What audien…" at bounding box center [1158, 359] width 591 height 686
click at [915, 102] on span "+ Add more info" at bounding box center [910, 106] width 79 height 13
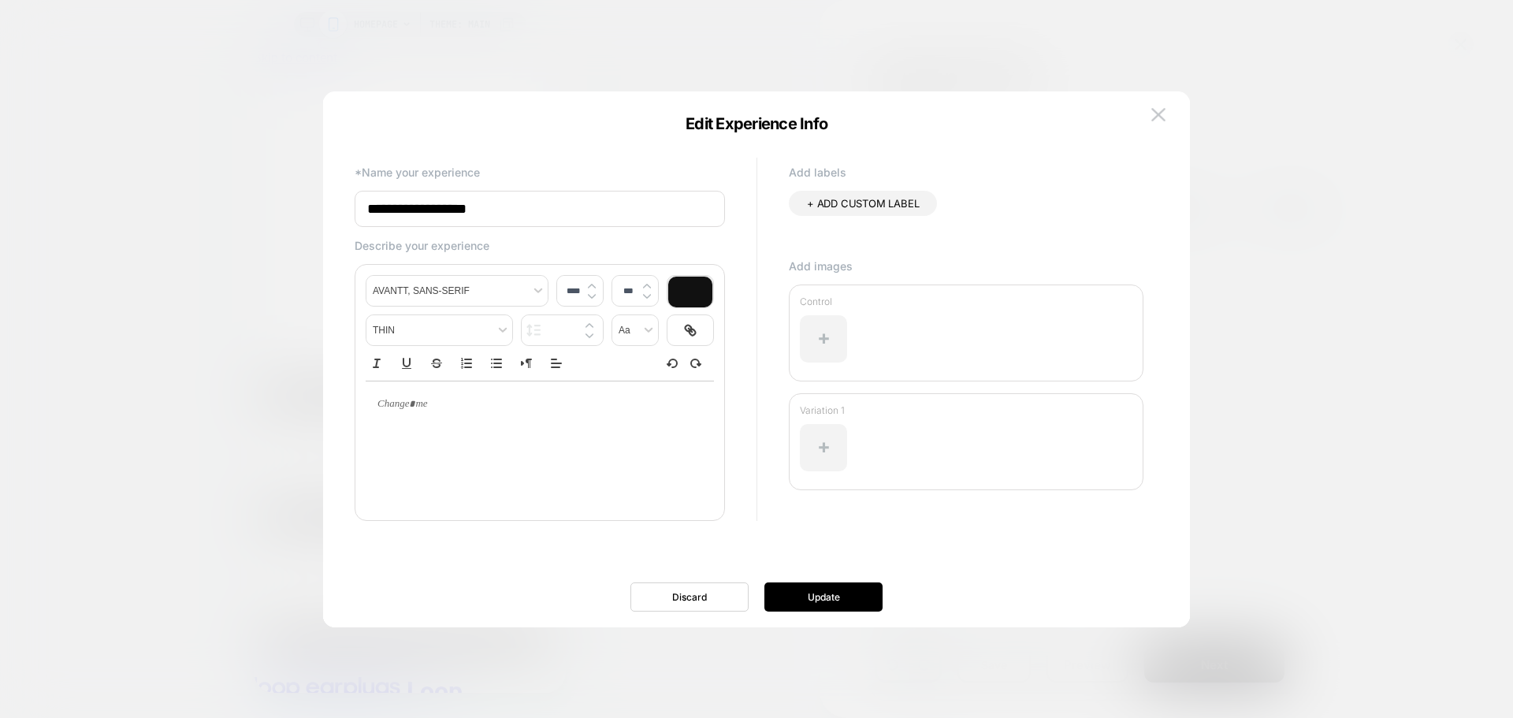
click at [495, 227] on input "**********" at bounding box center [540, 209] width 370 height 36
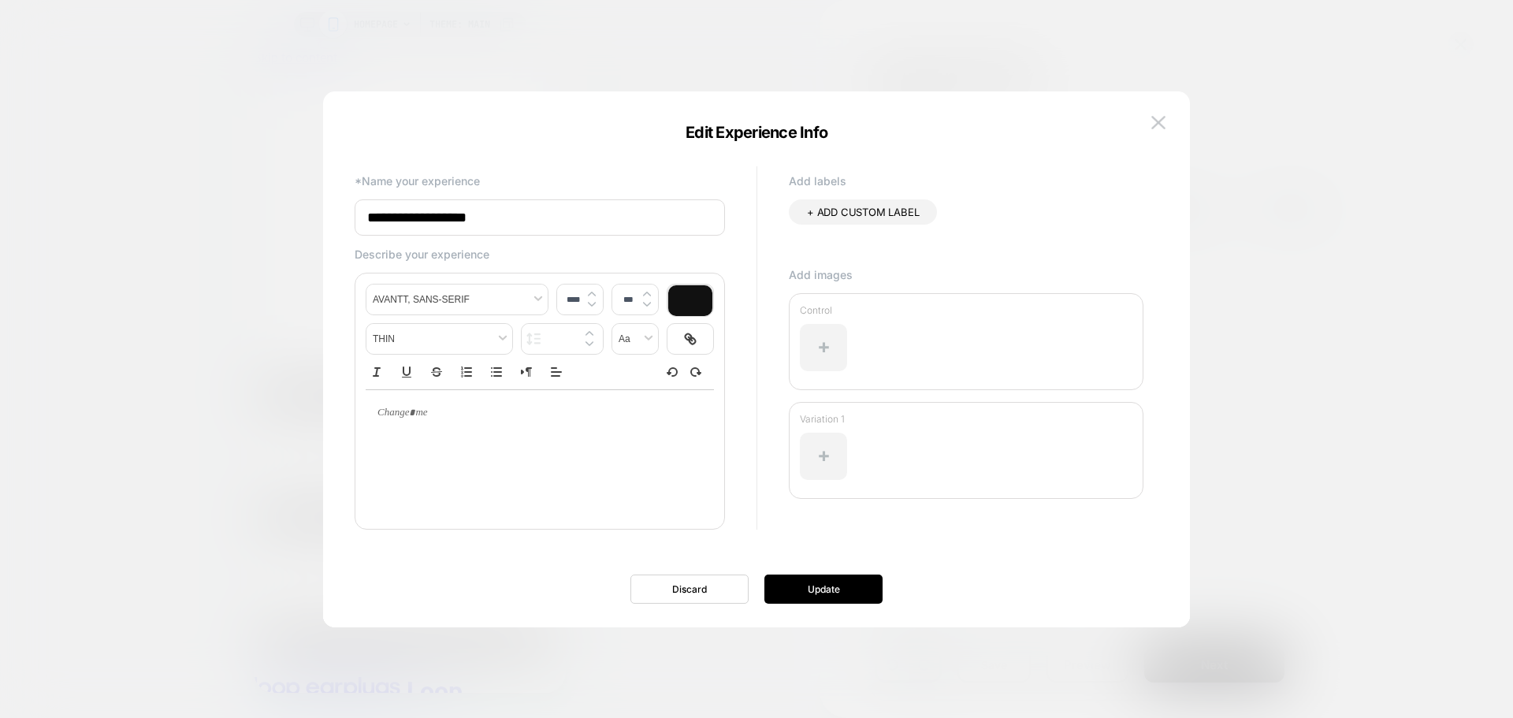
paste input "**********"
type input "**********"
click at [854, 581] on button "Update" at bounding box center [823, 588] width 118 height 29
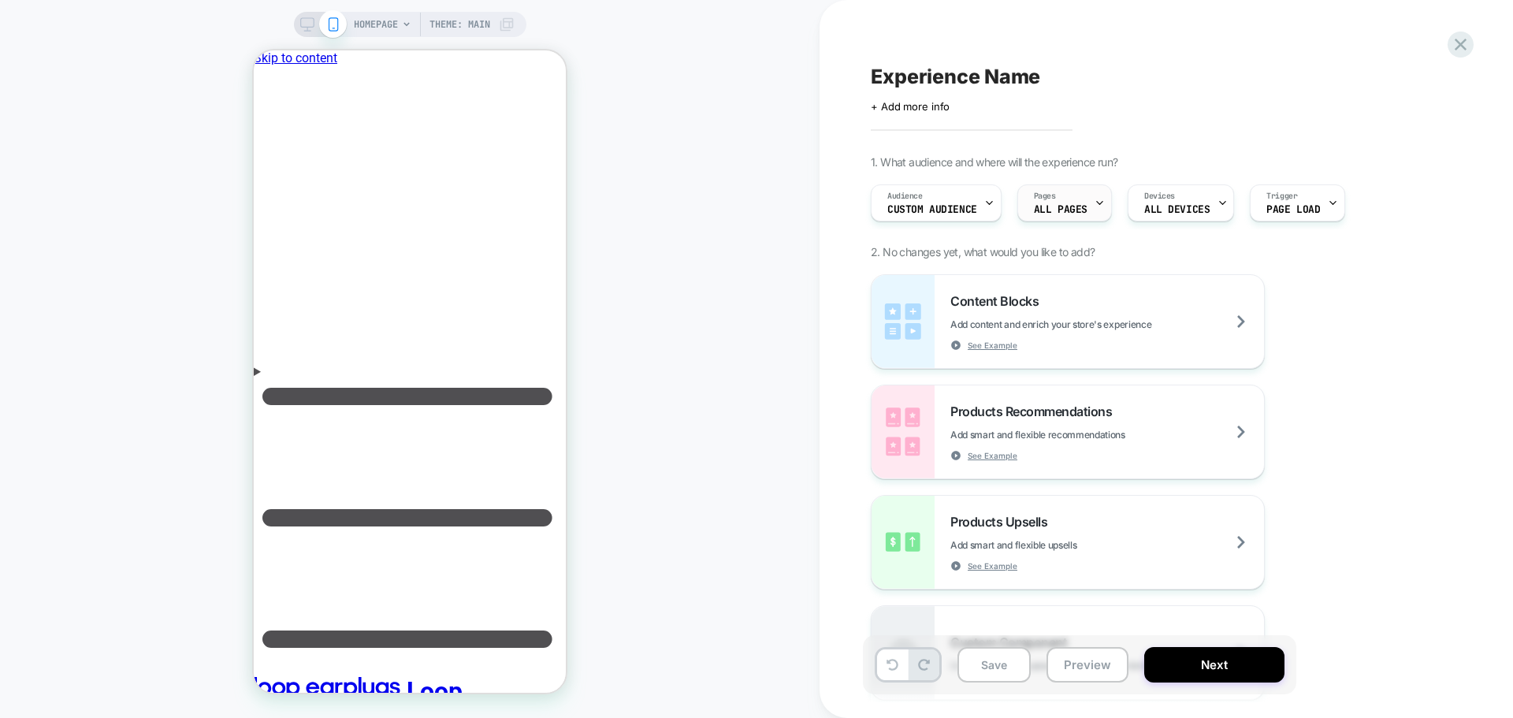
click at [1074, 204] on span "ALL PAGES" at bounding box center [1061, 209] width 54 height 11
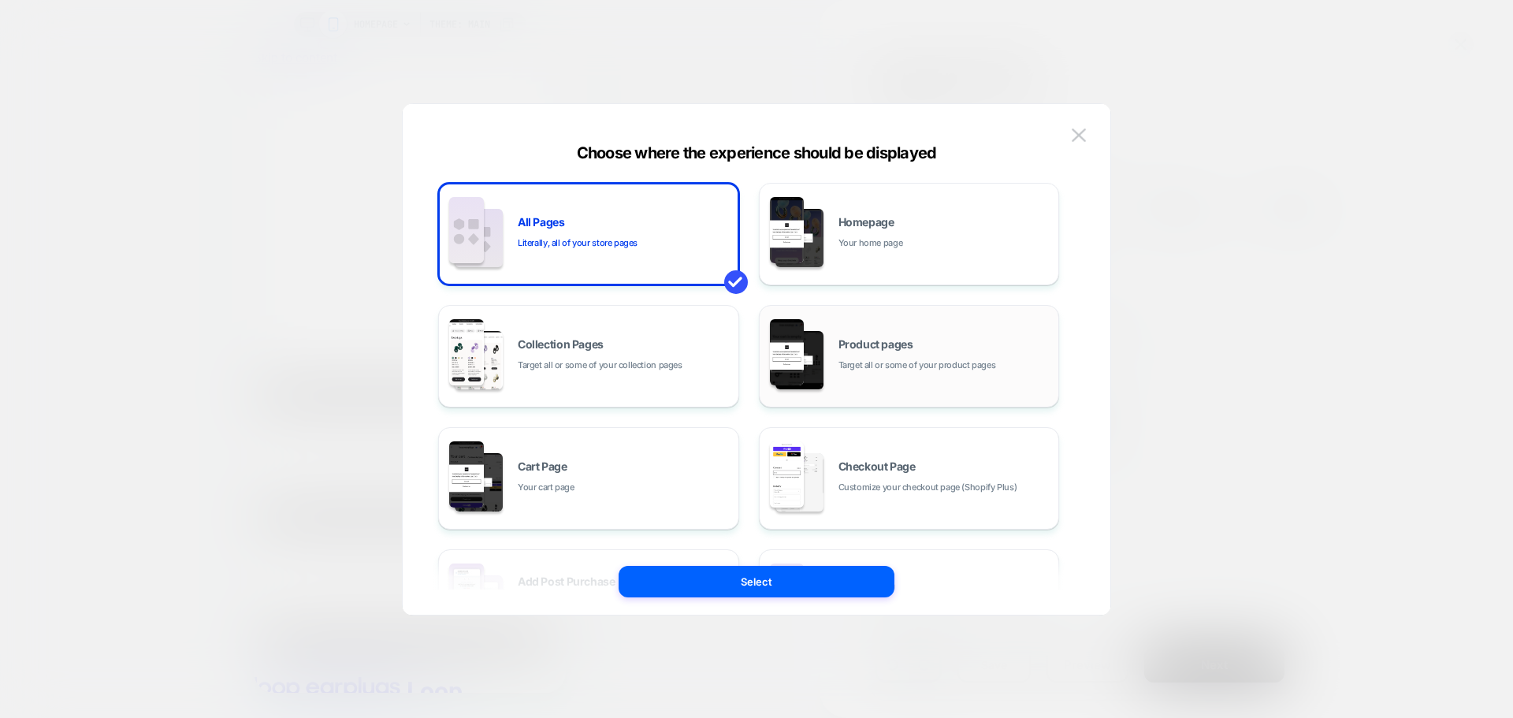
click at [876, 342] on span "Product pages" at bounding box center [875, 344] width 75 height 11
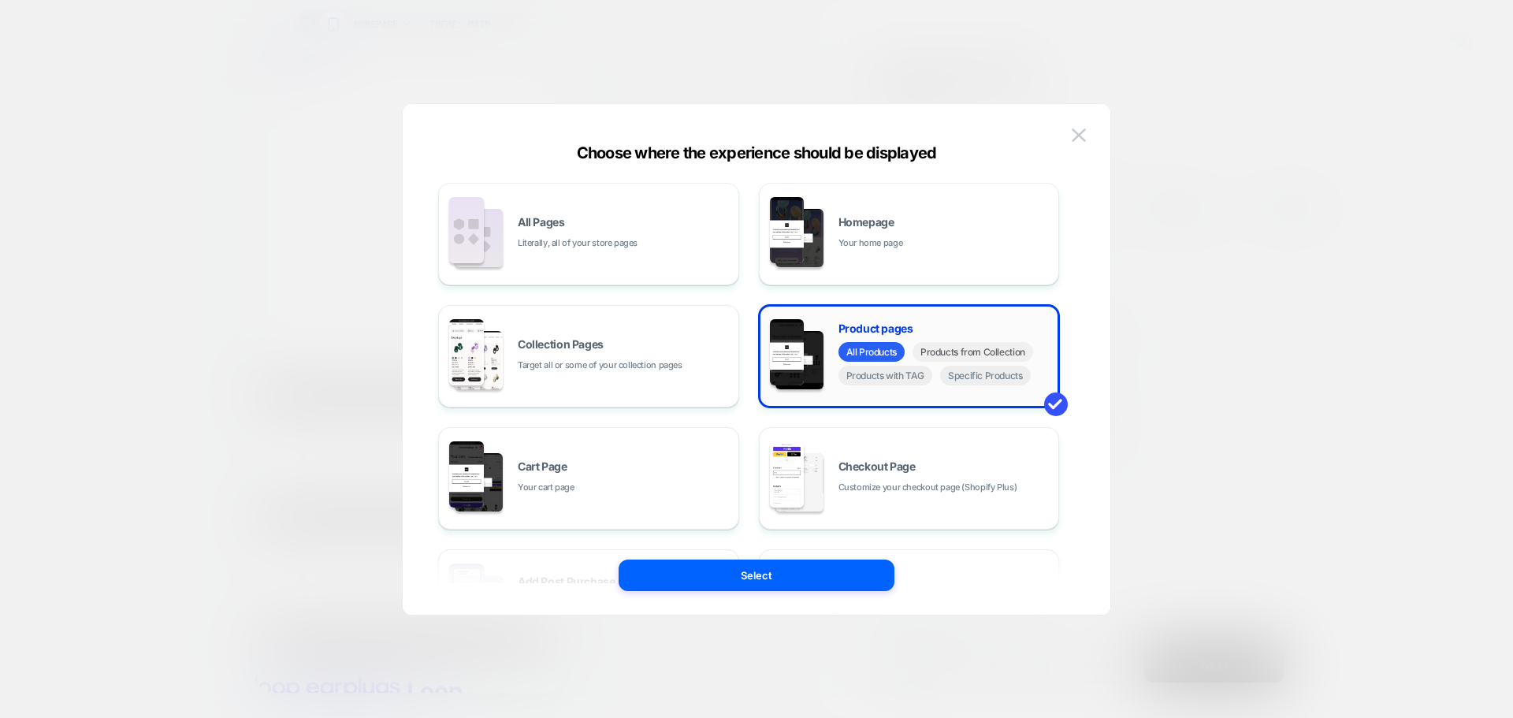
click at [979, 354] on span "Products from Collection" at bounding box center [972, 352] width 121 height 20
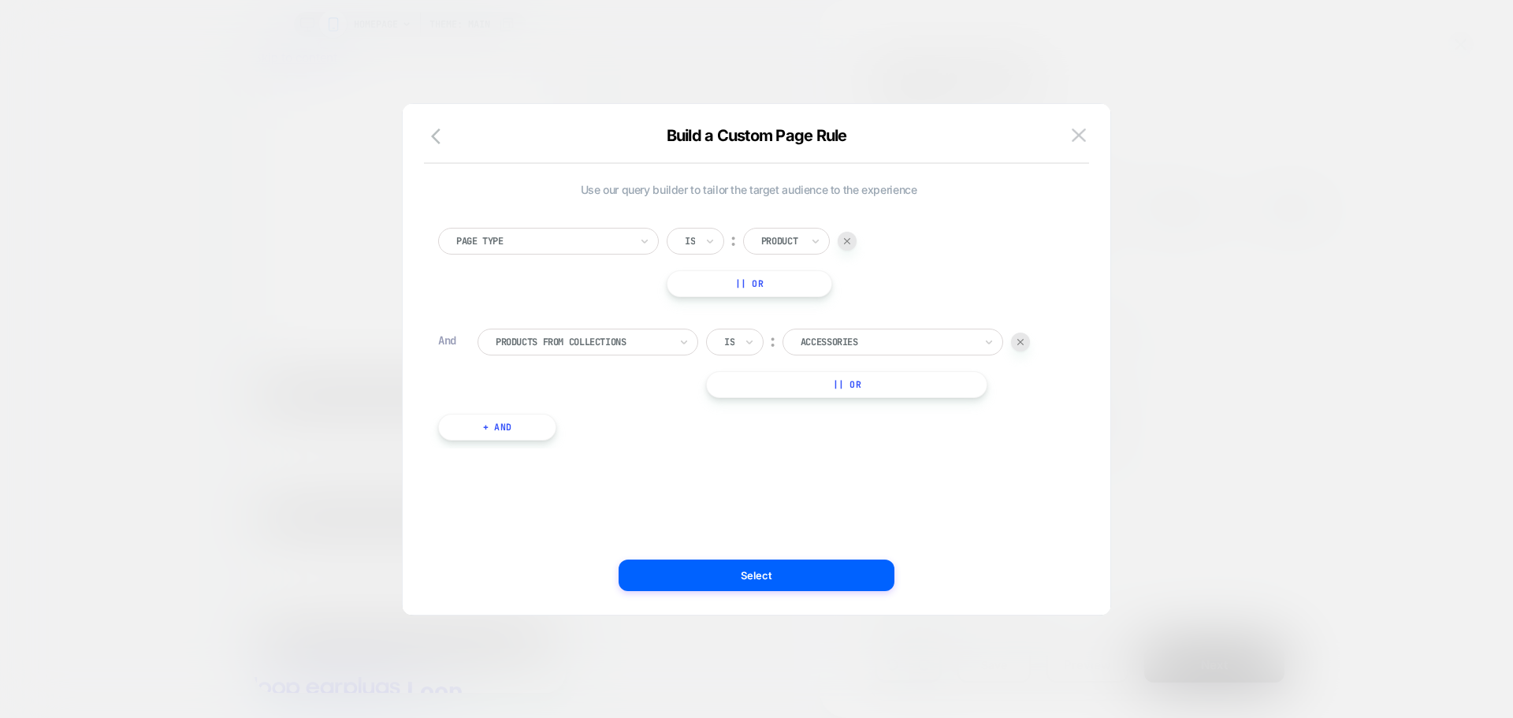
click at [877, 340] on div at bounding box center [886, 342] width 173 height 14
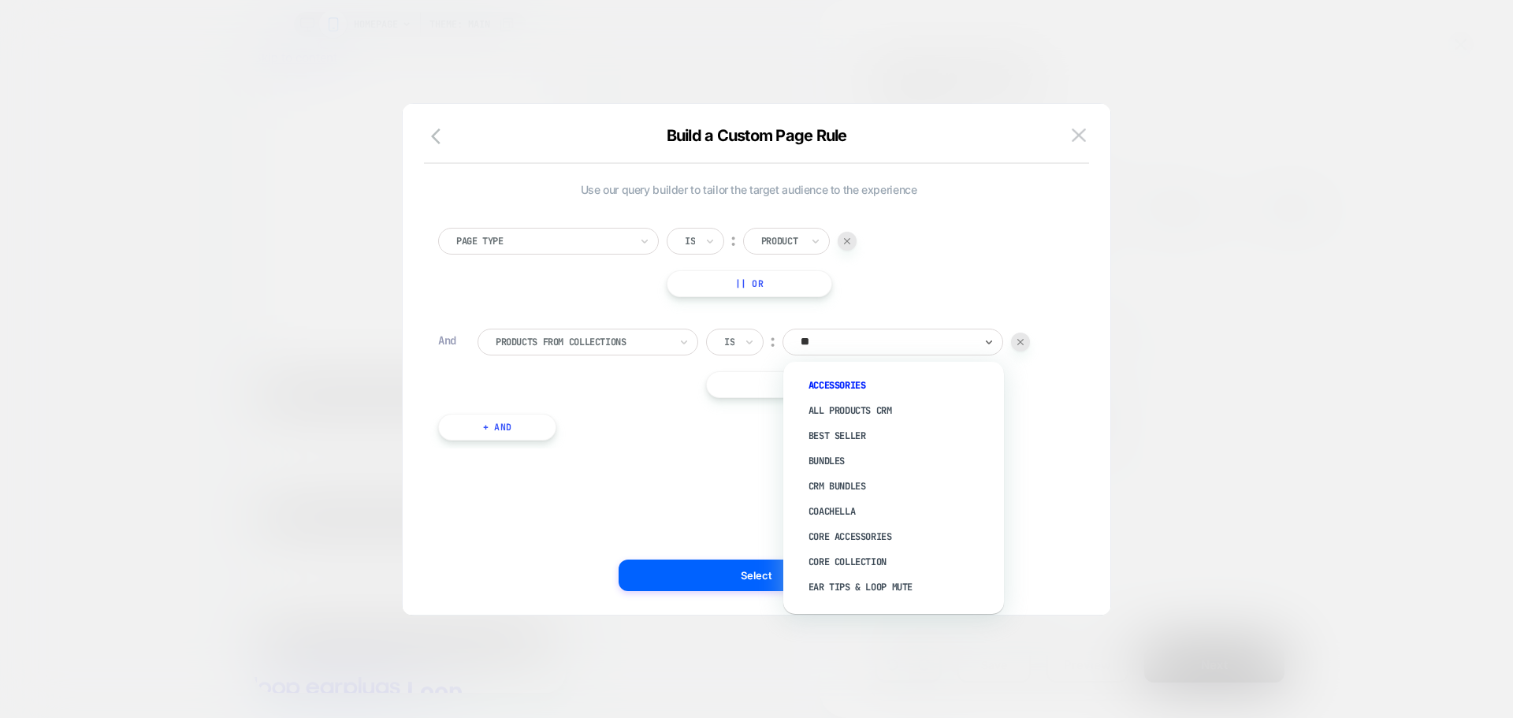
type input "***"
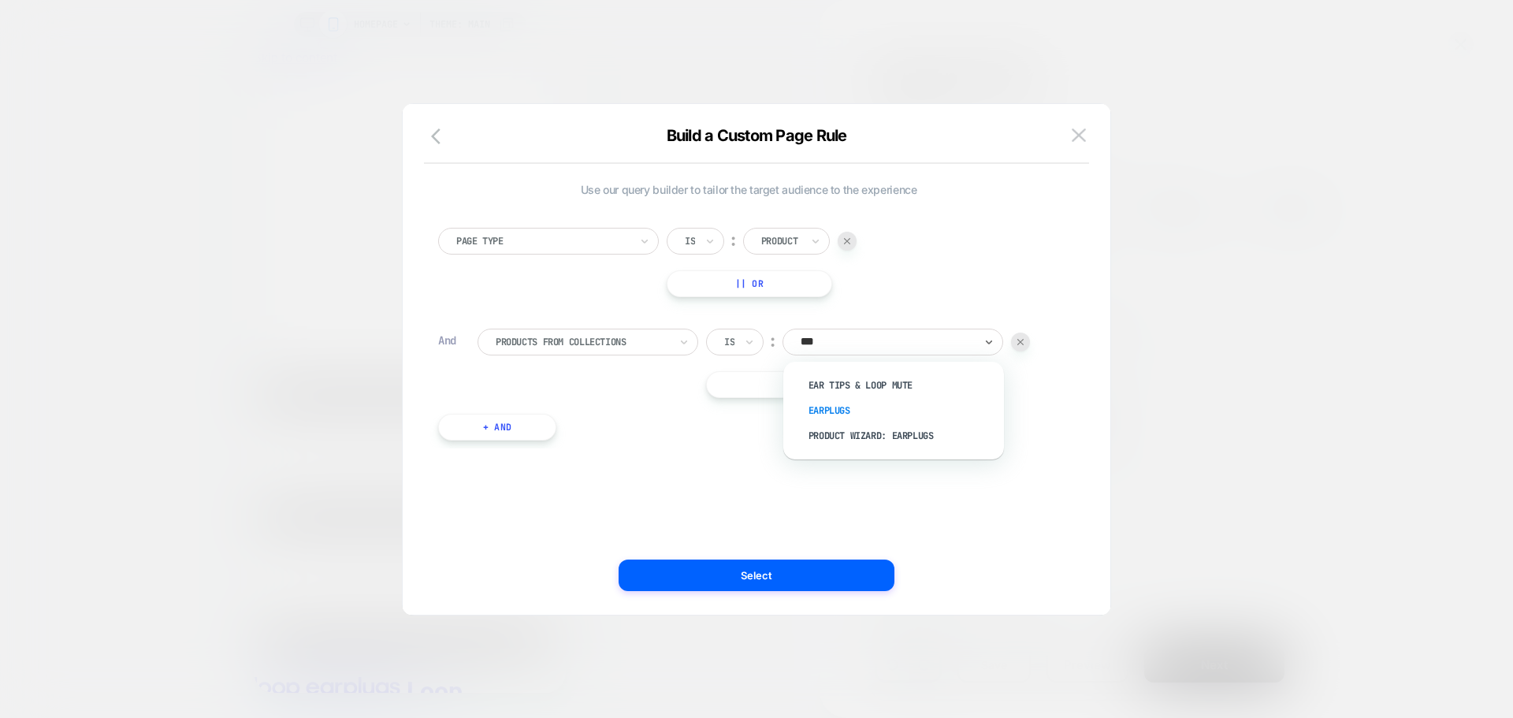
click at [860, 403] on div "Earplugs" at bounding box center [901, 410] width 205 height 25
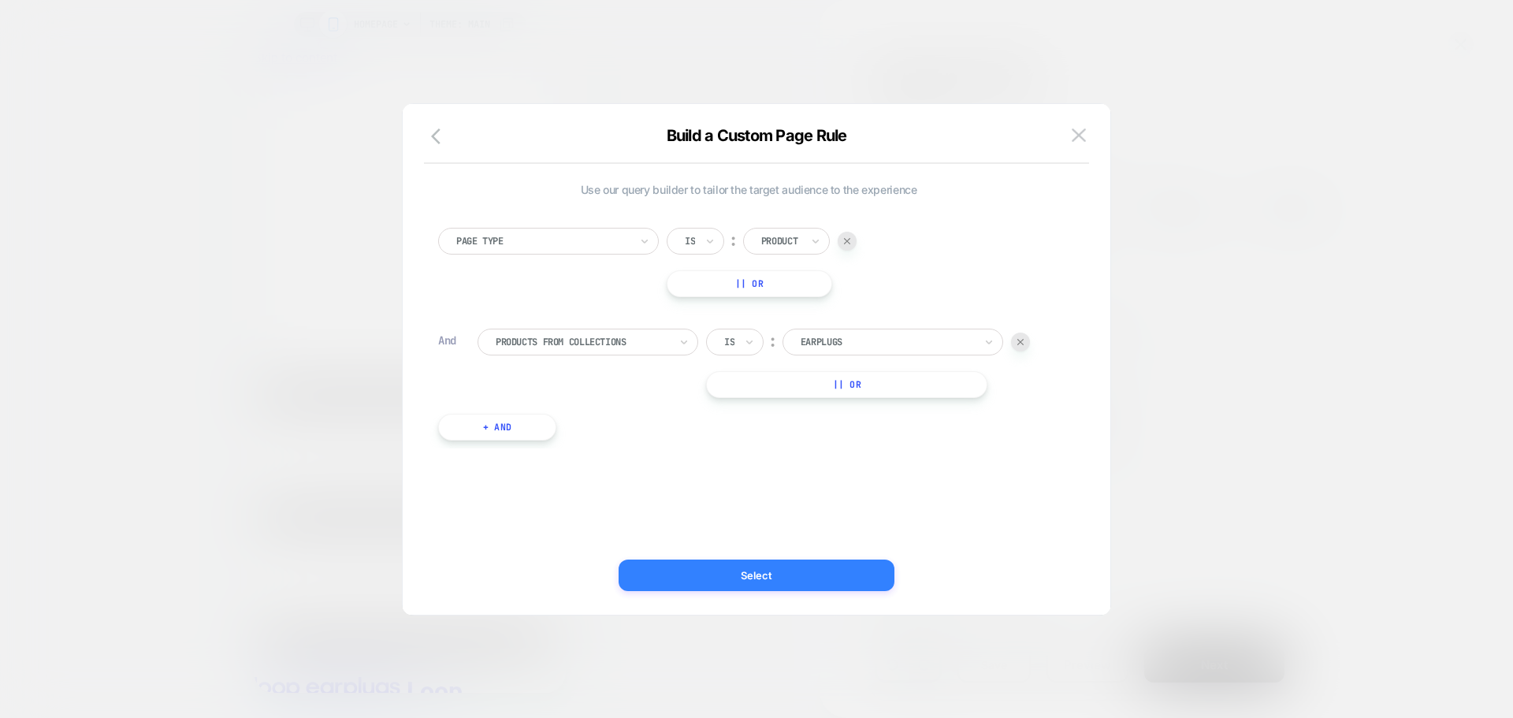
click at [699, 574] on button "Select" at bounding box center [756, 575] width 276 height 32
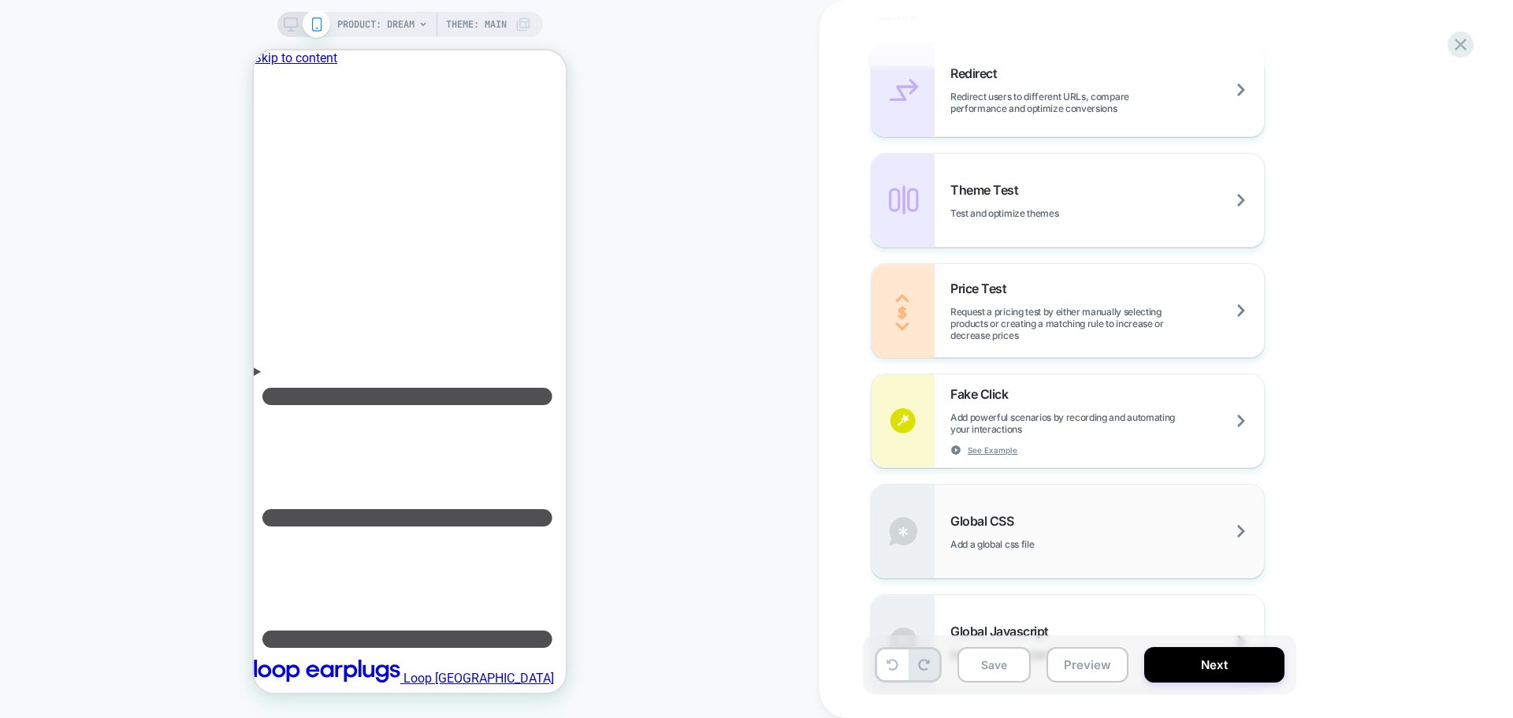
scroll to position [1024, 0]
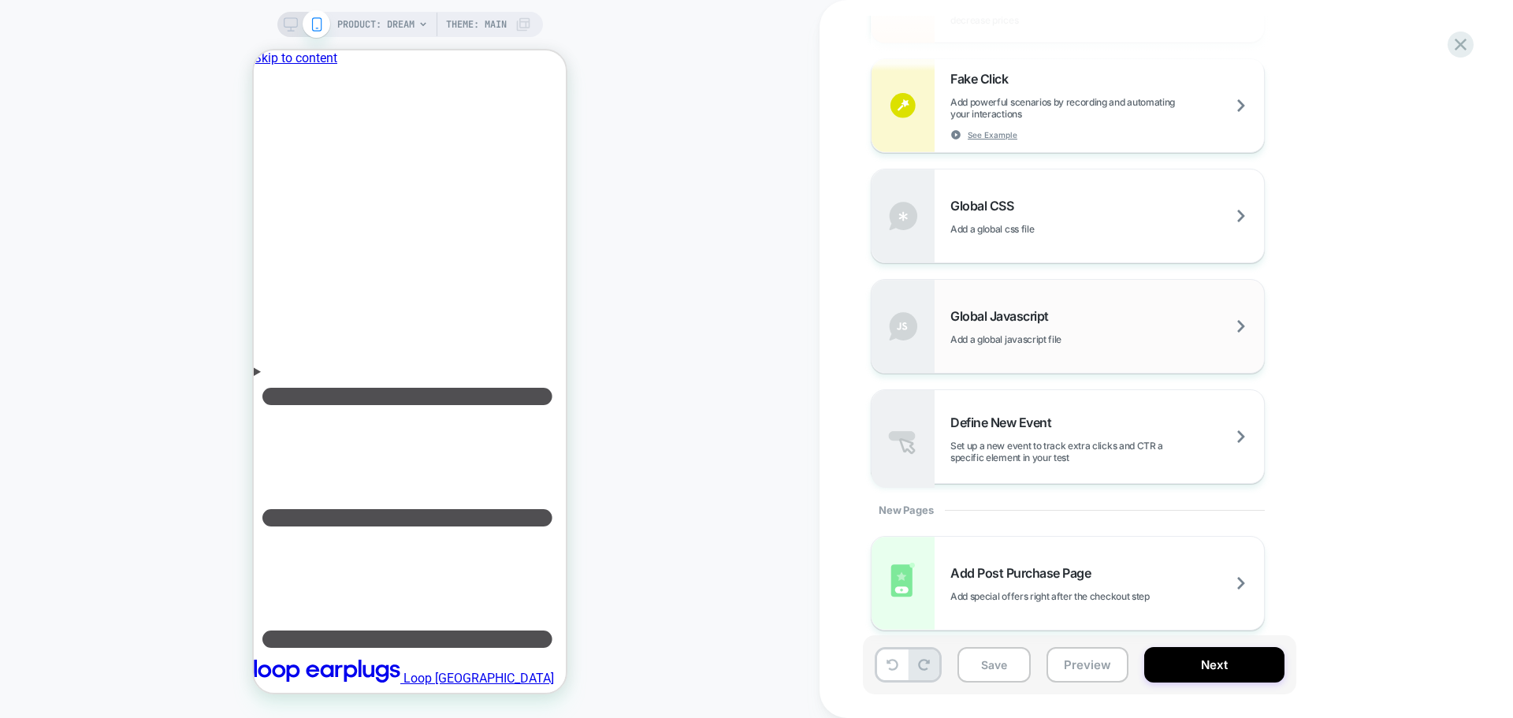
click at [1049, 340] on span "Add a global javascript file" at bounding box center [1045, 339] width 190 height 12
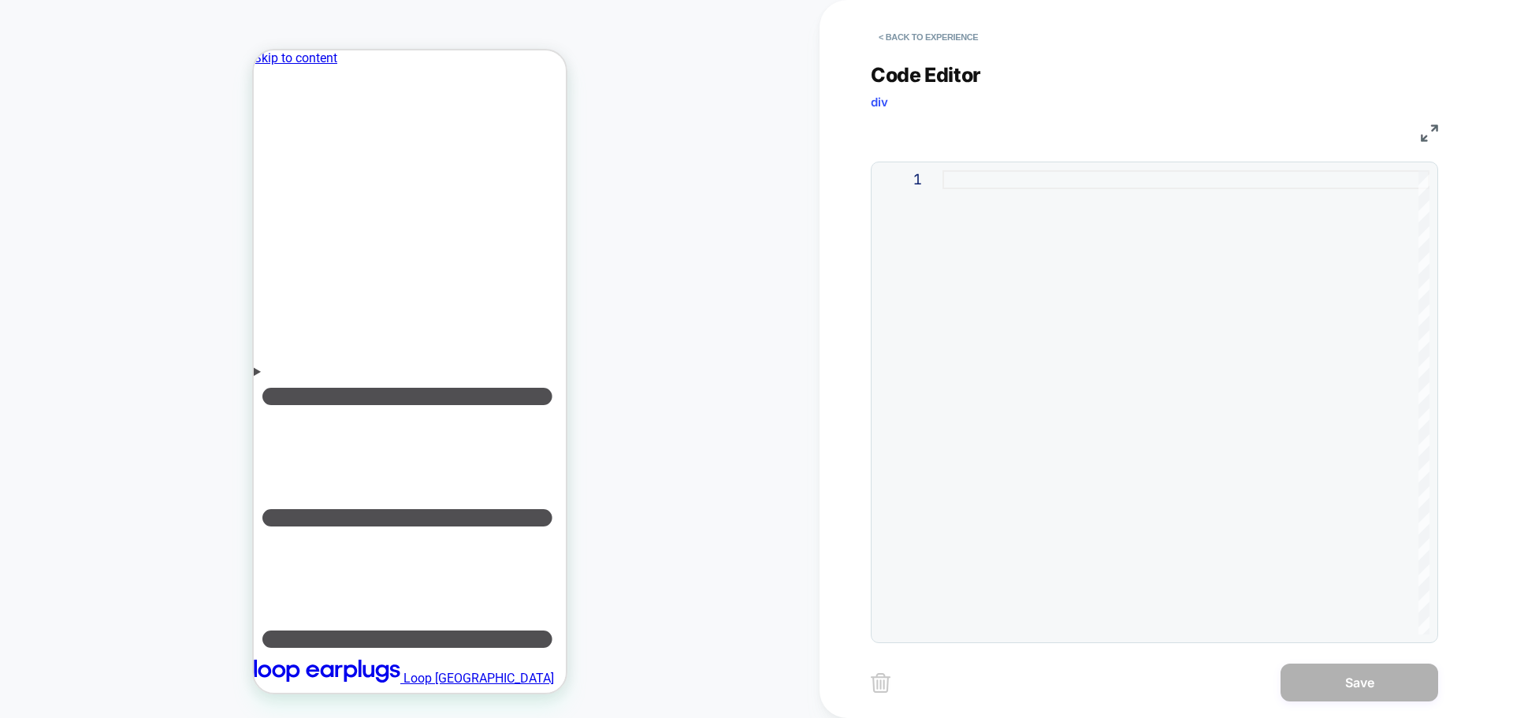
click at [1087, 336] on div at bounding box center [1185, 402] width 487 height 464
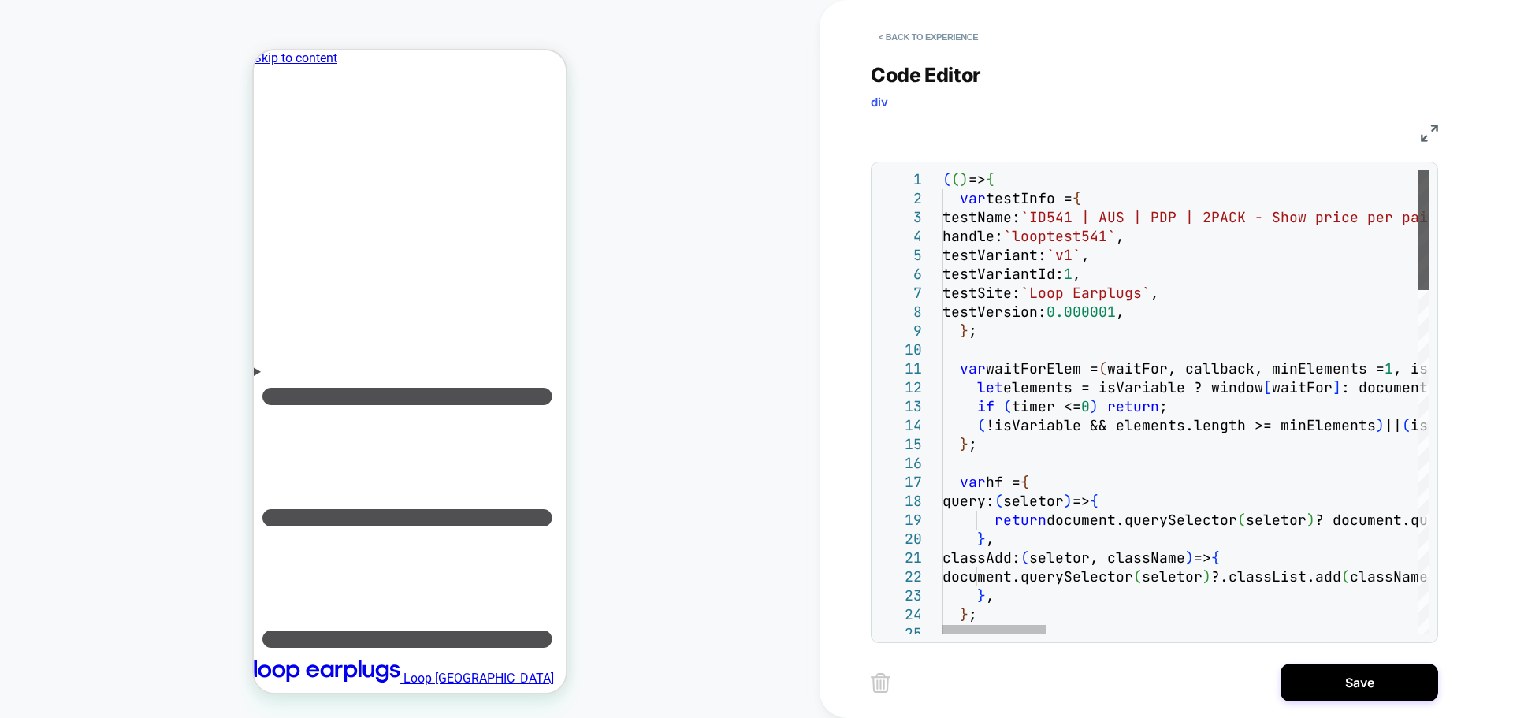
click at [1424, 179] on div at bounding box center [1423, 230] width 11 height 120
click at [1372, 670] on button "Save" at bounding box center [1359, 682] width 158 height 38
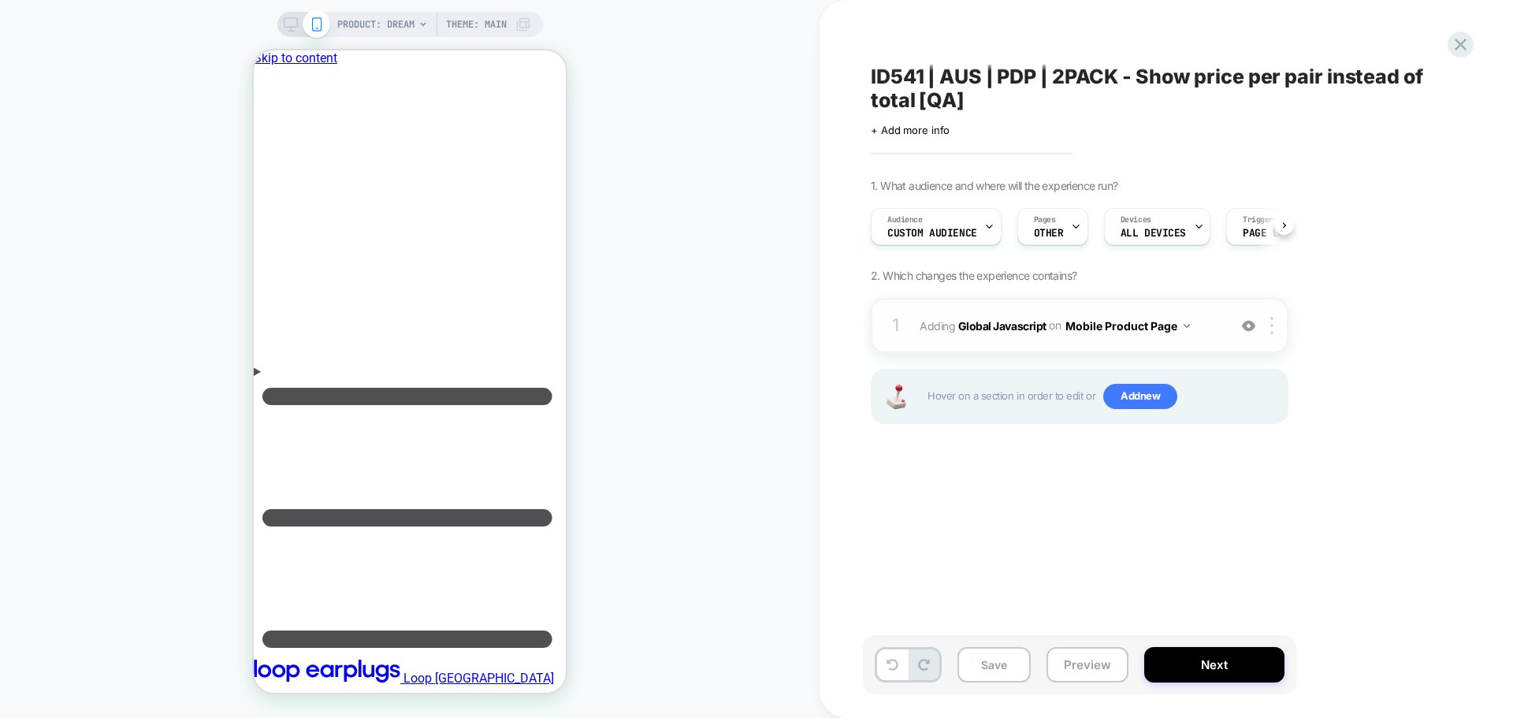
scroll to position [0, 1]
click at [1273, 317] on img at bounding box center [1271, 325] width 3 height 17
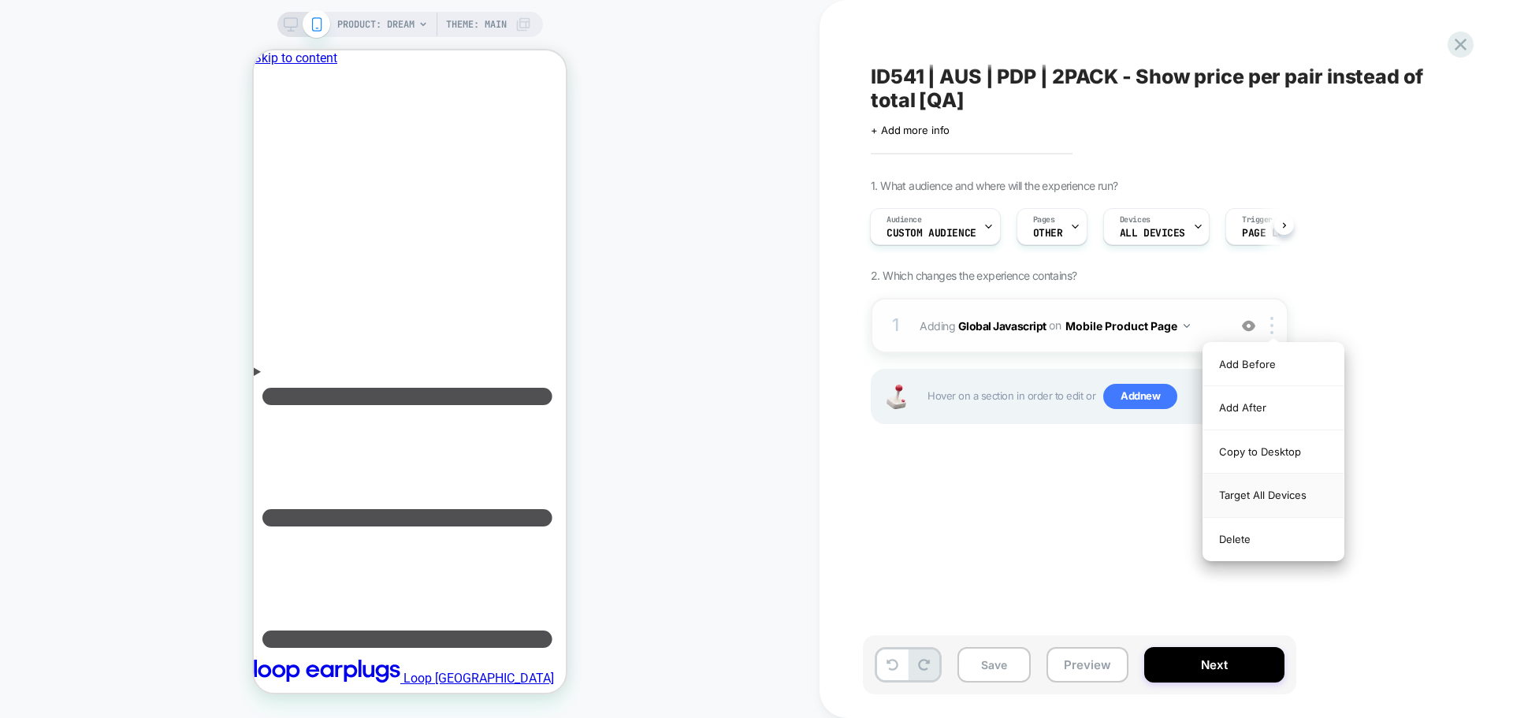
click at [1261, 496] on div "Target All Devices" at bounding box center [1273, 495] width 140 height 43
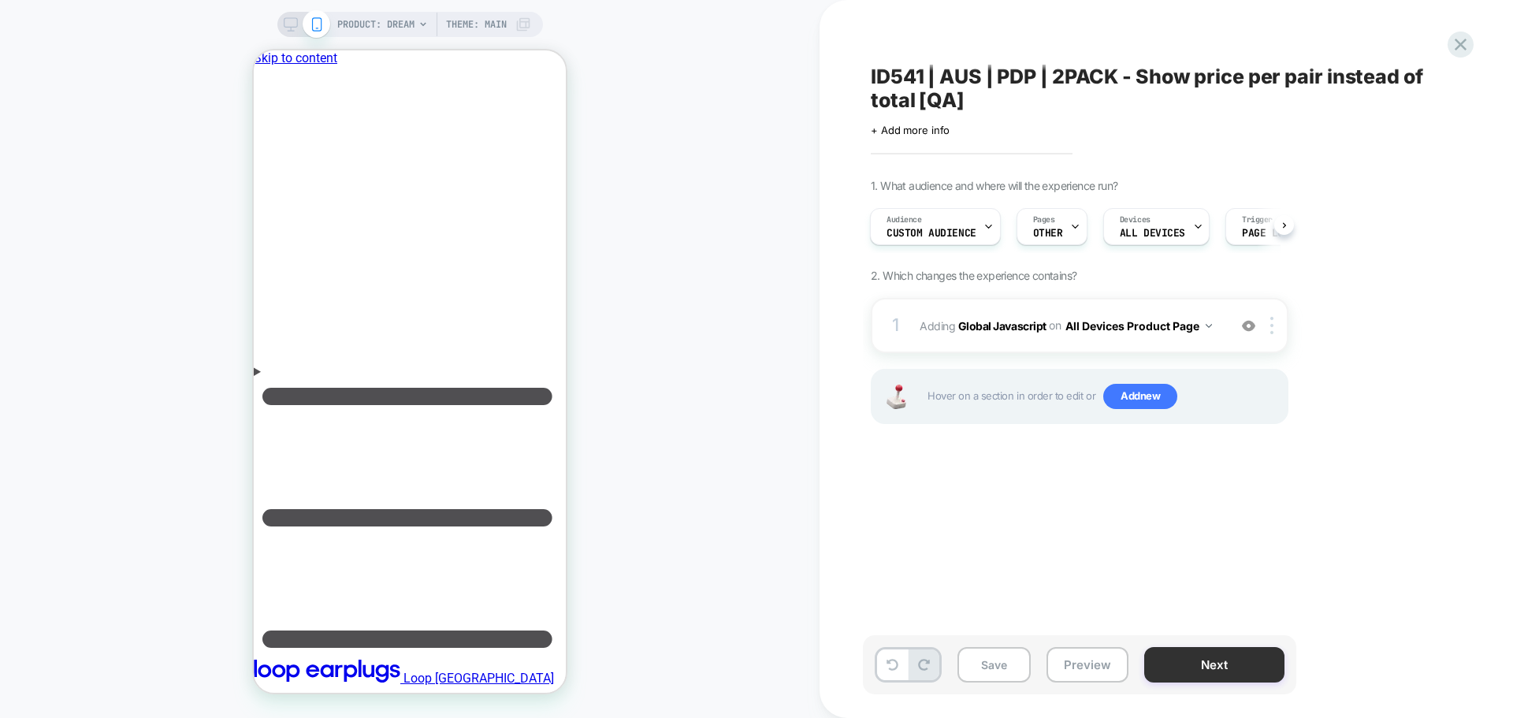
click at [1249, 668] on button "Next" at bounding box center [1214, 664] width 140 height 35
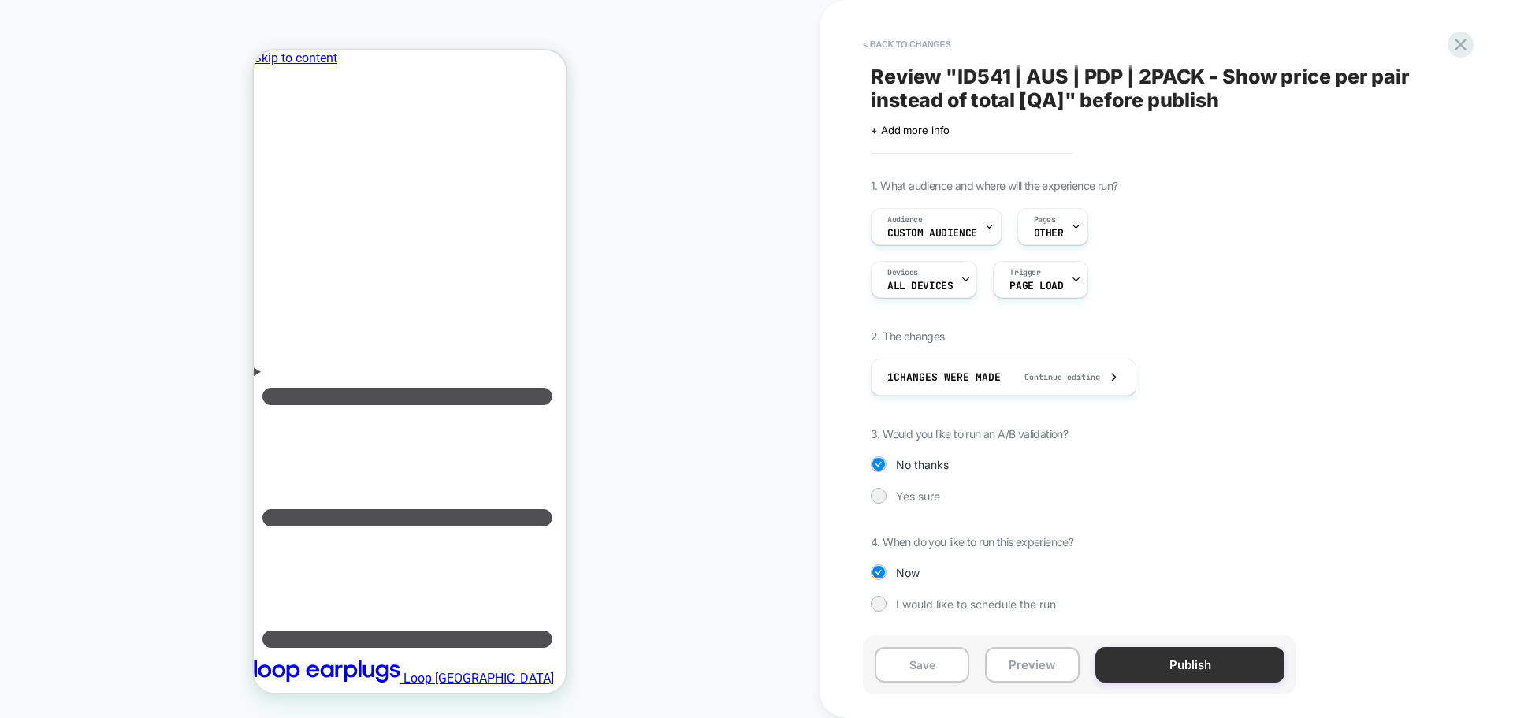
click at [1146, 662] on button "Publish" at bounding box center [1189, 664] width 189 height 35
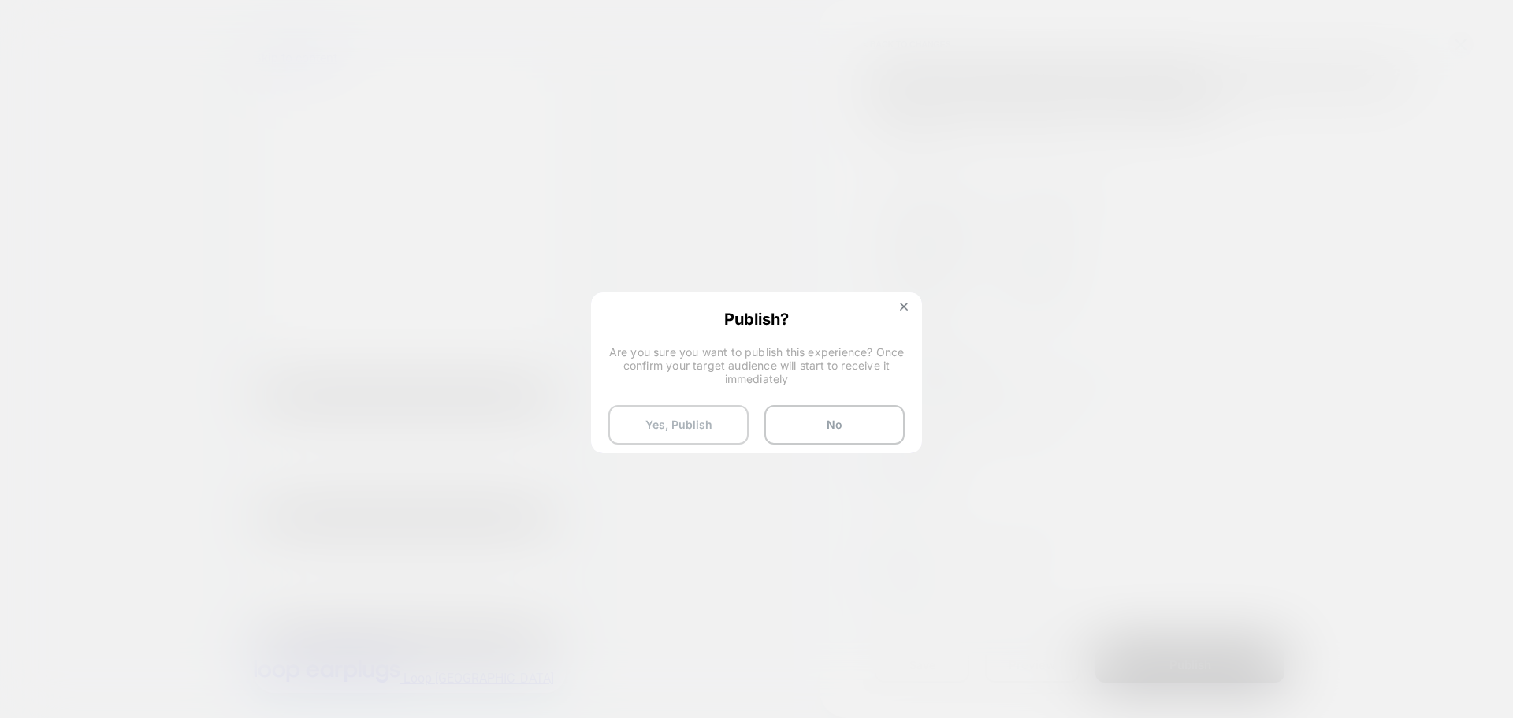
click at [700, 438] on button "Yes, Publish" at bounding box center [678, 424] width 140 height 39
